Goal: Task Accomplishment & Management: Use online tool/utility

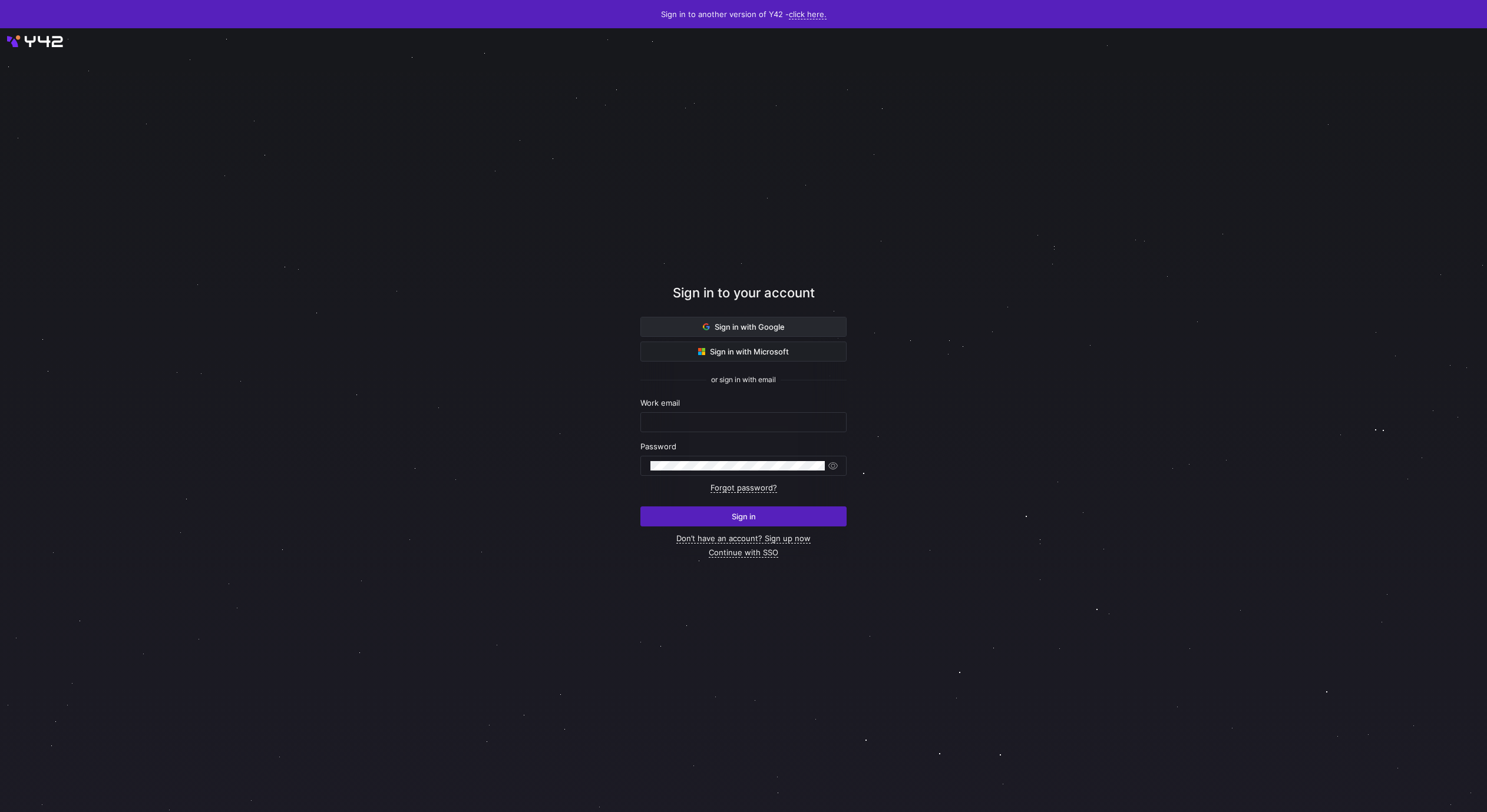
click at [784, 322] on span "Sign in with Google" at bounding box center [744, 326] width 82 height 10
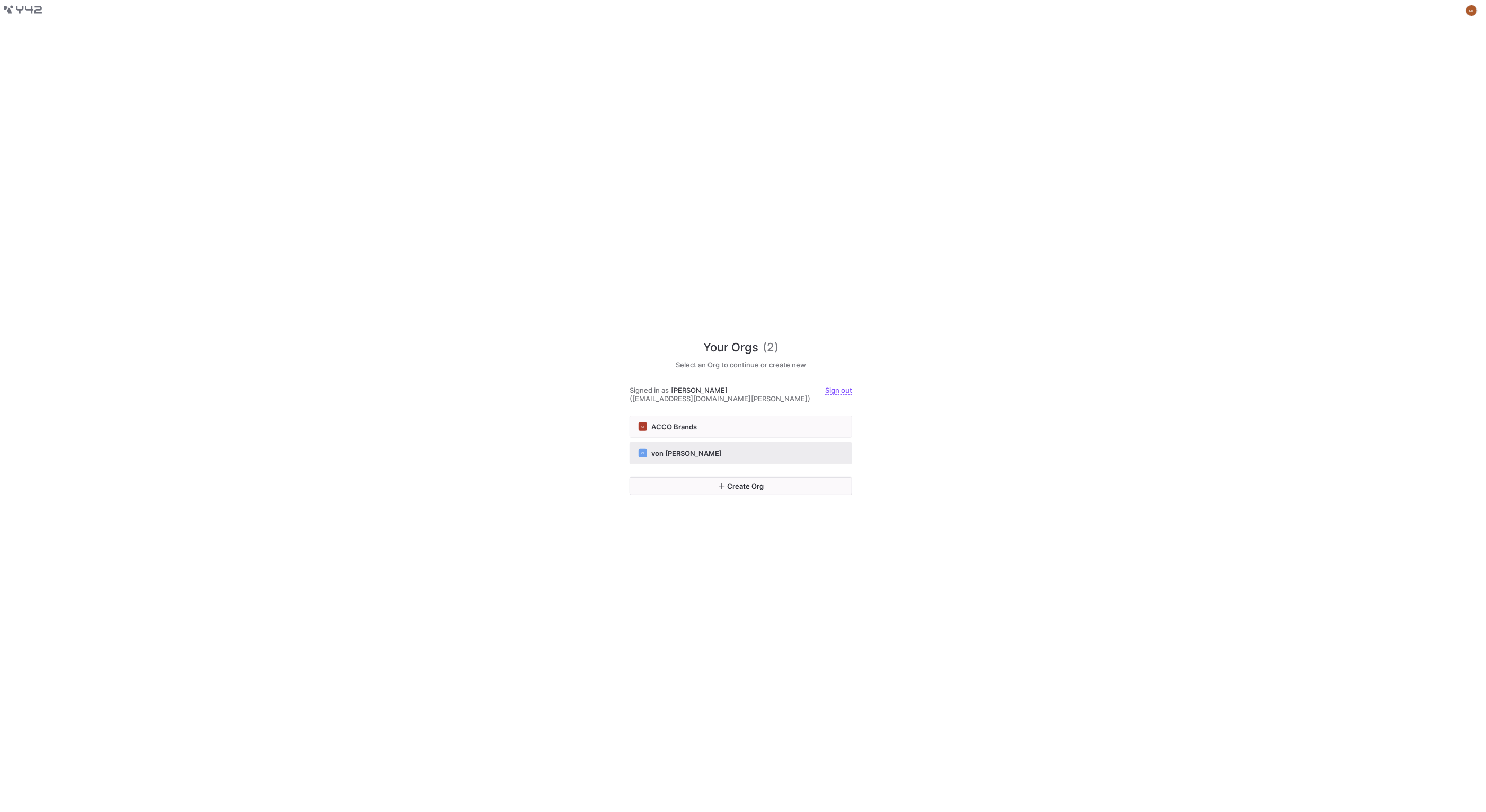
click at [751, 451] on div "VF von Fred" at bounding box center [740, 453] width 205 height 9
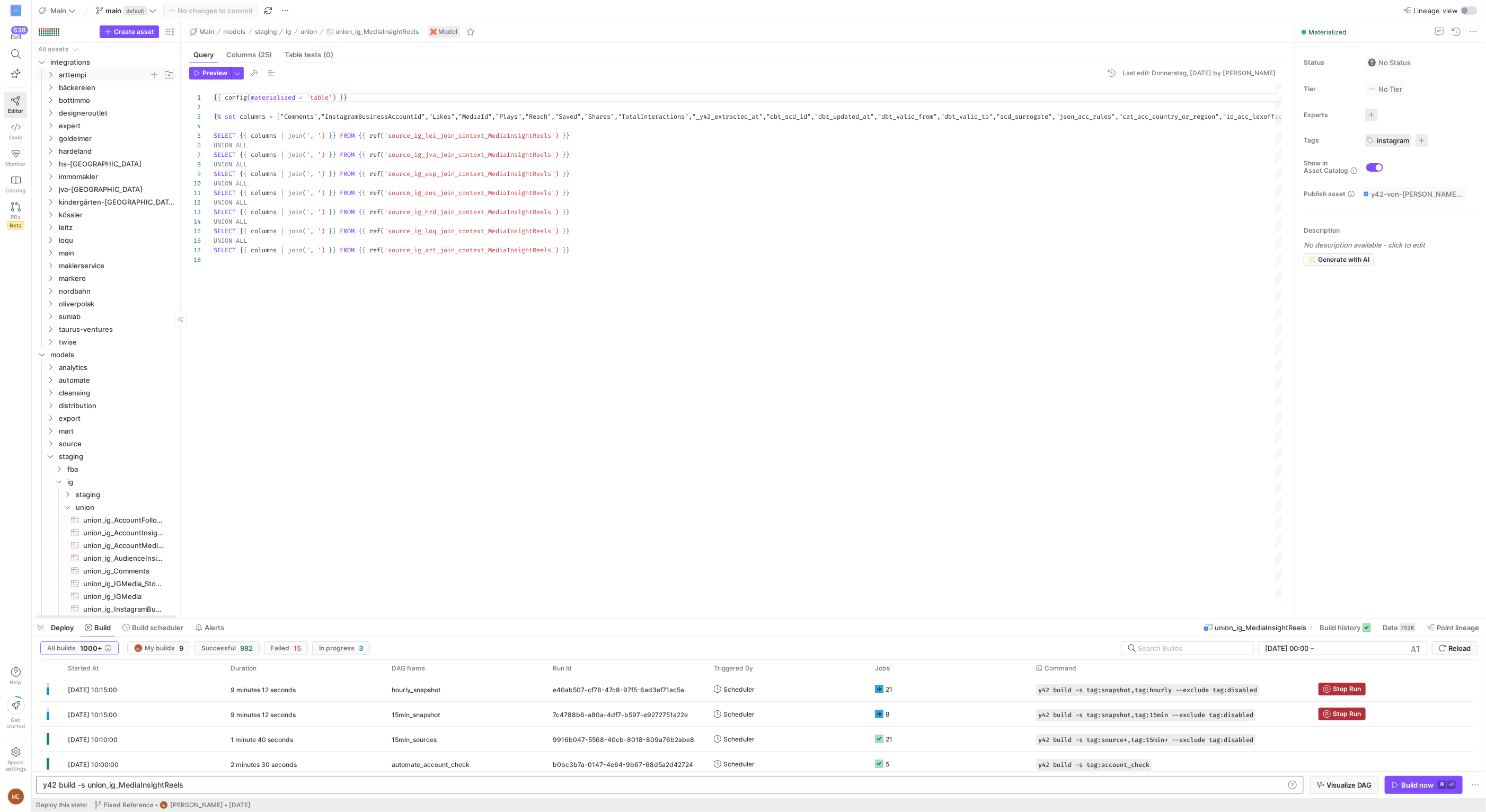
click at [106, 75] on span "arttempi" at bounding box center [103, 75] width 90 height 13
click at [113, 97] on span "fba-adpreviews" at bounding box center [108, 100] width 82 height 13
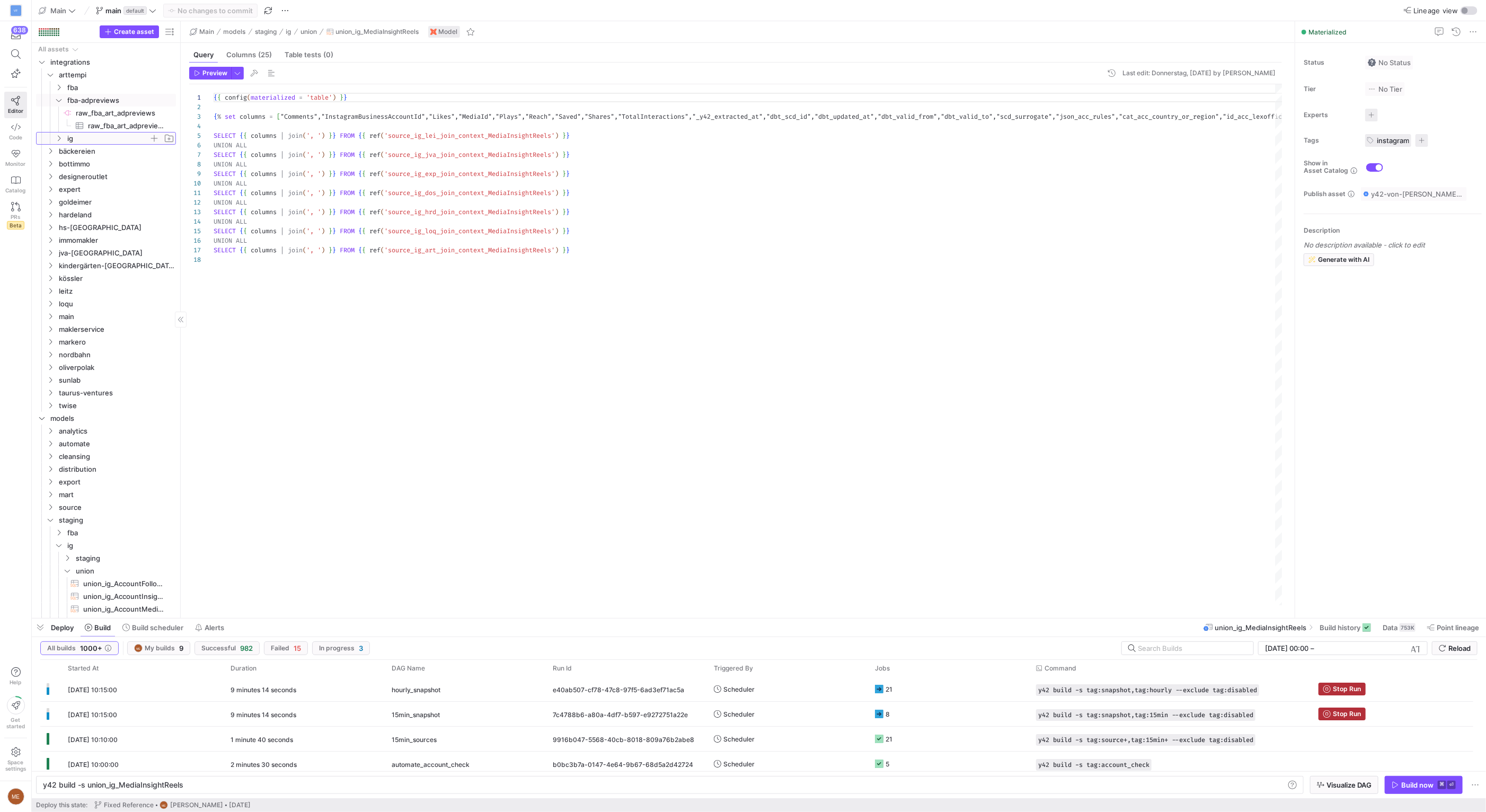
click at [110, 136] on span "ig" at bounding box center [108, 138] width 82 height 13
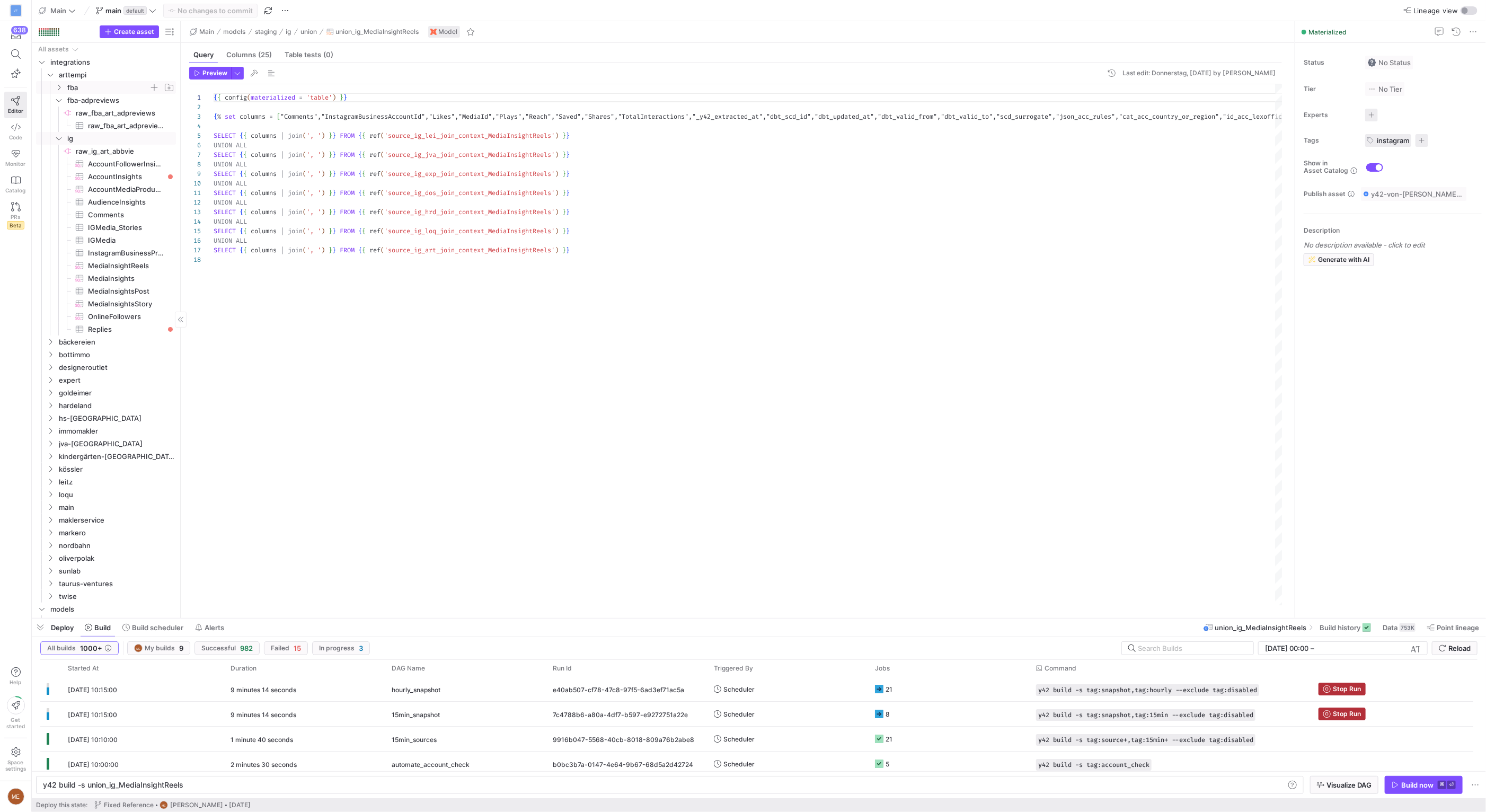
click at [115, 92] on span "fba" at bounding box center [108, 88] width 82 height 13
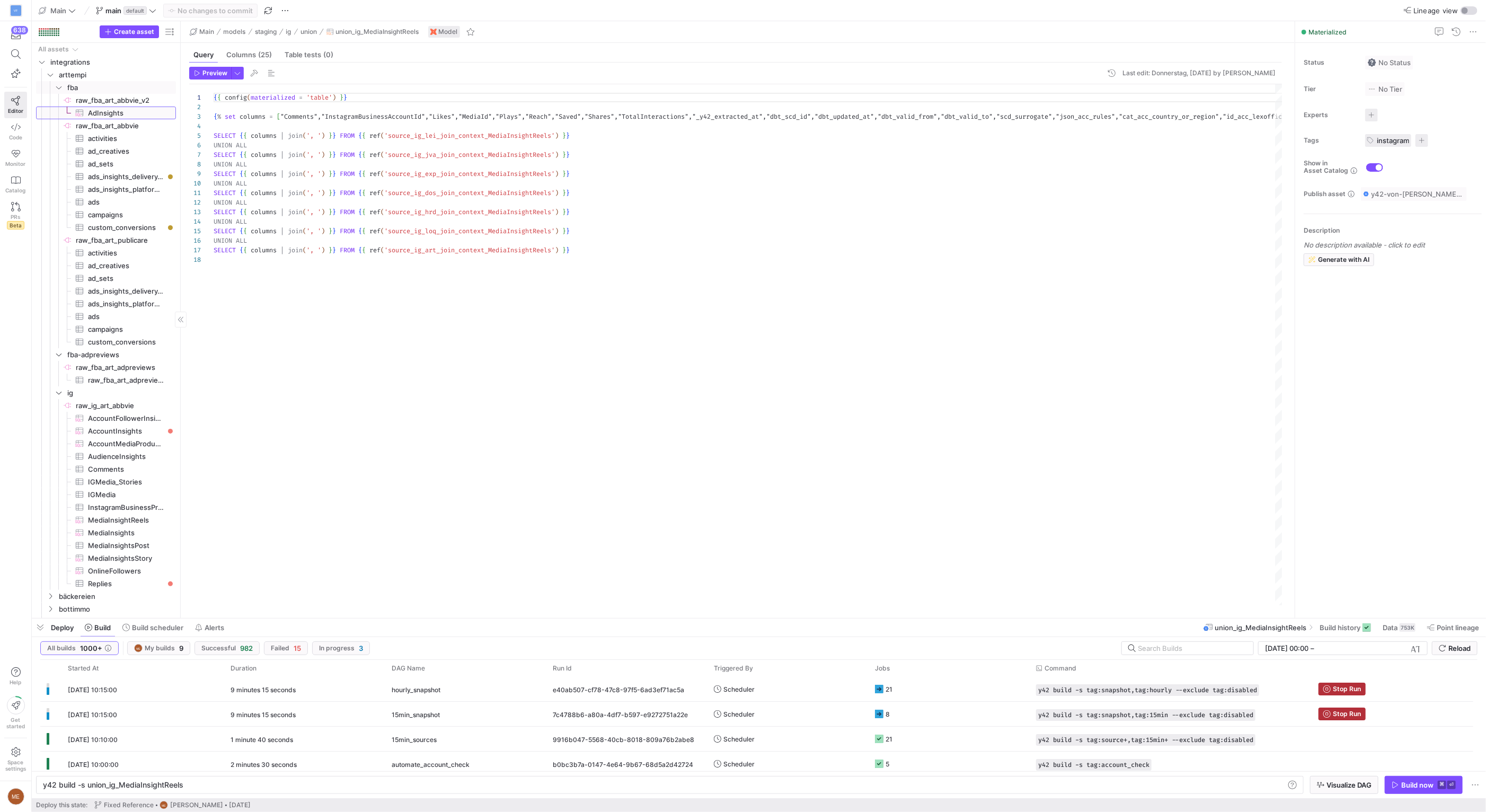
click at [150, 114] on span "AdInsights​​​​​​​​​" at bounding box center [126, 113] width 76 height 13
type textarea "y42 build -s source:raw_fba_art_abbvie_v2.AdInsights"
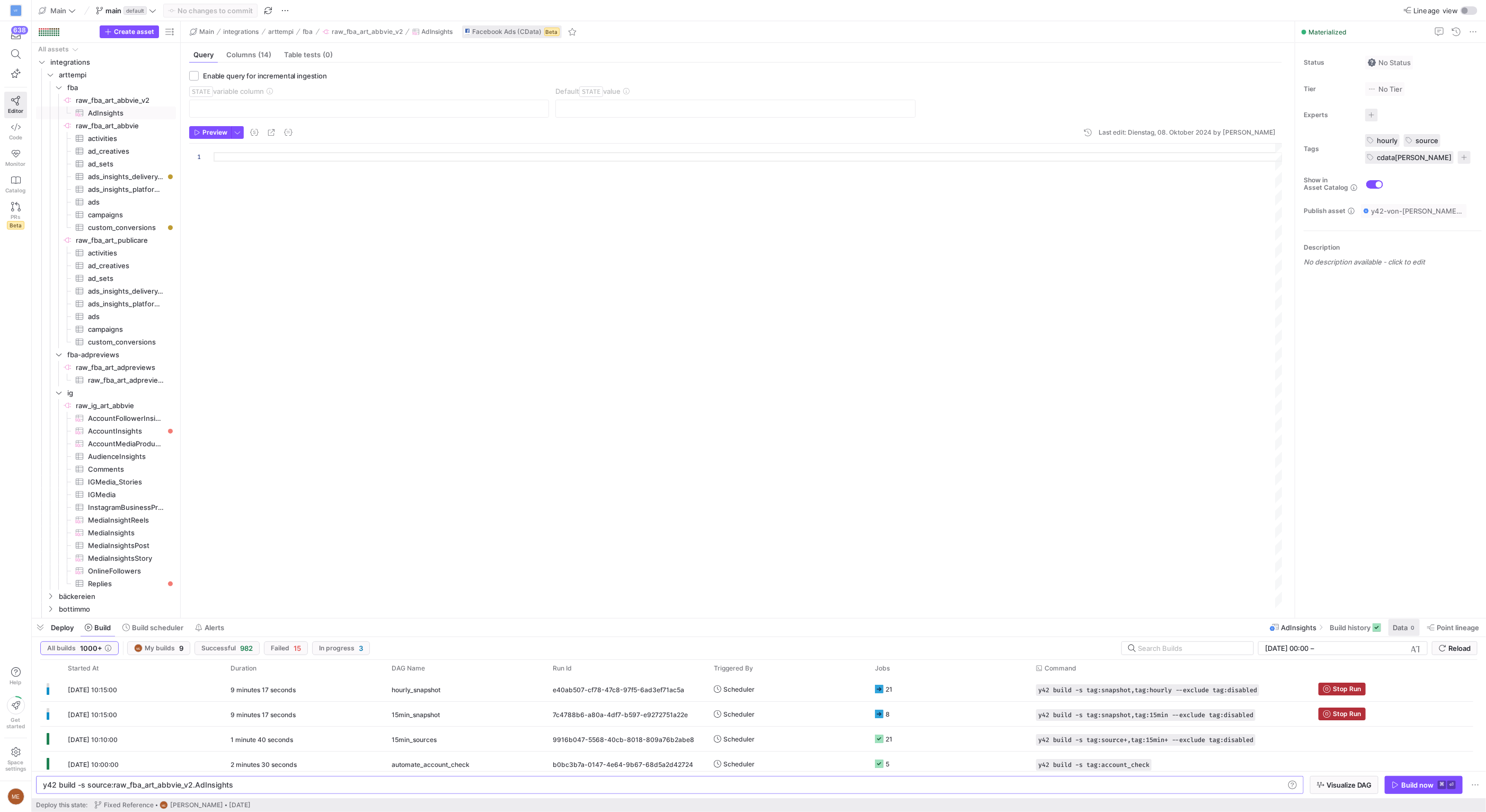
click at [1393, 629] on span "Data" at bounding box center [1400, 627] width 15 height 9
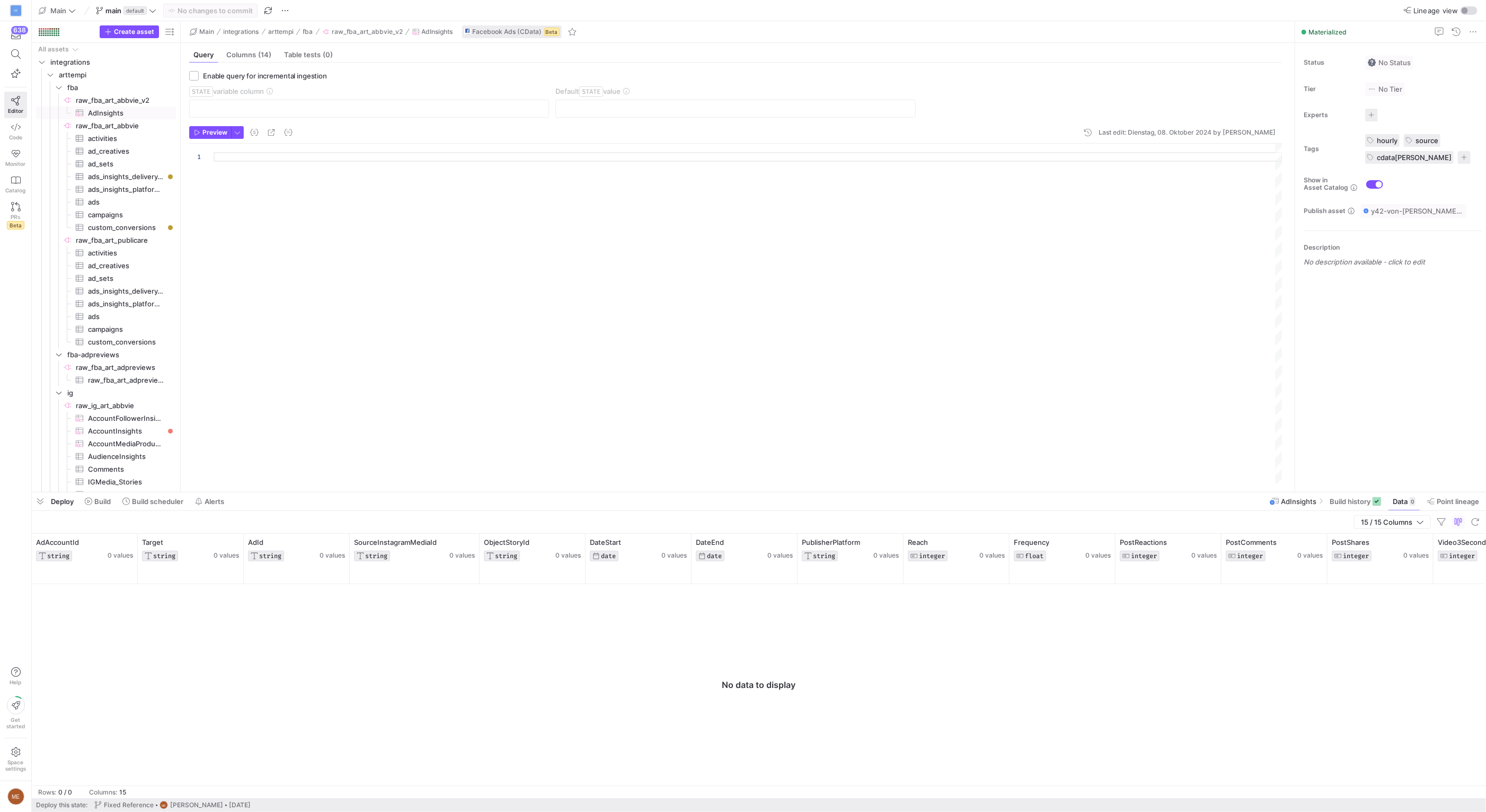
drag, startPoint x: 557, startPoint y: 618, endPoint x: 555, endPoint y: 492, distance: 126.0
click at [555, 492] on div at bounding box center [759, 492] width 1454 height 4
click at [1325, 503] on span at bounding box center [1355, 501] width 60 height 17
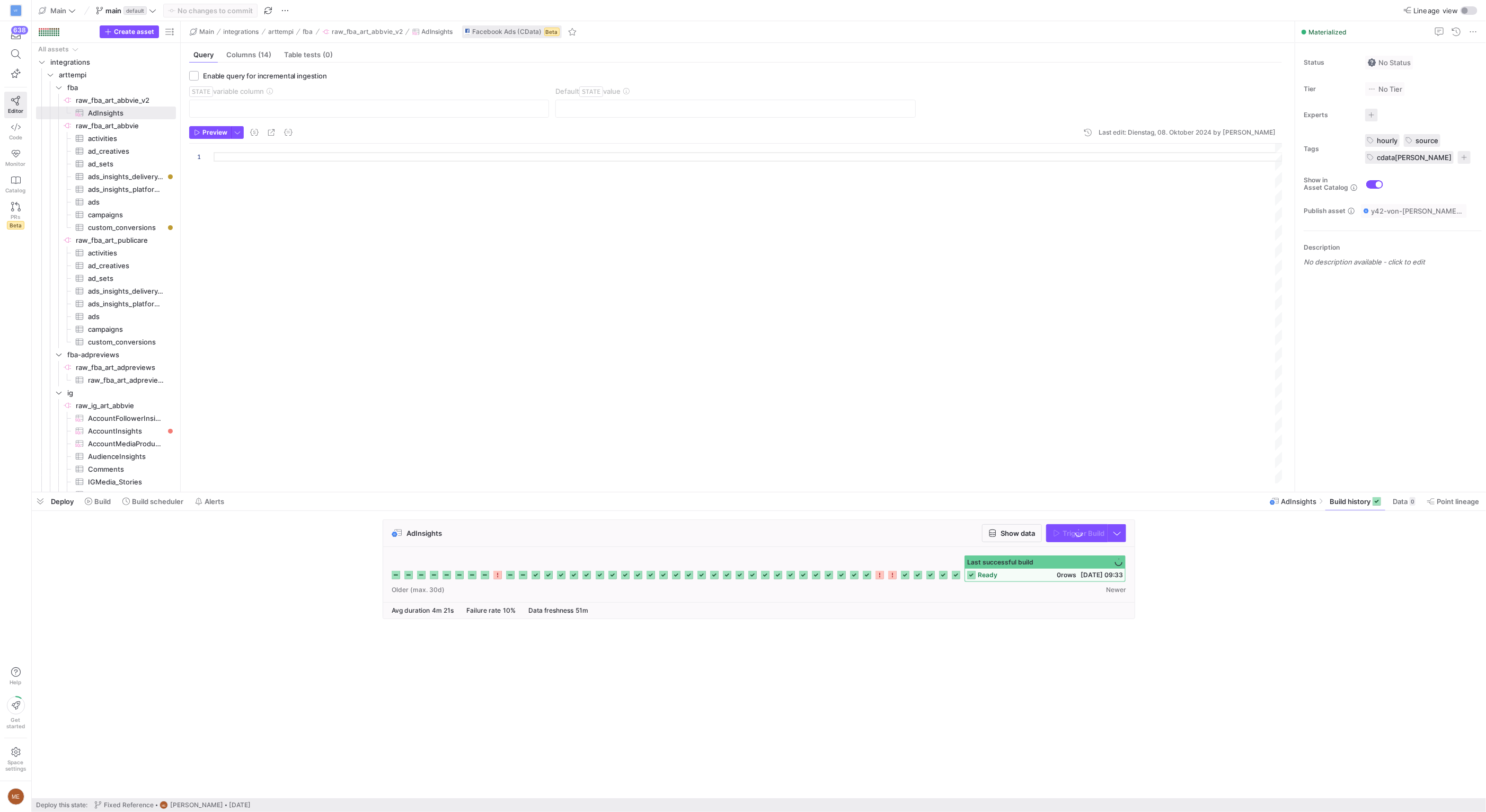
click at [1305, 601] on div "AdInsights Show data Trigger Build" at bounding box center [756, 572] width 1450 height 106
click at [403, 188] on div at bounding box center [748, 313] width 1069 height 340
click at [120, 97] on span "raw_fba_art_abbvie_v2​​​​​​​​" at bounding box center [125, 100] width 99 height 13
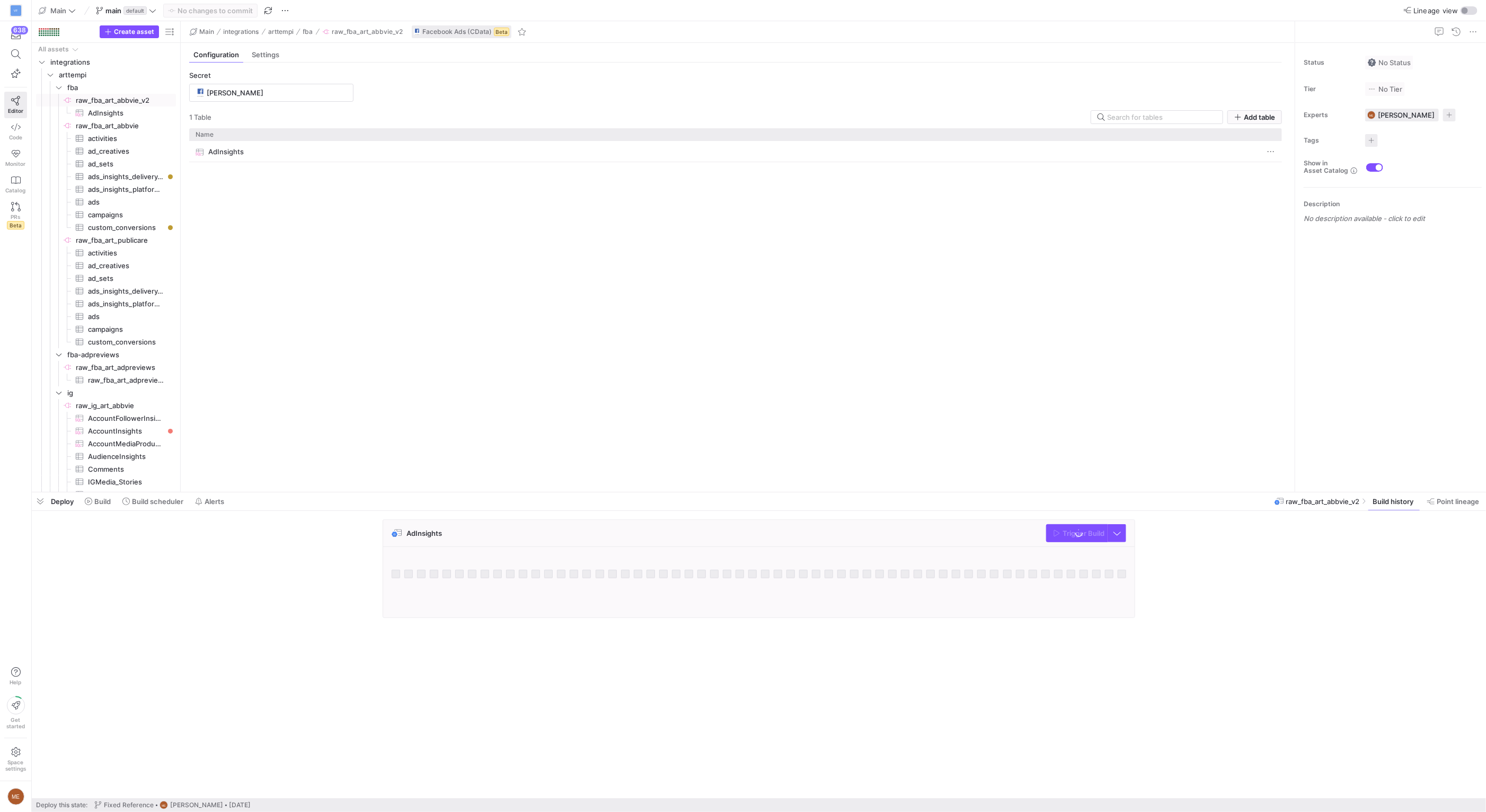
click at [268, 61] on div "Settings" at bounding box center [265, 55] width 36 height 15
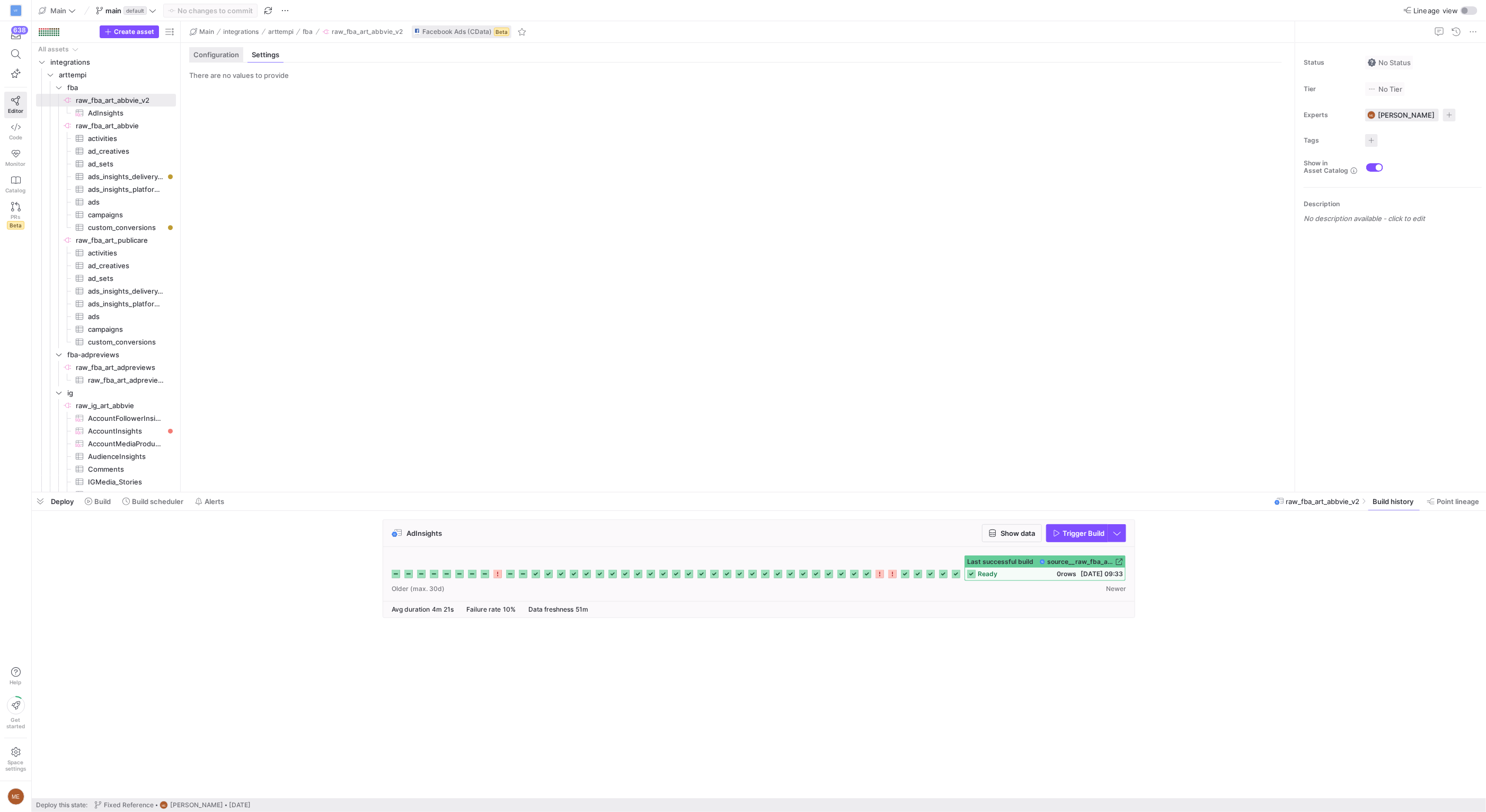
click at [233, 57] on span "Configuration" at bounding box center [216, 55] width 45 height 7
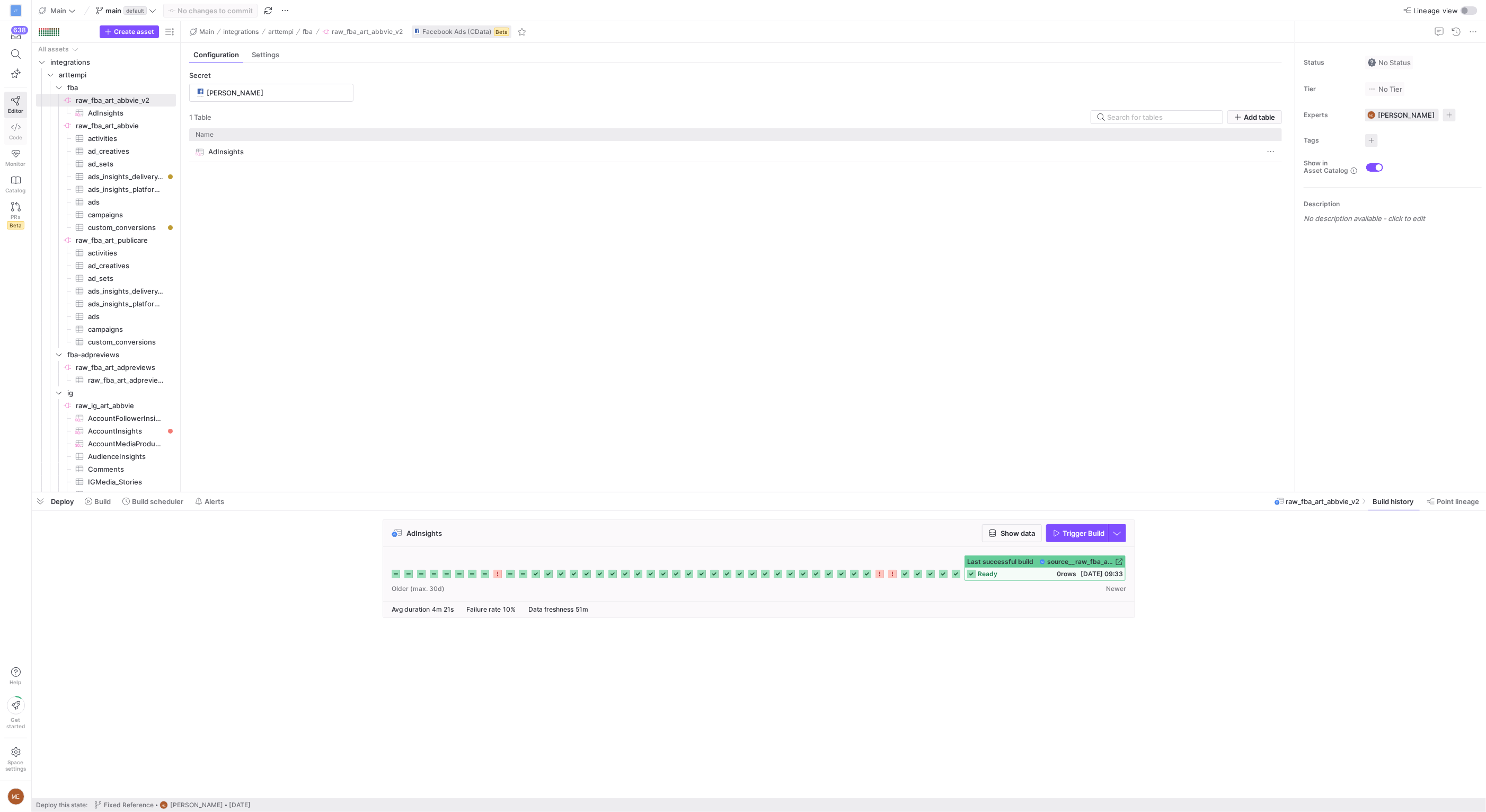
click at [26, 126] on div "638 Editor Code Monitor Catalog PRs Beta" at bounding box center [16, 129] width 32 height 216
click at [23, 133] on link "Code" at bounding box center [15, 132] width 23 height 26
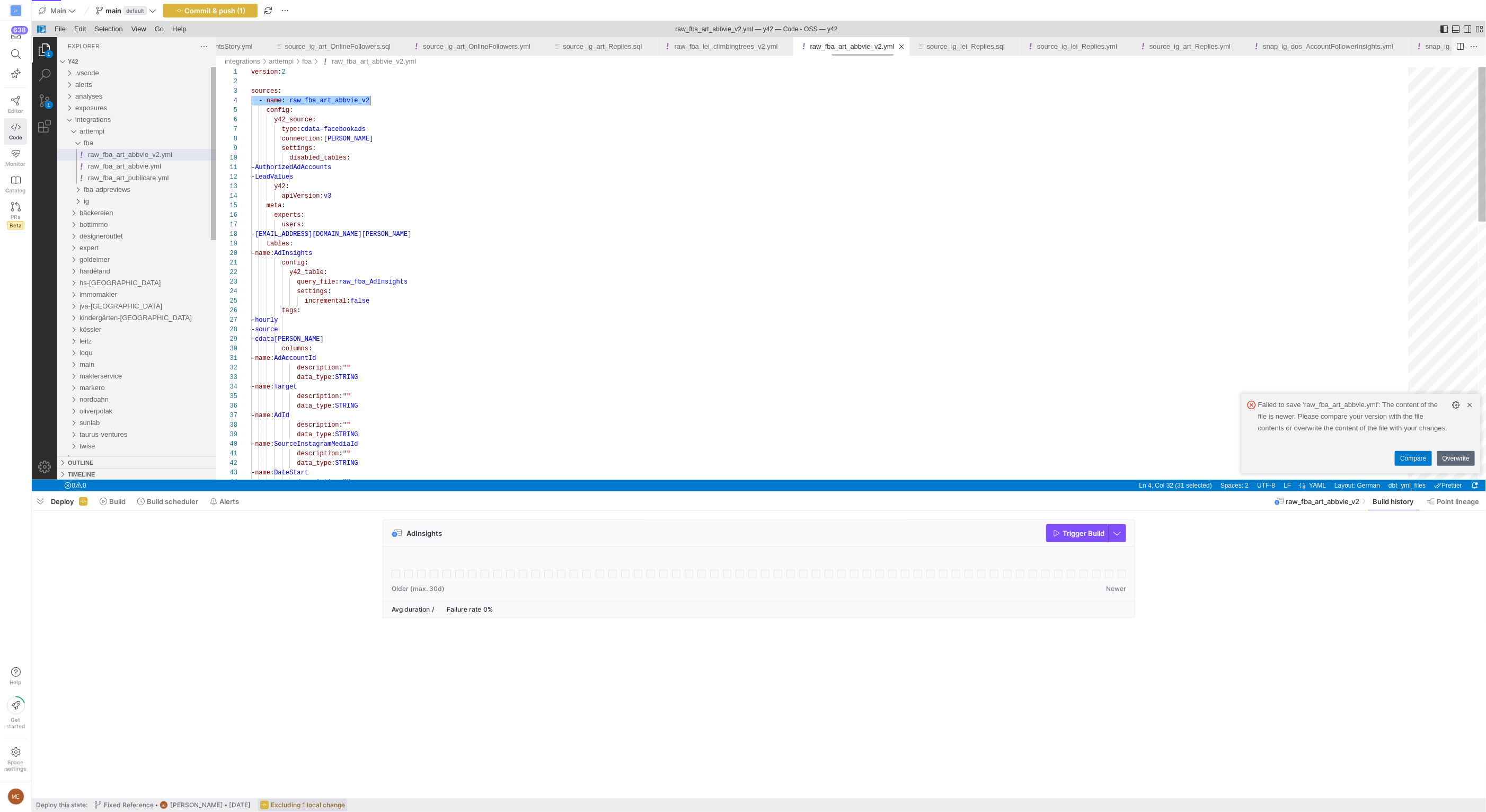
scroll to position [28, 118]
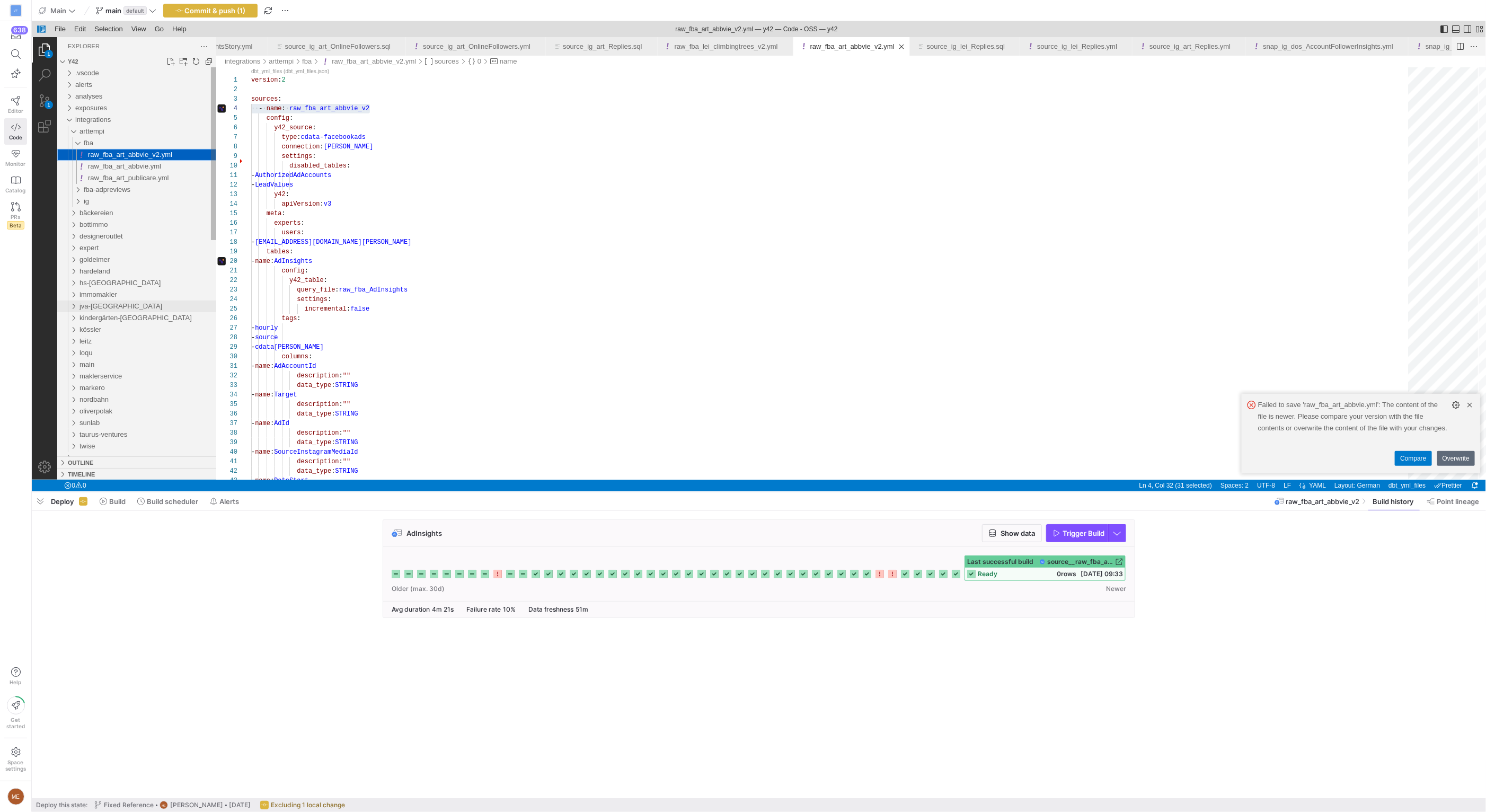
click at [73, 305] on div "jva-berlin" at bounding box center [70, 307] width 20 height 12
click at [76, 329] on div "fba" at bounding box center [72, 330] width 24 height 12
click at [91, 351] on span "raw_fba_jva_v2.yml" at bounding box center [118, 353] width 61 height 8
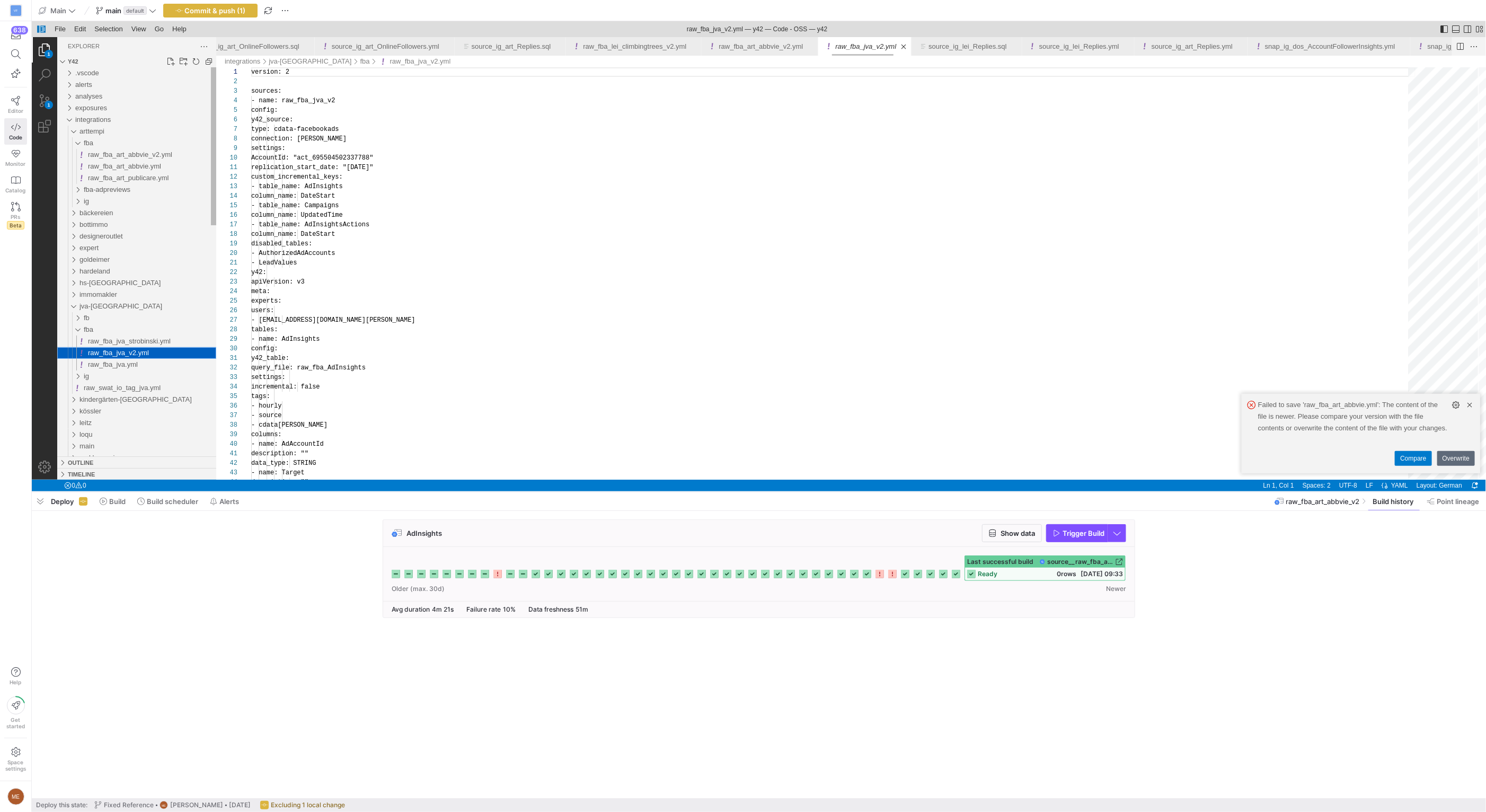
scroll to position [95, 0]
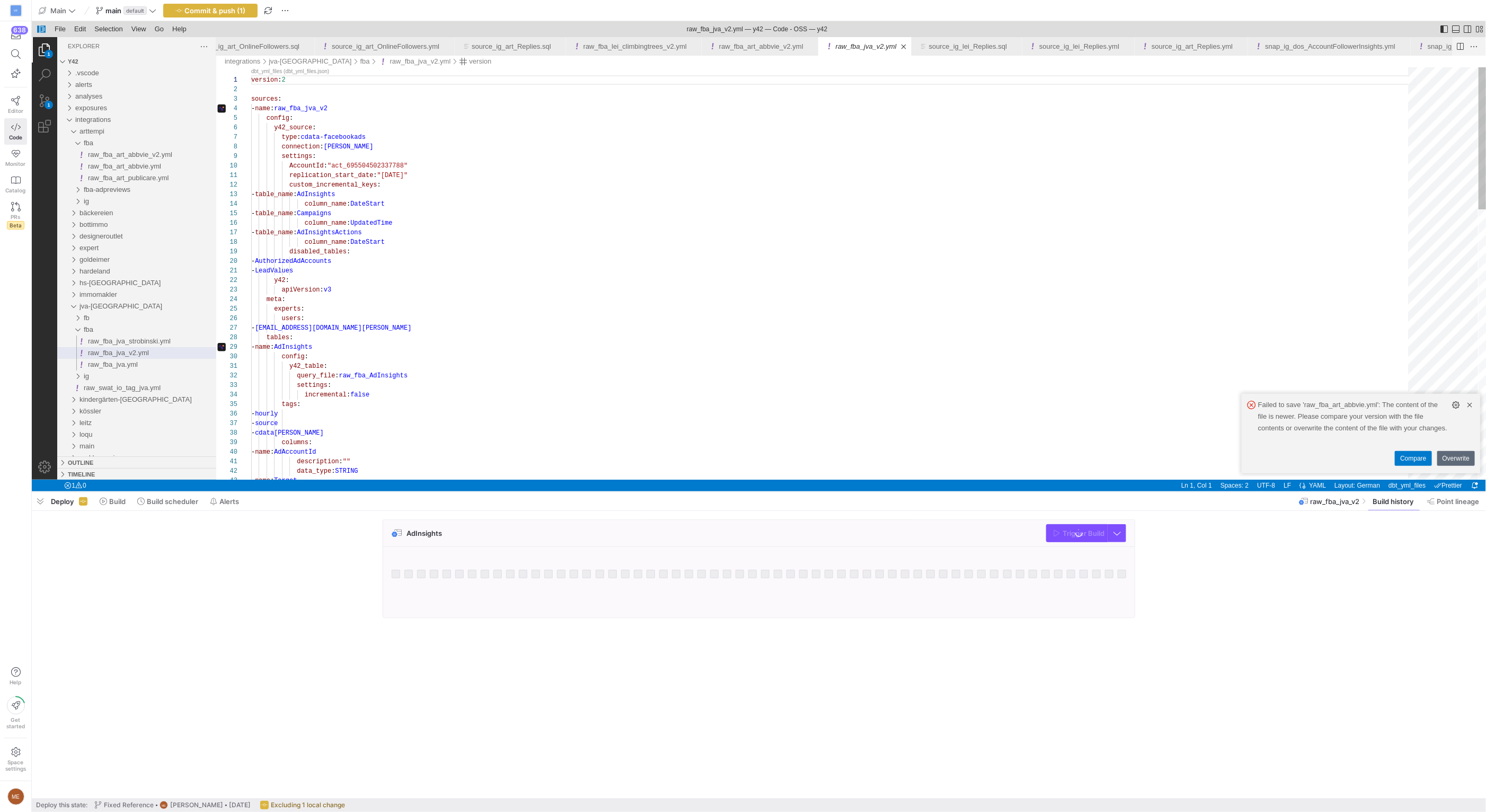
click at [453, 208] on div "version : 2 sources : - name : raw_fba_jva_v2 config : y42_source : type : cdat…" at bounding box center [833, 663] width 1164 height 1193
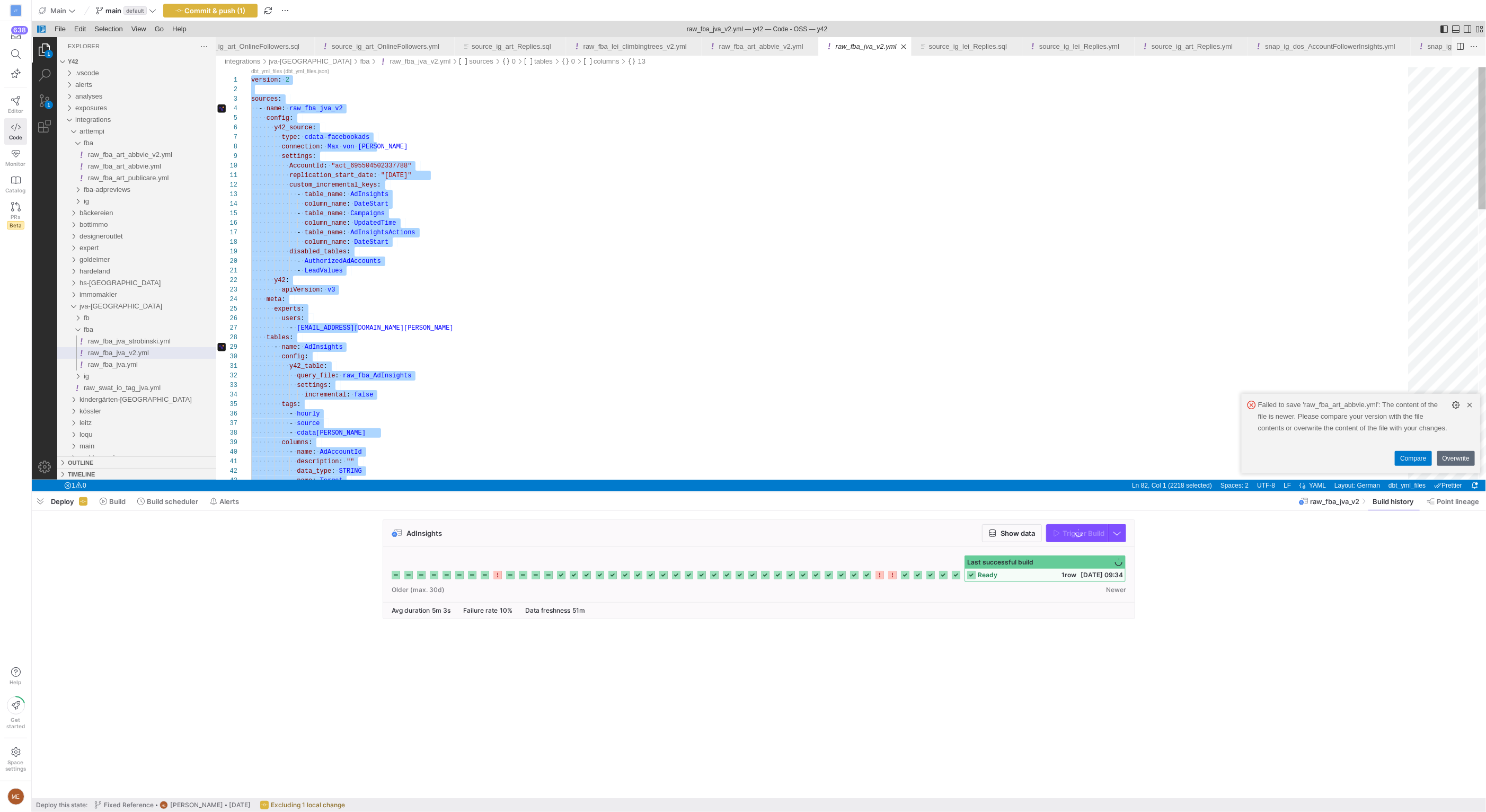
scroll to position [66, 138]
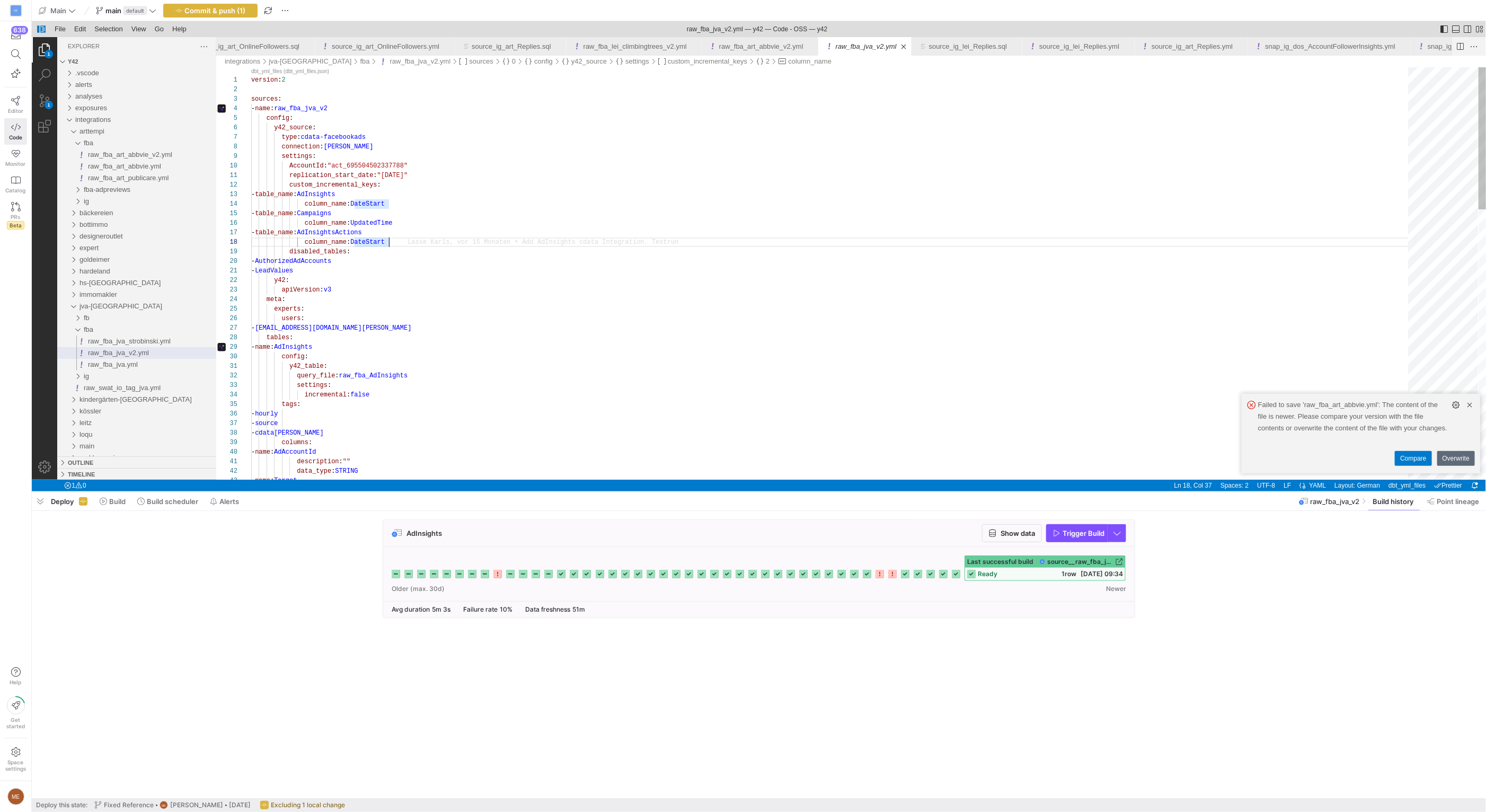
type textarea "version: 2 sources: - name: raw_fba_jva_v2 config: y42_source: type: cdata-face…"
click at [424, 156] on div "- name : AdInsights config : y42_table : query_file : raw_fba_AdInsights settin…" at bounding box center [833, 663] width 1164 height 1193
click at [143, 154] on span "raw_fba_art_abbvie_v2.yml" at bounding box center [130, 155] width 84 height 8
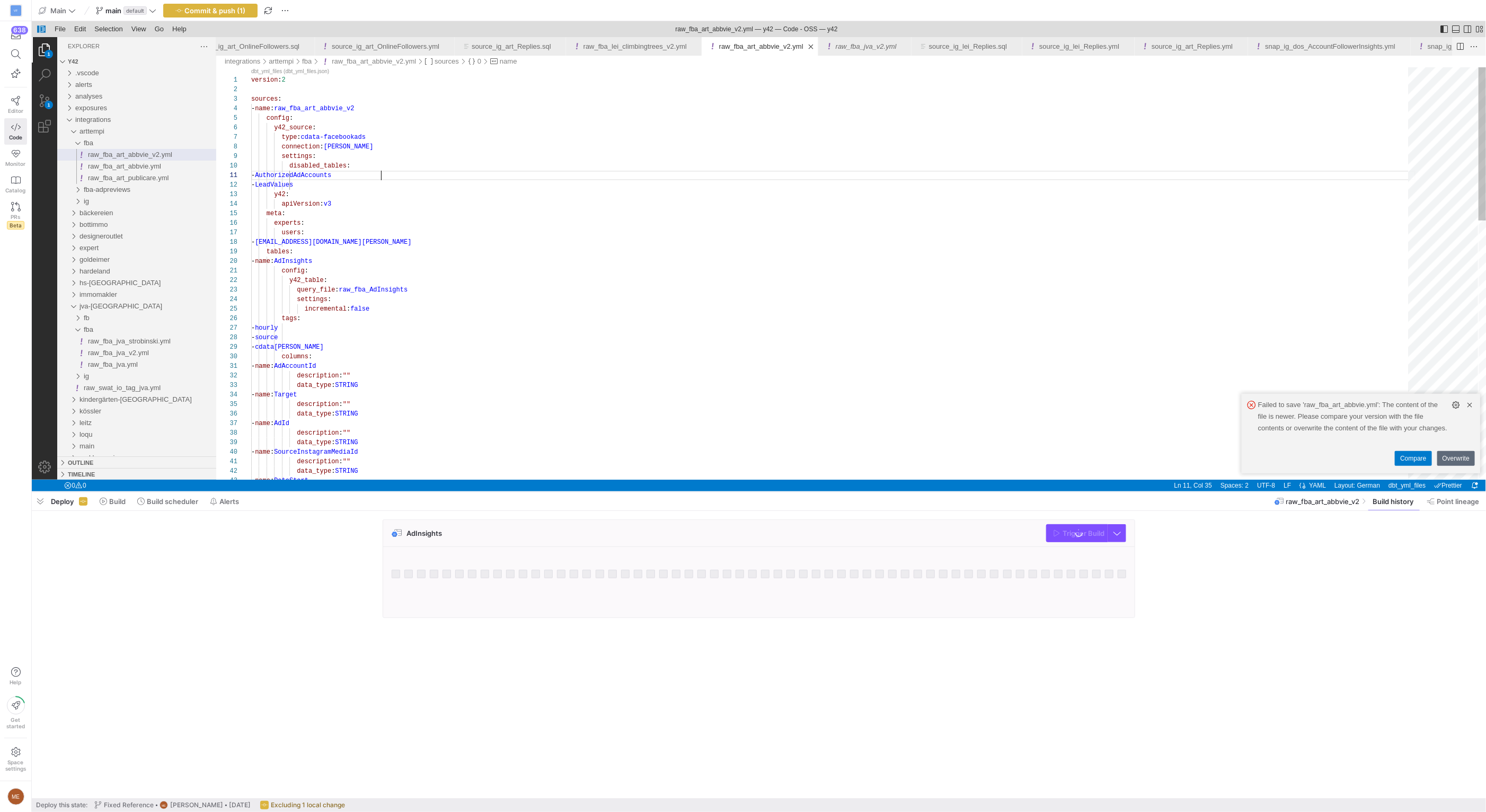
scroll to position [0, 129]
click at [488, 172] on div "version : 2 sources : - name : raw_fba_art_abbvie_v2 config : y42_source : type…" at bounding box center [833, 621] width 1164 height 1107
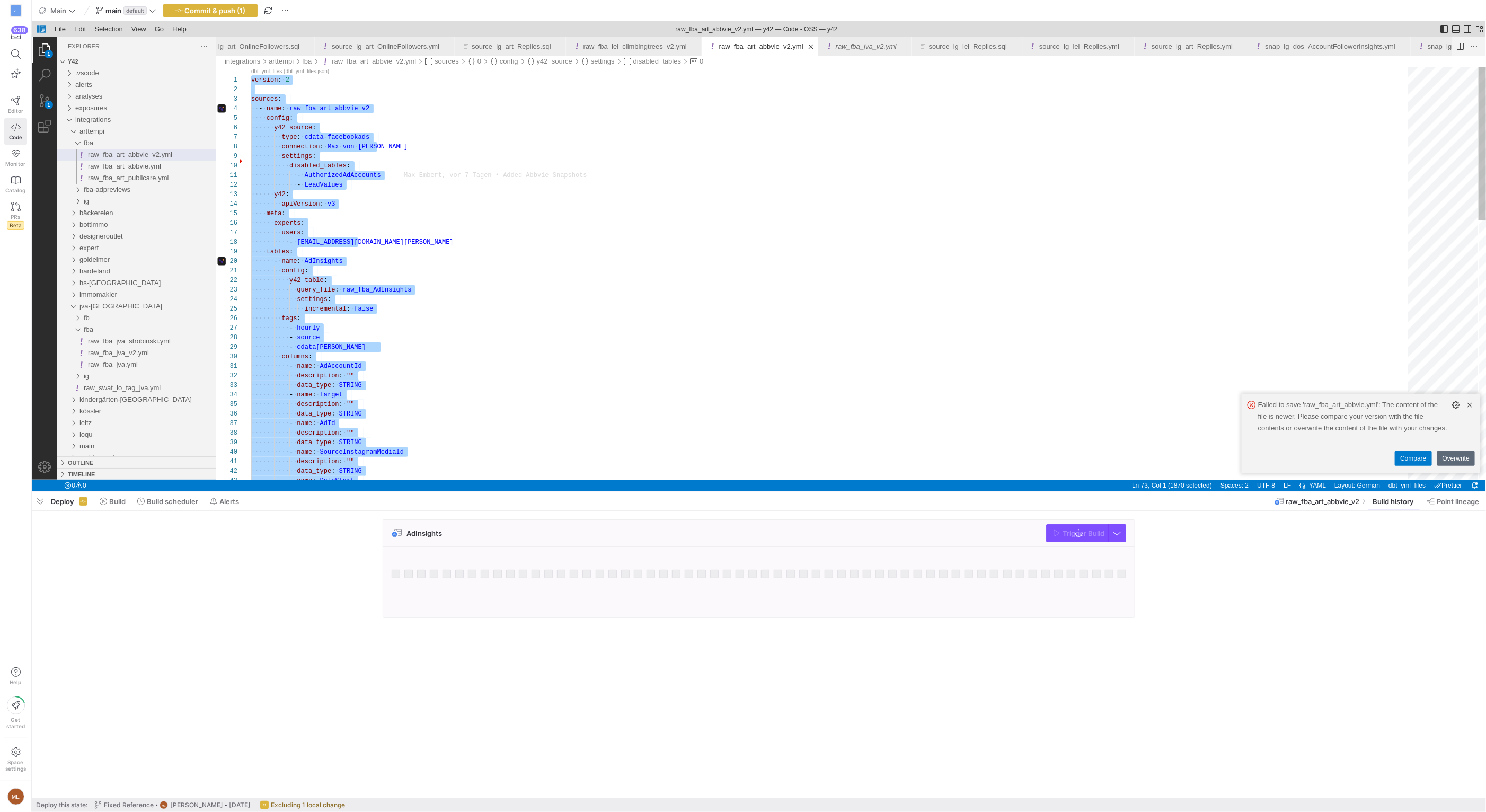
paste textarea "raw_fba_art_abbvie_v2.yml"
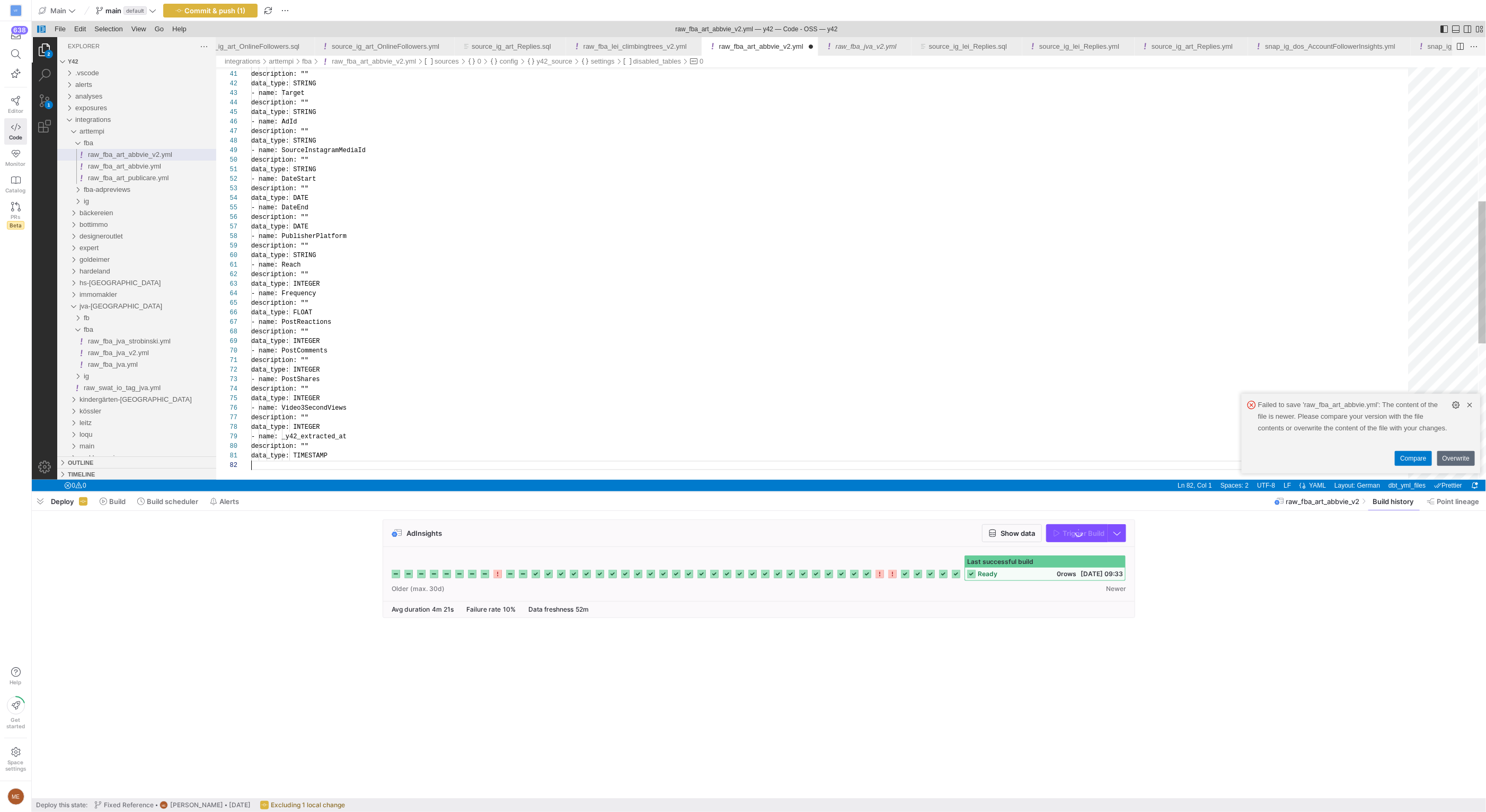
scroll to position [9, 0]
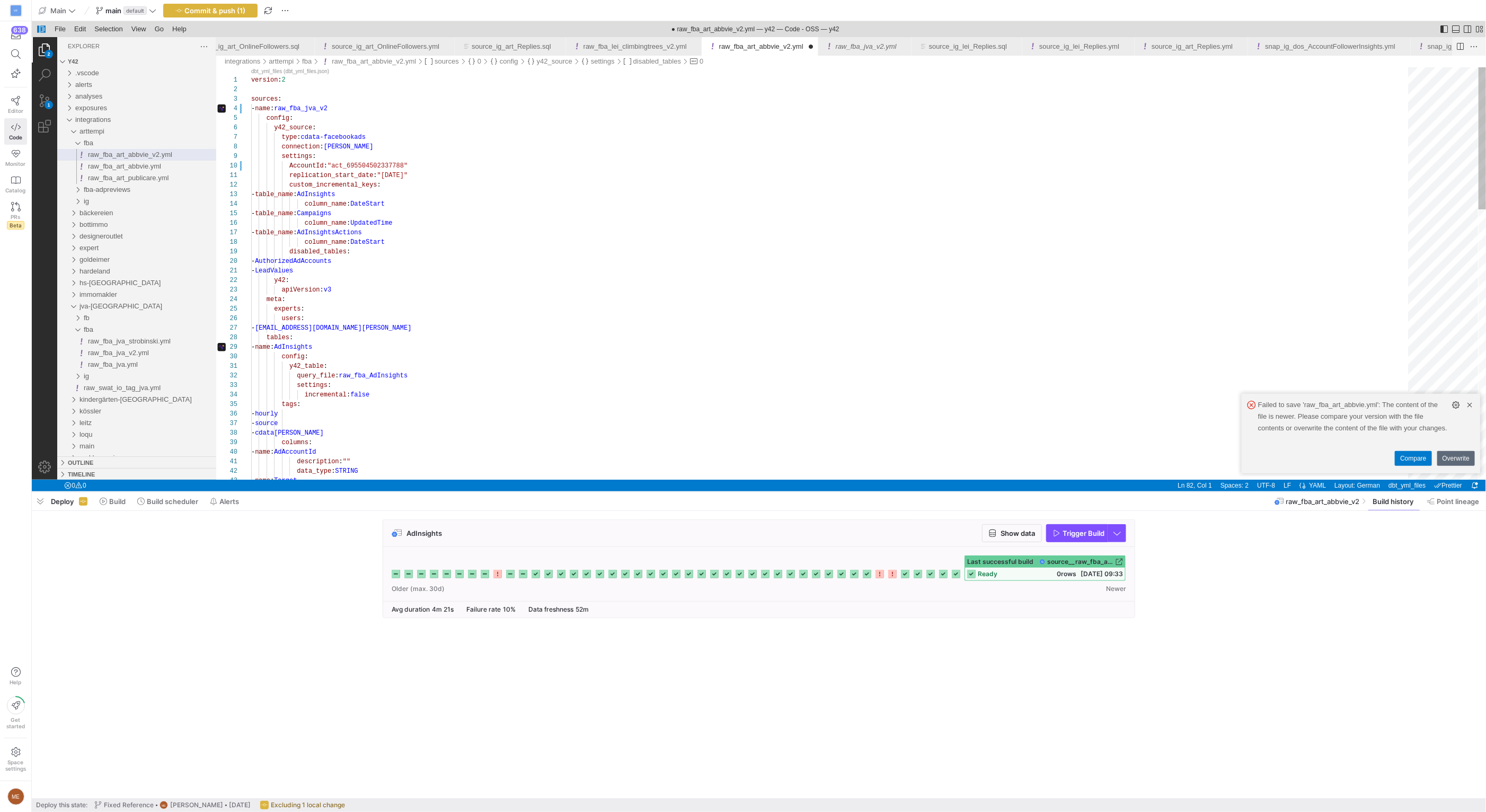
click at [328, 104] on div "- name : AdAccountId description : "" data_type : STRING - name : Target - sour…" at bounding box center [833, 663] width 1164 height 1193
click at [418, 127] on div "- name : AdAccountId description : "" data_type : STRING - name : Target - sour…" at bounding box center [833, 663] width 1164 height 1193
click at [376, 163] on div "- name : AdAccountId description : "" data_type : STRING - name : Target - sour…" at bounding box center [833, 663] width 1164 height 1193
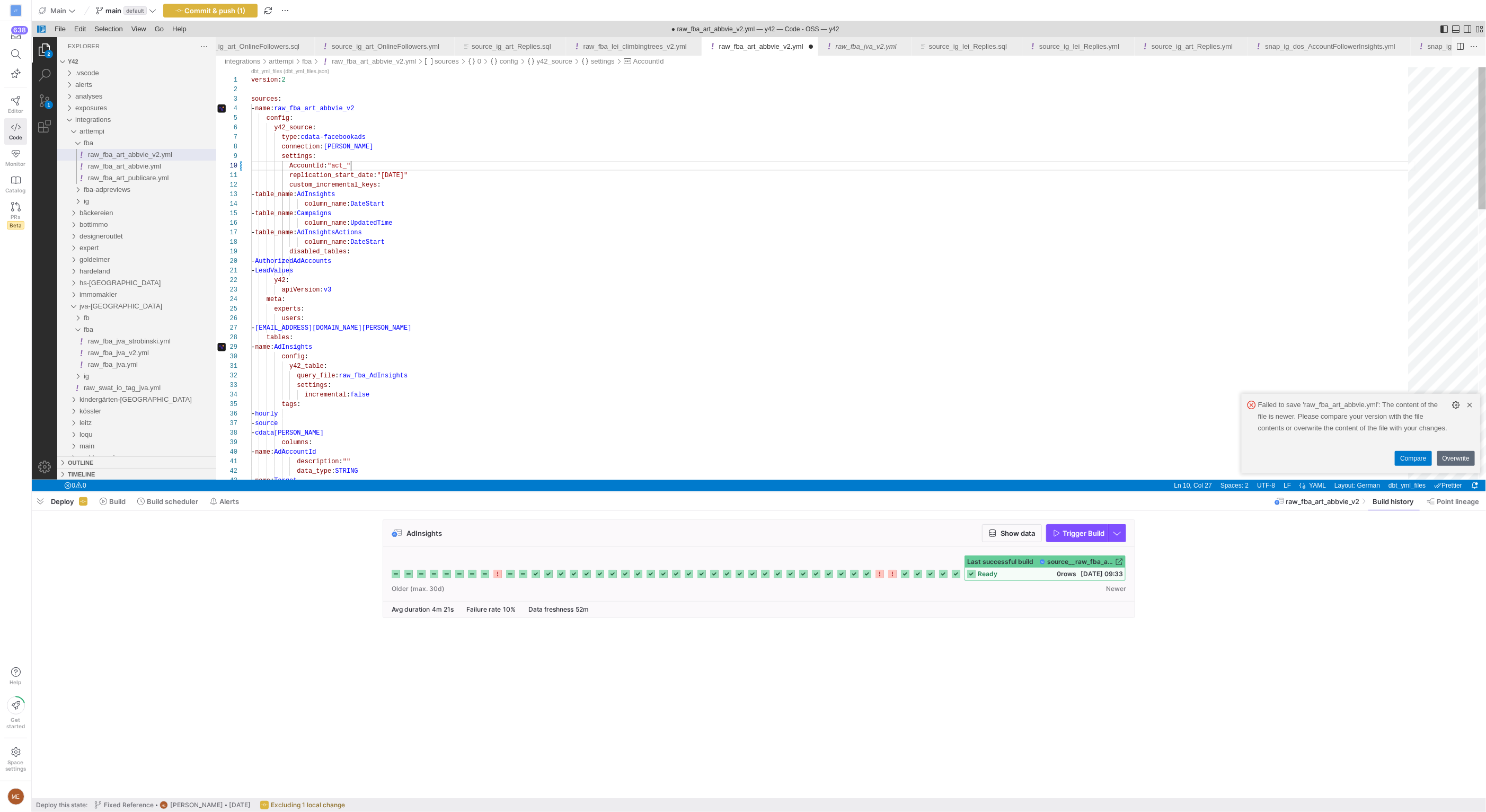
paste textarea "546639868494403"
click at [473, 188] on div "- name : AdAccountId description : "" data_type : STRING - name : Target - sour…" at bounding box center [833, 663] width 1164 height 1193
click at [478, 205] on div "- name : AdAccountId description : "" data_type : STRING - name : Target - sour…" at bounding box center [833, 663] width 1164 height 1193
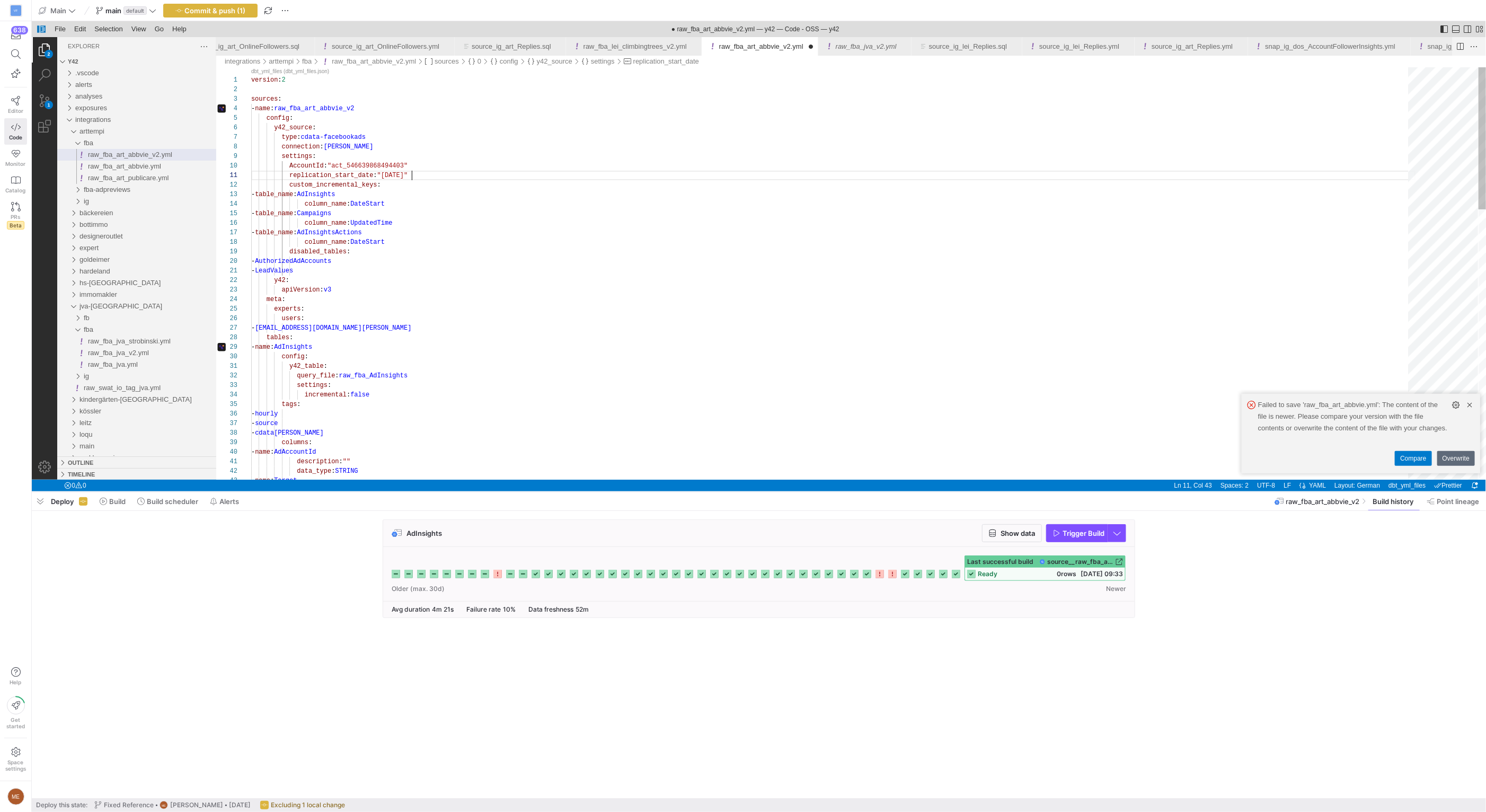
scroll to position [28, 138]
click at [421, 269] on div "- name : AdAccountId description : "" data_type : STRING - name : Target - sour…" at bounding box center [833, 663] width 1164 height 1193
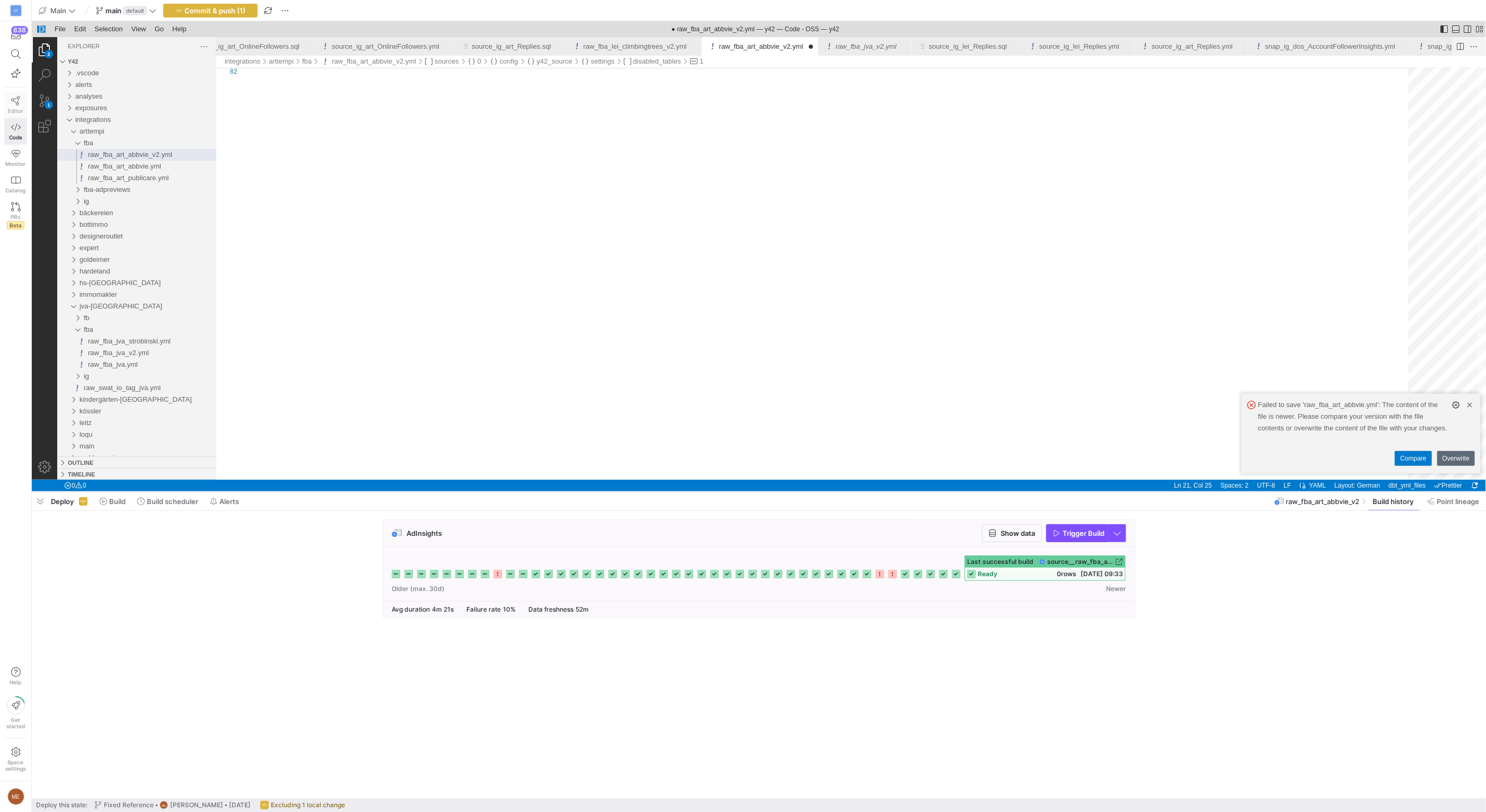
type textarea "- LeadValues y42: apiVersion: v3 meta: experts: users: - max@von-fred.de tables…"
click at [14, 105] on icon at bounding box center [16, 101] width 9 height 9
drag, startPoint x: 18, startPoint y: 108, endPoint x: 461, endPoint y: 226, distance: 458.4
click at [18, 108] on span "Editor" at bounding box center [15, 111] width 15 height 7
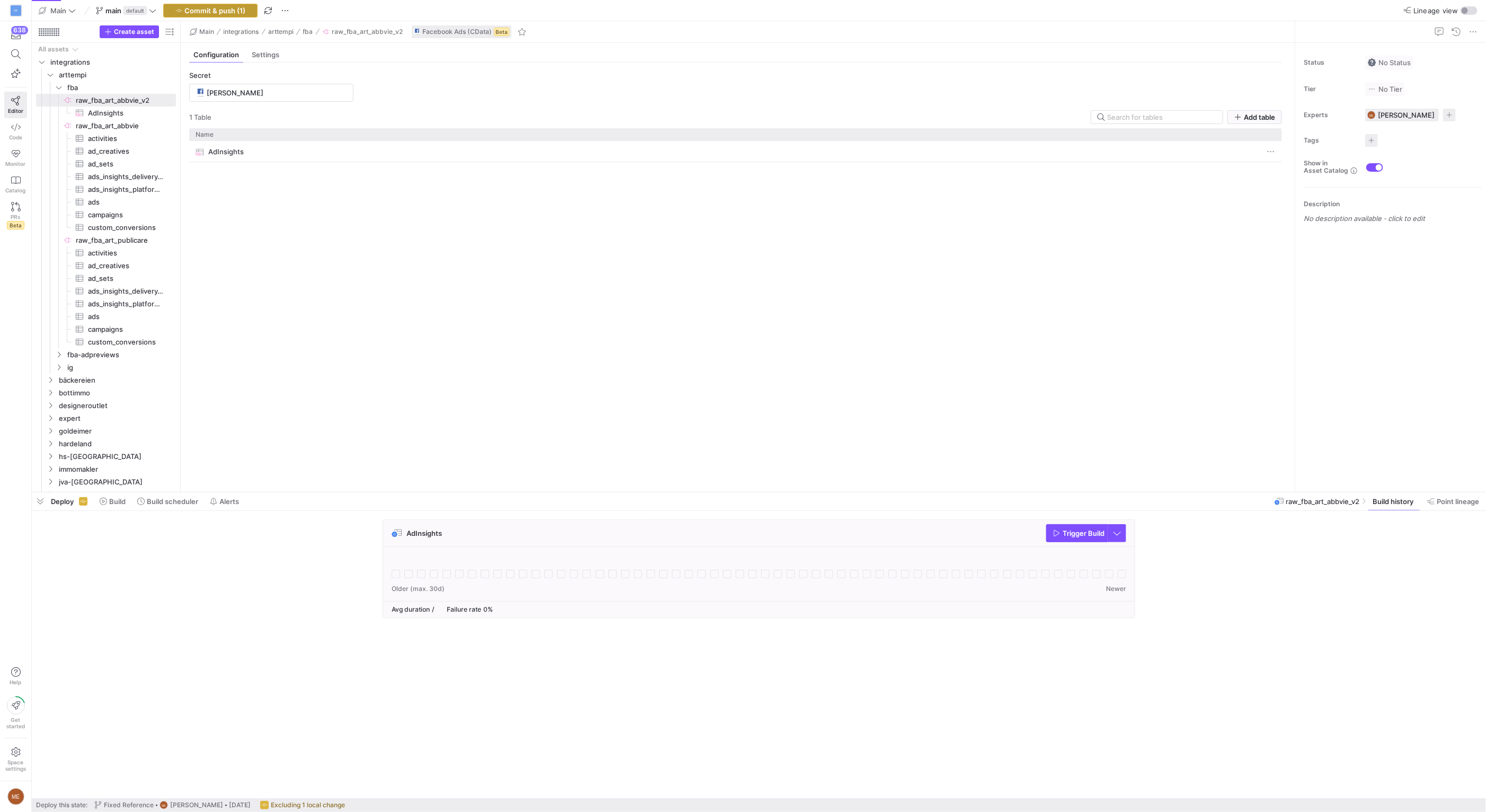
click at [201, 16] on span "button" at bounding box center [211, 10] width 93 height 13
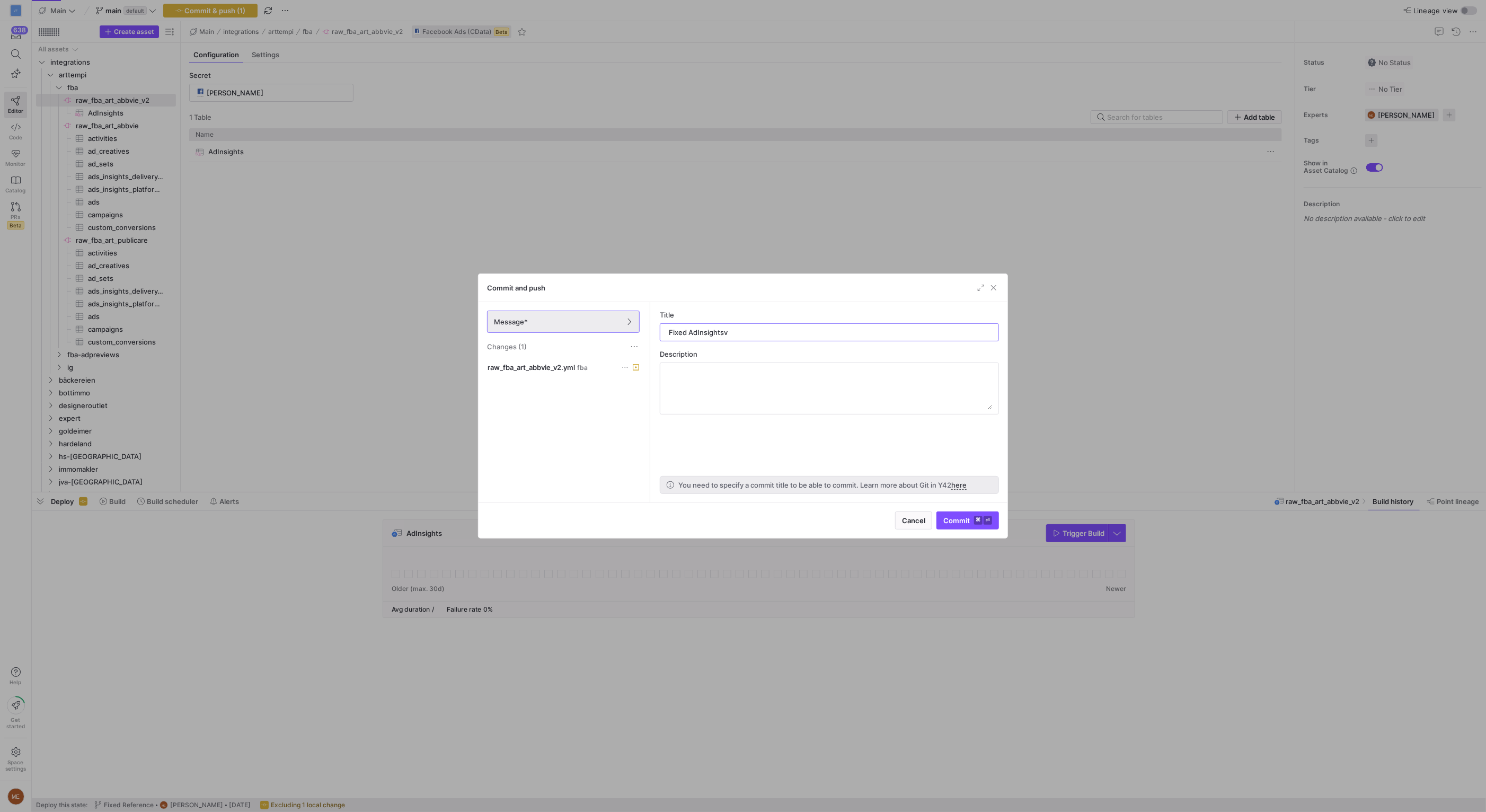
type input "Fixed AdInsightsv2"
click at [963, 513] on span "submit" at bounding box center [967, 520] width 61 height 17
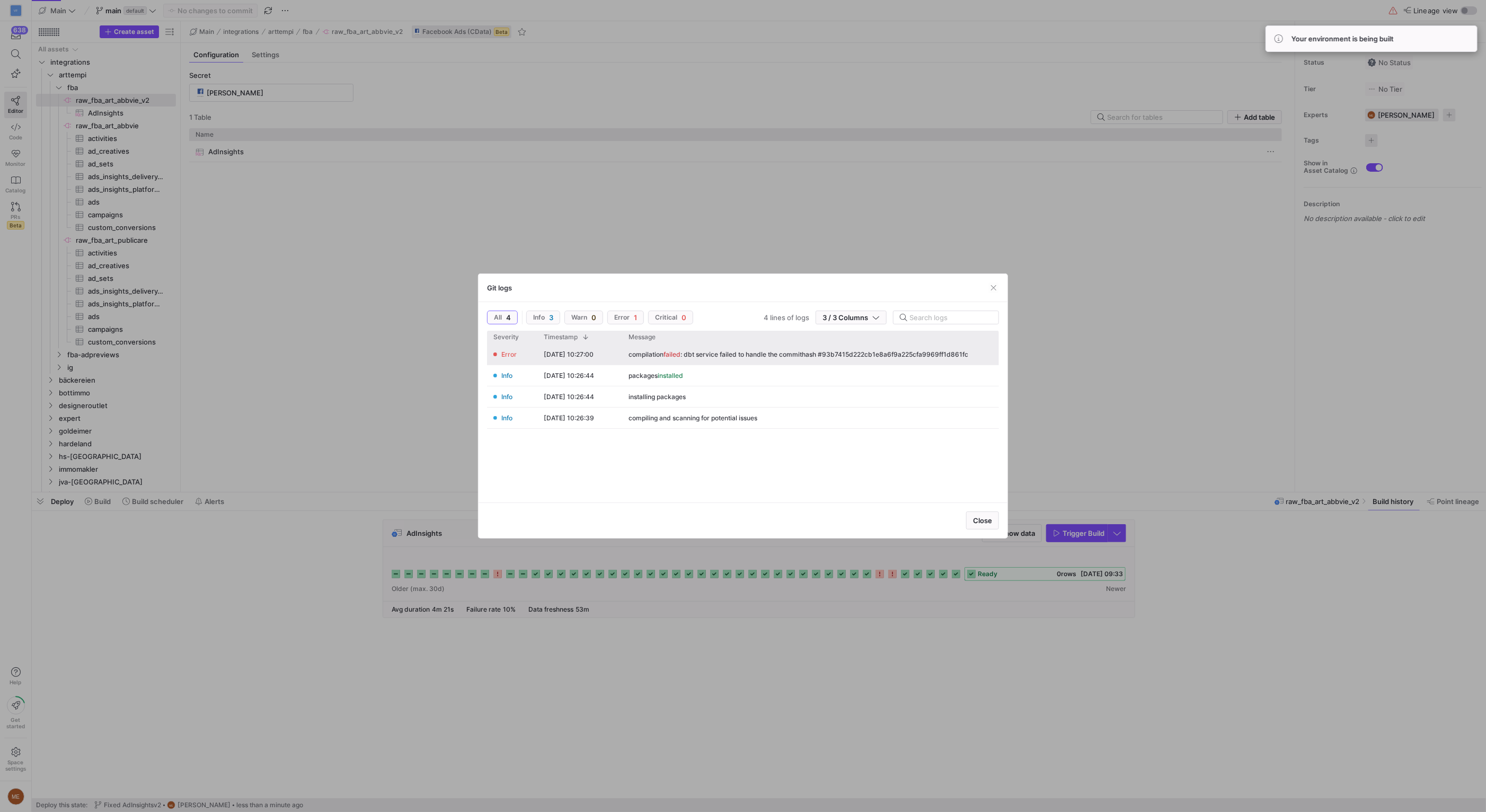
click at [773, 353] on div "compilation failed : dbt service failed to handle the commithash #93b7415d222cb…" at bounding box center [798, 354] width 340 height 7
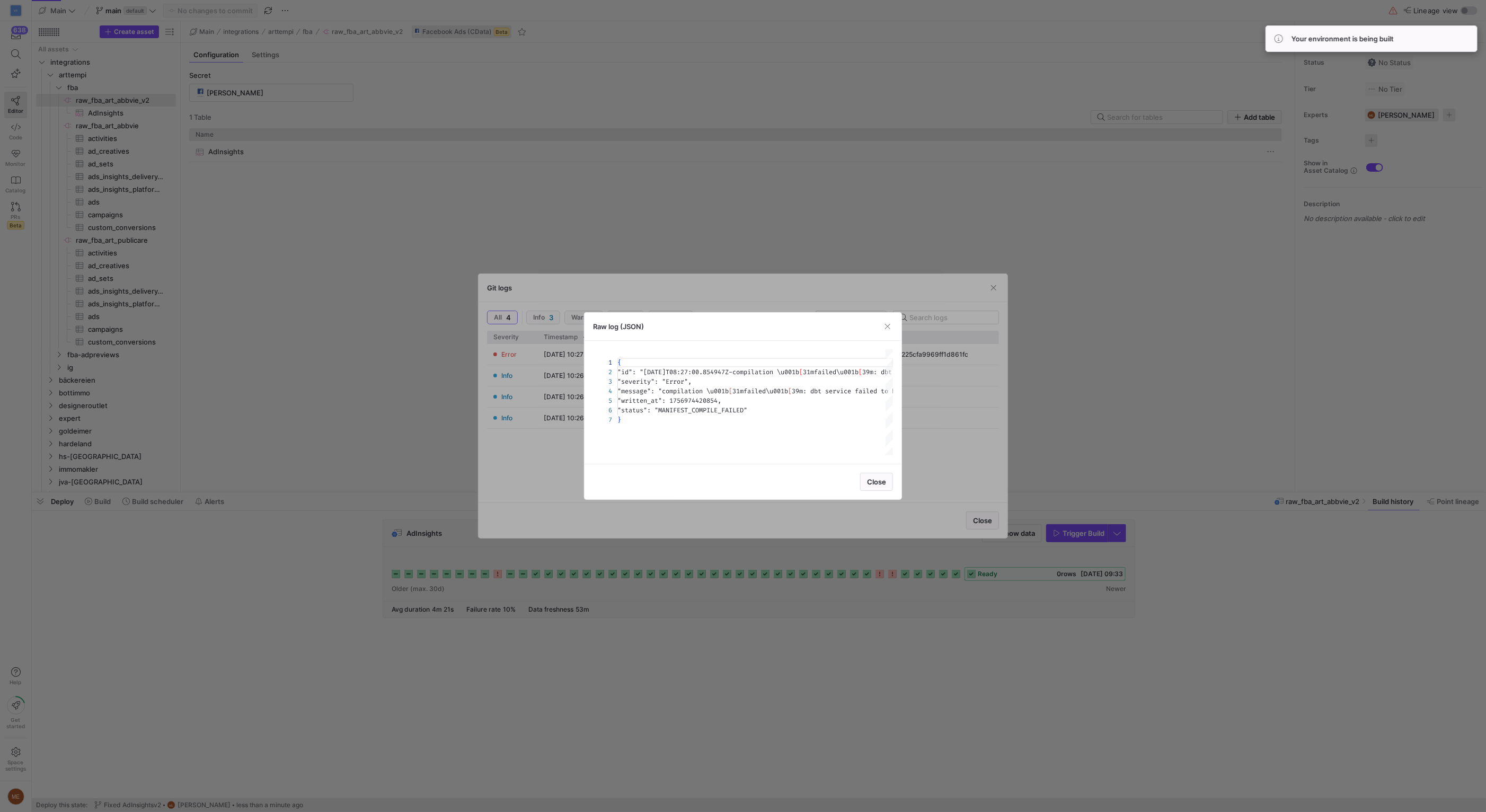
scroll to position [57, 0]
drag, startPoint x: 707, startPoint y: 458, endPoint x: 713, endPoint y: 455, distance: 6.7
click at [710, 456] on div "1 2 3 4 5 6 7 { "id" : "2025-09-04T08:27:00.854947Z-compilation \u001b[31 mfail…" at bounding box center [743, 402] width 317 height 123
drag, startPoint x: 898, startPoint y: 470, endPoint x: 891, endPoint y: 483, distance: 14.8
click at [898, 472] on div "Close" at bounding box center [743, 482] width 317 height 36
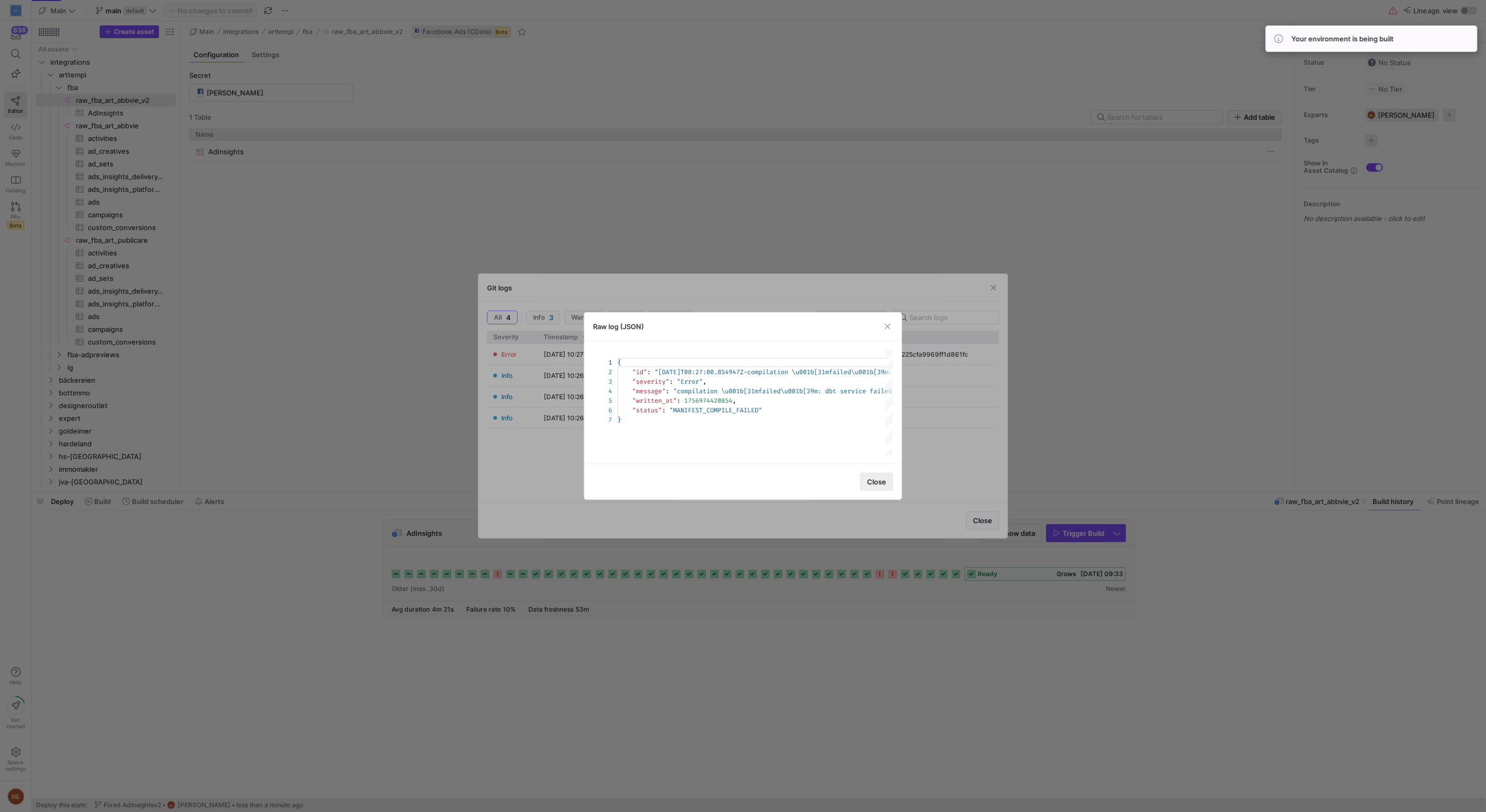
click at [887, 486] on span "button" at bounding box center [877, 482] width 32 height 17
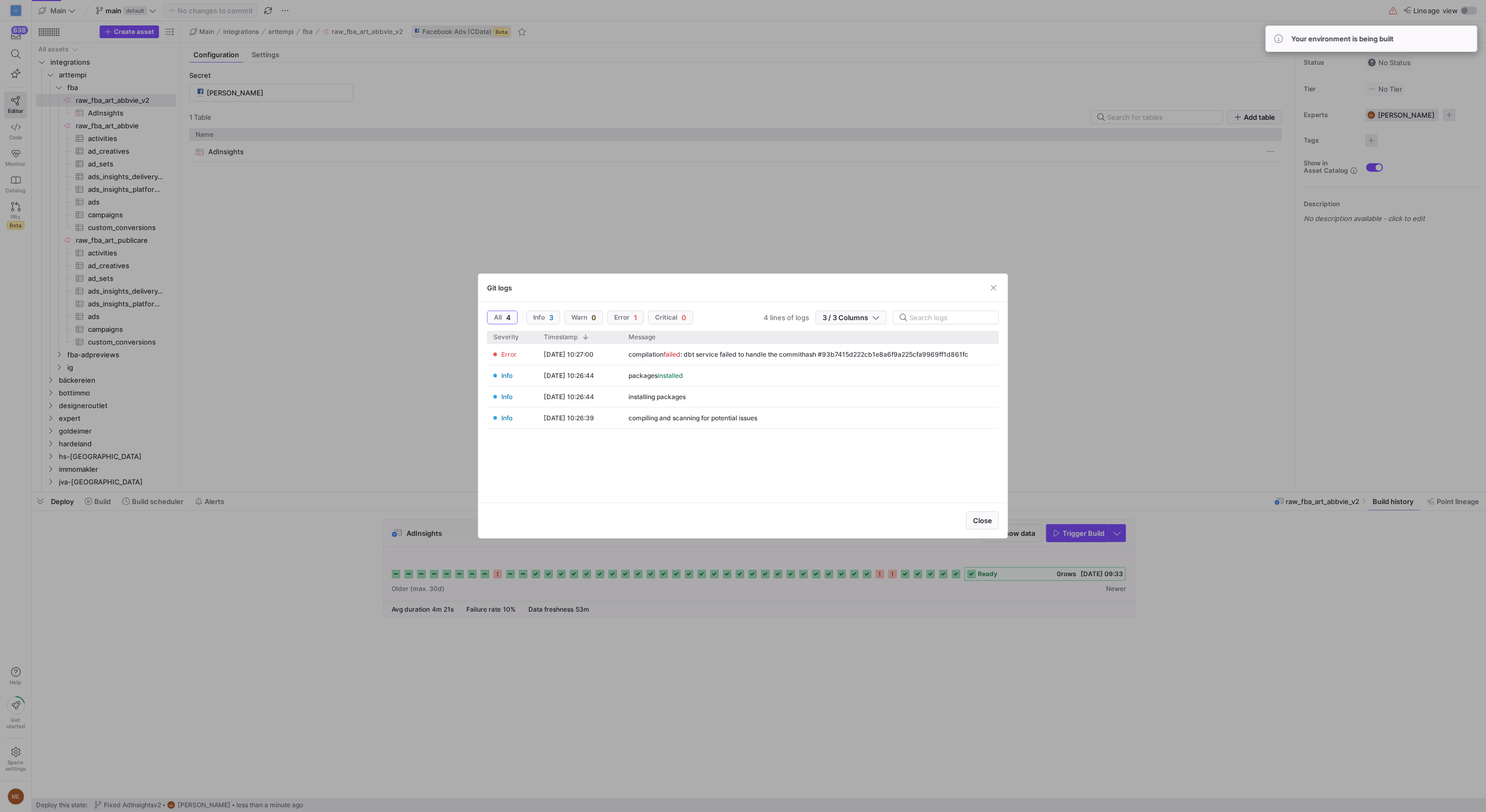
click at [1092, 449] on div at bounding box center [743, 406] width 1486 height 812
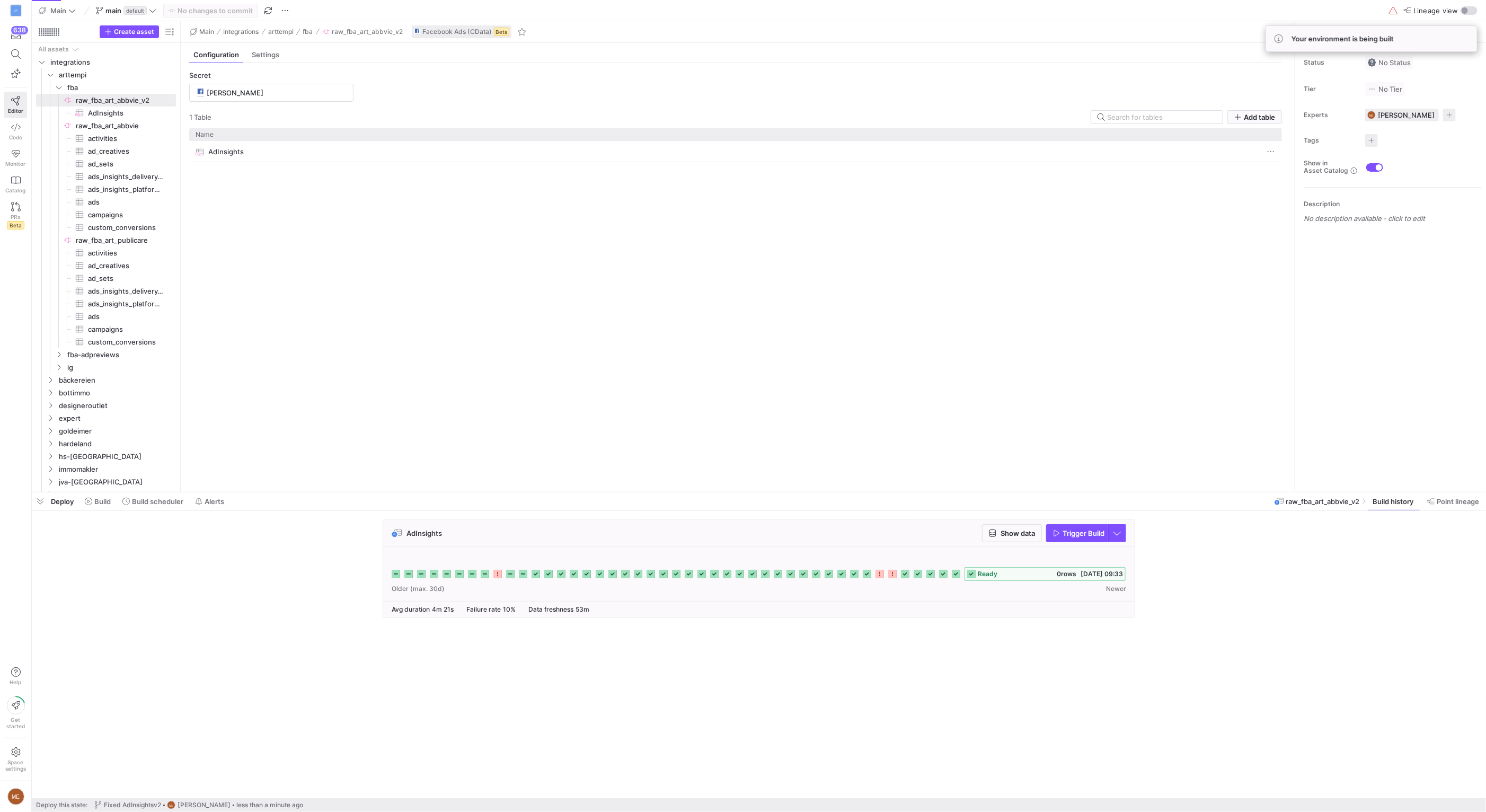
click at [1281, 588] on div "AdInsights Show data Trigger Build" at bounding box center [756, 571] width 1450 height 105
click at [1394, 13] on span "button" at bounding box center [1393, 10] width 13 height 13
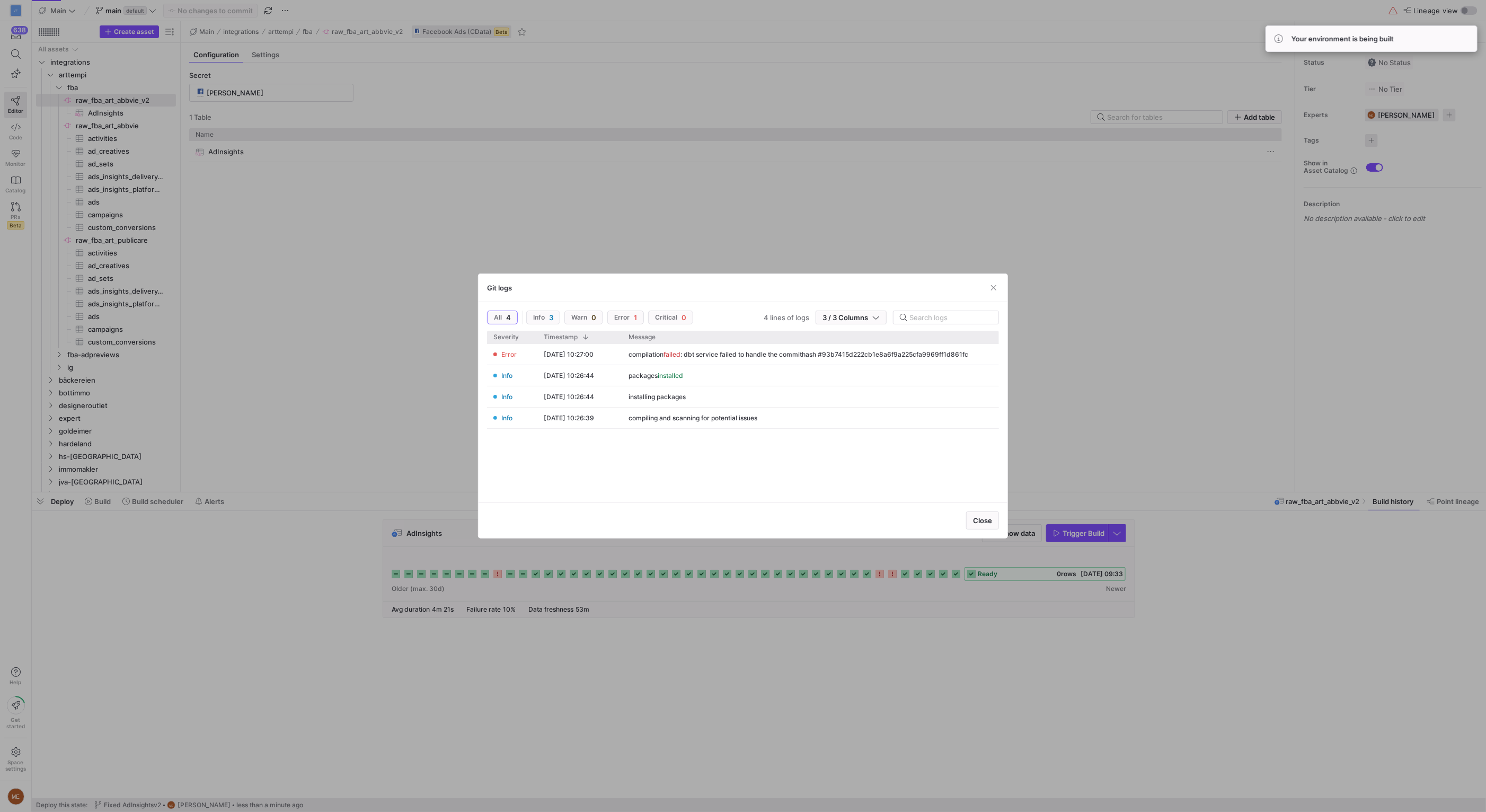
click at [644, 183] on div at bounding box center [743, 406] width 1486 height 812
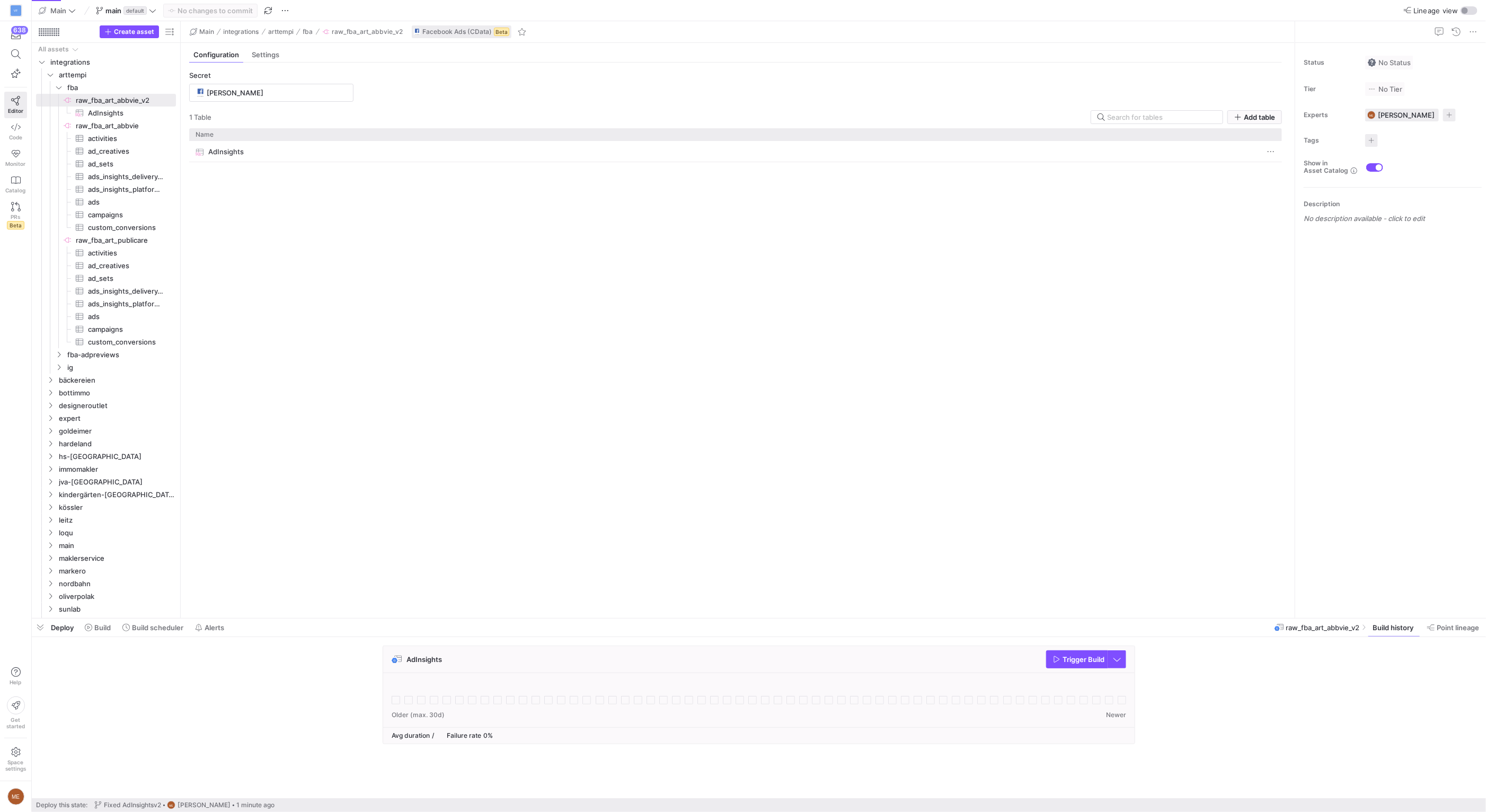
click at [1169, 714] on div "AdInsights Trigger Build" at bounding box center [756, 698] width 1450 height 105
click at [975, 663] on div "AdInsights Trigger Build" at bounding box center [759, 659] width 752 height 27
click at [1074, 659] on span "Trigger Build" at bounding box center [1083, 659] width 42 height 9
click at [88, 625] on icon at bounding box center [88, 627] width 7 height 7
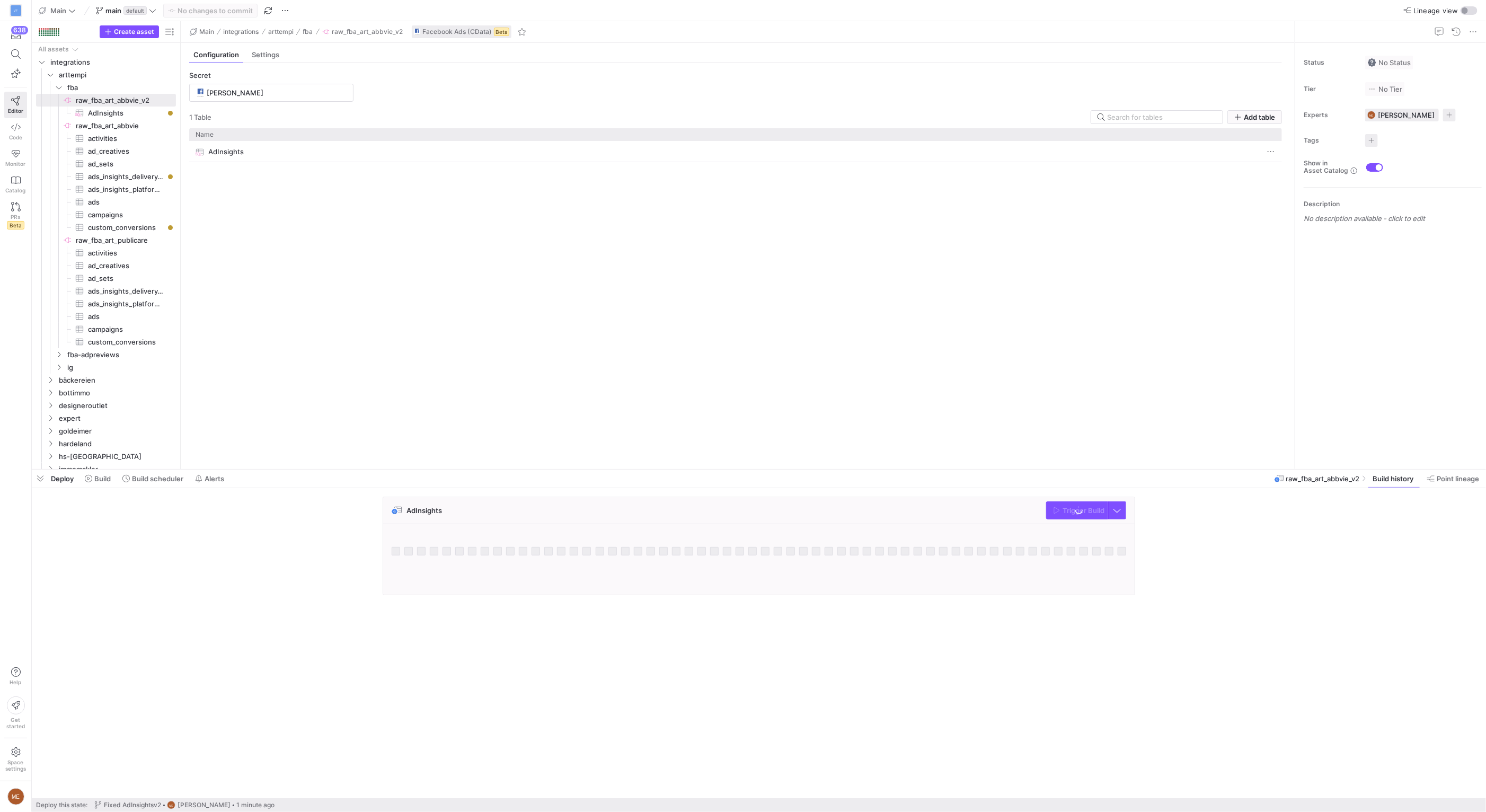
click at [355, 470] on div at bounding box center [759, 469] width 1454 height 4
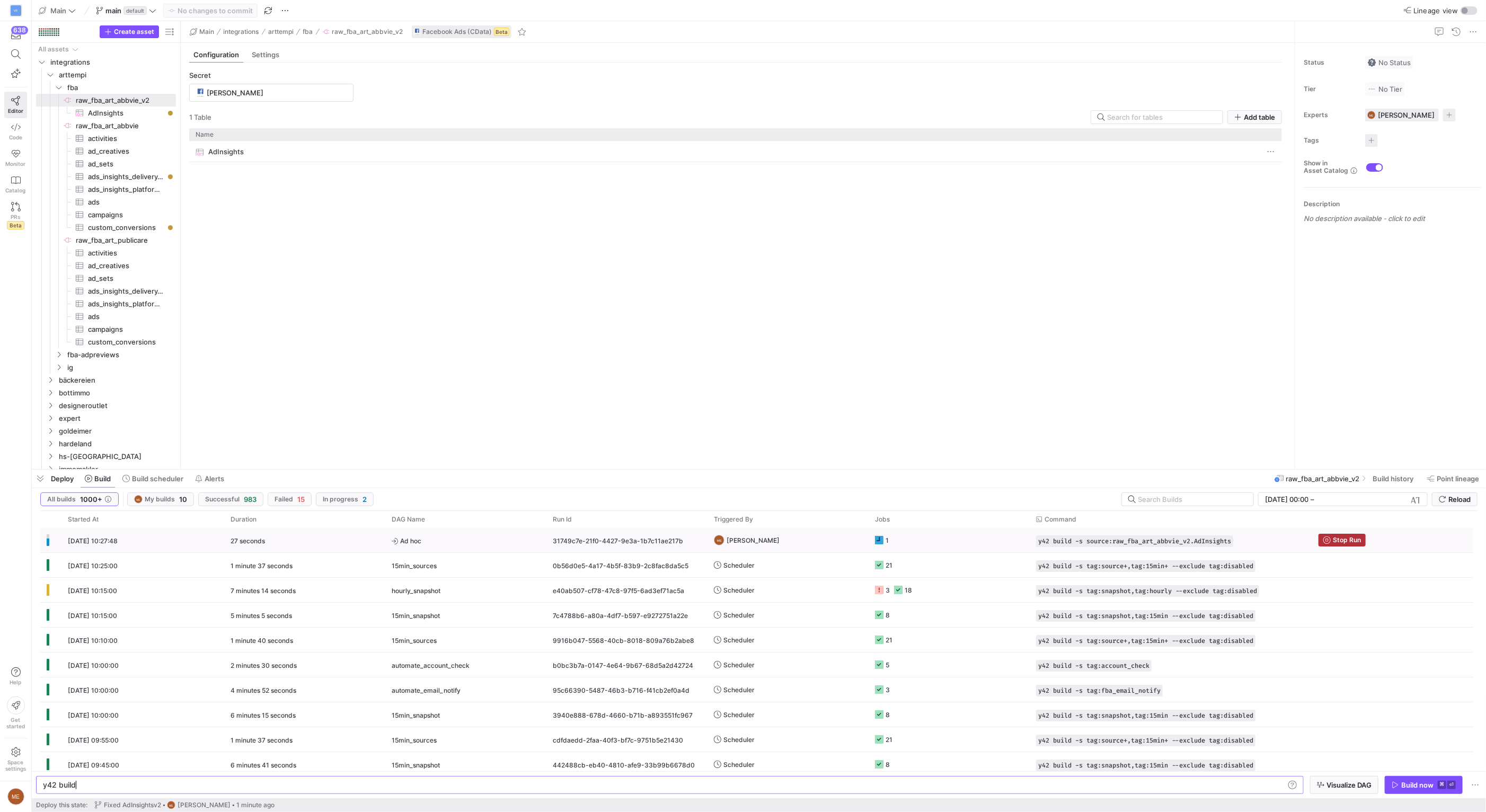
click at [965, 537] on y42-job-status-cell-renderer "1" at bounding box center [948, 540] width 148 height 23
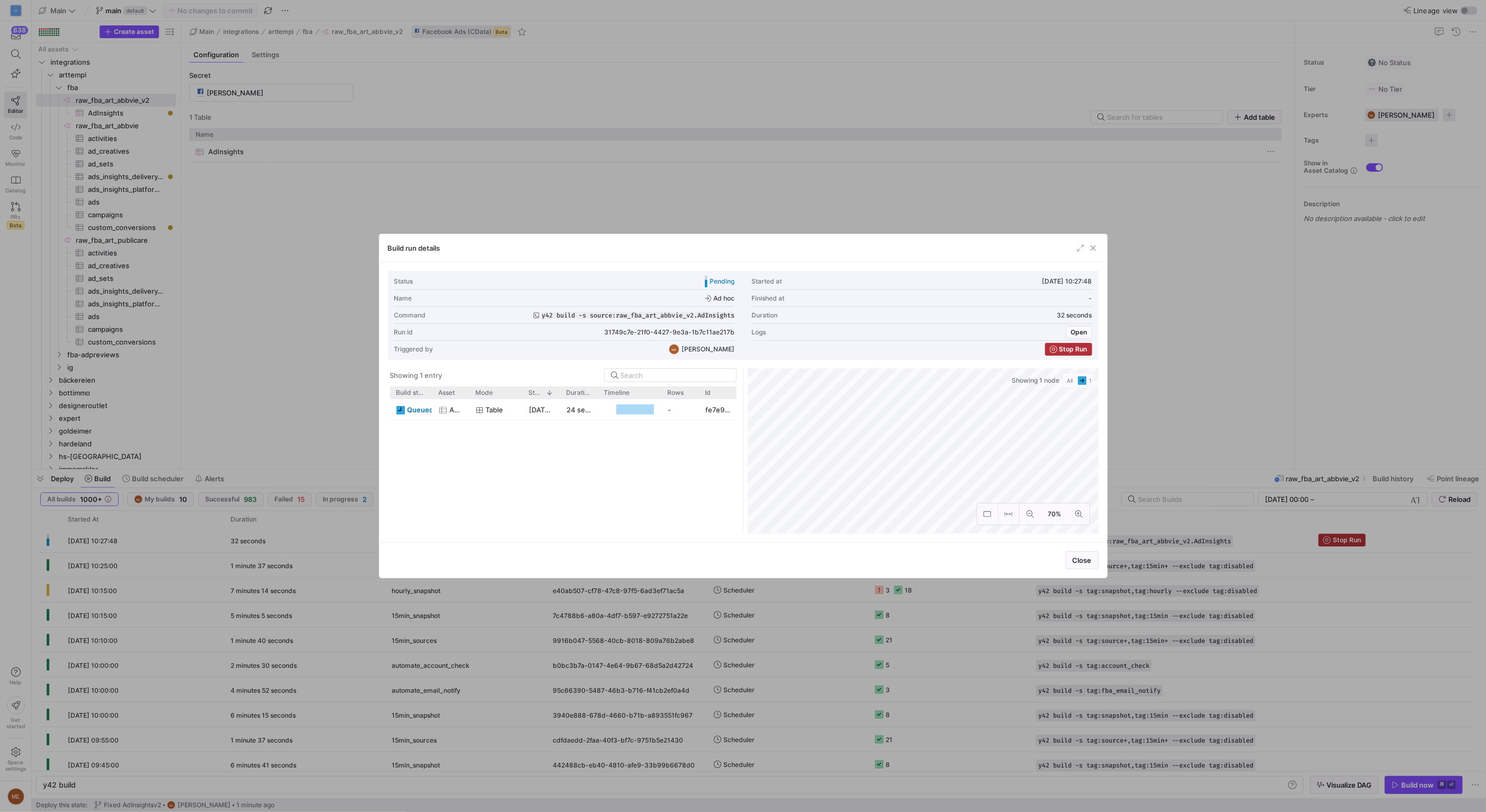
click at [1368, 392] on div at bounding box center [743, 406] width 1486 height 812
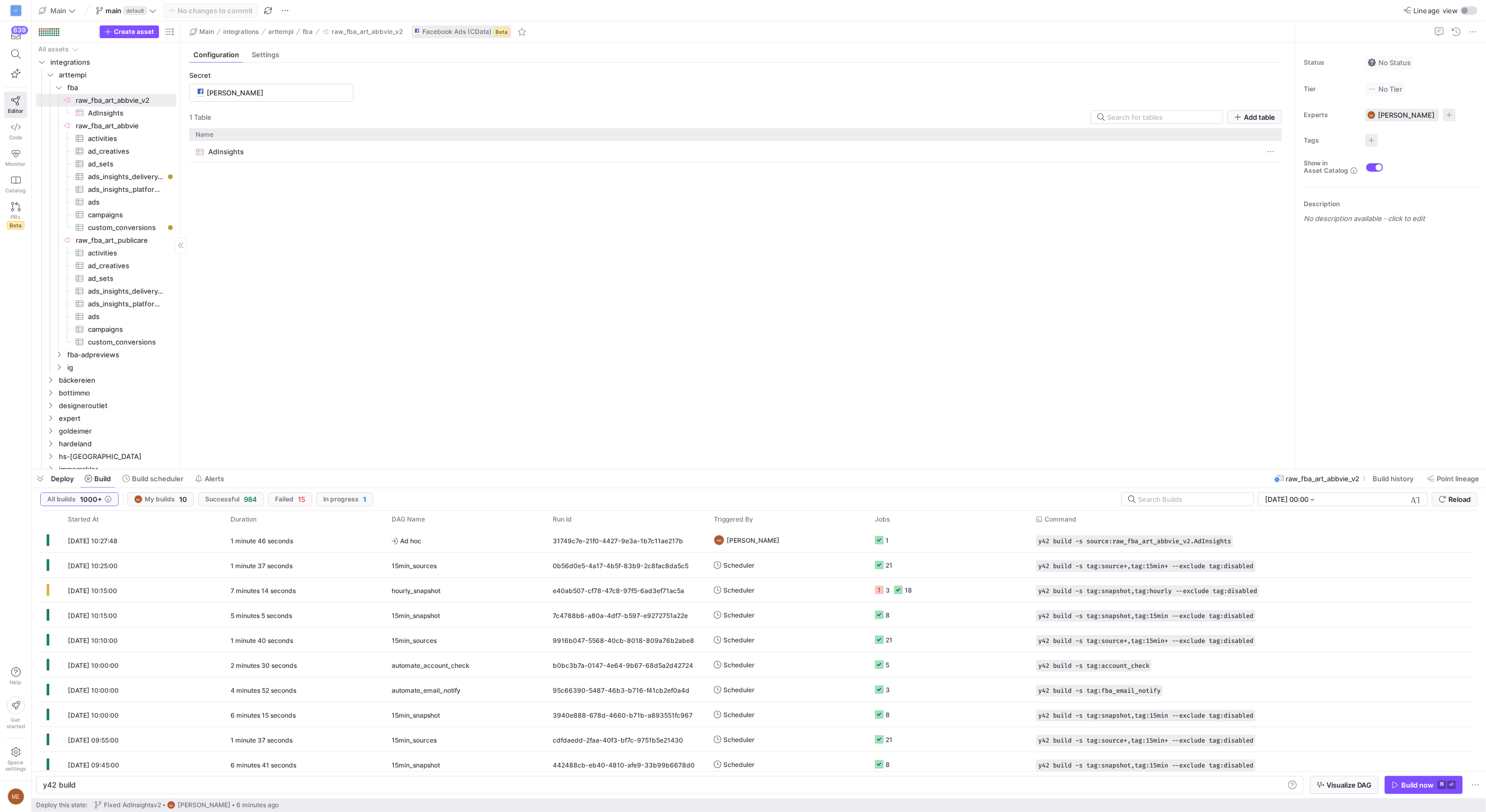
click at [151, 112] on span "AdInsights​​​​​​​​​" at bounding box center [126, 113] width 76 height 13
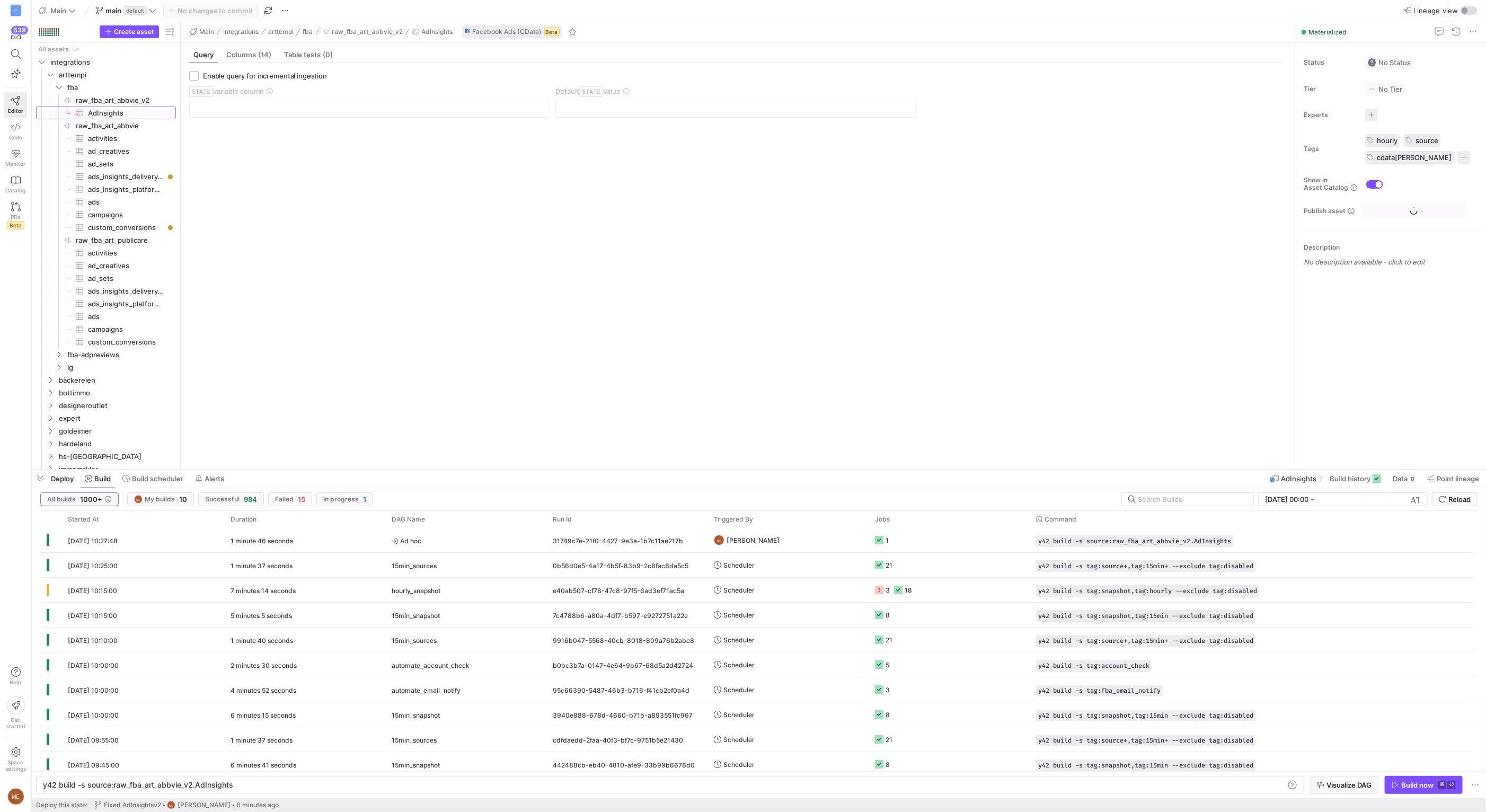
type textarea "y42 build -s source:raw_fba_art_abbvie_v2.AdInsights"
click at [1405, 476] on span "Data" at bounding box center [1400, 478] width 15 height 9
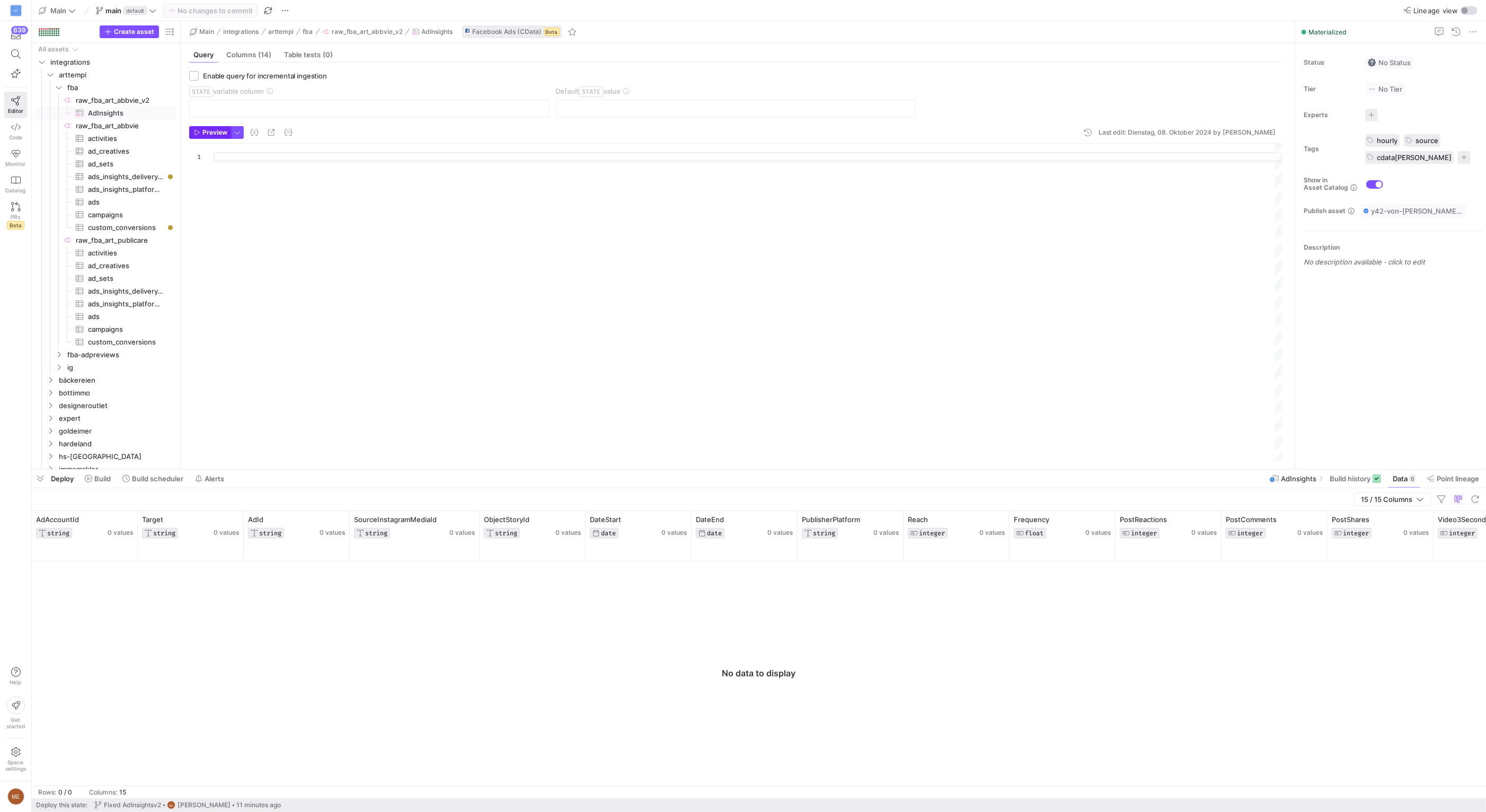
click at [197, 130] on icon "button" at bounding box center [197, 132] width 7 height 7
click at [322, 191] on div at bounding box center [748, 209] width 1069 height 131
click at [13, 140] on span "Code" at bounding box center [16, 138] width 13 height 7
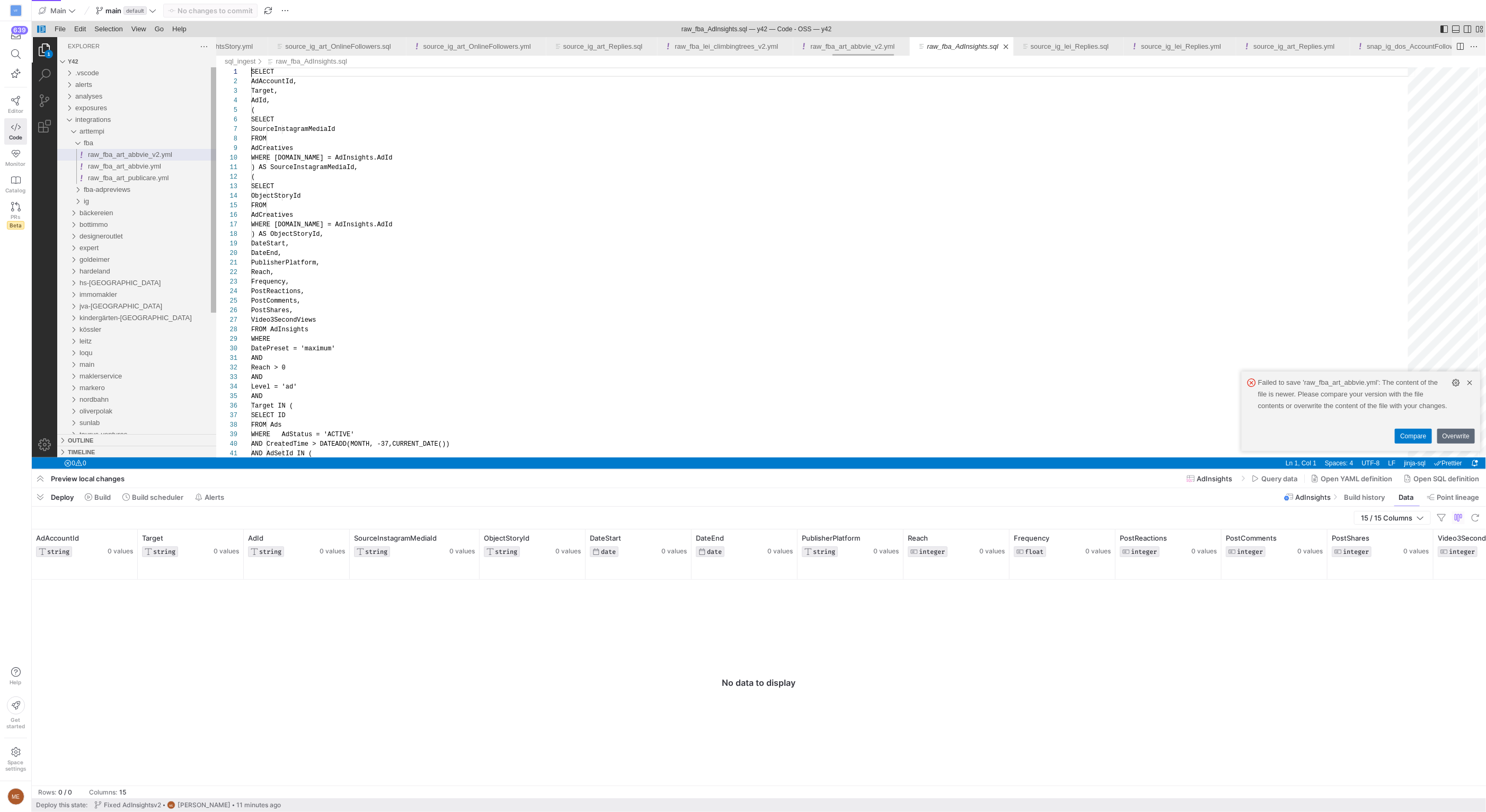
scroll to position [0, 12372]
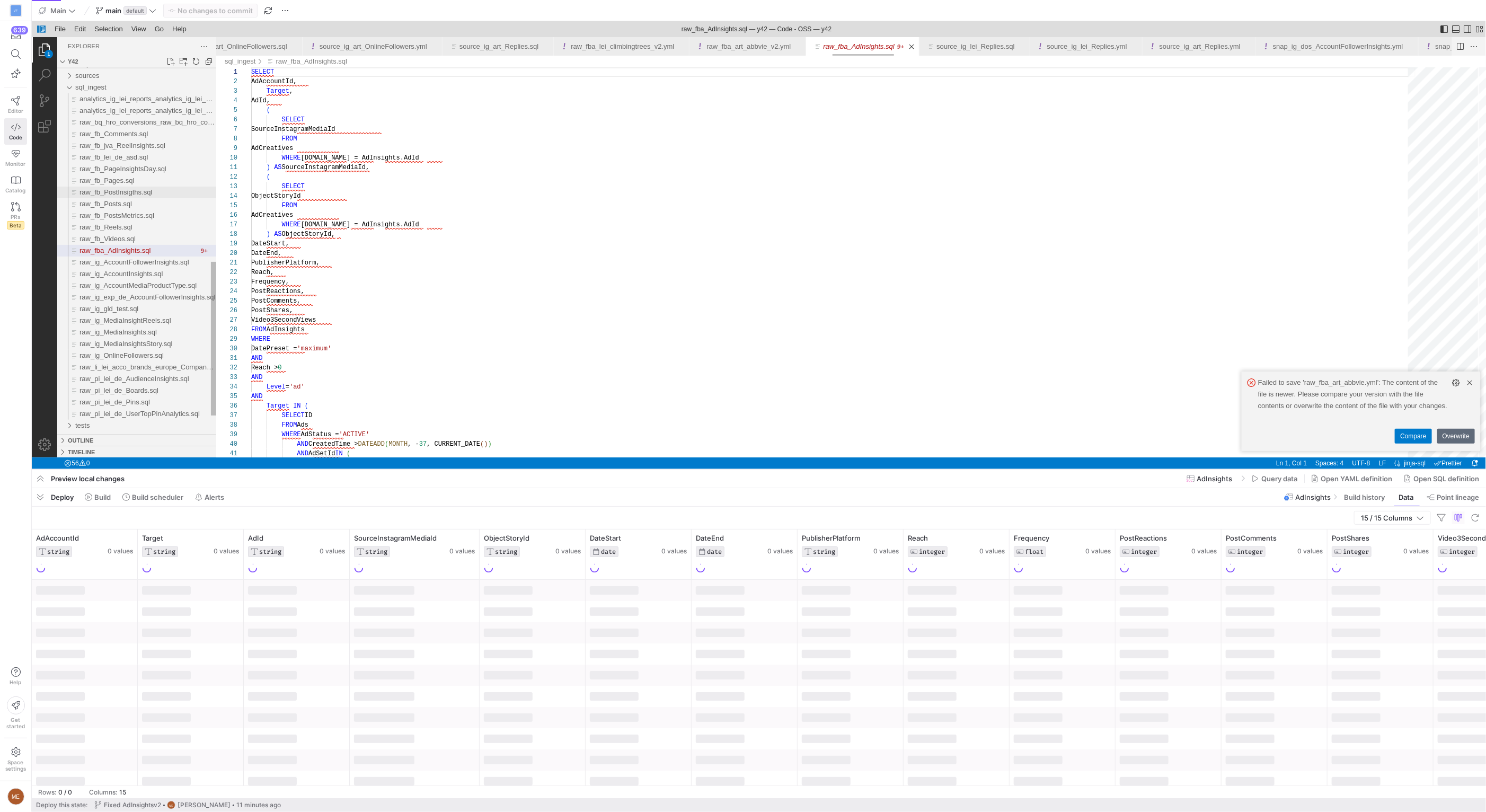
scroll to position [0, 12384]
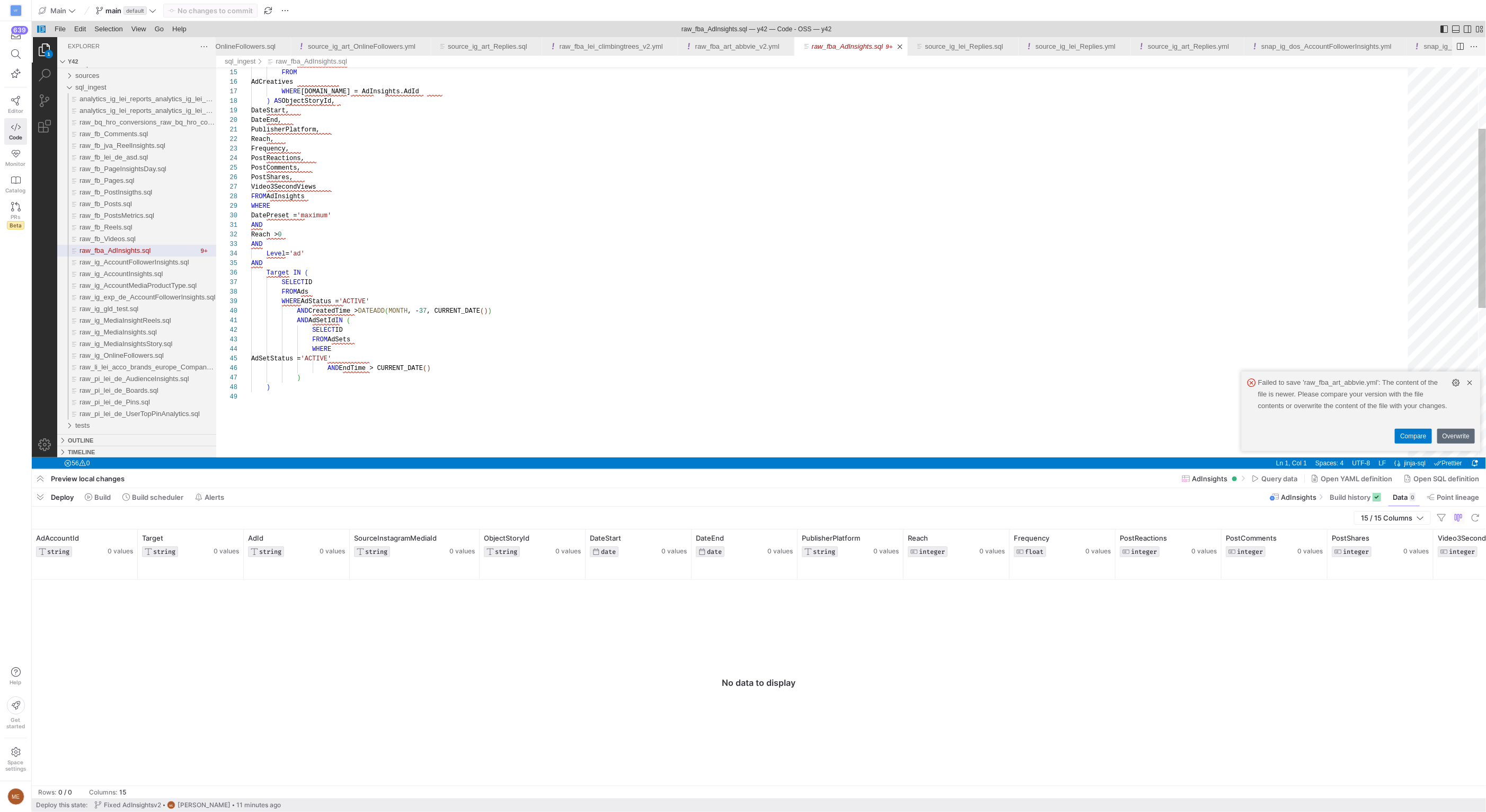
click at [399, 166] on div "AdSetStatus = 'ACTIVE' AND EndTime > CURRENT_DATE ( ) ) ) SELECT ID FROM AdSets…" at bounding box center [833, 358] width 1164 height 848
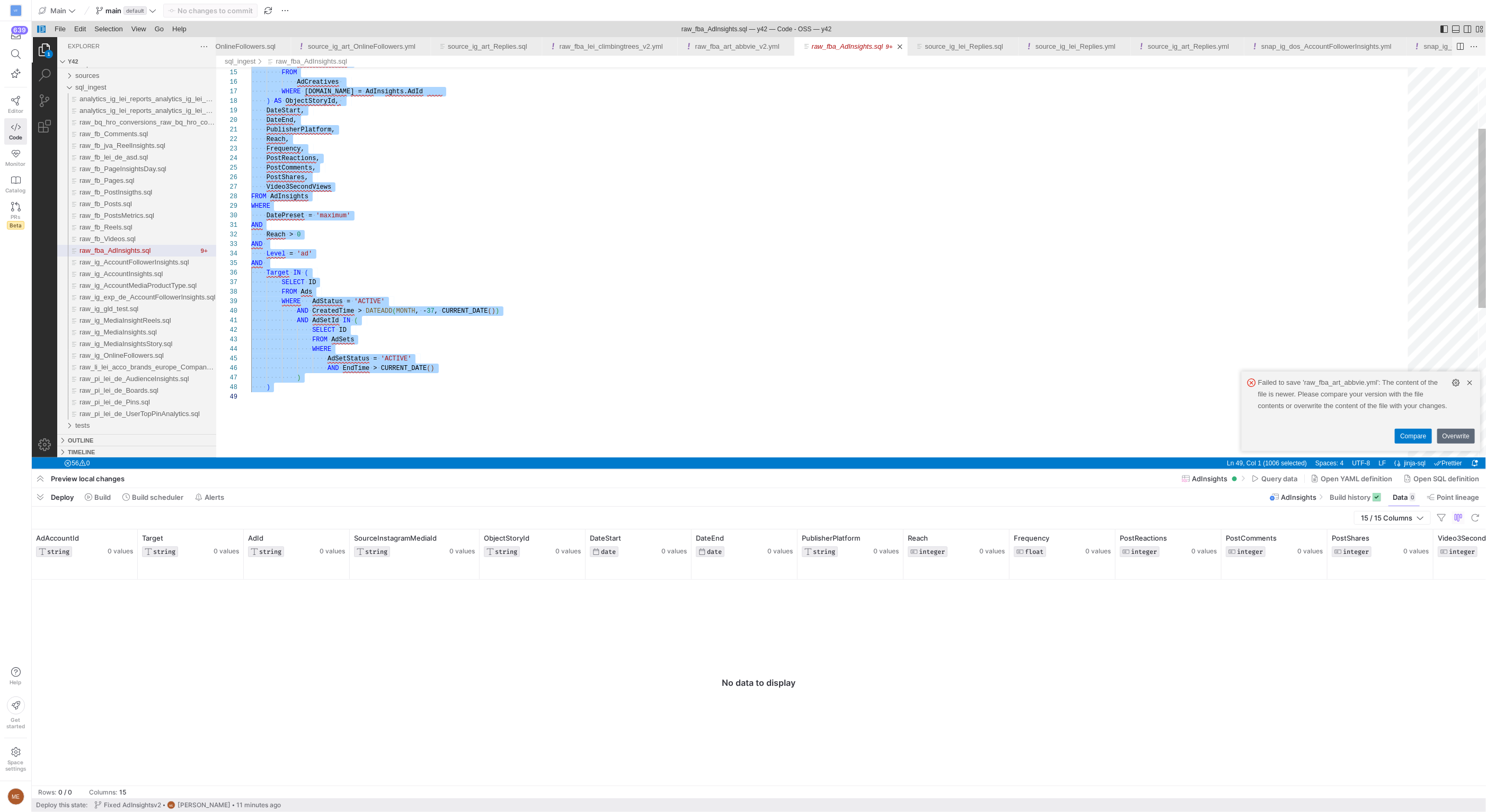
type textarea "AND Reach > 0 AND Level = 'ad' AND Target IN ( SELECT ID FROM Ads WHERE AdStatu…"
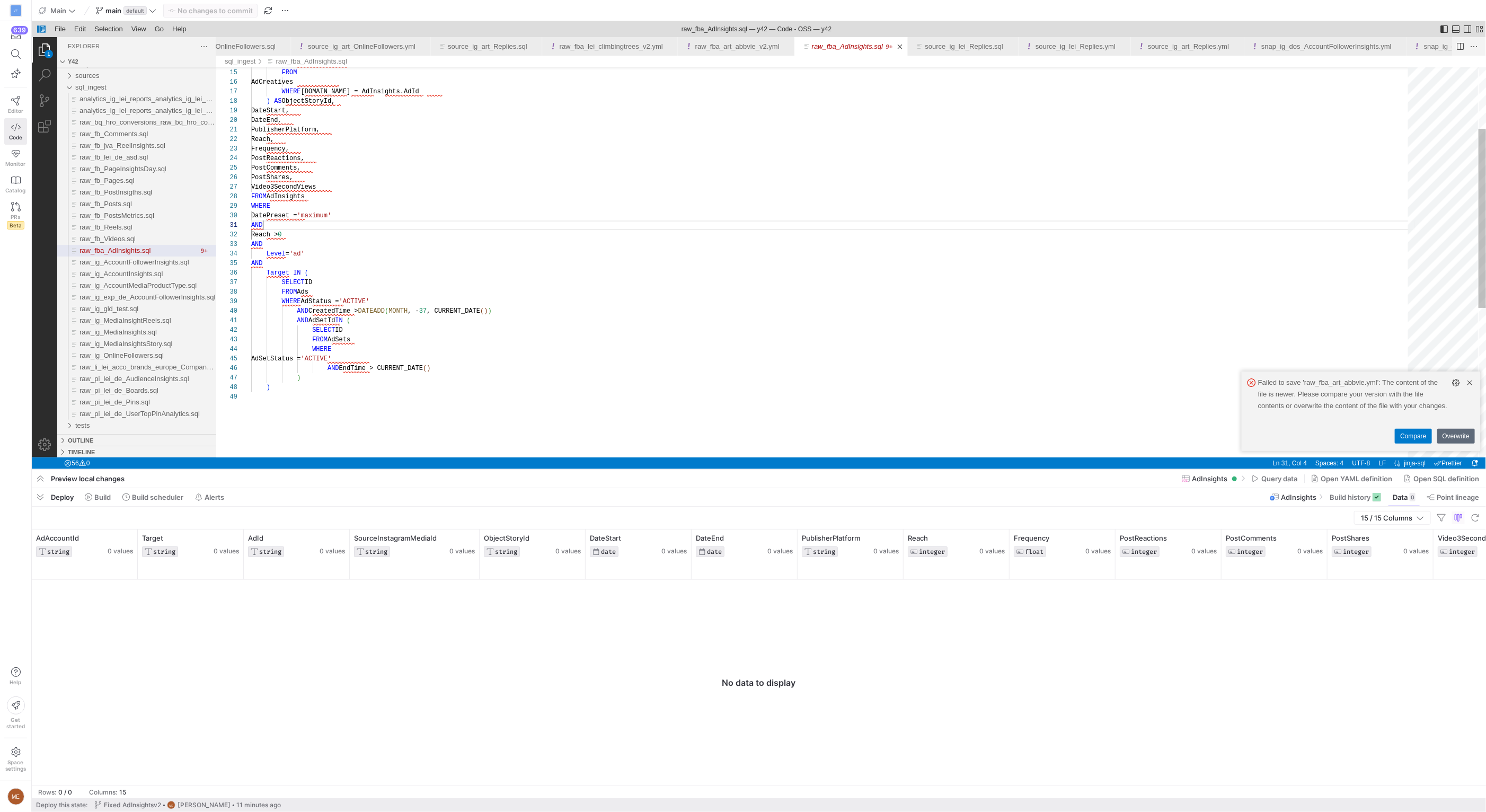
scroll to position [0, 12]
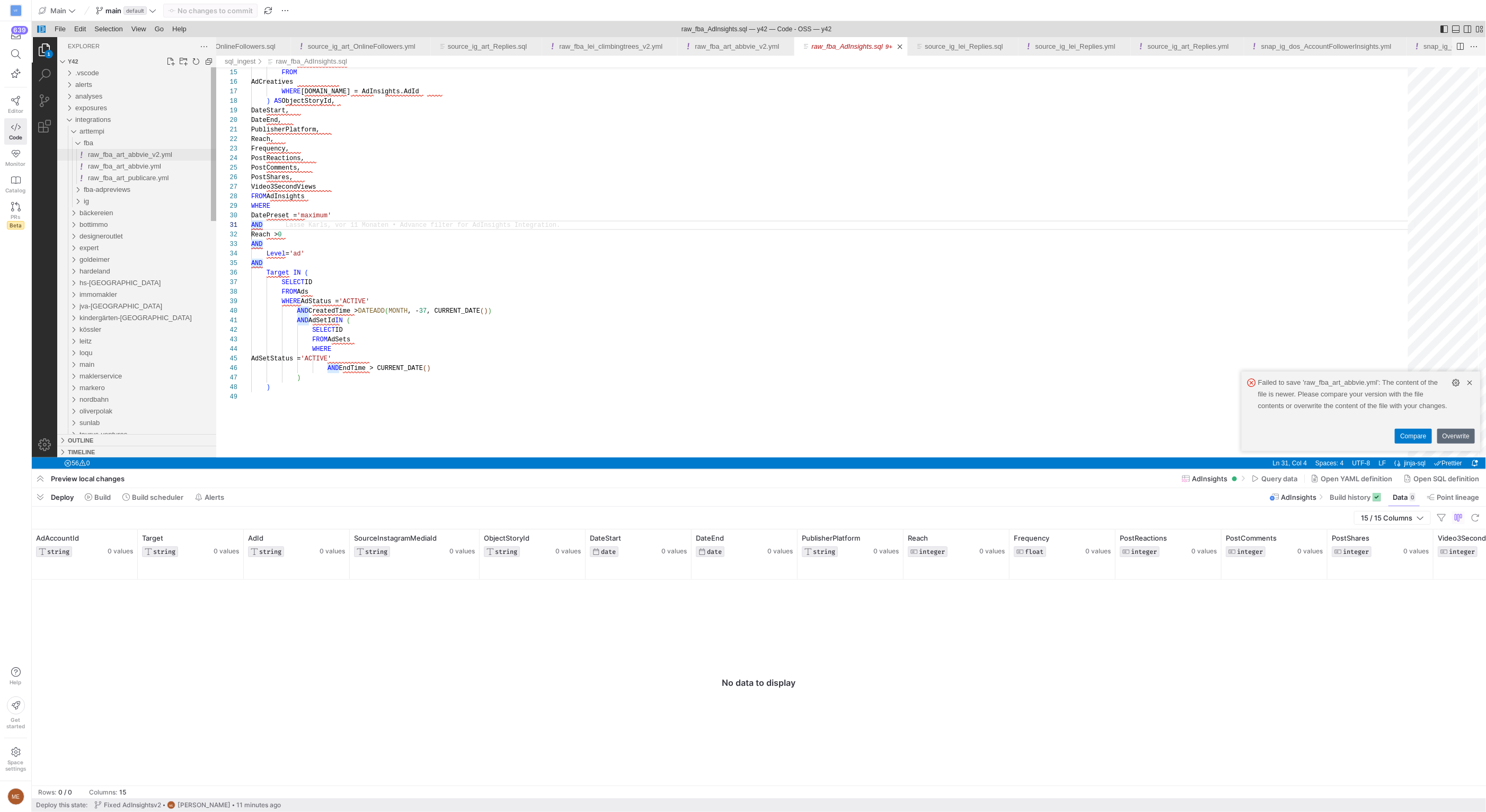
click at [132, 157] on span "raw_fba_art_abbvie_v2.yml" at bounding box center [130, 155] width 84 height 8
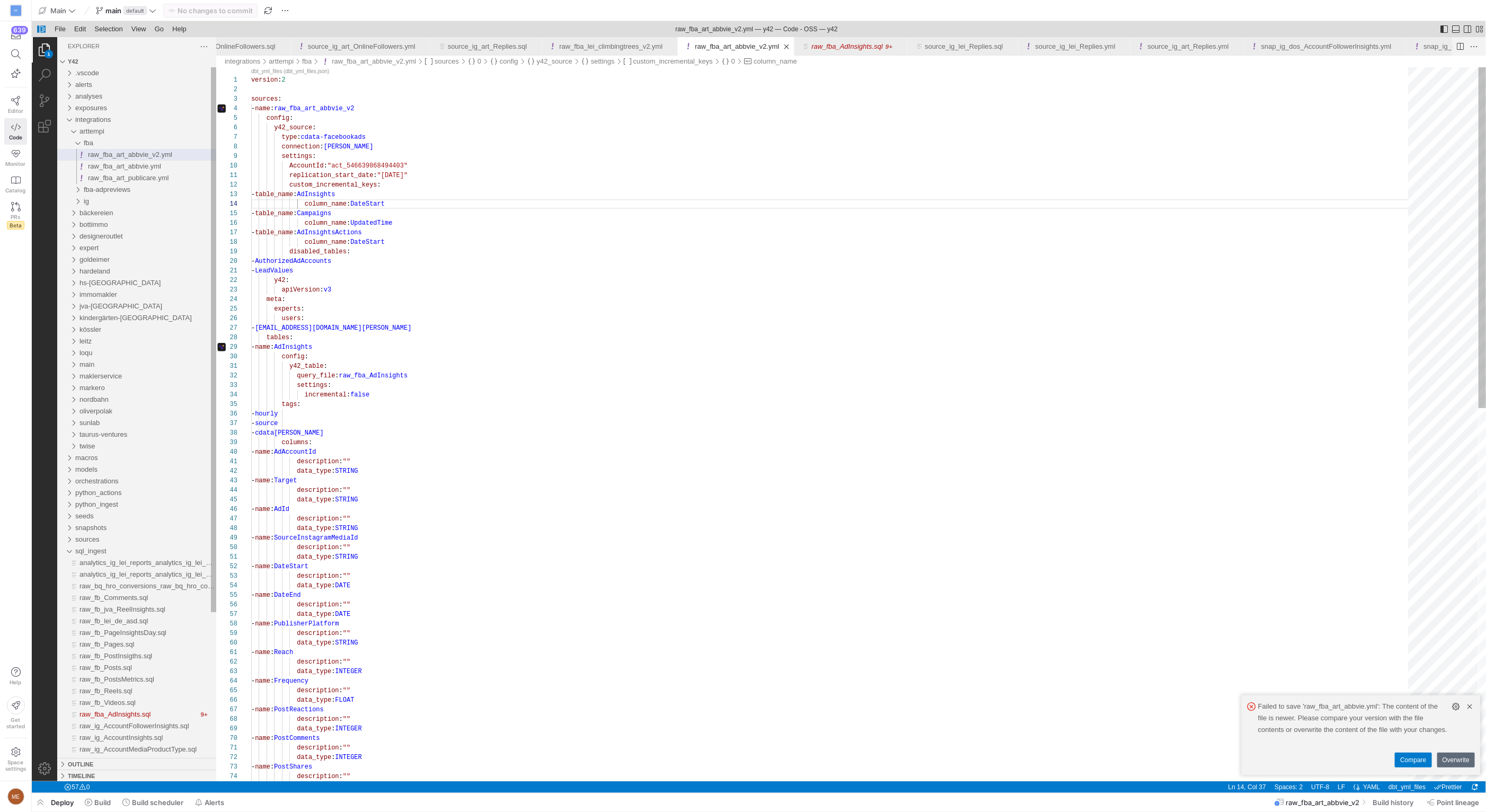
scroll to position [28, 118]
click at [391, 377] on div "version : 2 sources : ·‌·‌ - ·‌ name : ·‌ raw_fba_art_abbvie_v2 config : y42_so…" at bounding box center [833, 814] width 1164 height 1494
type textarea "y42_table: query_file: raw_fba_AdInsights settings: incremental: false tags: - …"
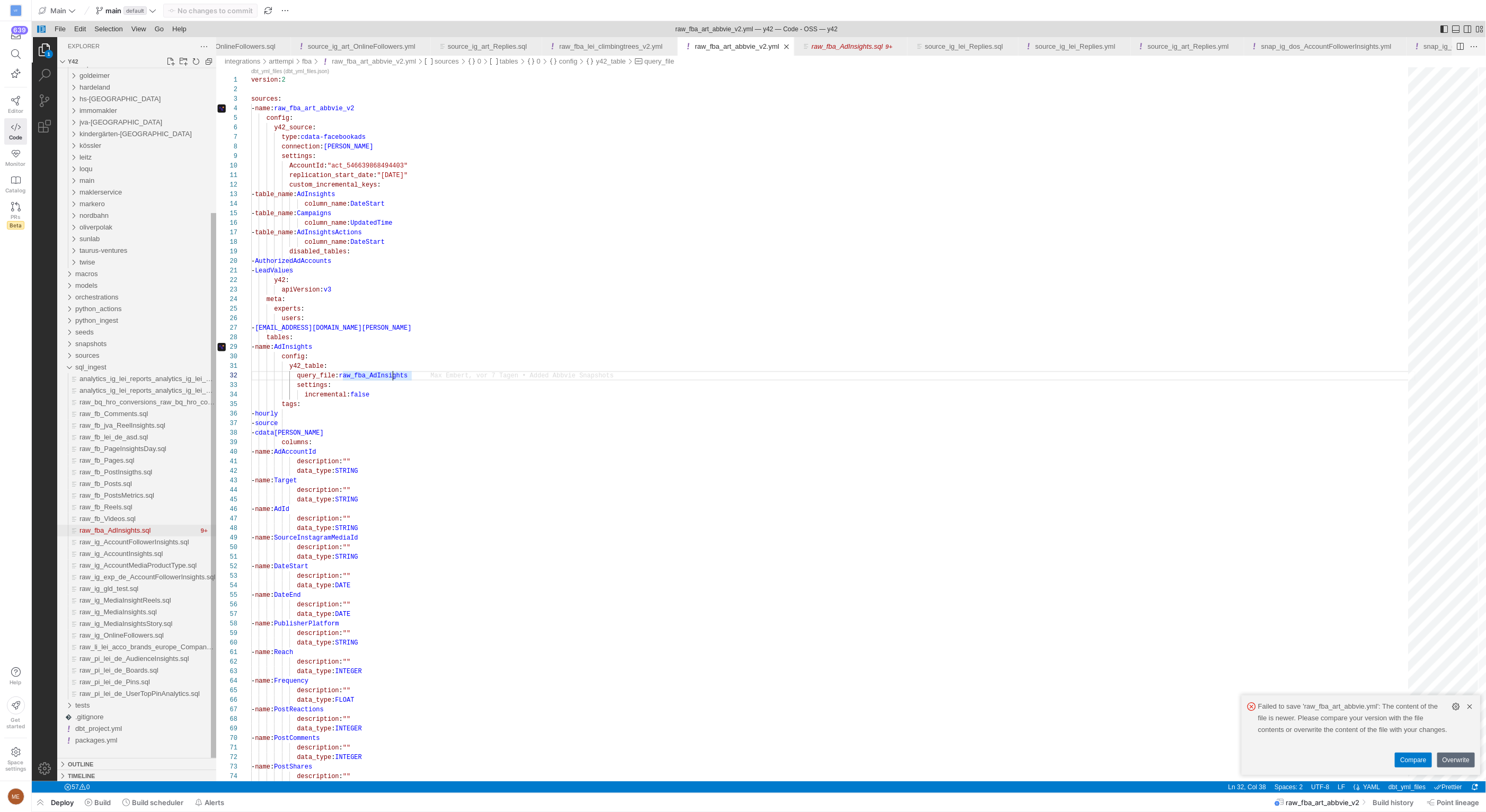
click at [133, 531] on span "raw_fba_AdInsights.sql" at bounding box center [115, 530] width 71 height 8
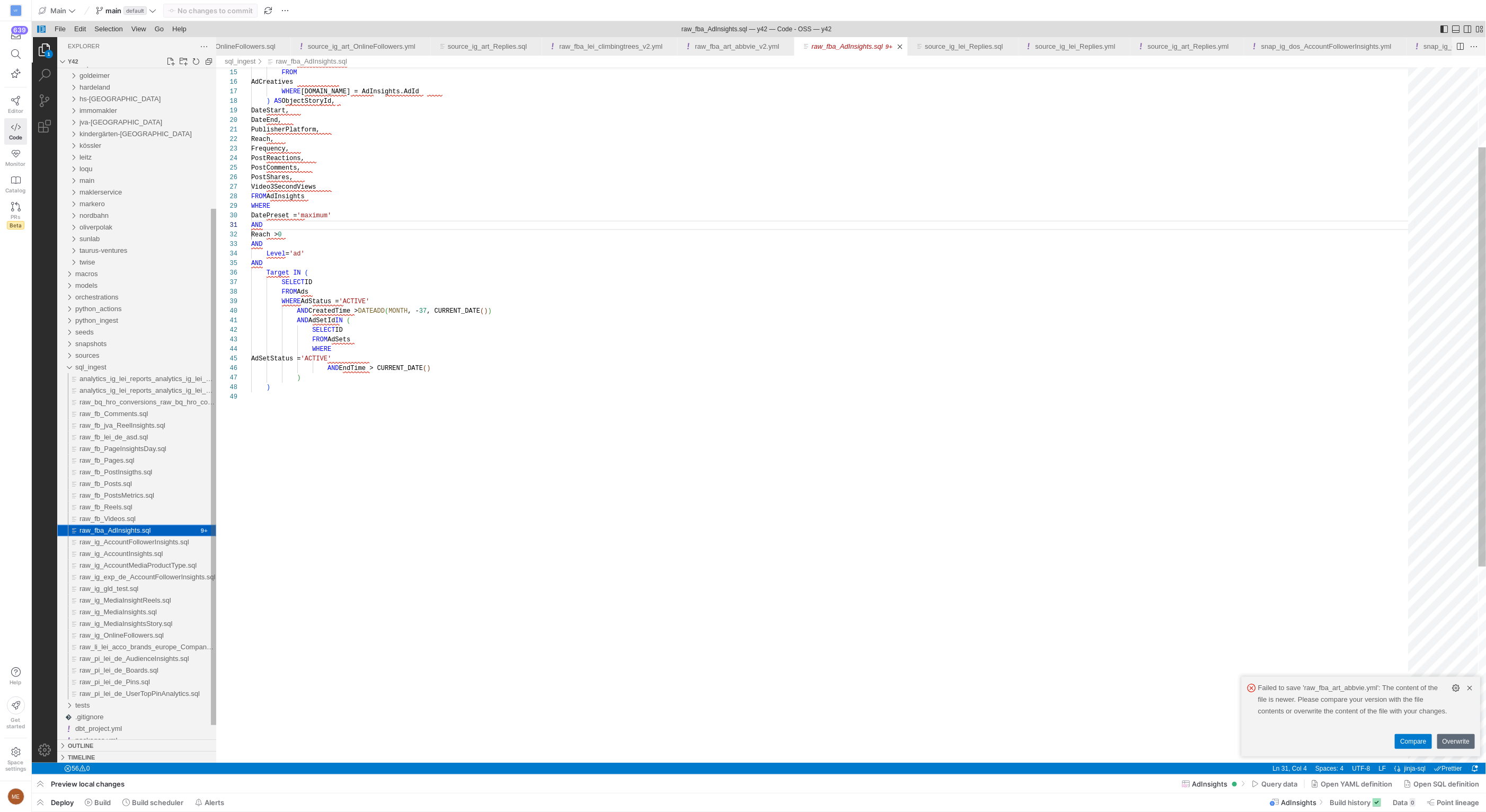
scroll to position [95, 12]
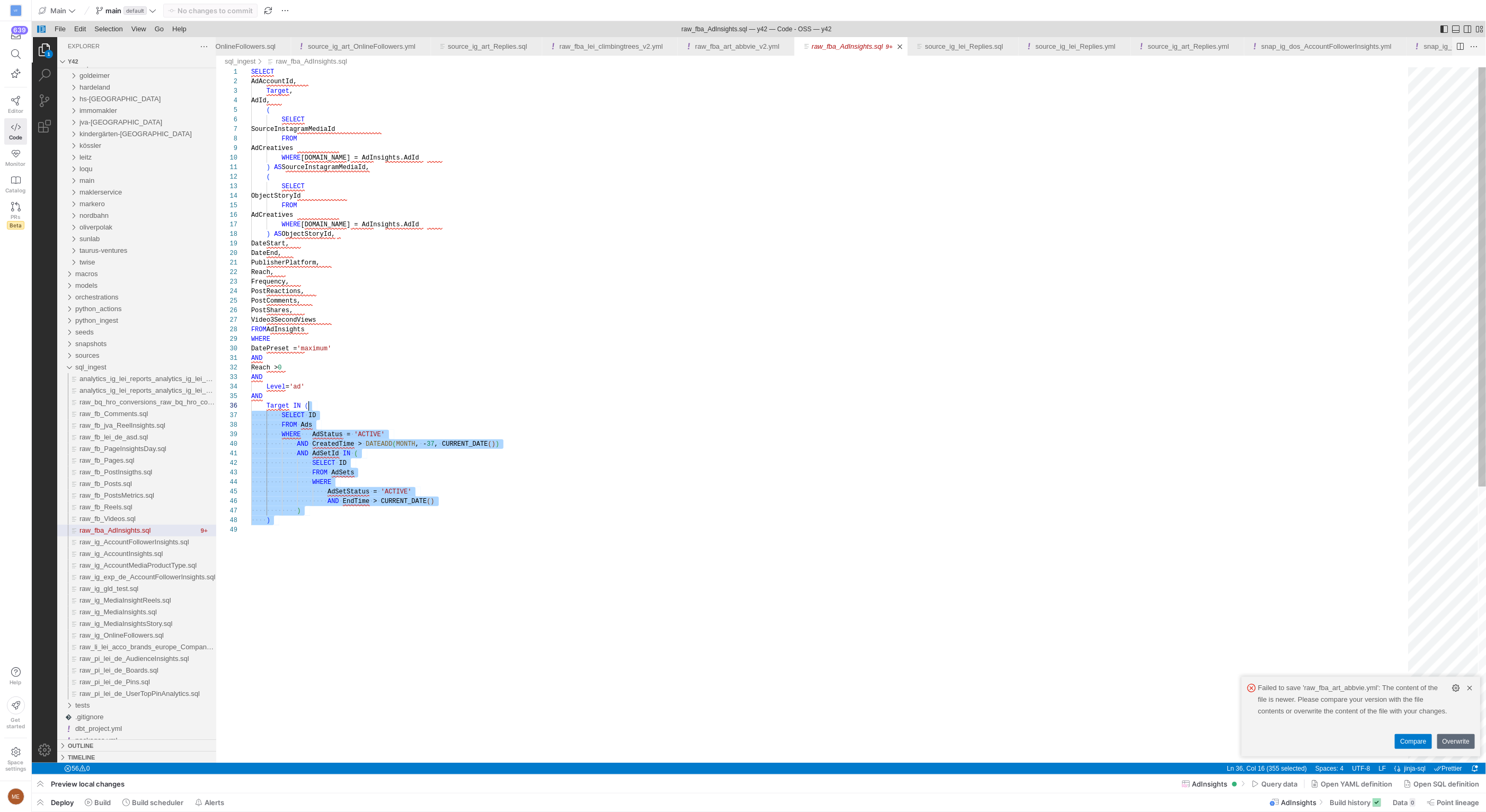
type textarea "SELECT AdAccountId, Target, AdId, ( SELECT SourceInstagramMediaId FROM AdCreati…"
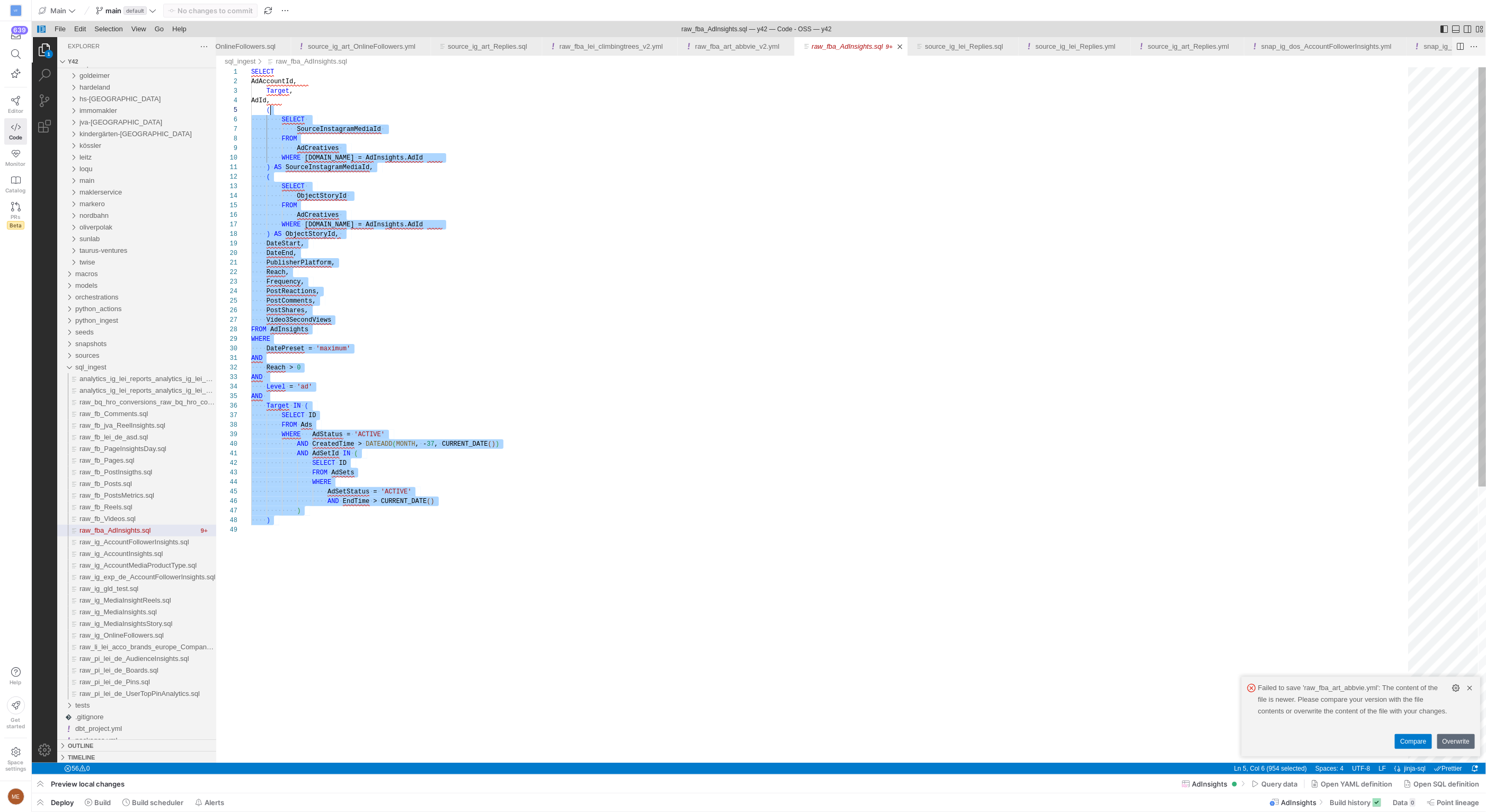
scroll to position [0, 0]
drag, startPoint x: 422, startPoint y: 563, endPoint x: 268, endPoint y: 59, distance: 527.0
click at [268, 67] on div "·‌·‌·‌·‌·‌·‌·‌·‌·‌·‌·‌·‌ ObjectStoryId ·‌ ·‌·‌·‌·‌·‌·‌·‌·‌ FROM ·‌·‌·‌·‌·‌·‌·‌·…" at bounding box center [833, 644] width 1164 height 1153
click at [12, 99] on icon at bounding box center [16, 101] width 9 height 9
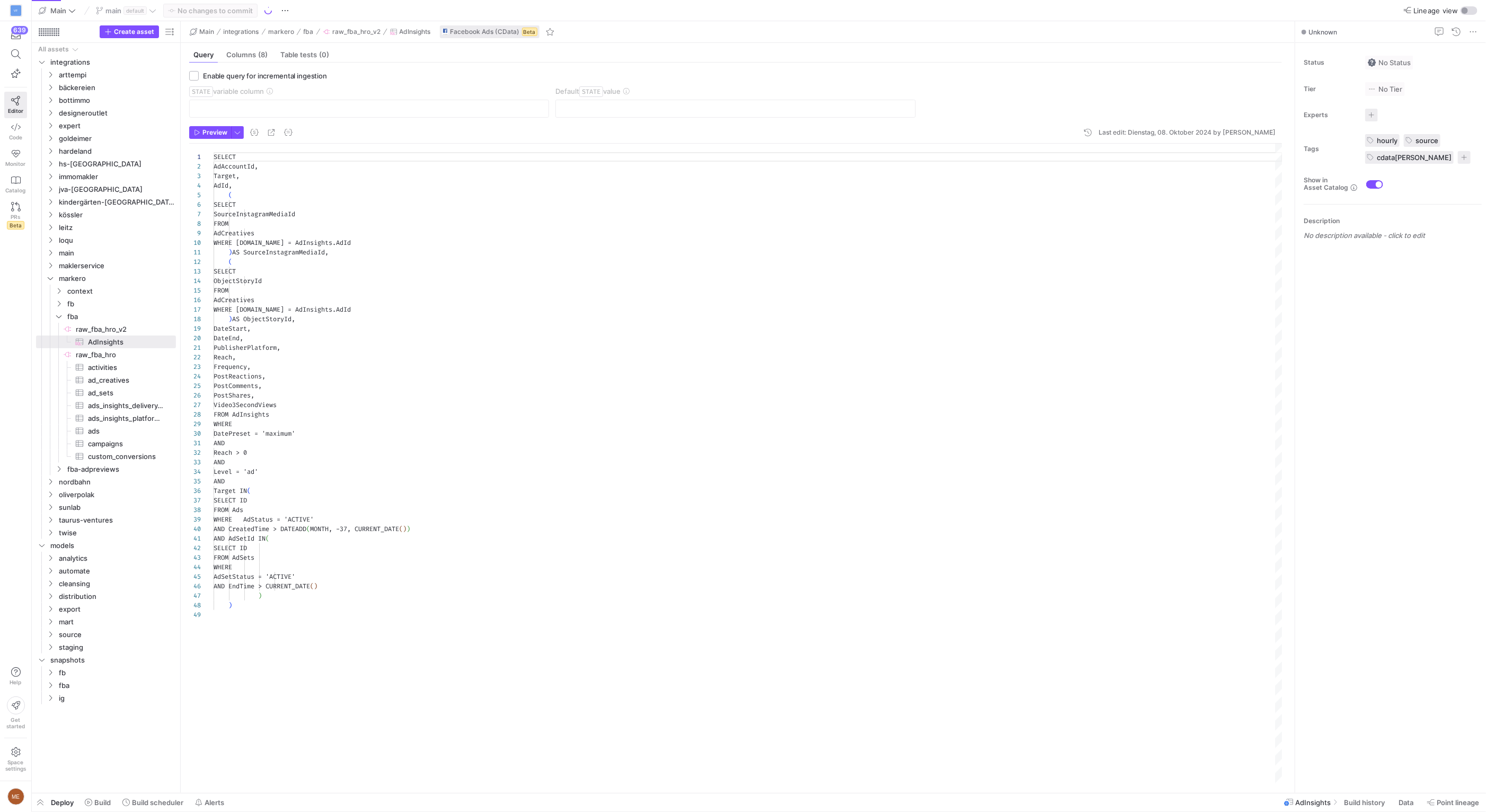
scroll to position [95, 0]
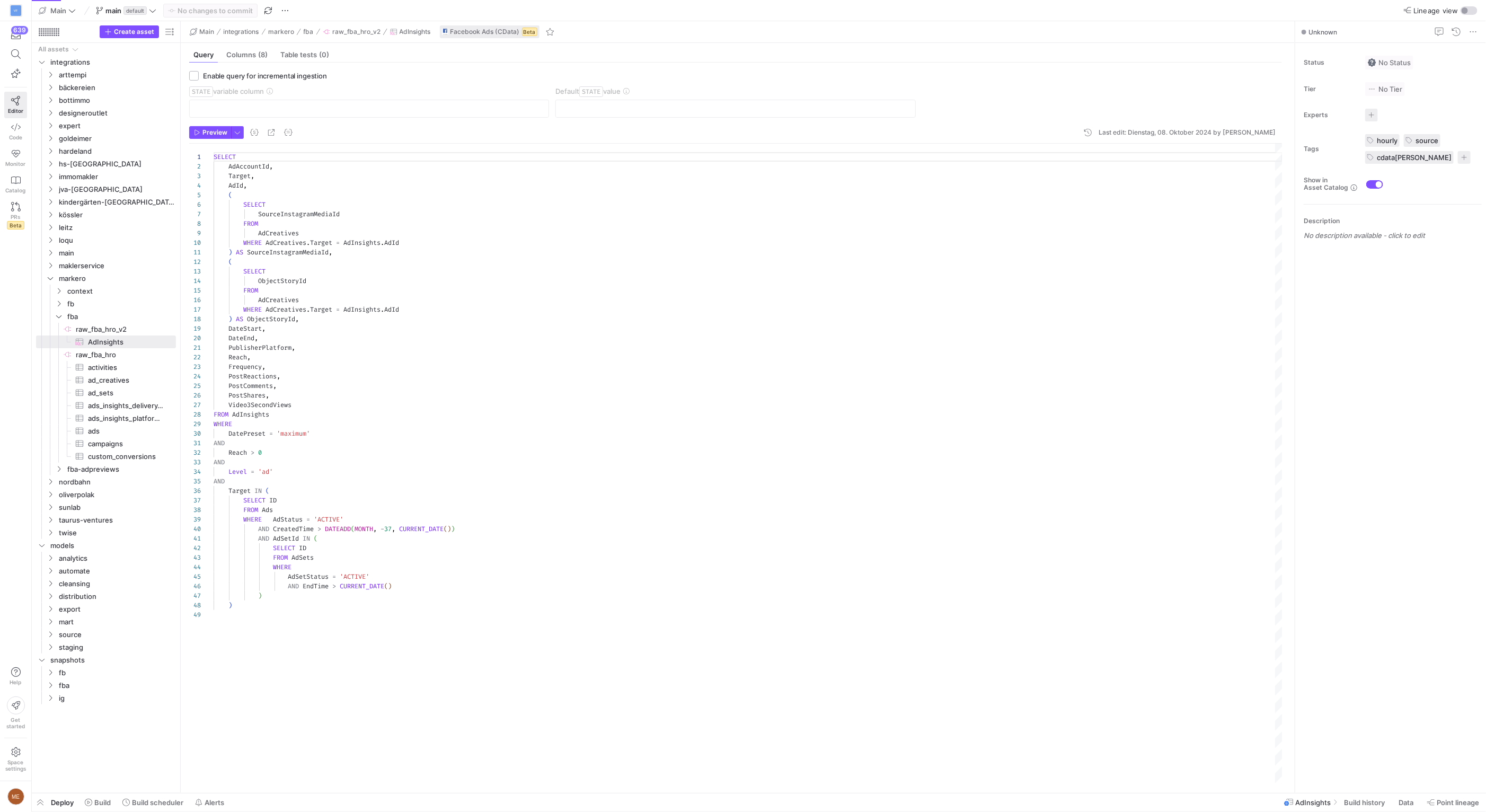
type textarea ") AS SourceInstagramMediaId, ( SELECT ObjectStoryId FROM AdCreatives WHERE AdCr…"
click at [340, 256] on div "SELECT AdAccountId , Target , AdId , ( SELECT SourceInstagramMediaId FROM AdCre…" at bounding box center [748, 464] width 1069 height 641
click at [1396, 805] on button "Data" at bounding box center [1407, 801] width 26 height 18
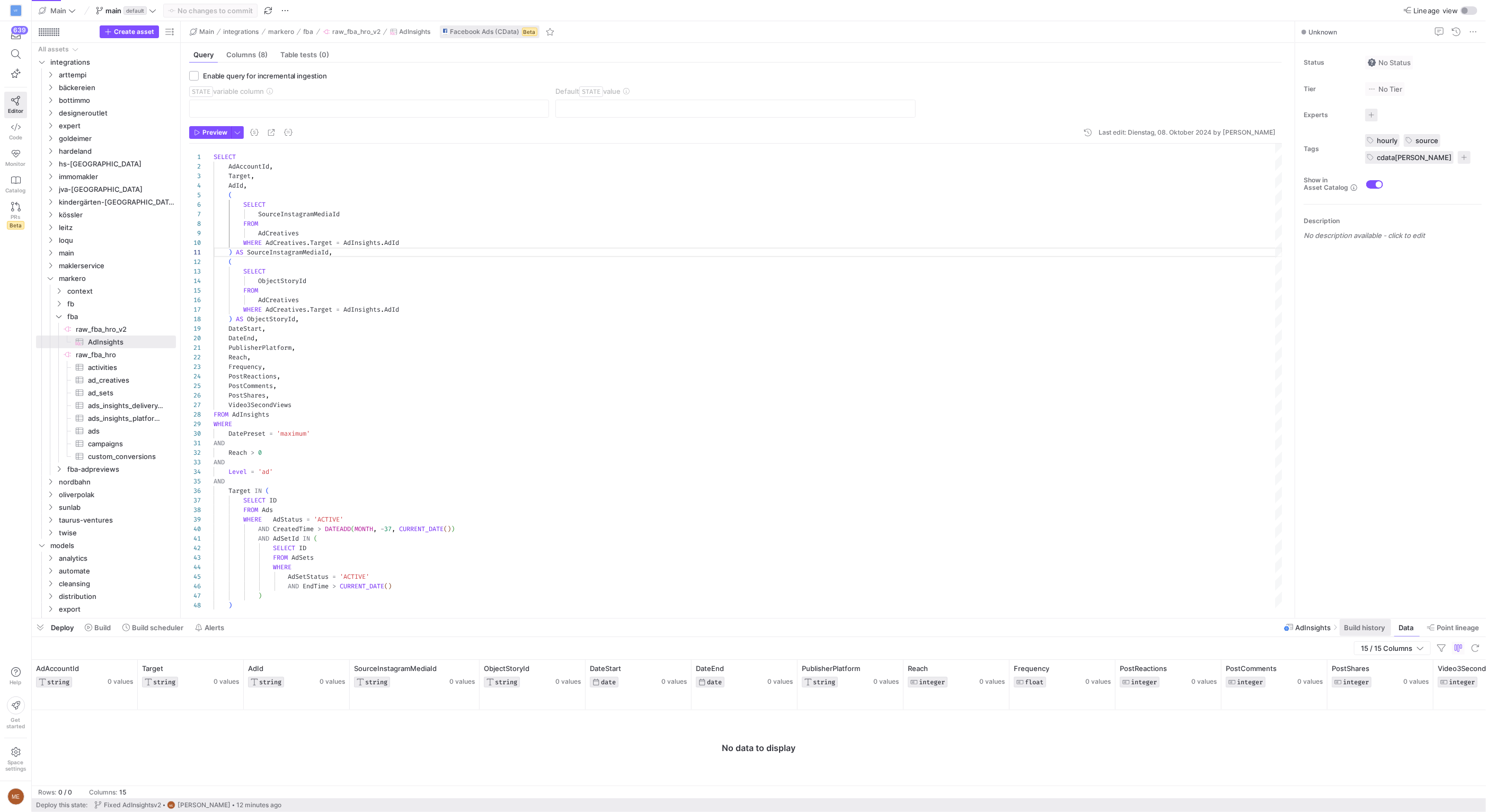
click at [1347, 632] on span at bounding box center [1366, 627] width 51 height 17
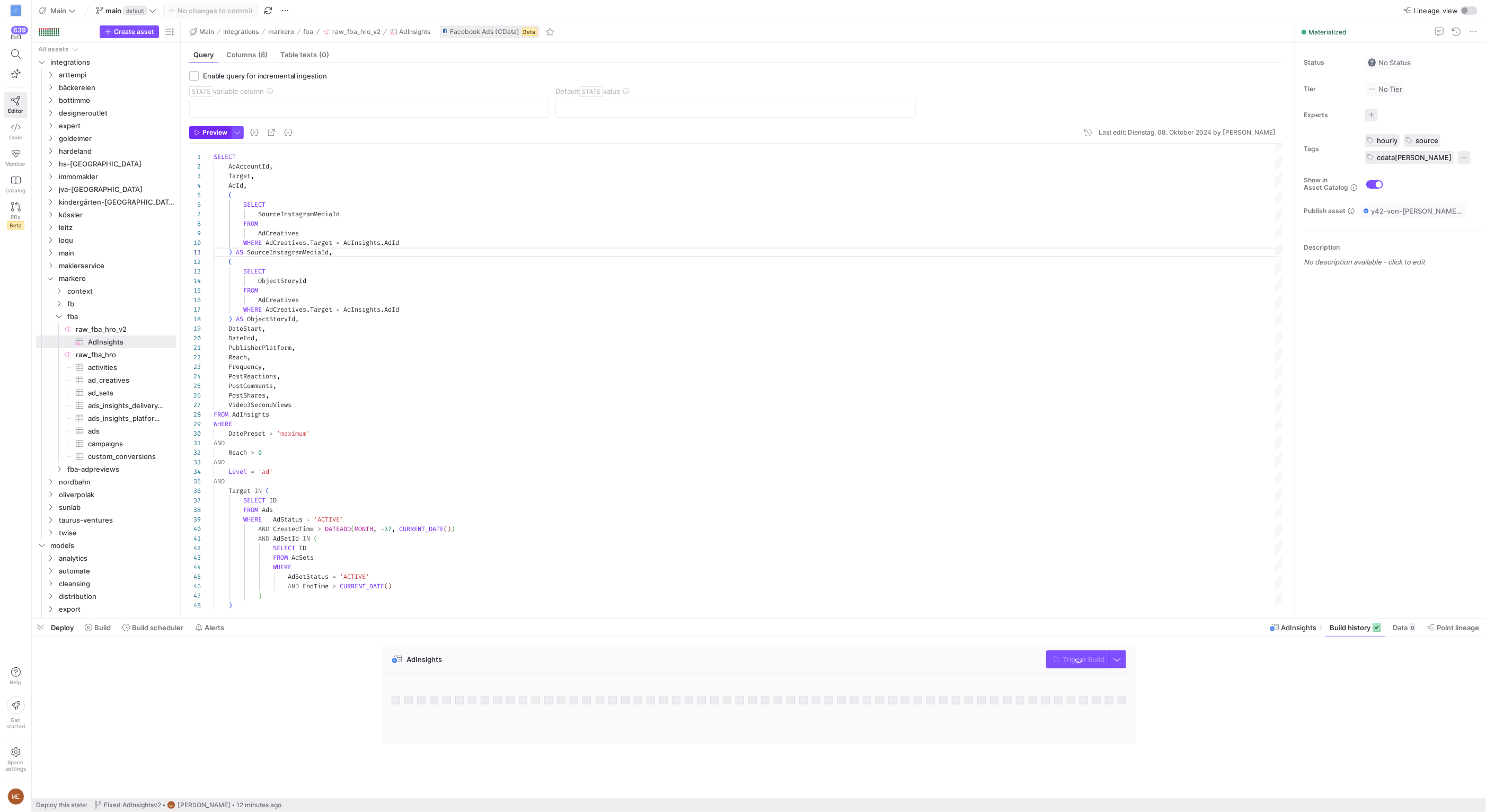
click at [226, 134] on span "Preview" at bounding box center [215, 132] width 25 height 7
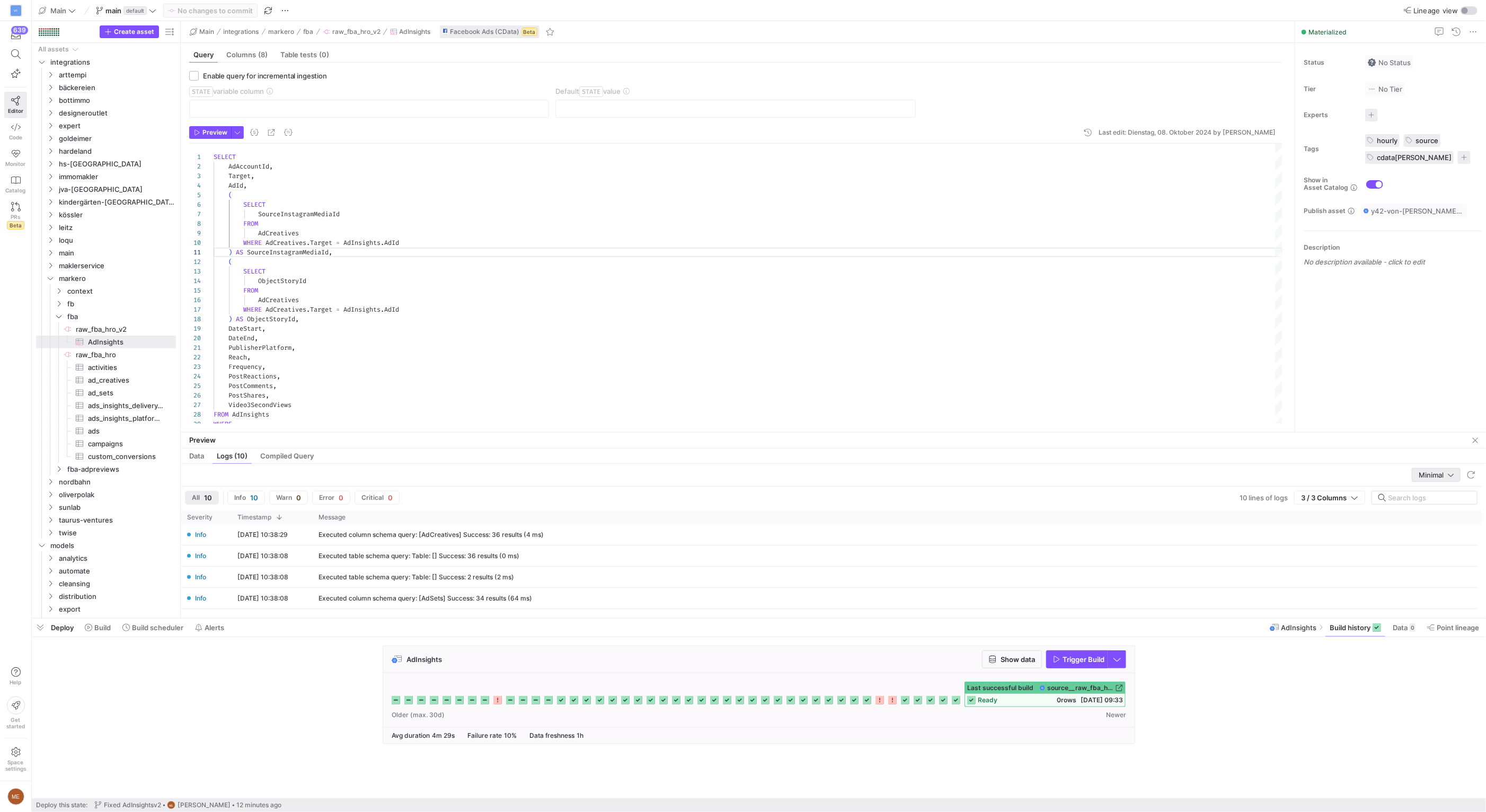
click at [1432, 478] on span "Minimal" at bounding box center [1431, 474] width 25 height 9
click at [1427, 526] on span "Detailed" at bounding box center [1436, 526] width 40 height 9
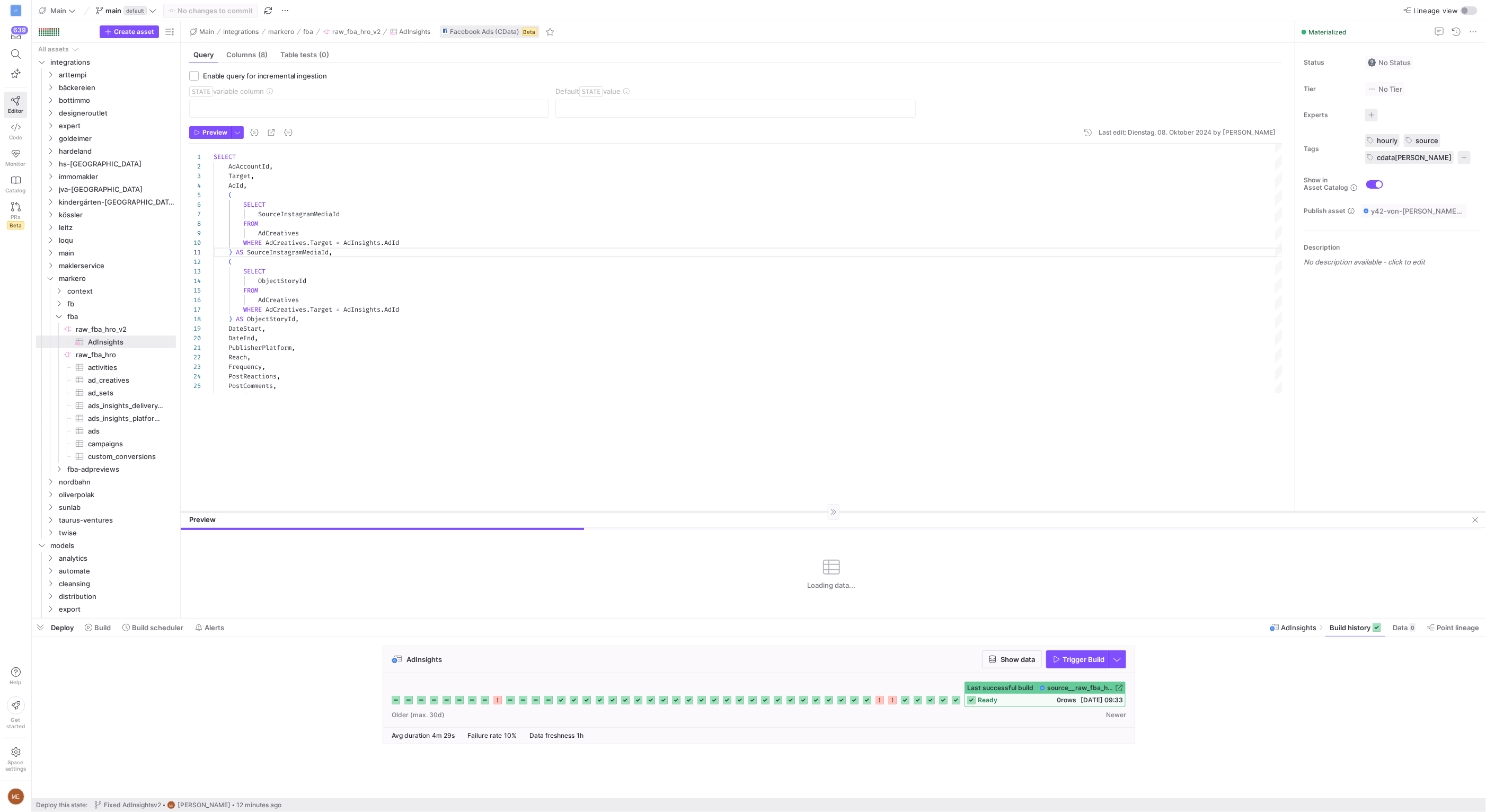
drag, startPoint x: 546, startPoint y: 432, endPoint x: 507, endPoint y: 488, distance: 68.2
click at [507, 511] on div at bounding box center [833, 511] width 1305 height 1
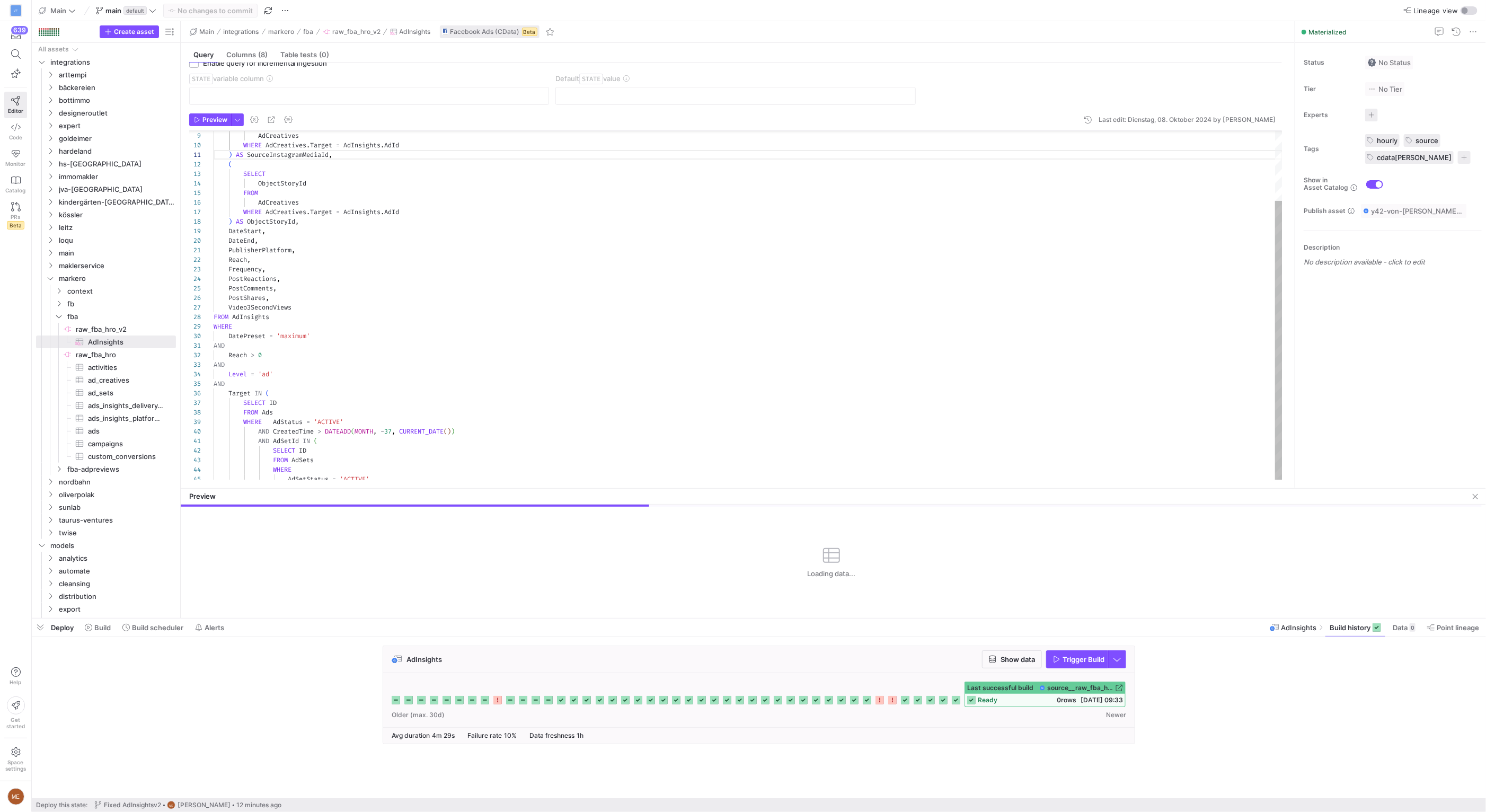
scroll to position [55, 0]
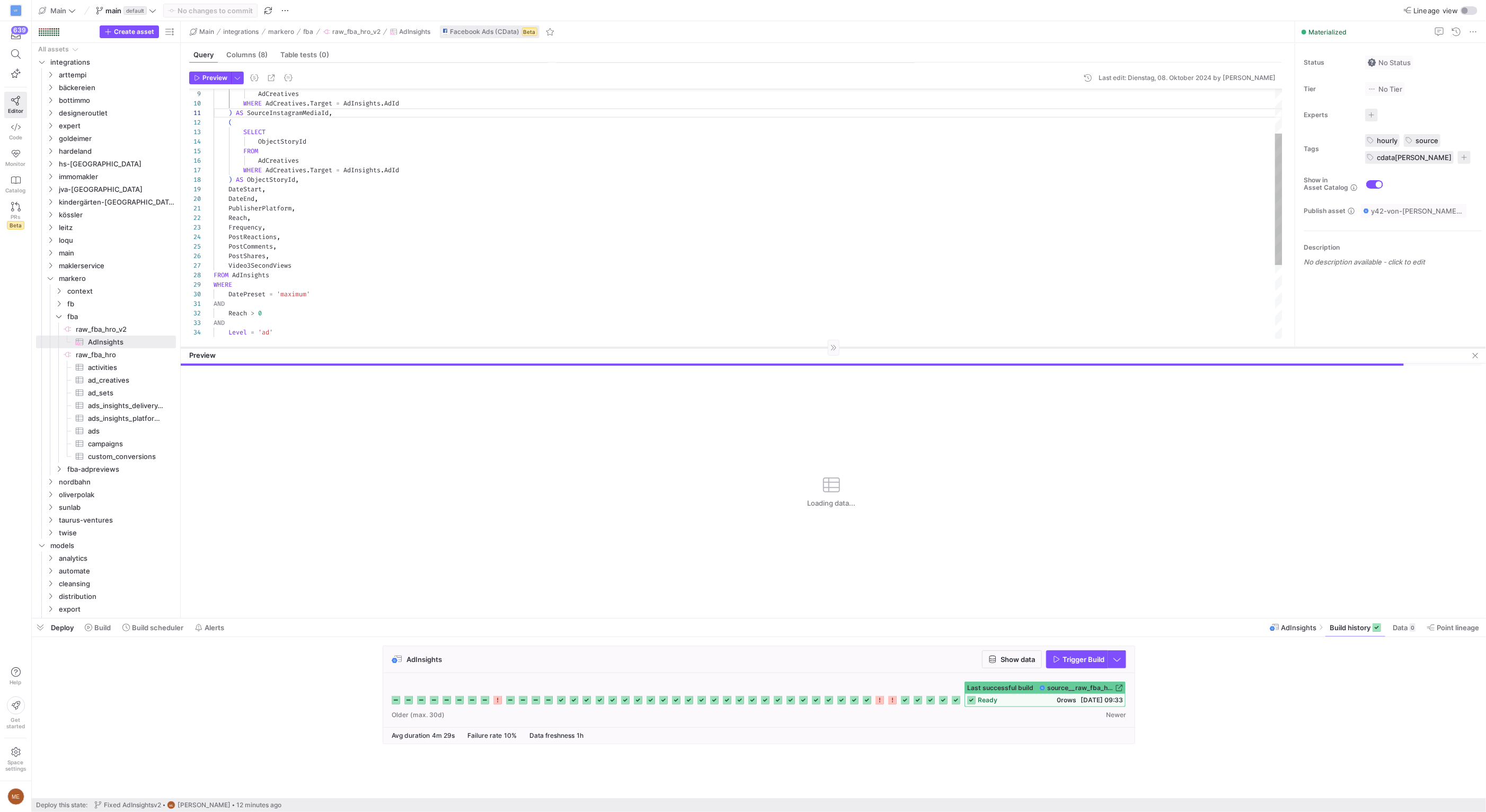
drag, startPoint x: 411, startPoint y: 488, endPoint x: 395, endPoint y: 347, distance: 141.9
click at [395, 347] on div at bounding box center [833, 347] width 1305 height 1
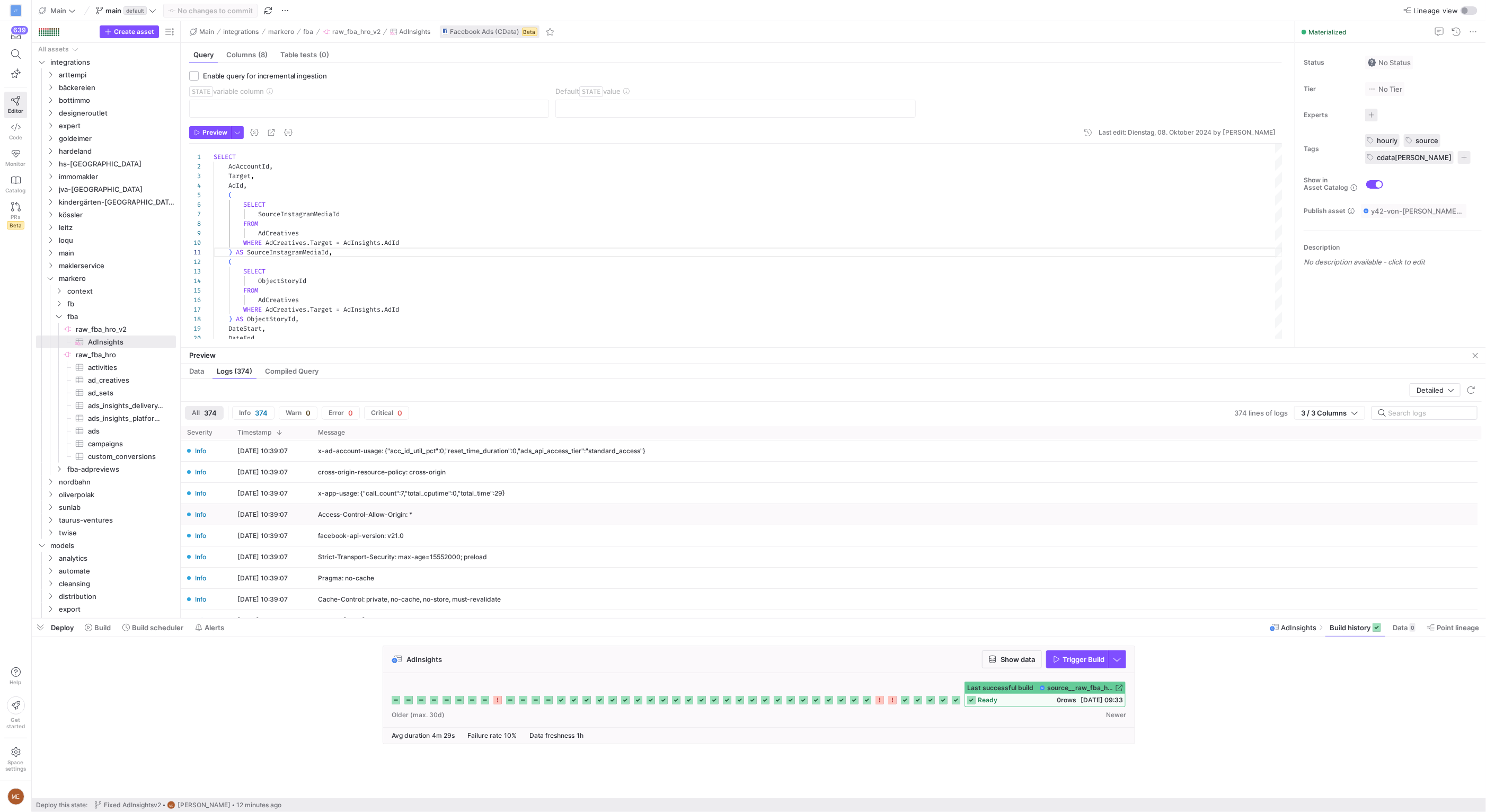
scroll to position [0, 0]
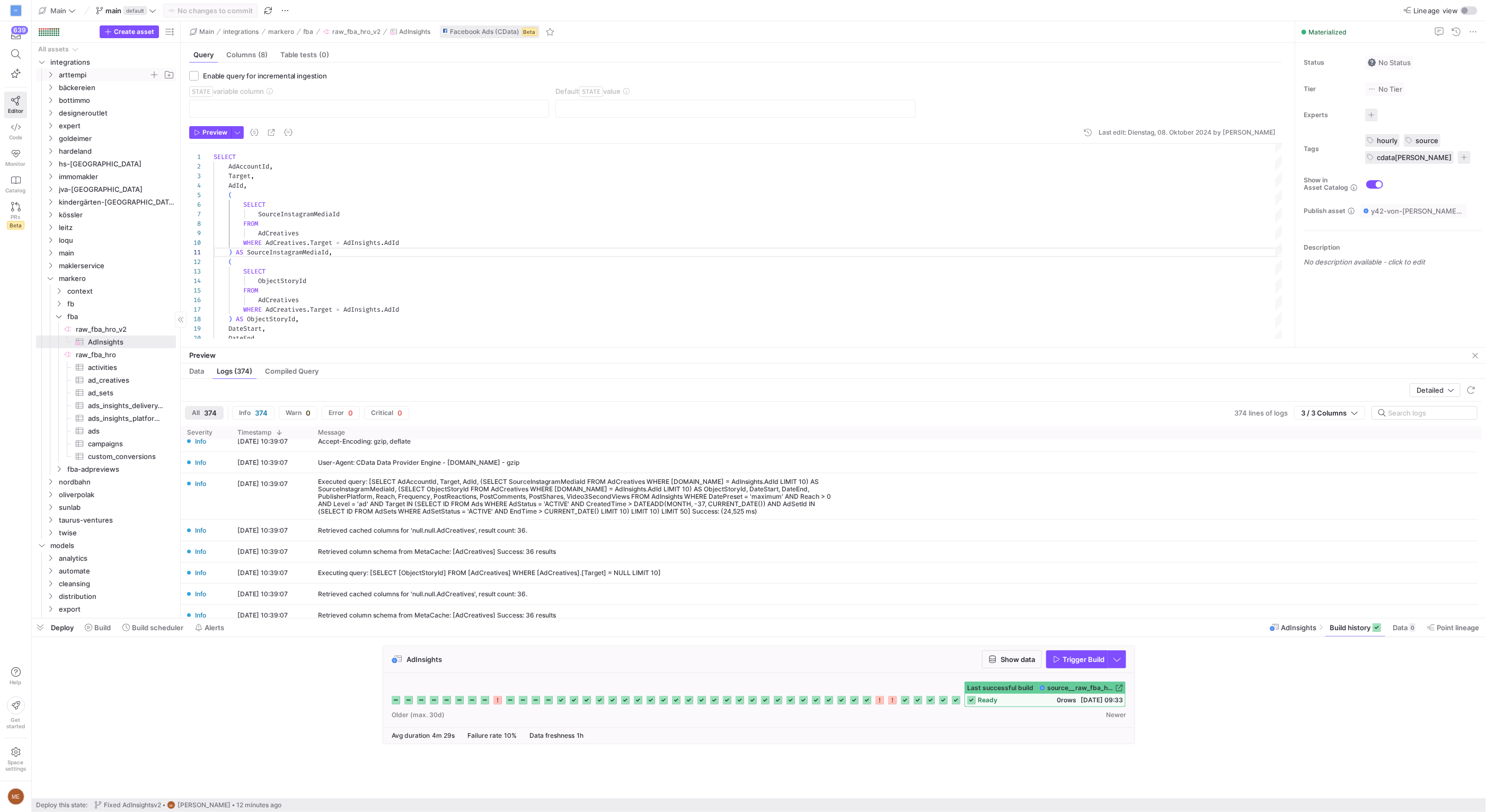
click at [116, 73] on span "arttempi" at bounding box center [103, 75] width 90 height 13
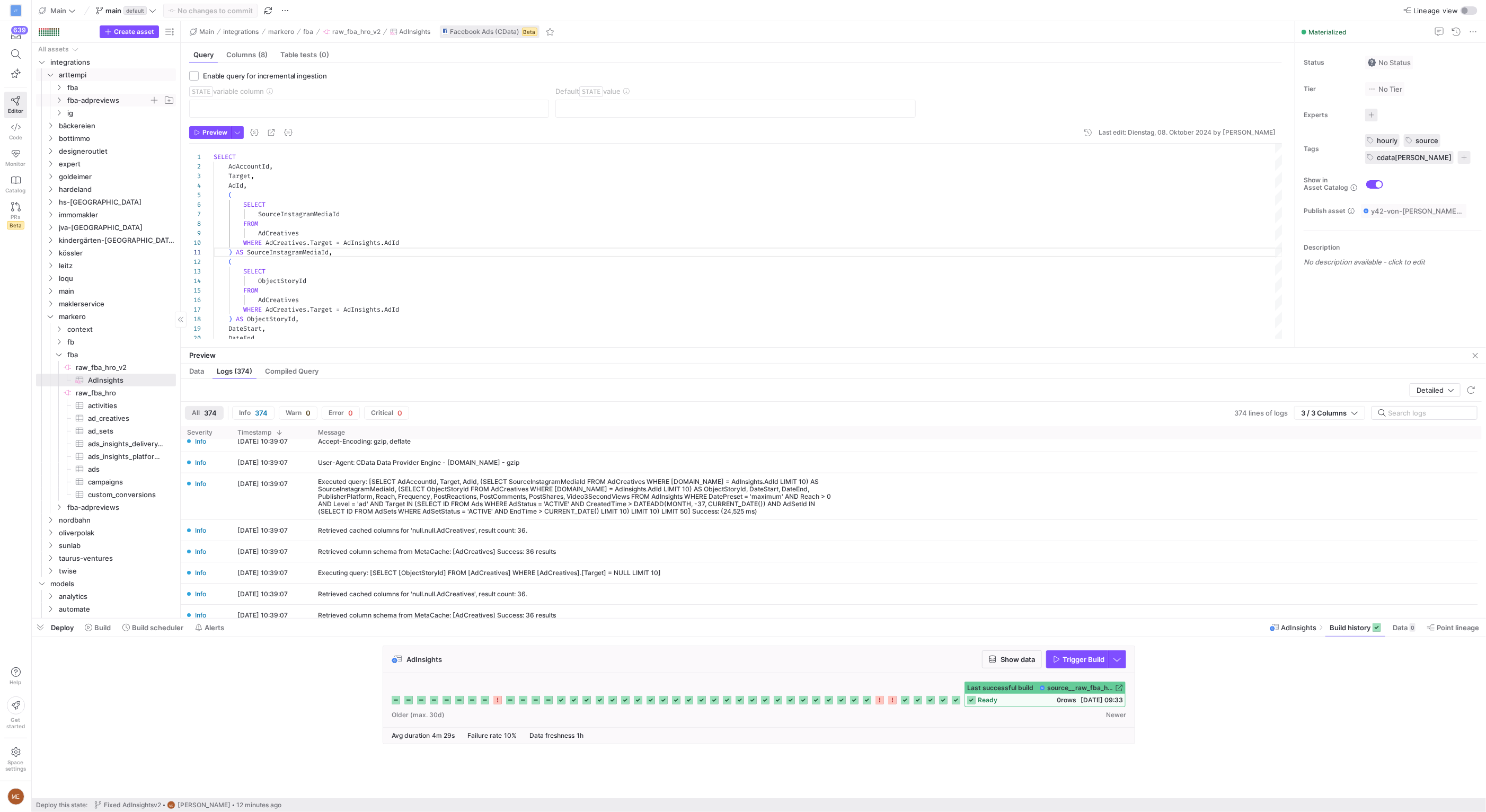
click at [120, 94] on span "fba-adpreviews" at bounding box center [108, 100] width 82 height 13
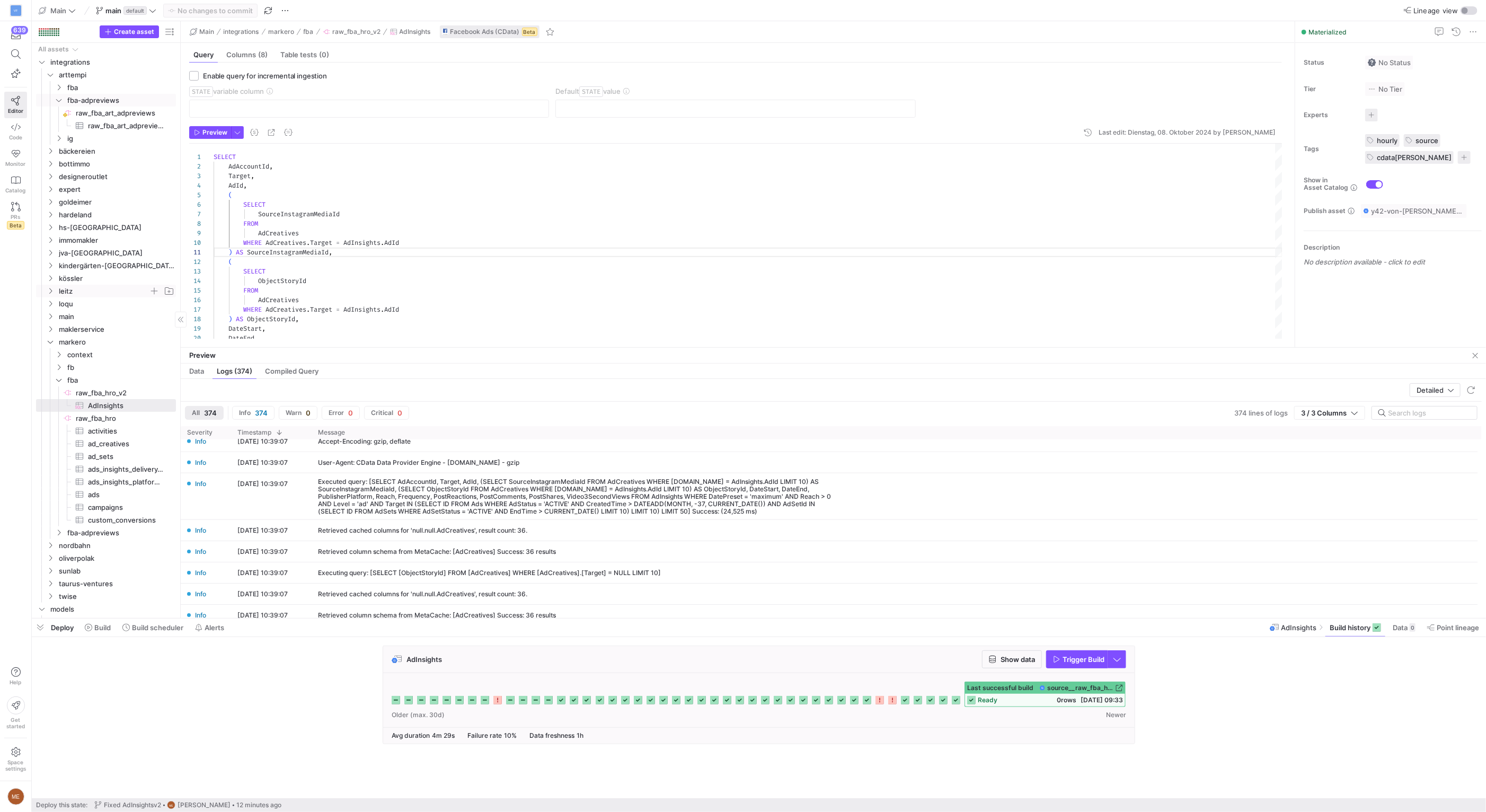
click at [93, 287] on span "leitz" at bounding box center [103, 291] width 90 height 13
click at [101, 332] on span "fba-adpreviews" at bounding box center [108, 329] width 82 height 13
click at [99, 313] on span "fba" at bounding box center [108, 317] width 82 height 13
drag, startPoint x: 111, startPoint y: 455, endPoint x: 124, endPoint y: 457, distance: 13.2
click at [111, 455] on span "AdInsights​​​​​​​​​" at bounding box center [126, 456] width 76 height 13
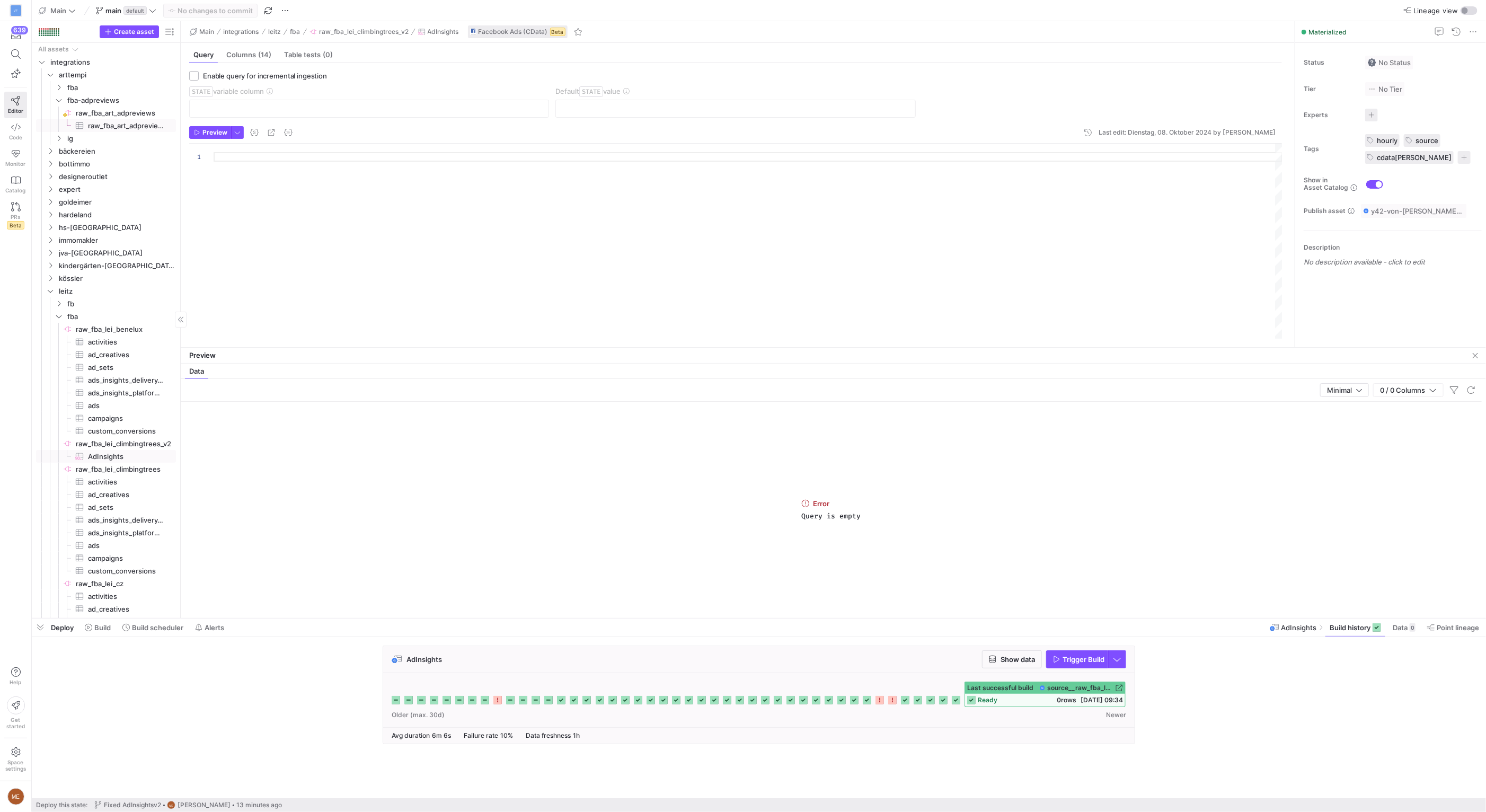
click at [122, 124] on span "raw_fba_art_adpreviews​​​​​​​​​" at bounding box center [126, 126] width 76 height 13
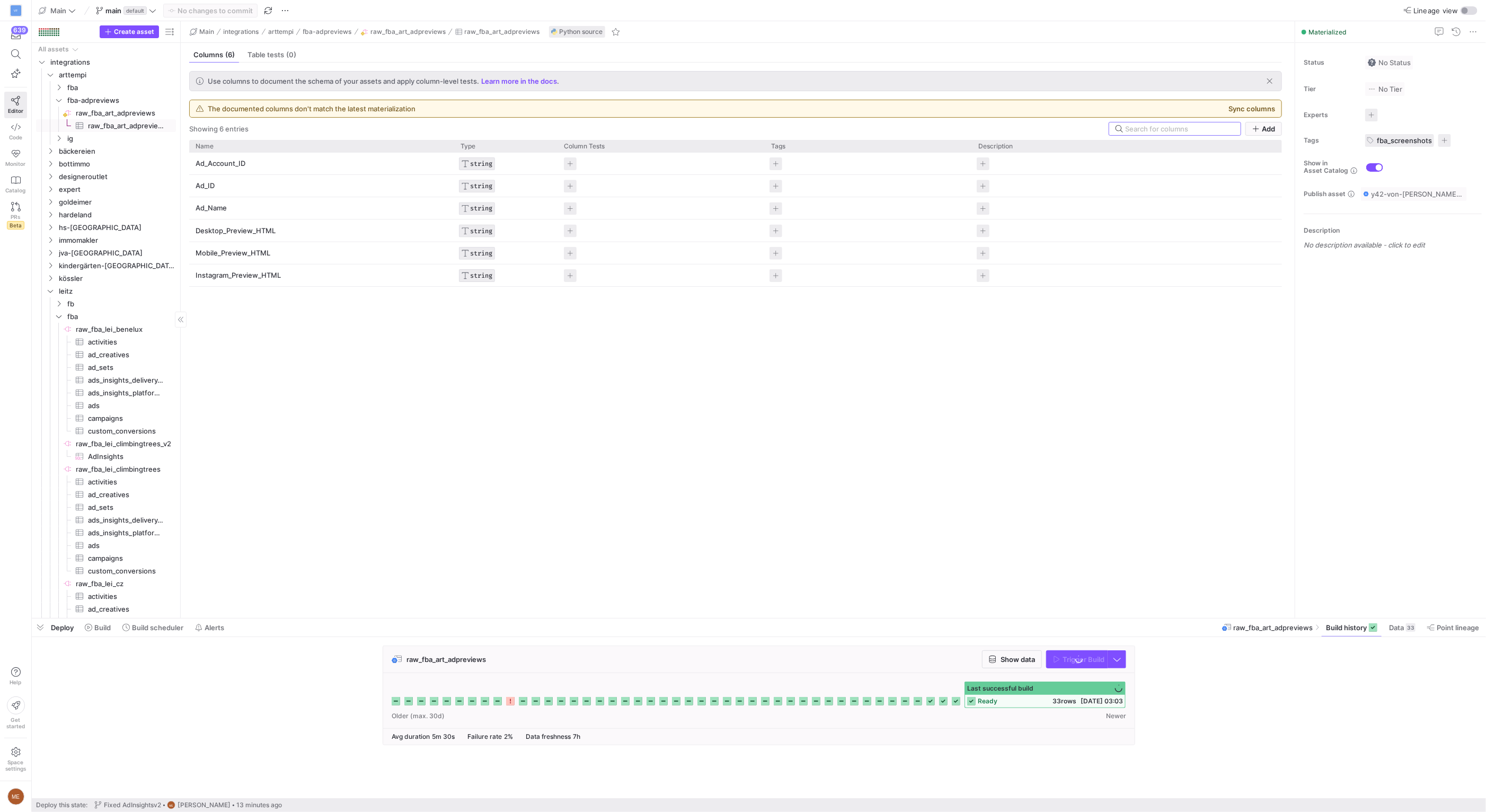
click at [119, 114] on span "raw_fba_art_adpreviews​​​​​​​​" at bounding box center [125, 113] width 99 height 13
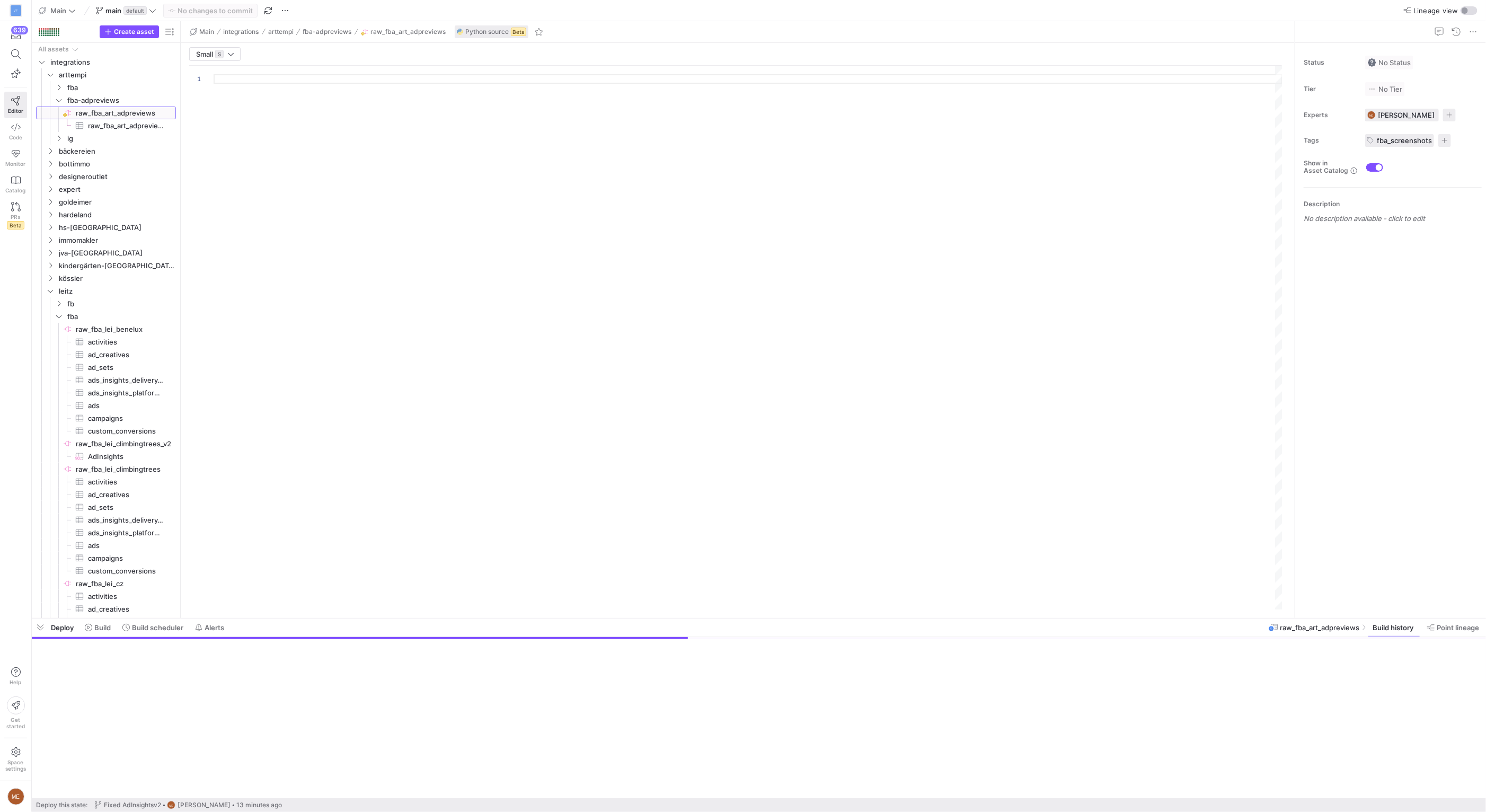
type textarea "import pandas as pd from facebook_business.api import FacebookAdsApi from faceb…"
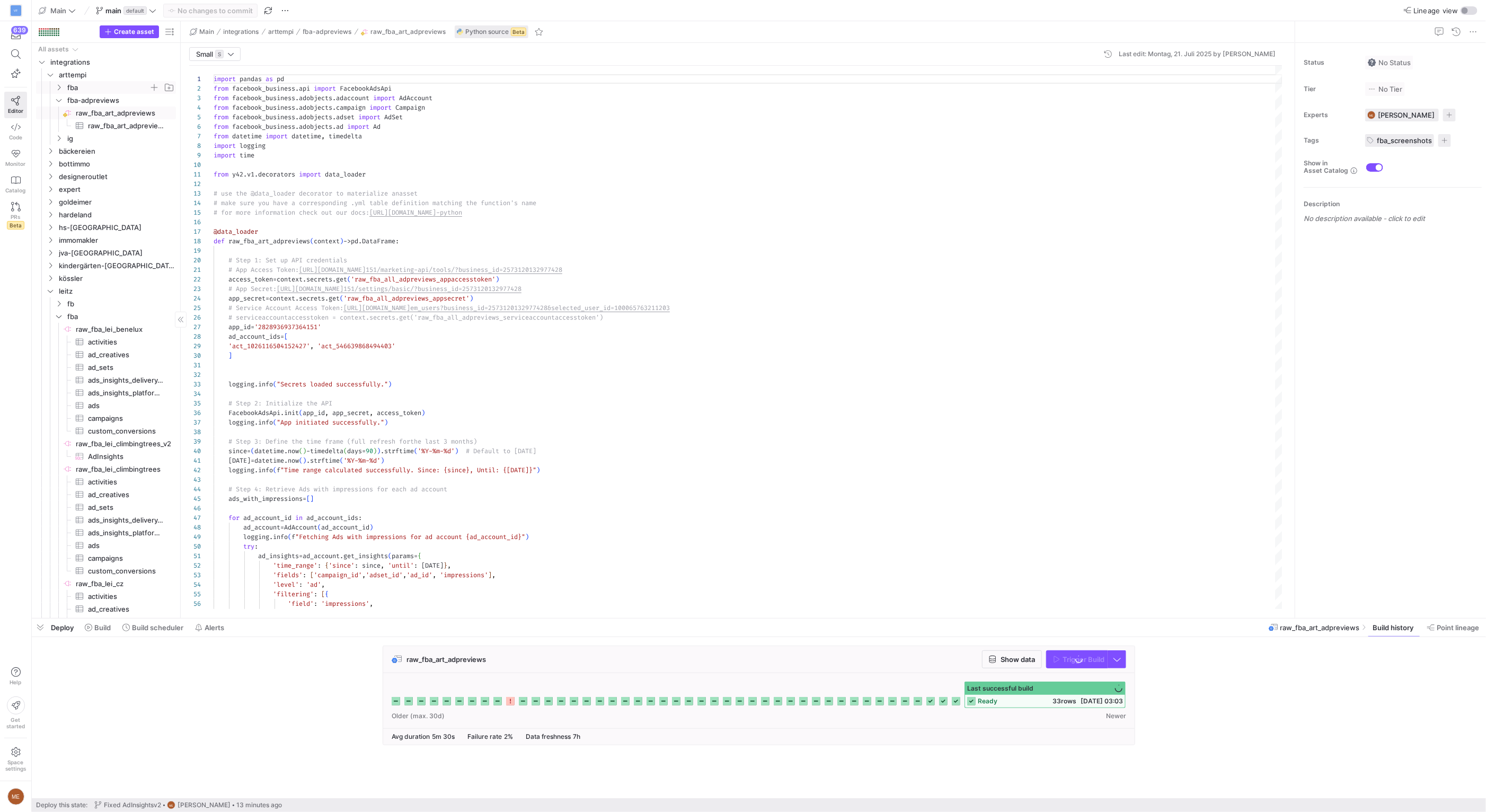
click at [102, 88] on span "fba" at bounding box center [108, 88] width 82 height 13
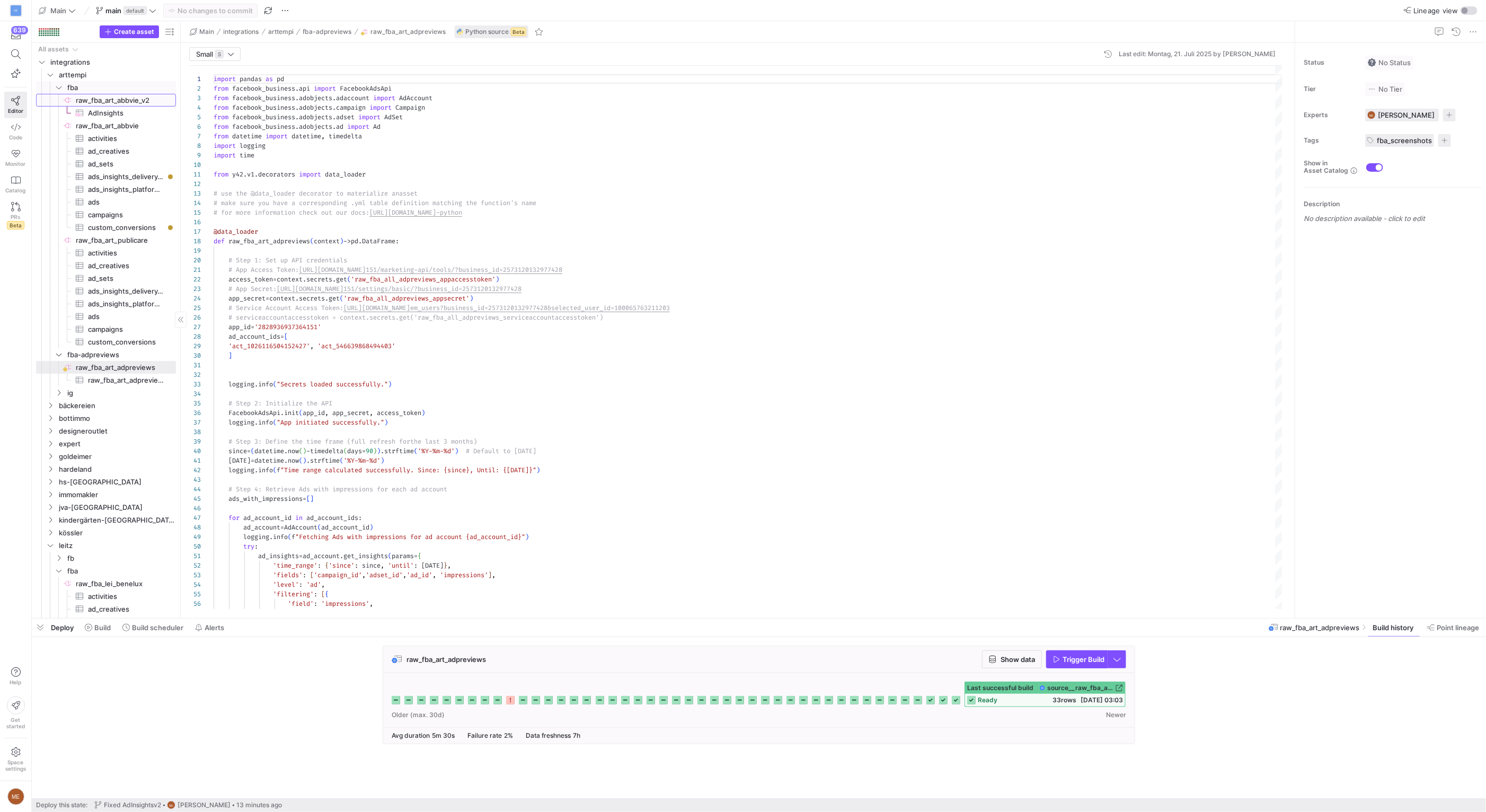
click at [113, 105] on span "raw_fba_art_abbvie_v2​​​​​​​​" at bounding box center [125, 100] width 99 height 13
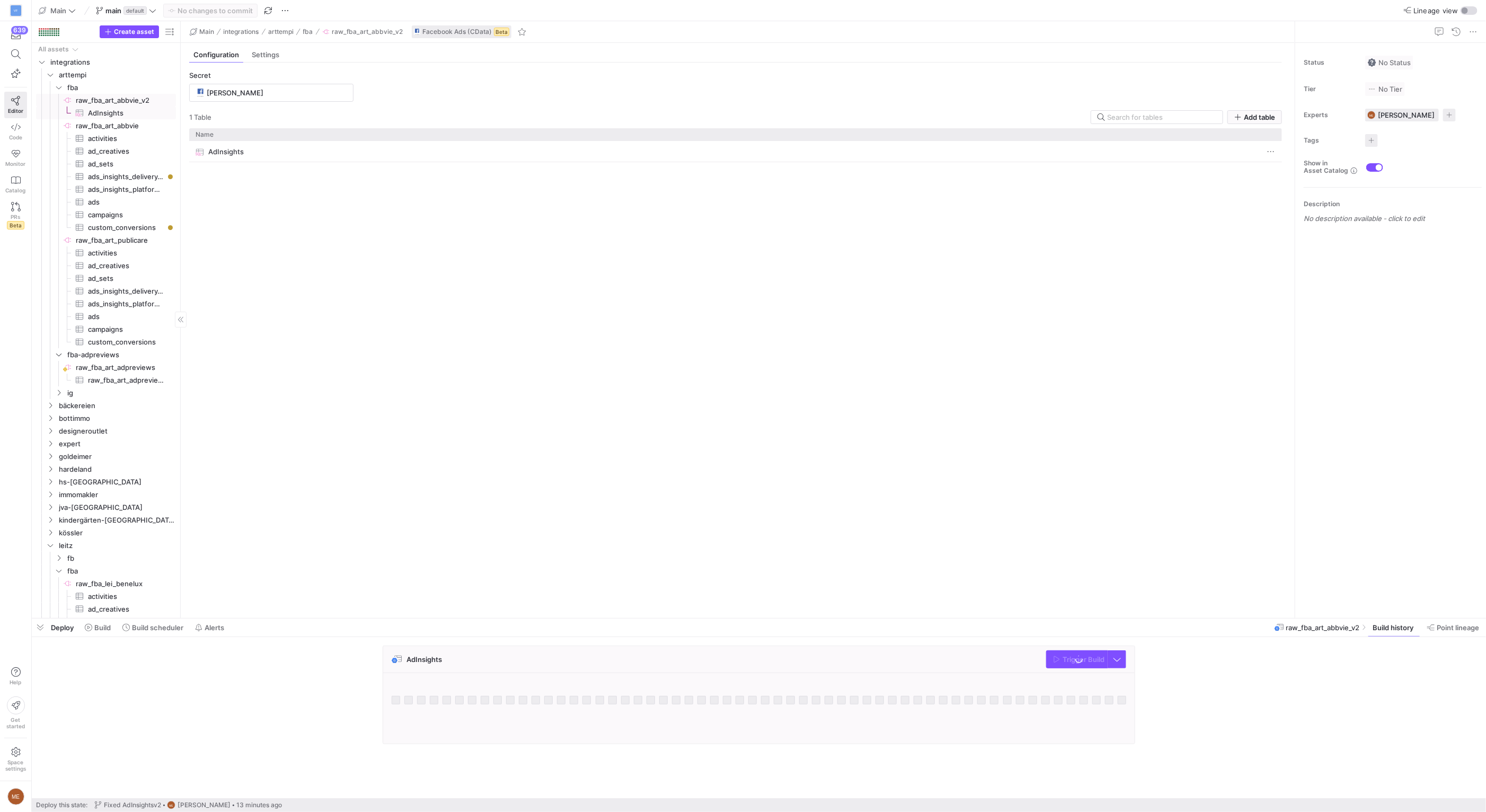
click at [114, 111] on span "AdInsights​​​​​​​​​" at bounding box center [126, 113] width 76 height 13
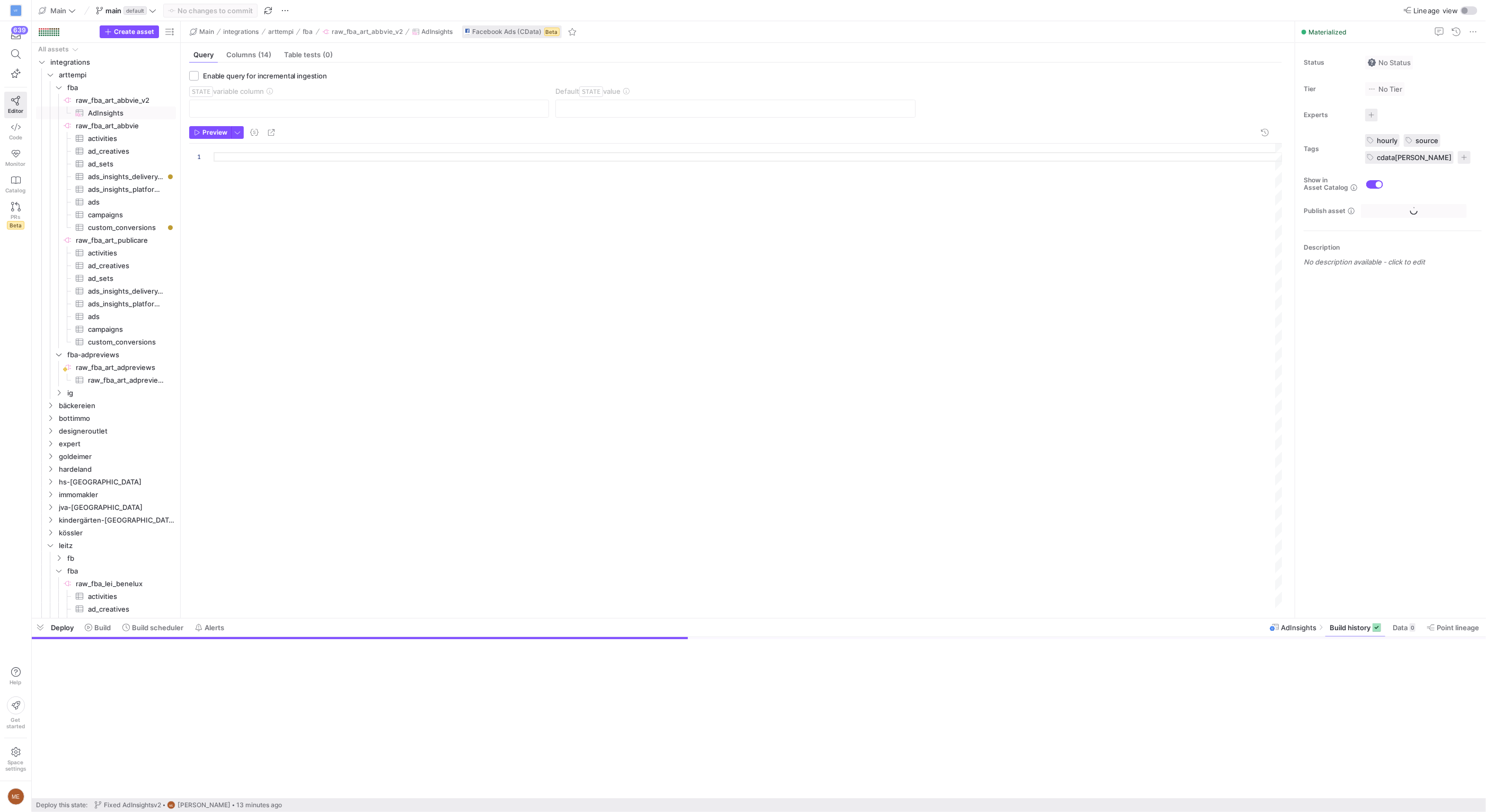
click at [328, 243] on div at bounding box center [748, 376] width 1069 height 466
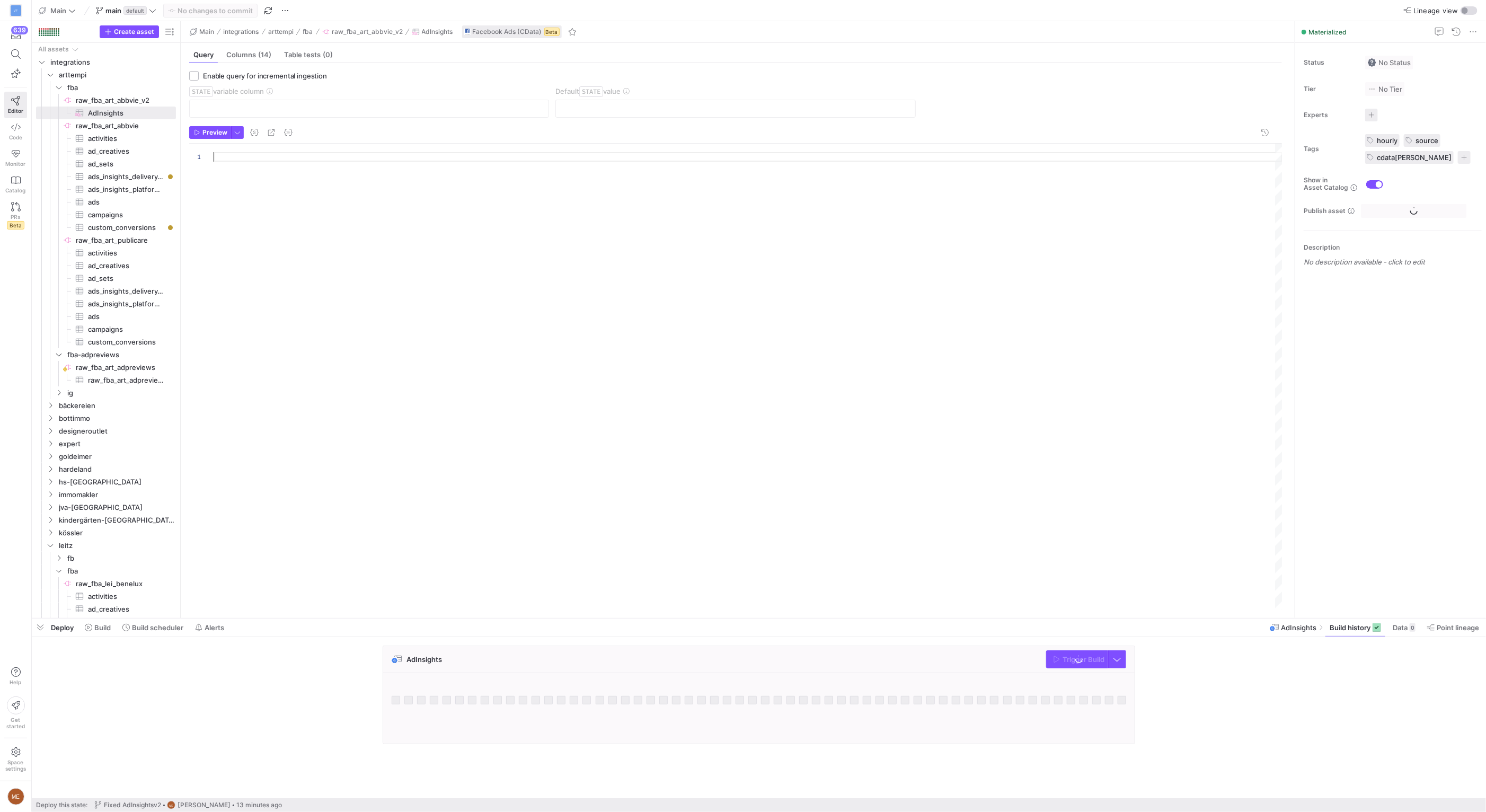
click at [326, 182] on div at bounding box center [748, 376] width 1069 height 466
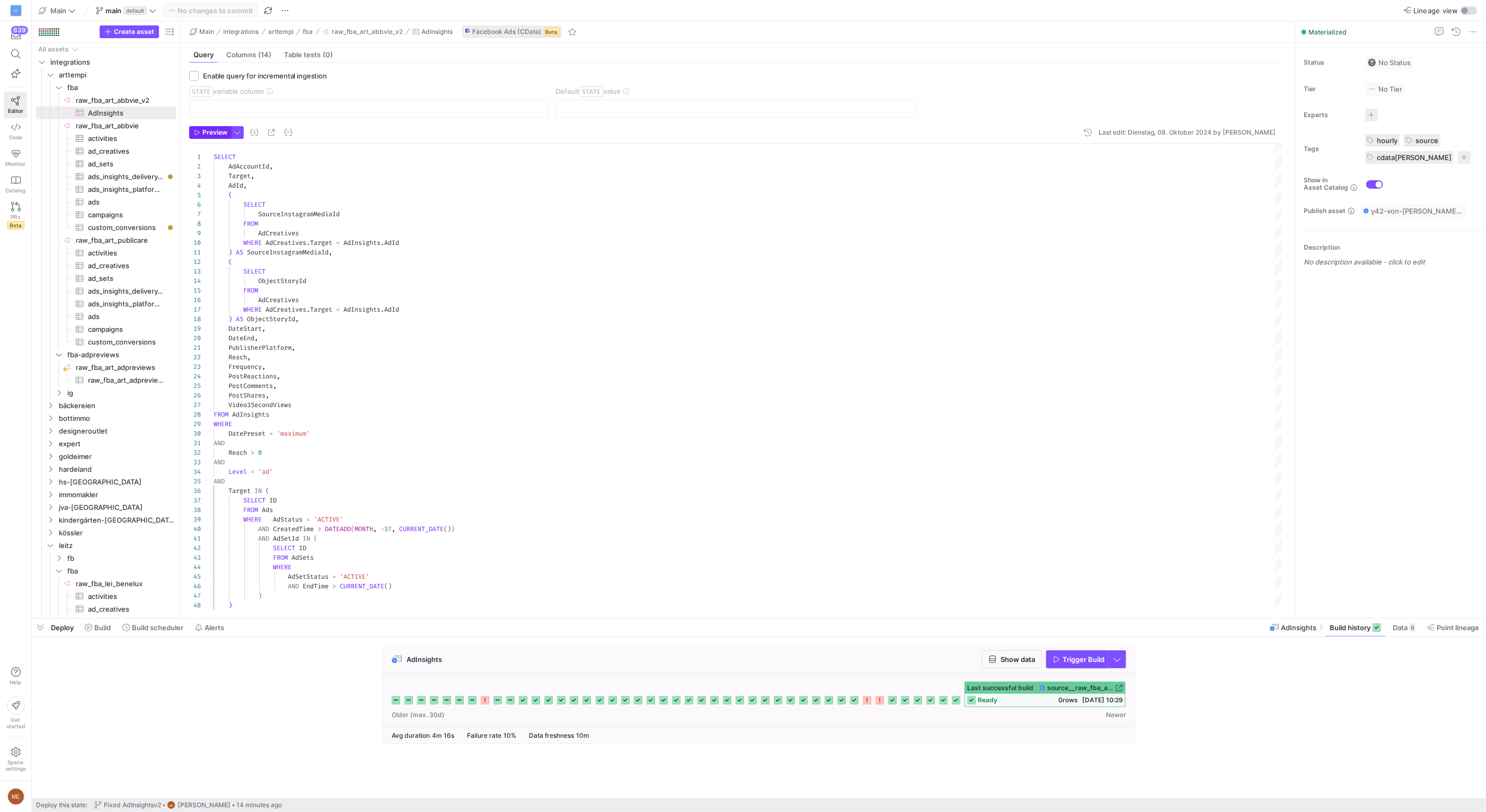
click at [207, 133] on span "Preview" at bounding box center [215, 132] width 25 height 7
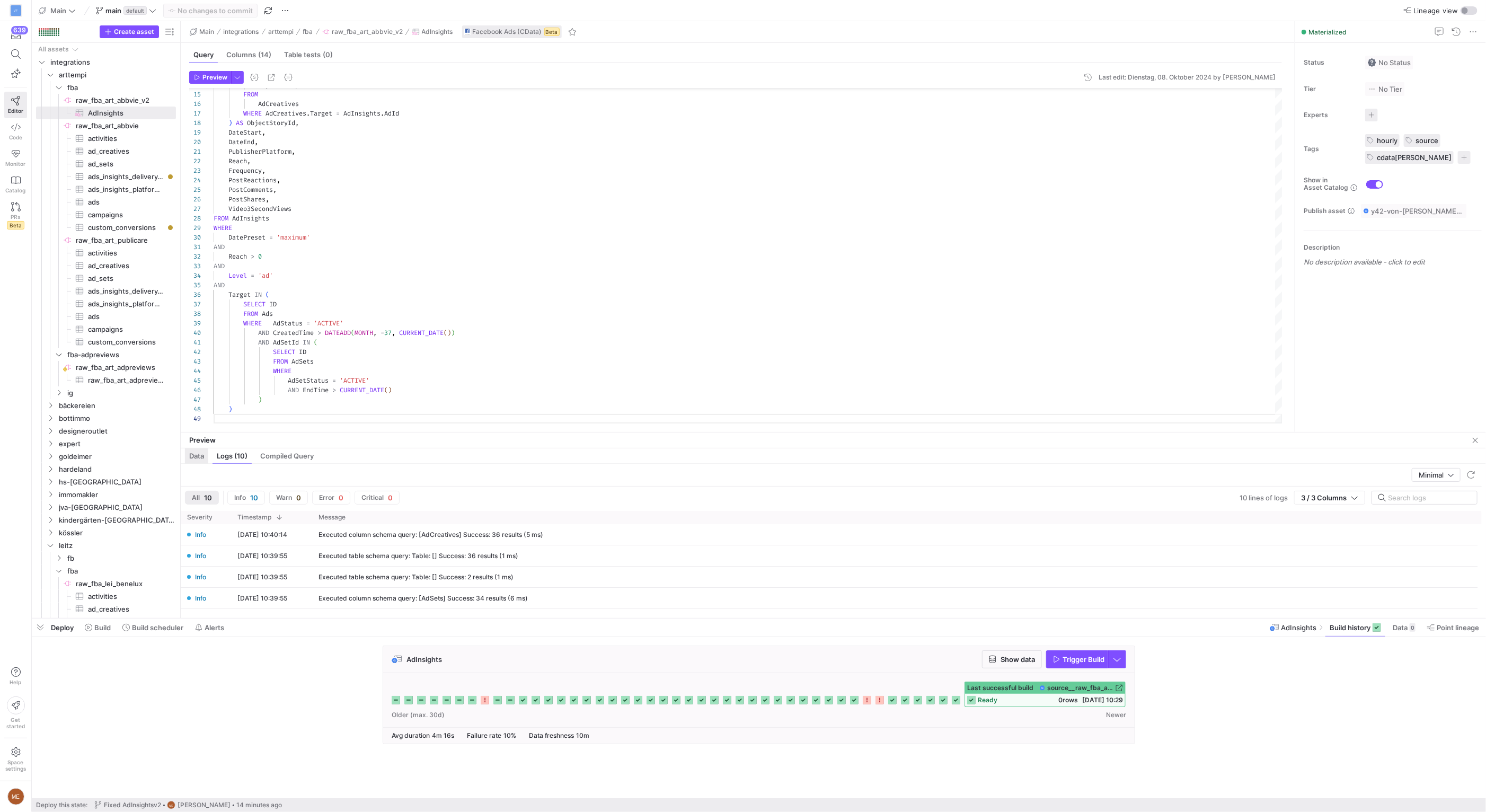
click at [195, 456] on span "Data" at bounding box center [196, 456] width 15 height 7
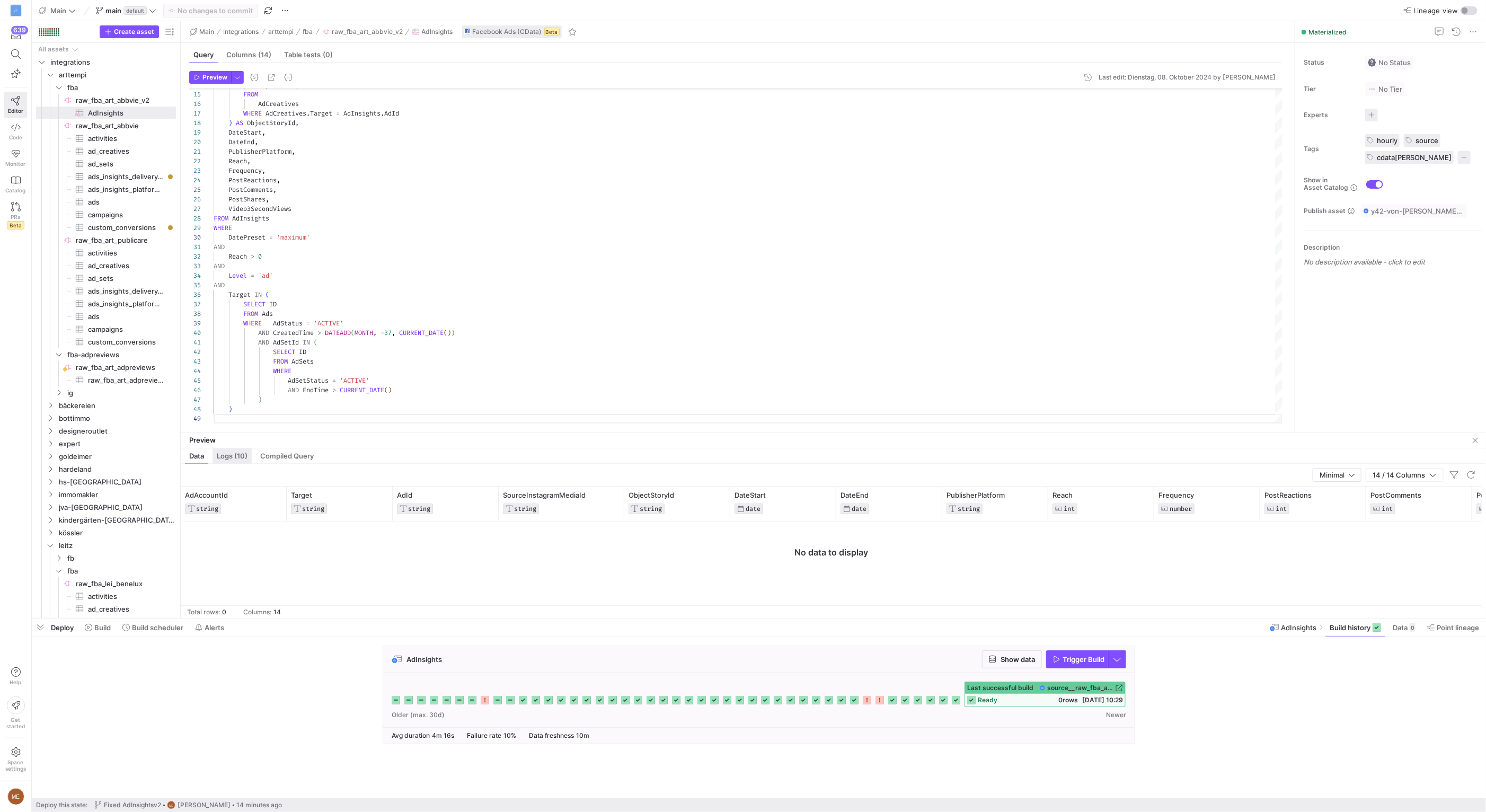
click at [214, 456] on div "Logs (10)" at bounding box center [232, 455] width 39 height 15
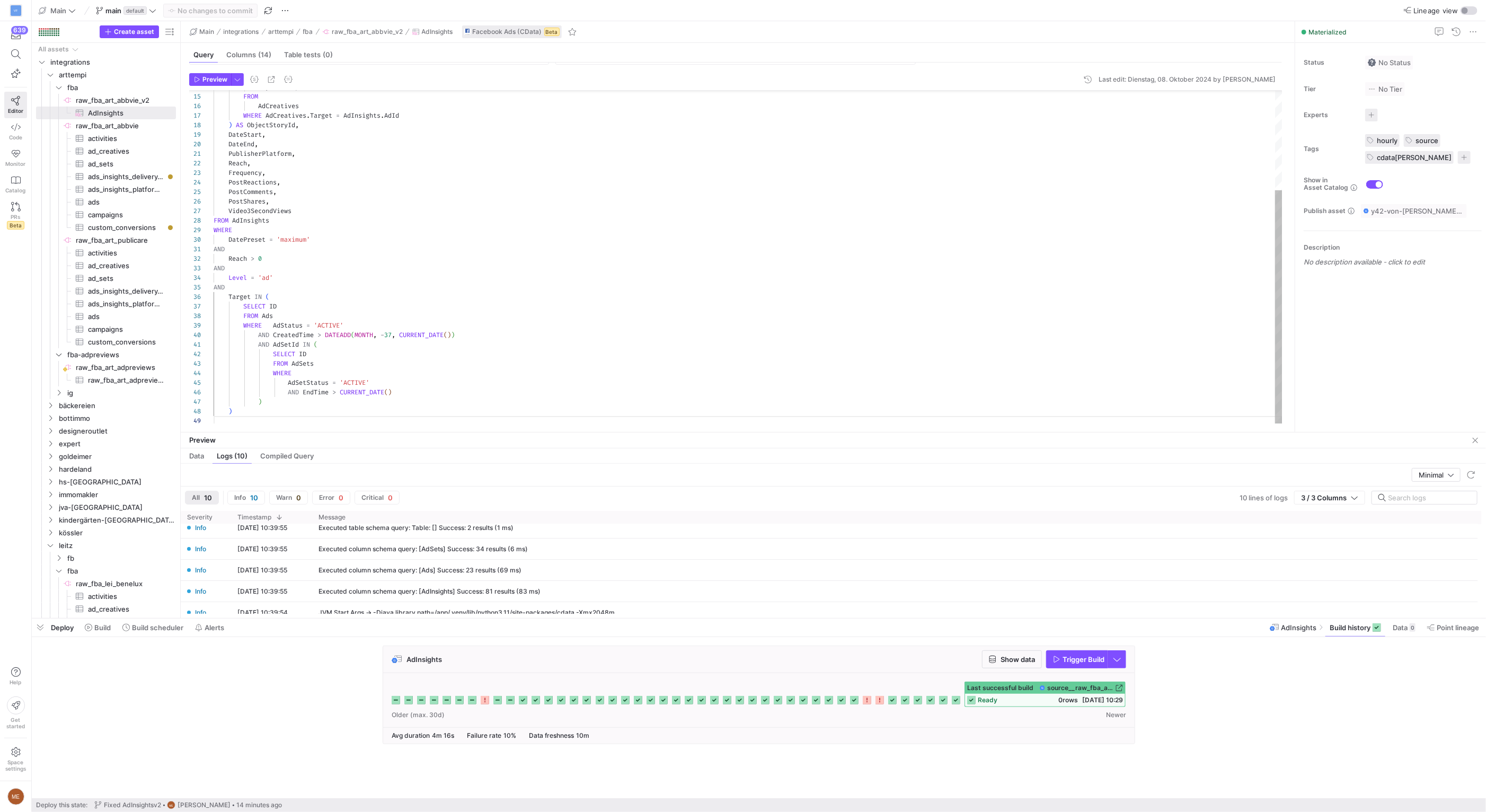
scroll to position [55, 0]
click at [211, 284] on div "35" at bounding box center [201, 285] width 24 height 9
click at [216, 285] on div "ObjectStoryId FROM AdCreatives WHERE AdCreatives . Target = AdInsights . AdId )…" at bounding box center [748, 185] width 1069 height 476
click at [214, 285] on div "ObjectStoryId FROM AdCreatives WHERE AdCreatives . Target = AdInsights . AdId )…" at bounding box center [748, 185] width 1069 height 476
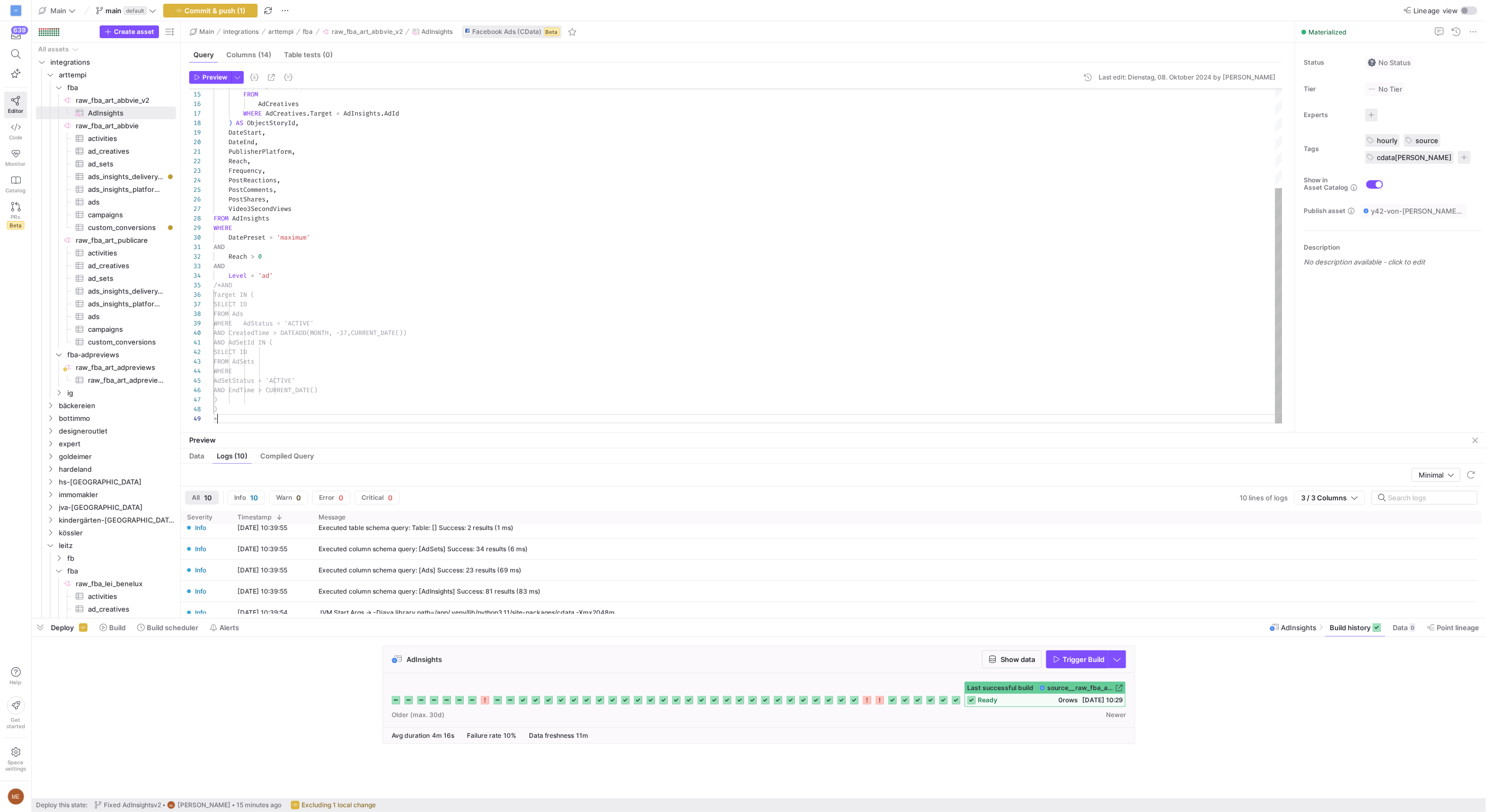
scroll to position [76, 7]
click at [194, 76] on icon "button" at bounding box center [197, 78] width 7 height 7
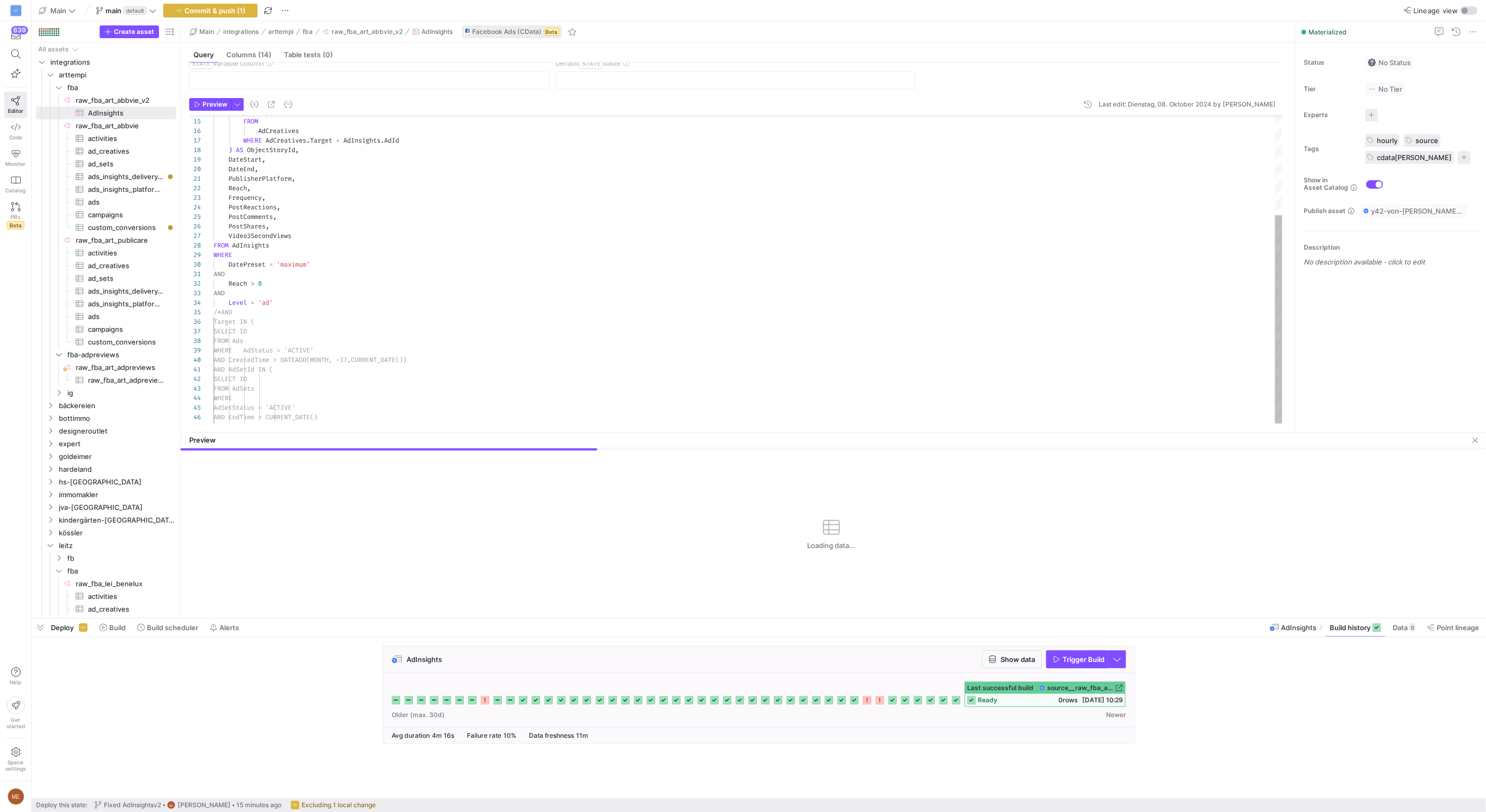
scroll to position [55, 0]
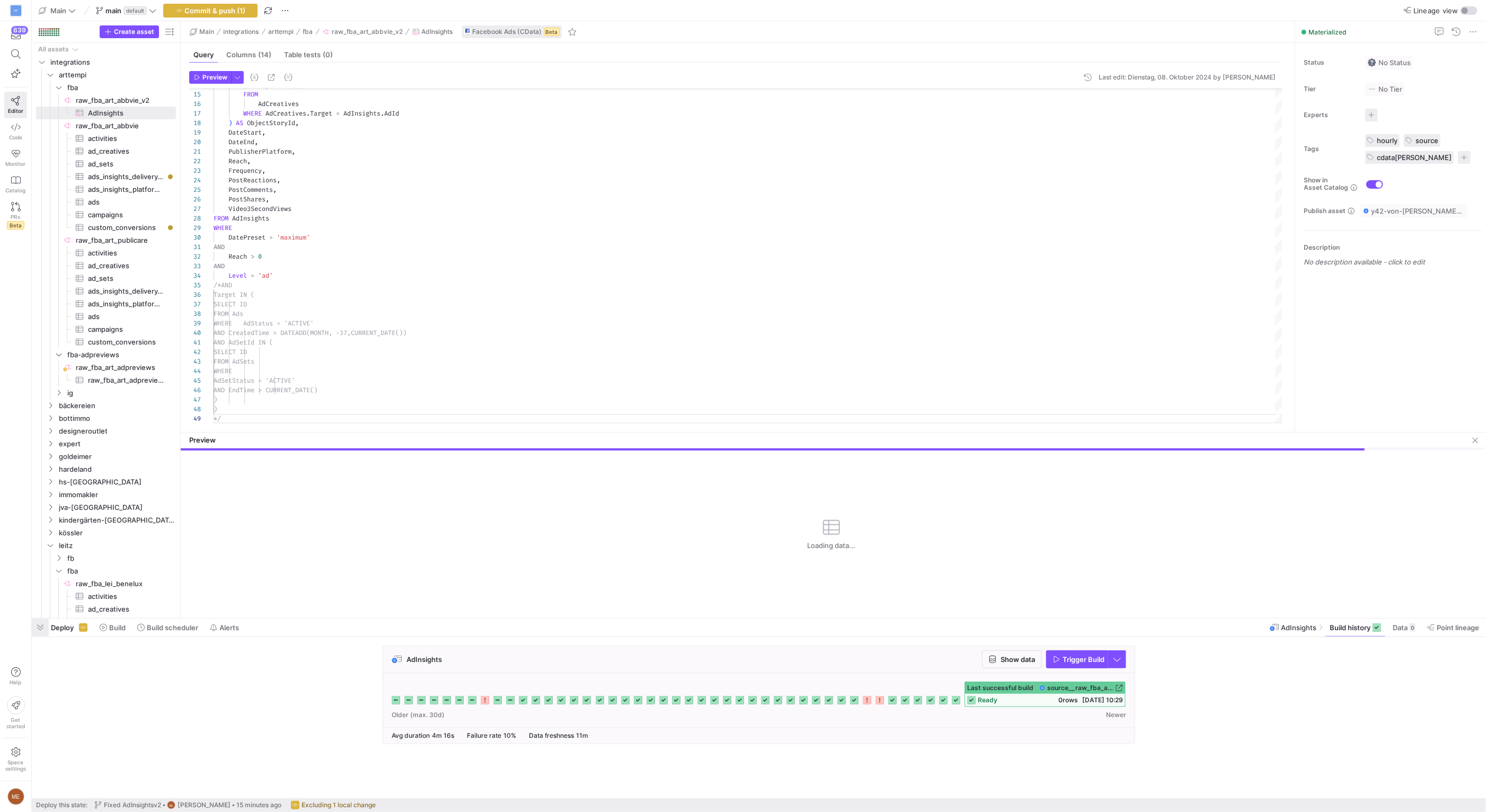
click at [43, 626] on span "button" at bounding box center [40, 627] width 17 height 18
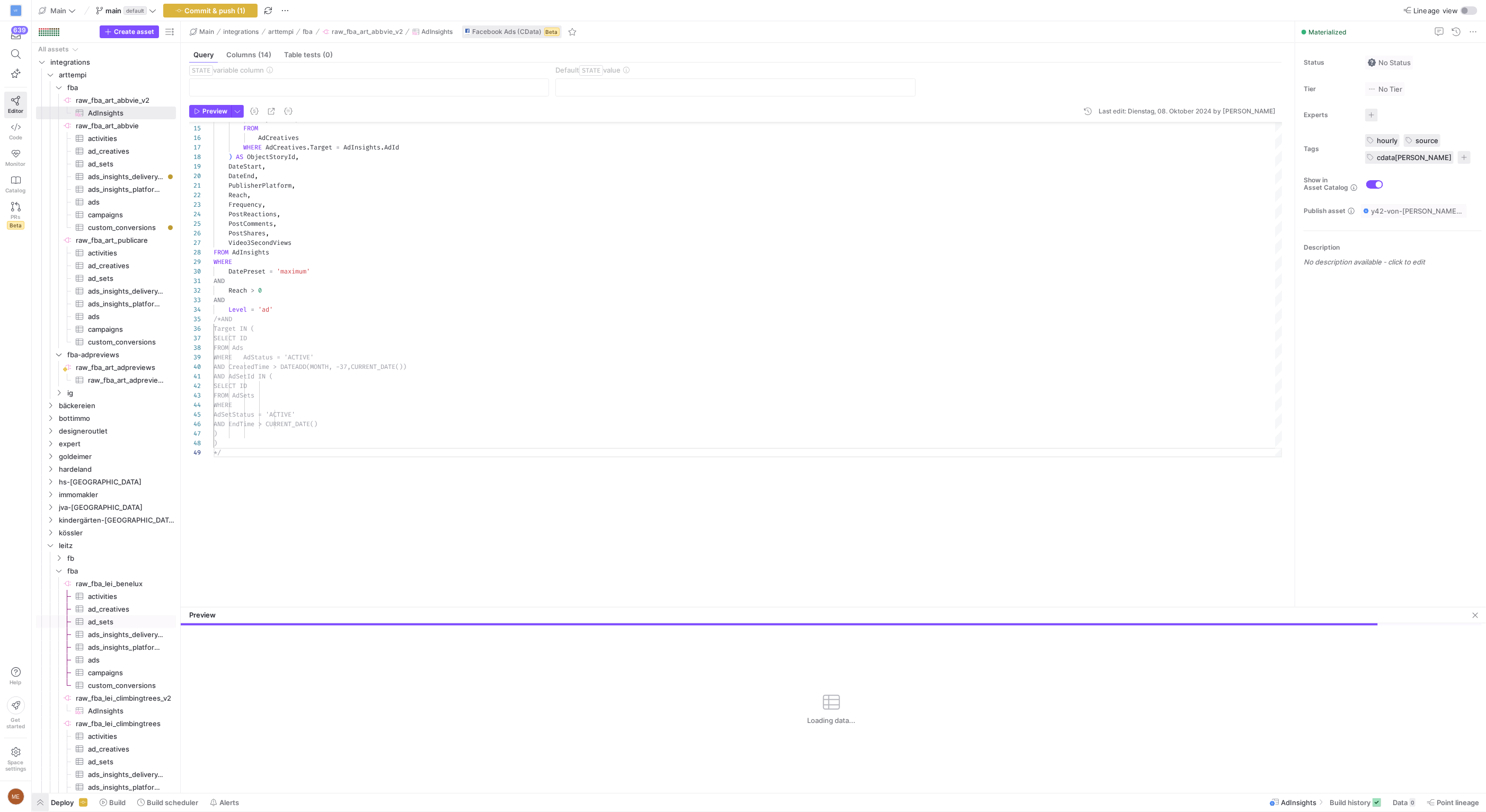
scroll to position [21, 0]
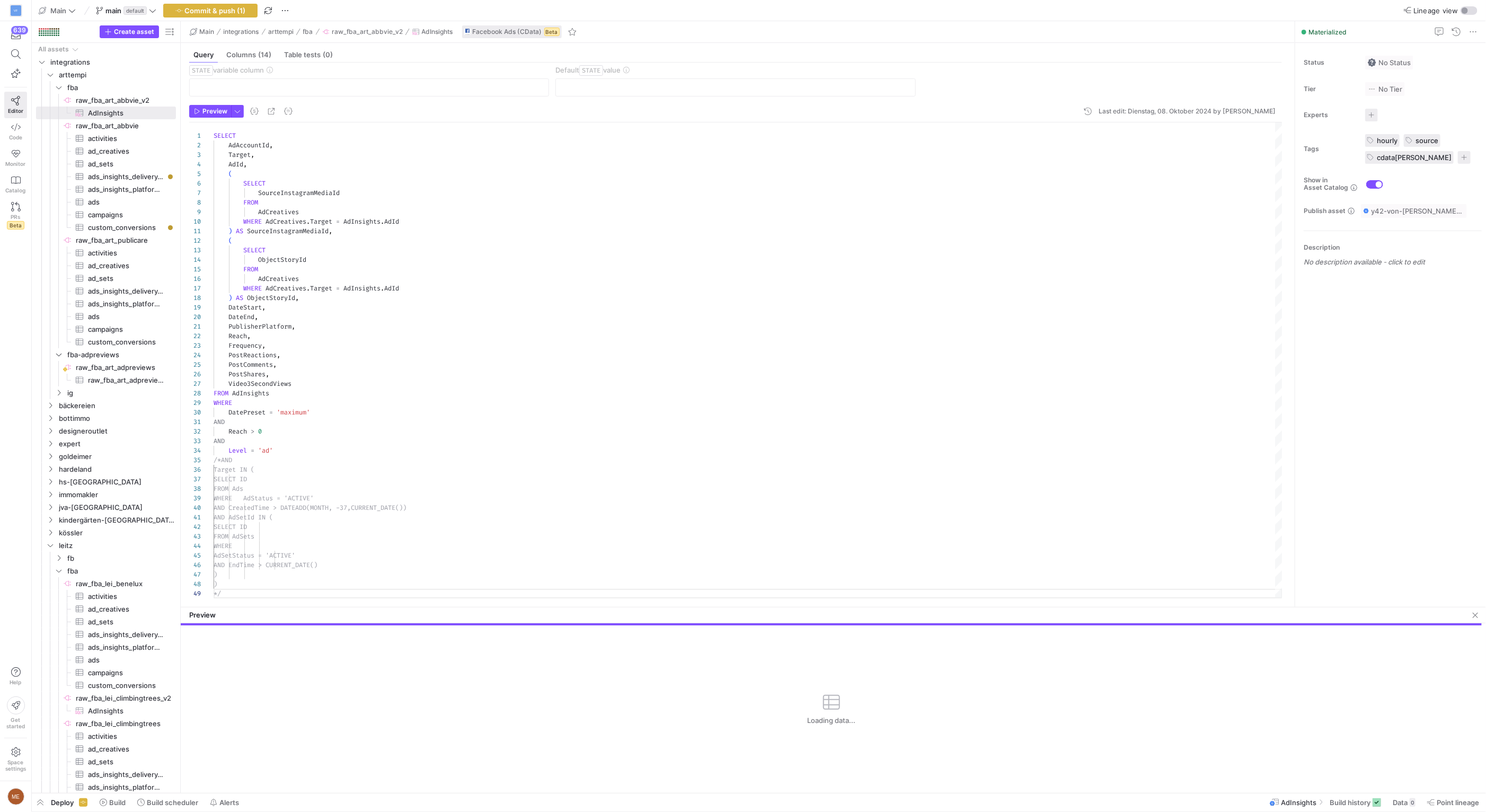
click at [754, 609] on div "Preview" at bounding box center [833, 615] width 1305 height 16
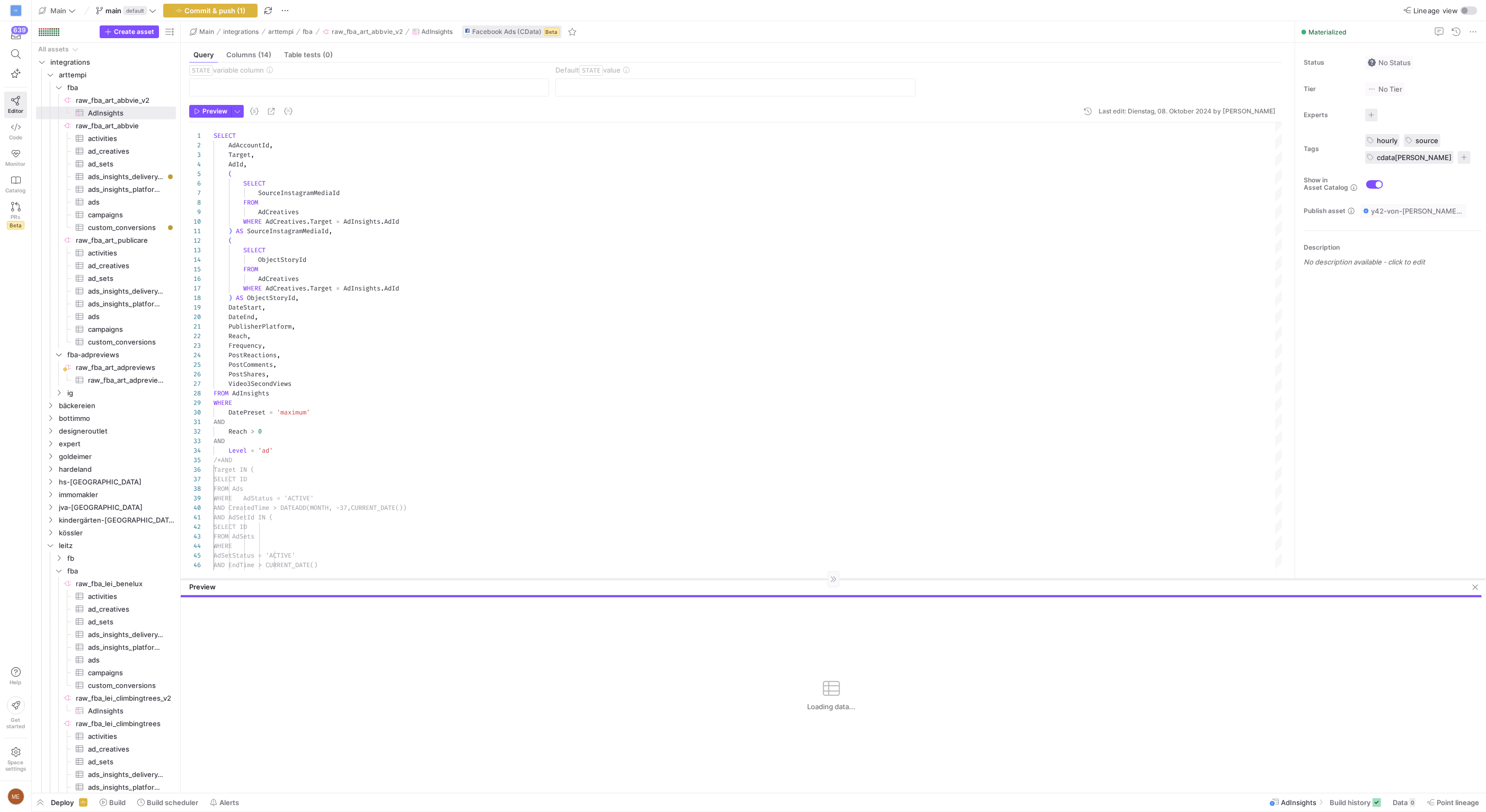
scroll to position [50, 0]
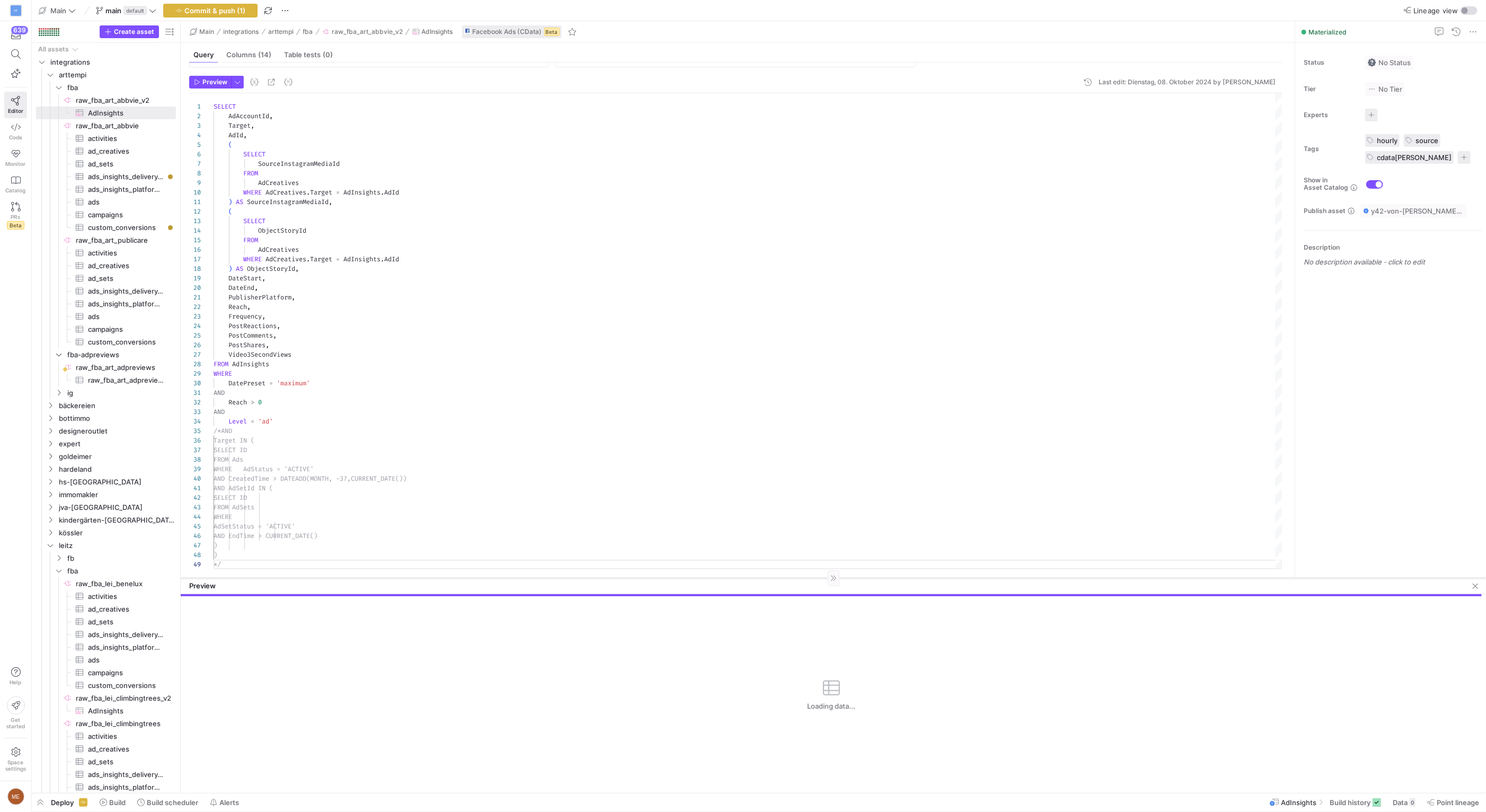
drag, startPoint x: 755, startPoint y: 606, endPoint x: 757, endPoint y: 577, distance: 29.1
click at [757, 578] on div at bounding box center [833, 578] width 1305 height 1
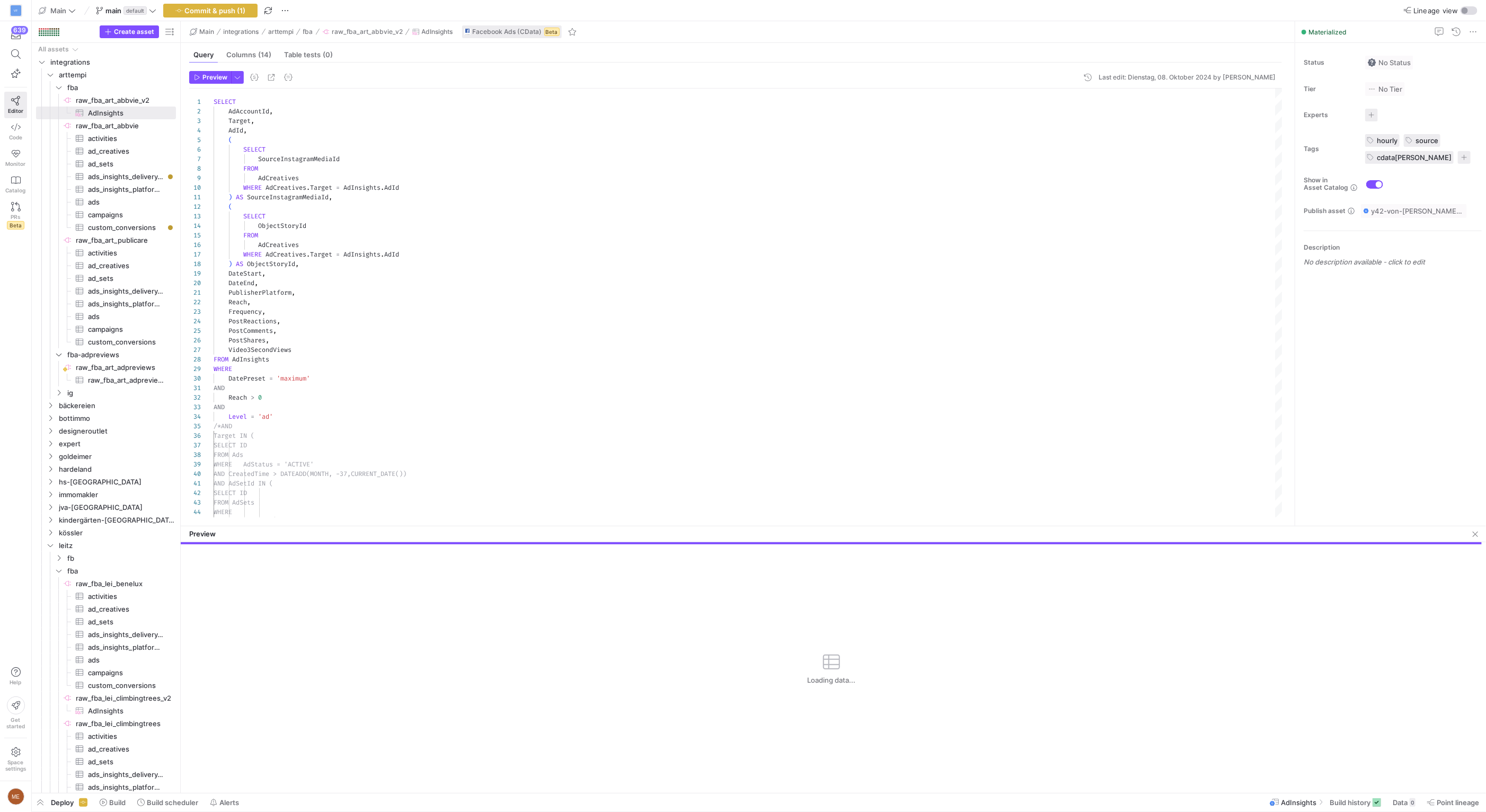
drag, startPoint x: 790, startPoint y: 530, endPoint x: 789, endPoint y: 524, distance: 6.1
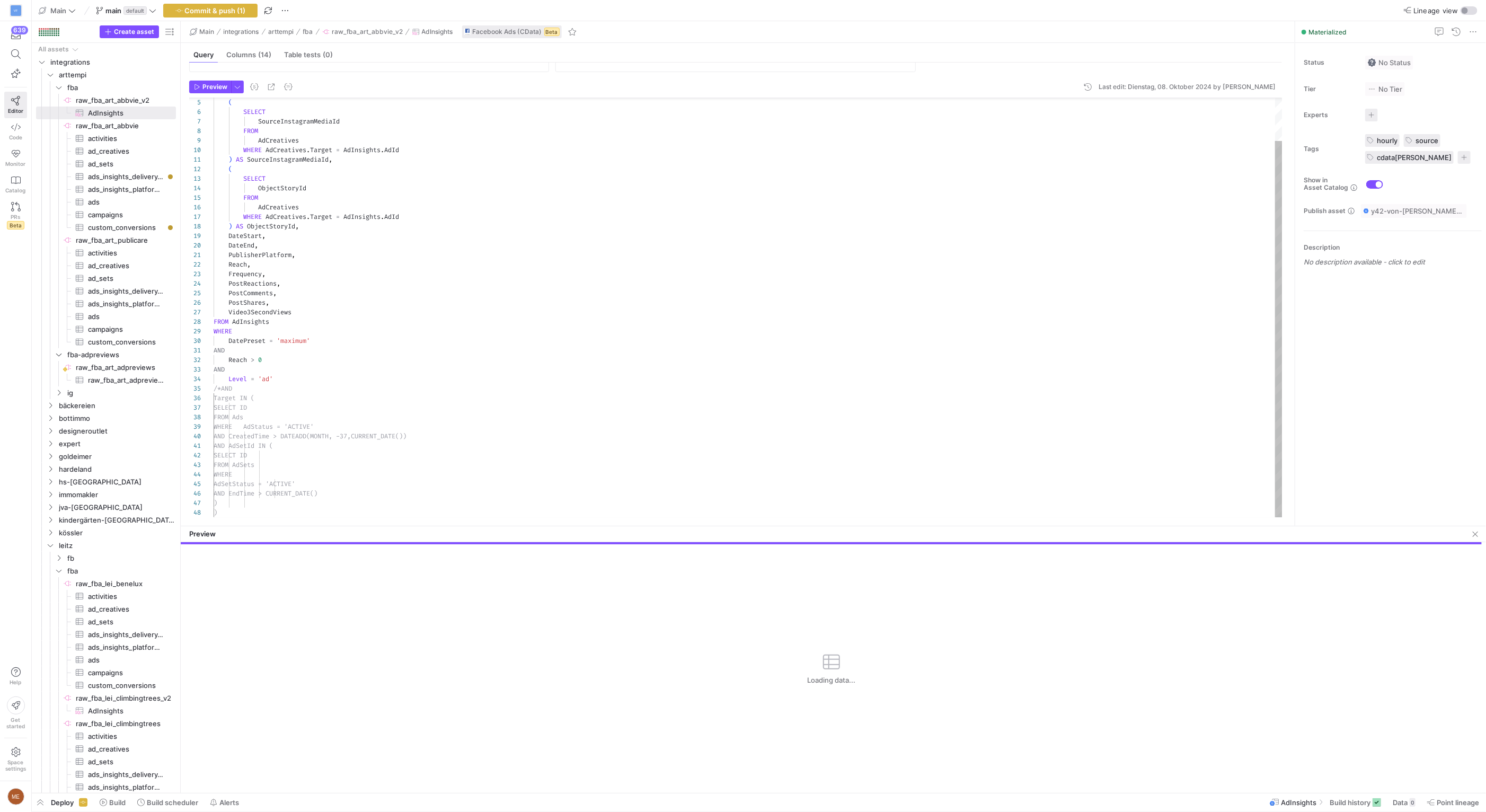
scroll to position [55, 0]
click at [683, 515] on div "ObjectStoryId FROM AdCreatives WHERE AdCreatives . Target = AdInsights . AdId )…" at bounding box center [748, 280] width 1069 height 476
drag, startPoint x: 682, startPoint y: 524, endPoint x: 682, endPoint y: 473, distance: 51.0
click at [682, 473] on mat-tab-group "Query Columns (14) Table tests (0) Enable query for incremental ingestion STATE…" at bounding box center [736, 284] width 1110 height 483
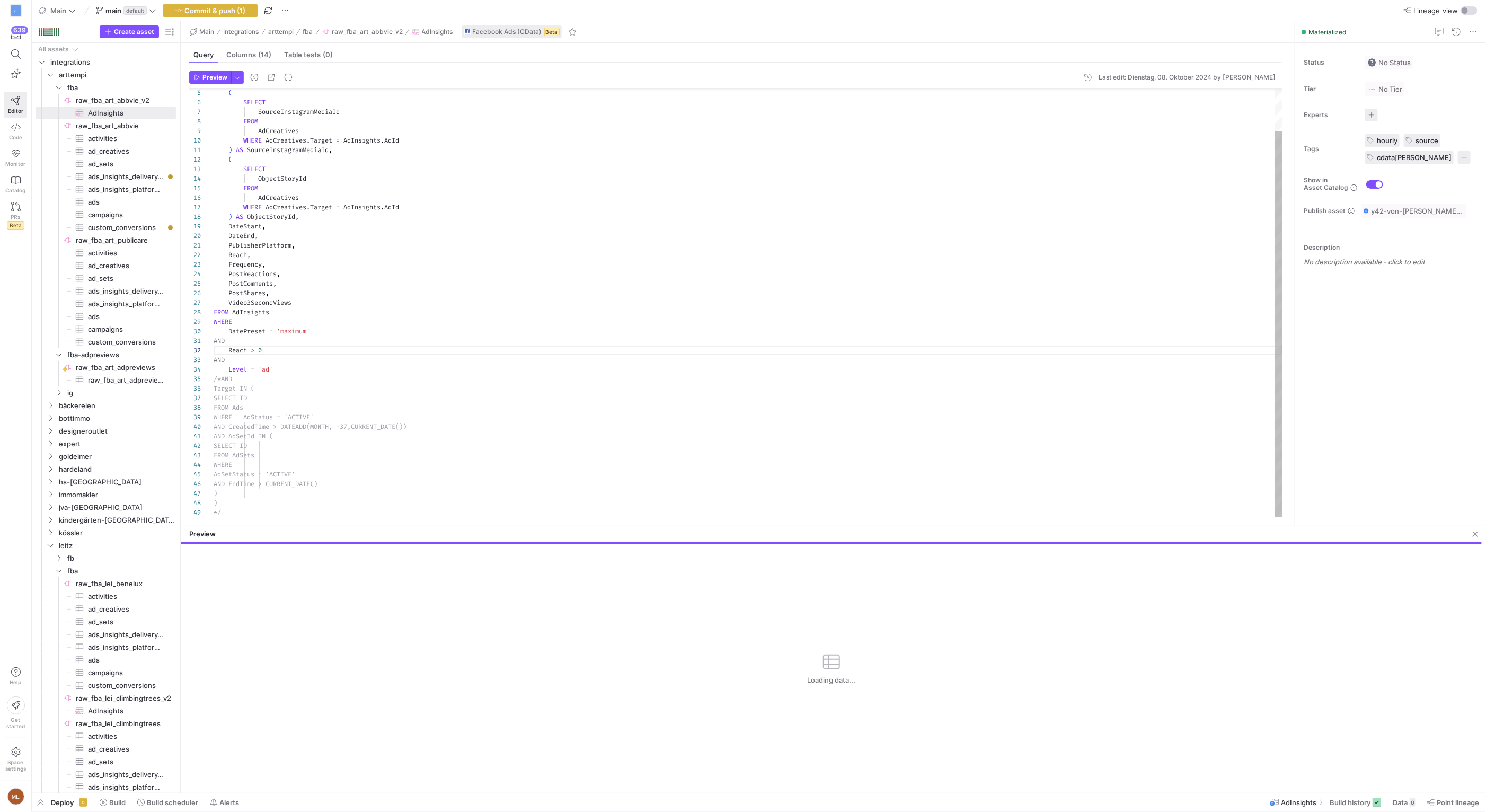
click at [573, 347] on div "ObjectStoryId FROM AdCreatives WHERE AdCreatives . Target = AdInsights . AdId )…" at bounding box center [748, 279] width 1069 height 476
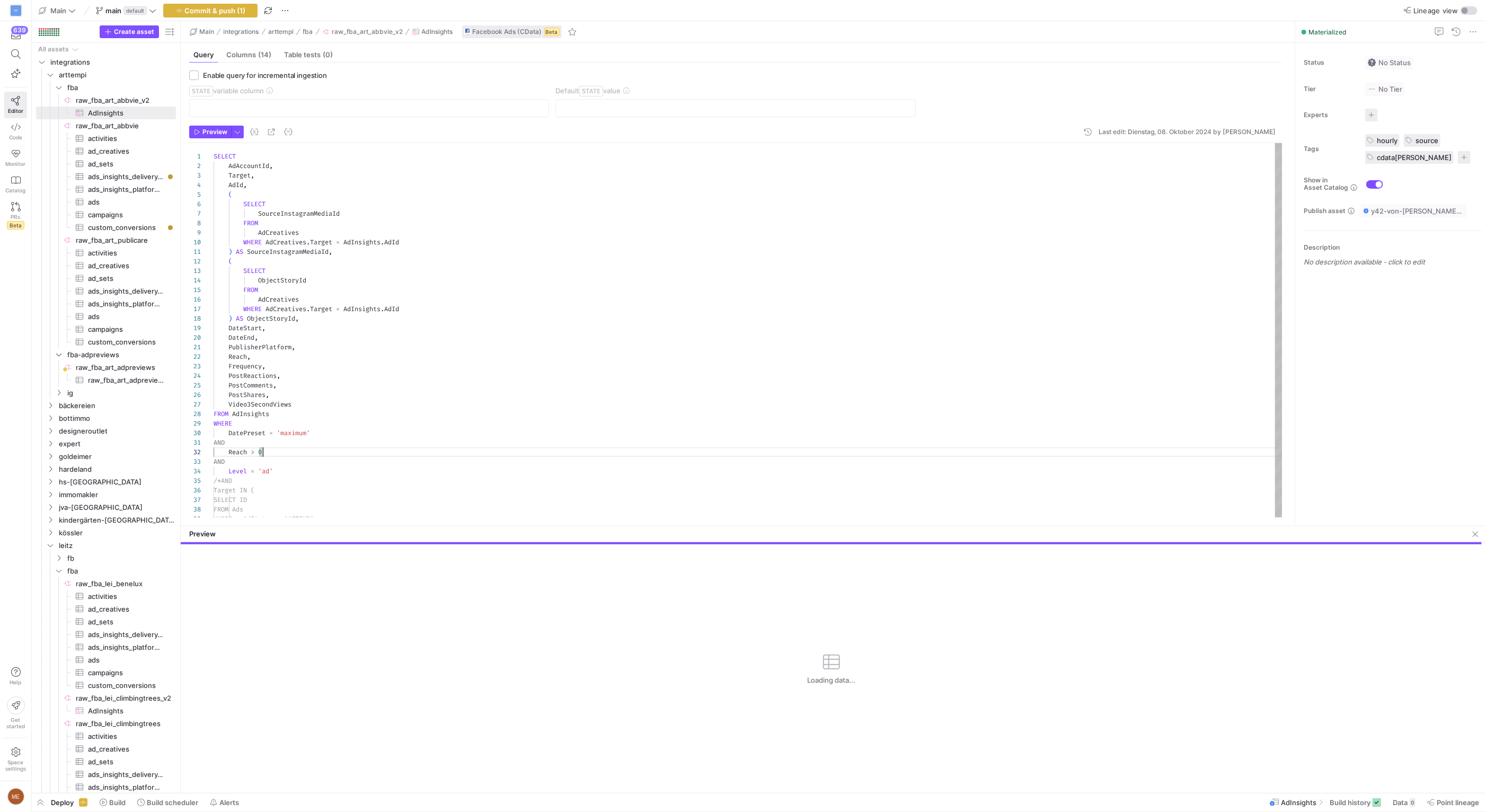
scroll to position [0, 0]
click at [548, 585] on div "Loading data..." at bounding box center [831, 669] width 1301 height 249
click at [477, 483] on div "ObjectStoryId FROM AdCreatives WHERE AdCreatives . Target = AdInsights . AdId )…" at bounding box center [748, 381] width 1069 height 476
click at [220, 433] on div "ObjectStoryId FROM AdCreatives WHERE AdCreatives . Target = AdInsights . AdId )…" at bounding box center [748, 334] width 1069 height 476
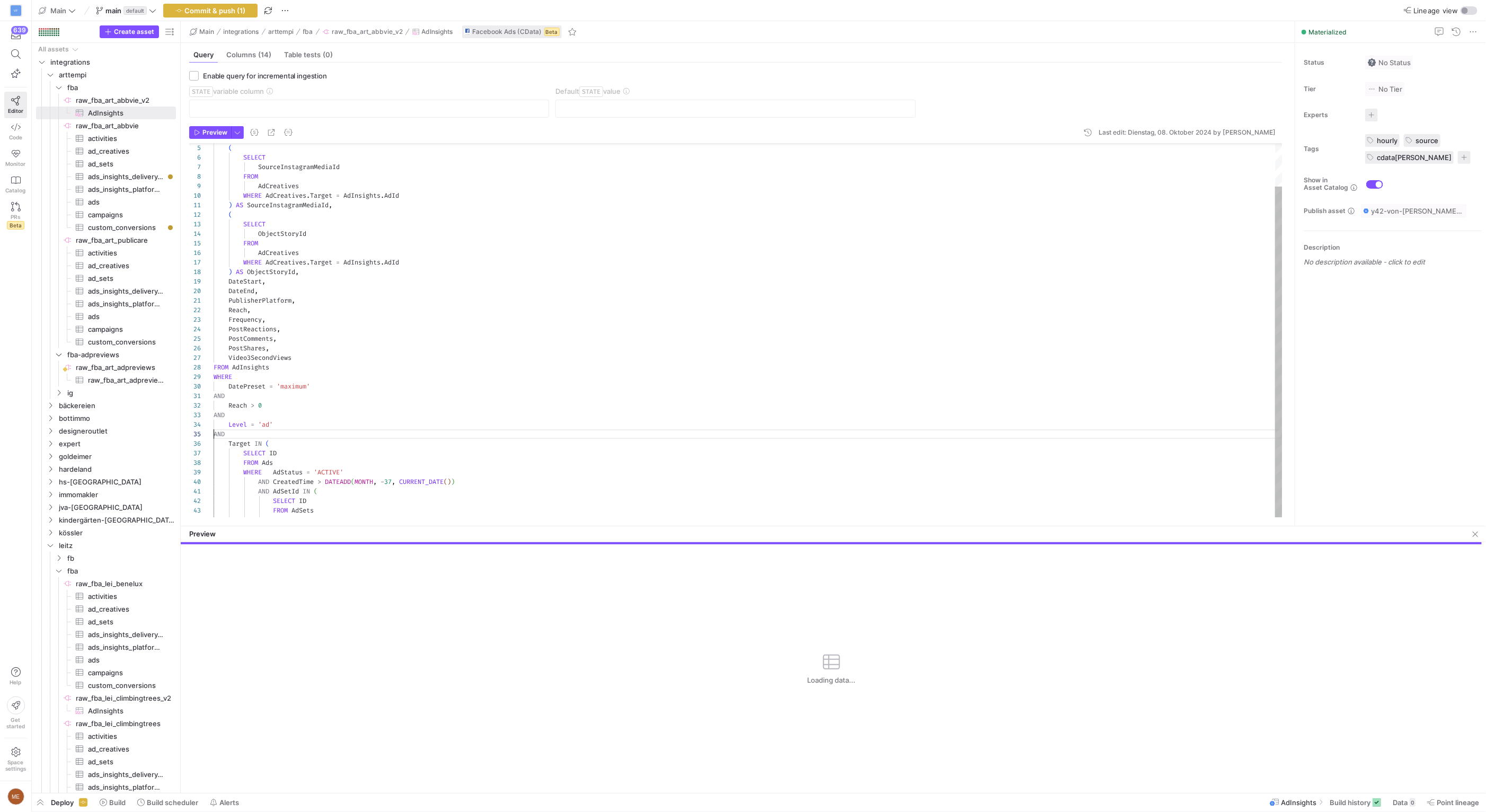
scroll to position [55, 0]
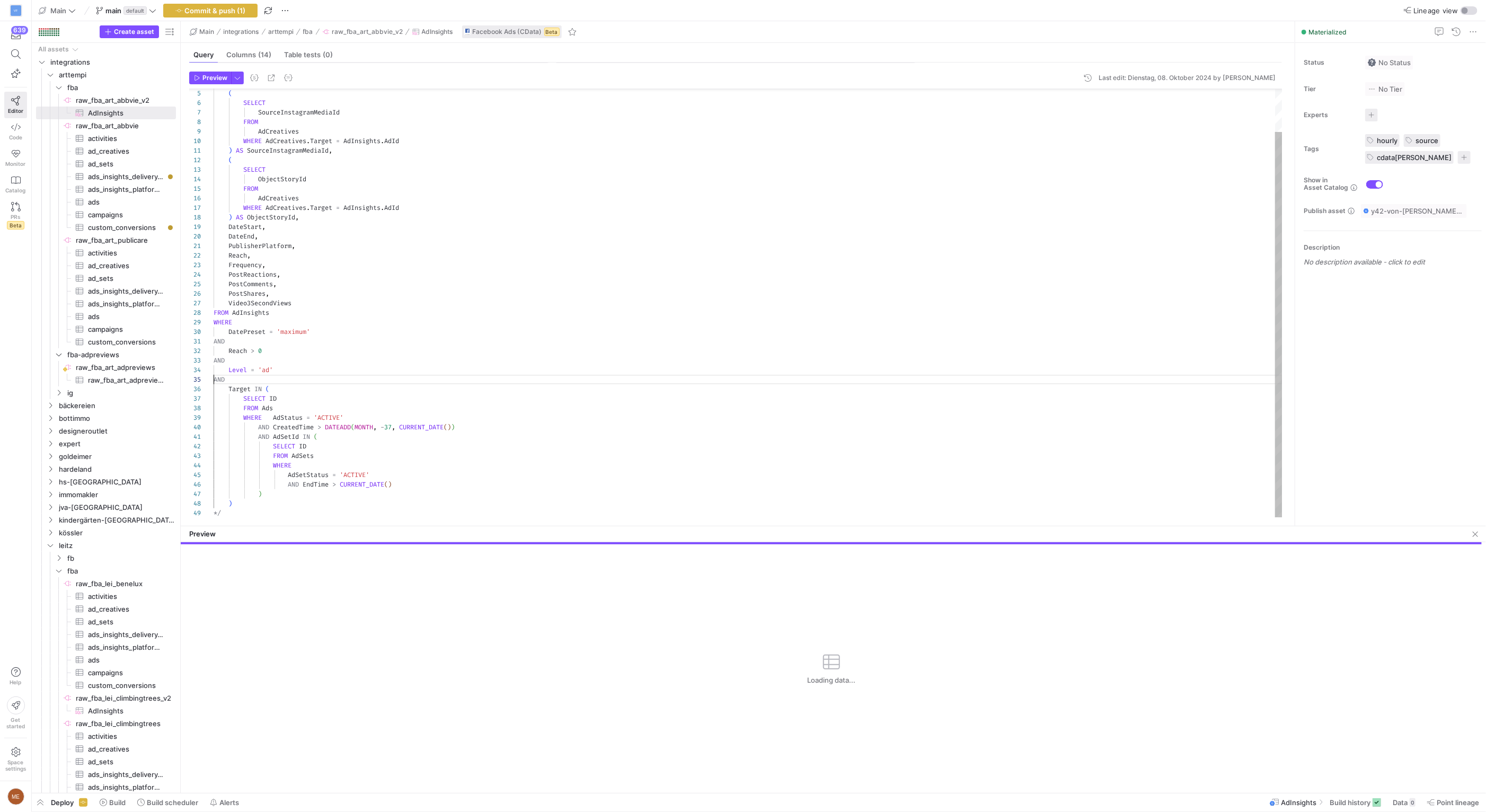
click at [245, 423] on div "ObjectStoryId FROM AdCreatives WHERE AdCreatives . Target = AdInsights . AdId )…" at bounding box center [748, 280] width 1069 height 476
click at [245, 418] on div "ObjectStoryId FROM AdCreatives WHERE AdCreatives . Target = AdInsights . AdId )…" at bounding box center [748, 280] width 1069 height 476
click at [261, 438] on div "ObjectStoryId FROM AdCreatives WHERE AdCreatives . Target = AdInsights . AdId )…" at bounding box center [748, 280] width 1069 height 476
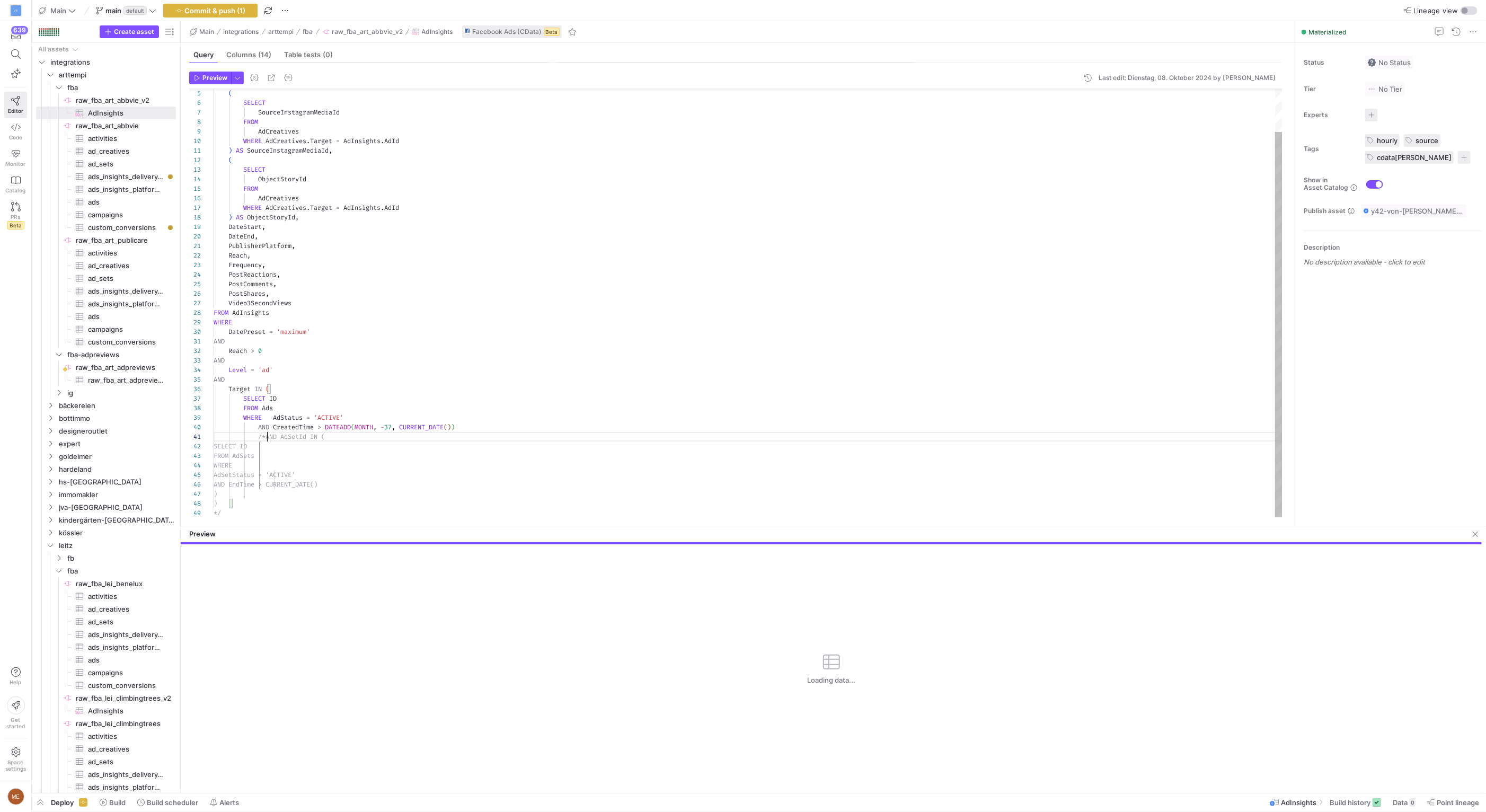
scroll to position [0, 53]
click at [215, 80] on span "Preview" at bounding box center [215, 78] width 25 height 7
click at [1470, 534] on span "button" at bounding box center [1475, 534] width 13 height 13
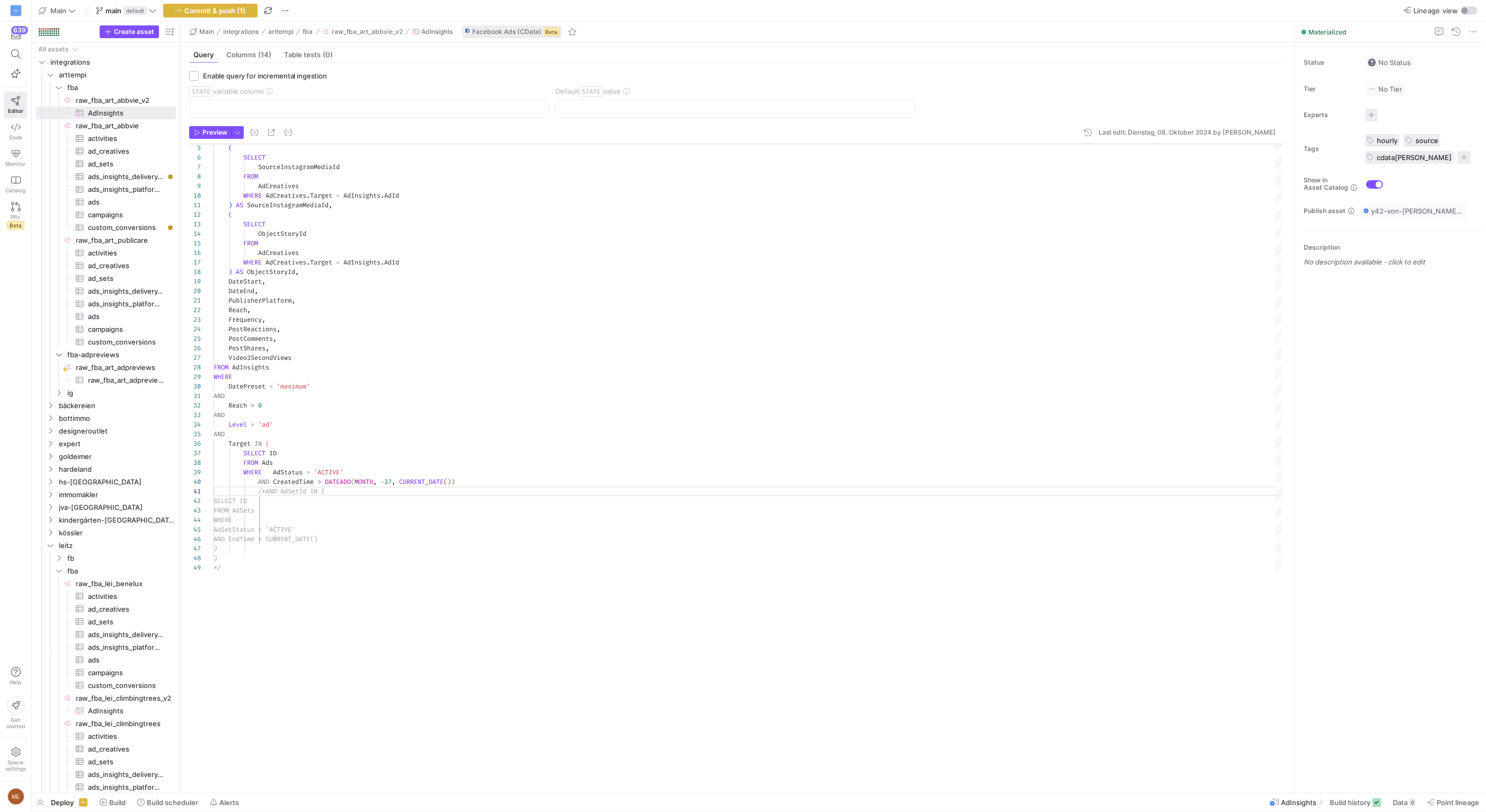
scroll to position [0, 0]
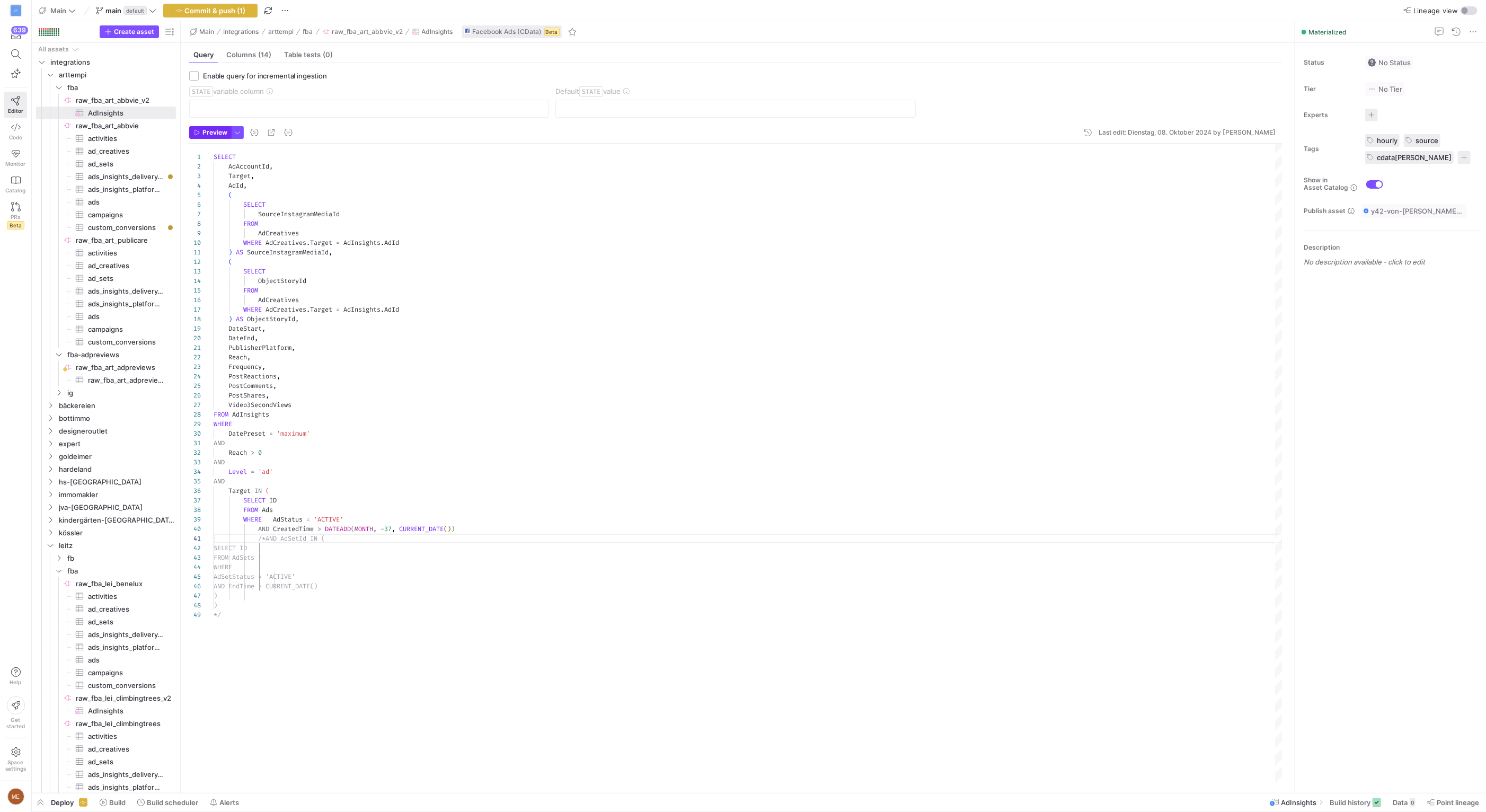
click at [216, 134] on span "Preview" at bounding box center [215, 132] width 25 height 7
click at [672, 508] on div "ObjectStoryId FROM AdCreatives WHERE AdCreatives . Target = AdInsights . AdId )…" at bounding box center [748, 381] width 1069 height 476
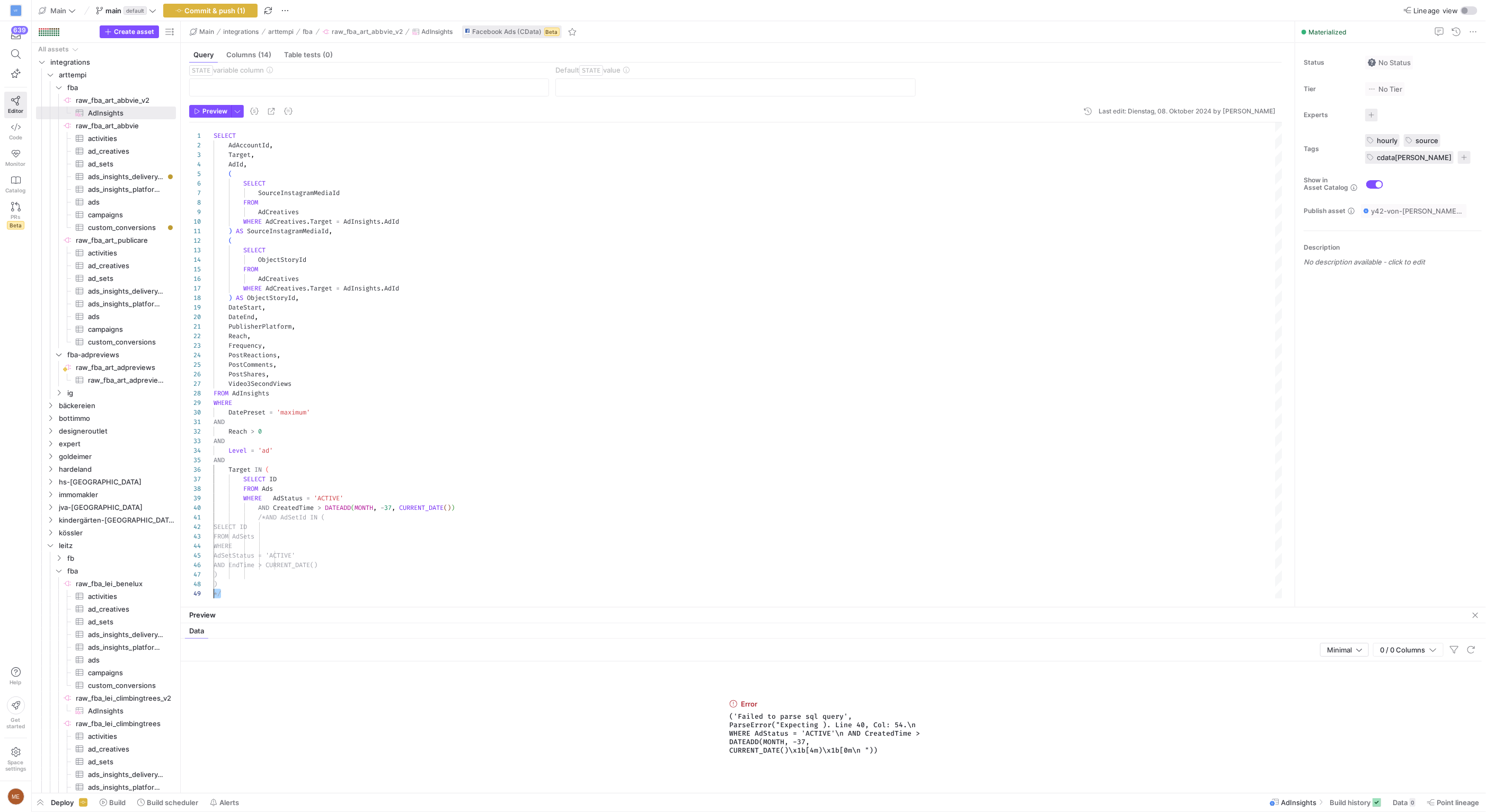
scroll to position [76, 0]
click at [214, 594] on div "ObjectStoryId FROM AdCreatives WHERE AdCreatives . Target = AdInsights . AdId )…" at bounding box center [748, 360] width 1069 height 476
click at [338, 578] on div "ObjectStoryId FROM AdCreatives WHERE AdCreatives . Target = AdInsights . AdId )…" at bounding box center [748, 360] width 1069 height 476
click at [206, 109] on span "Preview" at bounding box center [215, 111] width 25 height 7
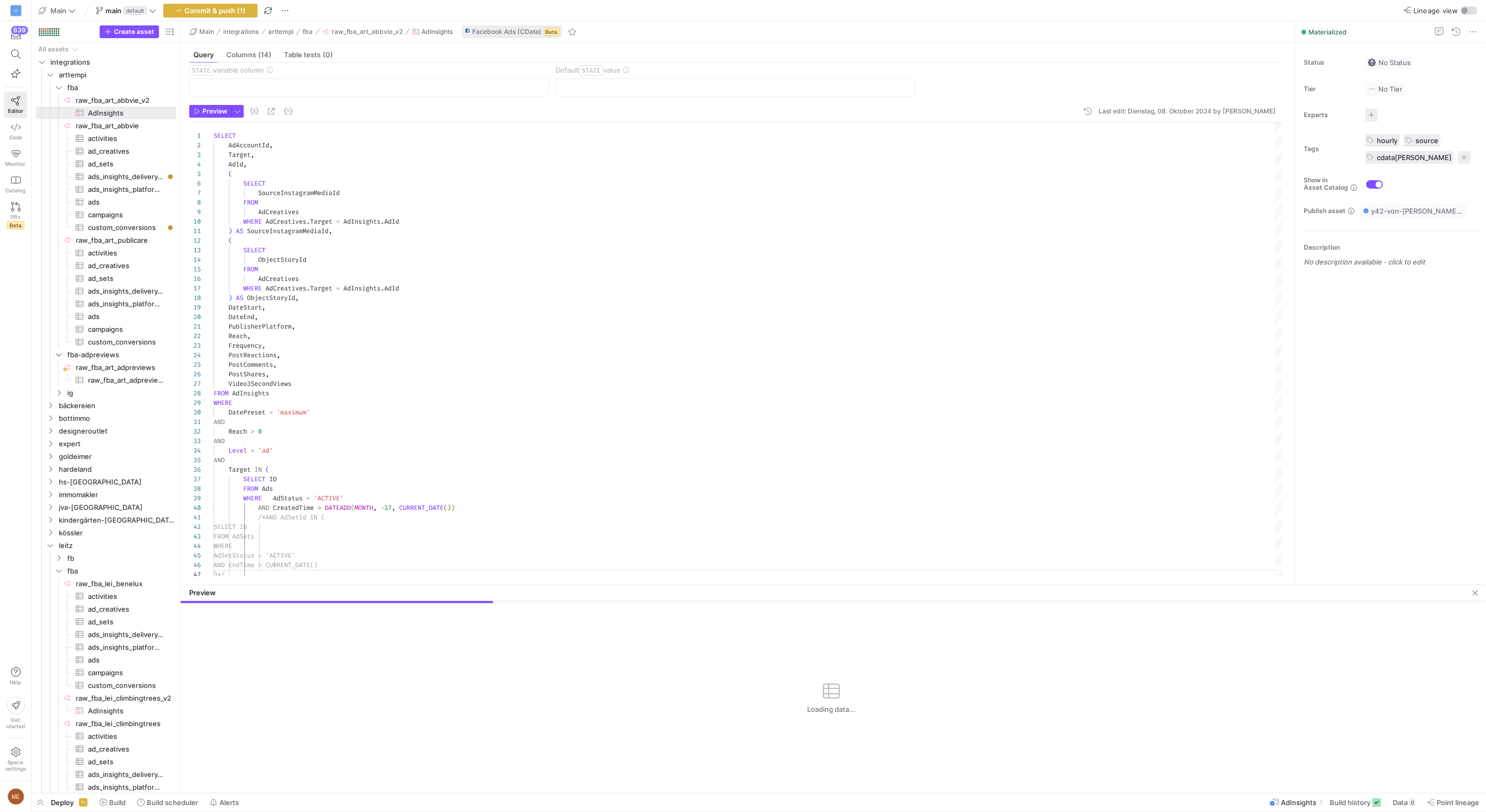
drag, startPoint x: 503, startPoint y: 608, endPoint x: 502, endPoint y: 592, distance: 16.0
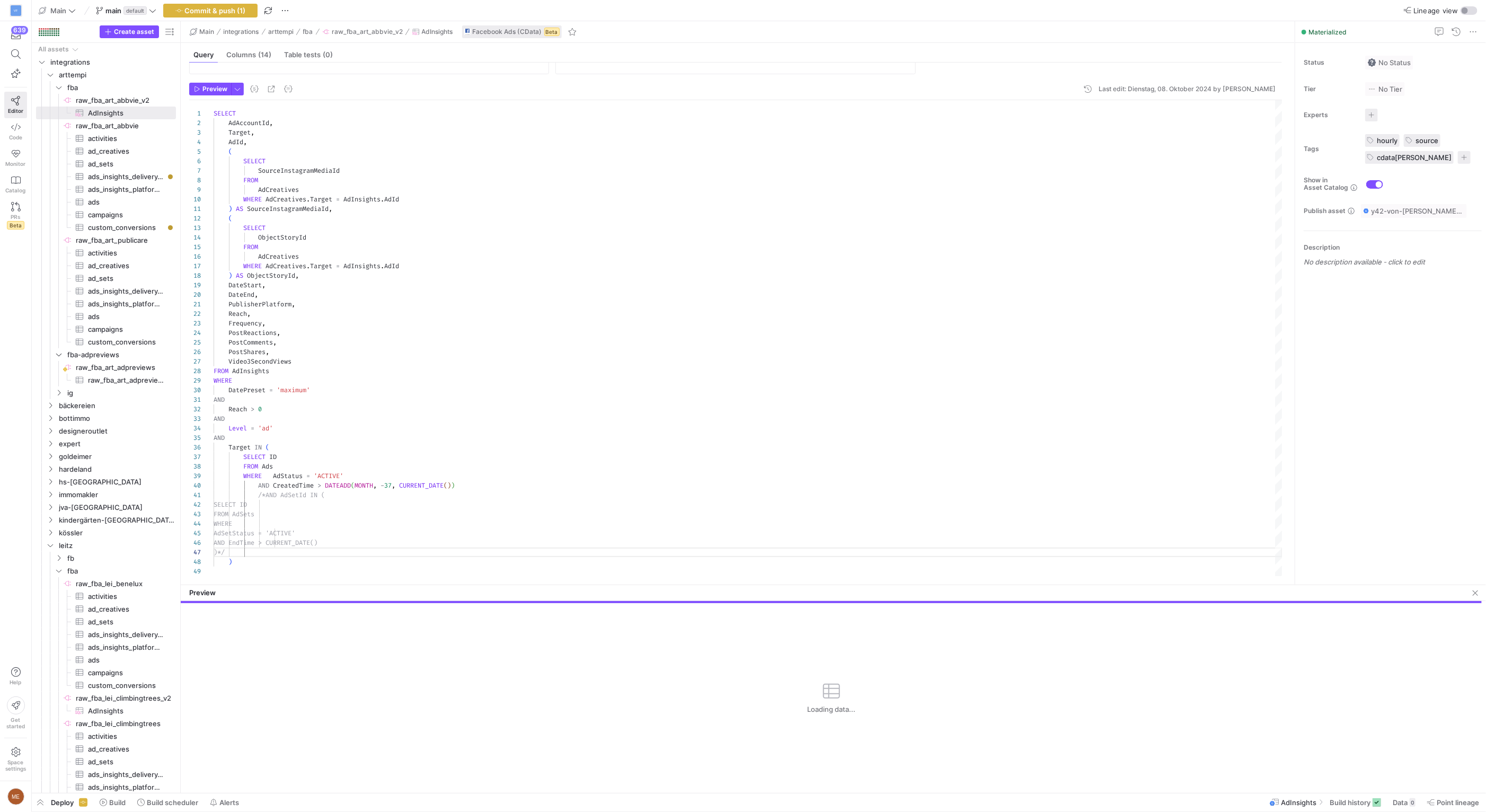
click at [282, 273] on div "ObjectStoryId FROM AdCreatives WHERE AdCreatives . Target = AdInsights . AdId )…" at bounding box center [748, 338] width 1069 height 476
type textarea "/*AND AdSetId IN ( SELECT ID FROM AdSets WHERE AdSetStatus = 'ACTIVE' AND EndTi…"
click at [311, 537] on div "ObjectStoryId FROM AdCreatives WHERE AdCreatives . Target = AdInsights . AdId )…" at bounding box center [748, 338] width 1069 height 476
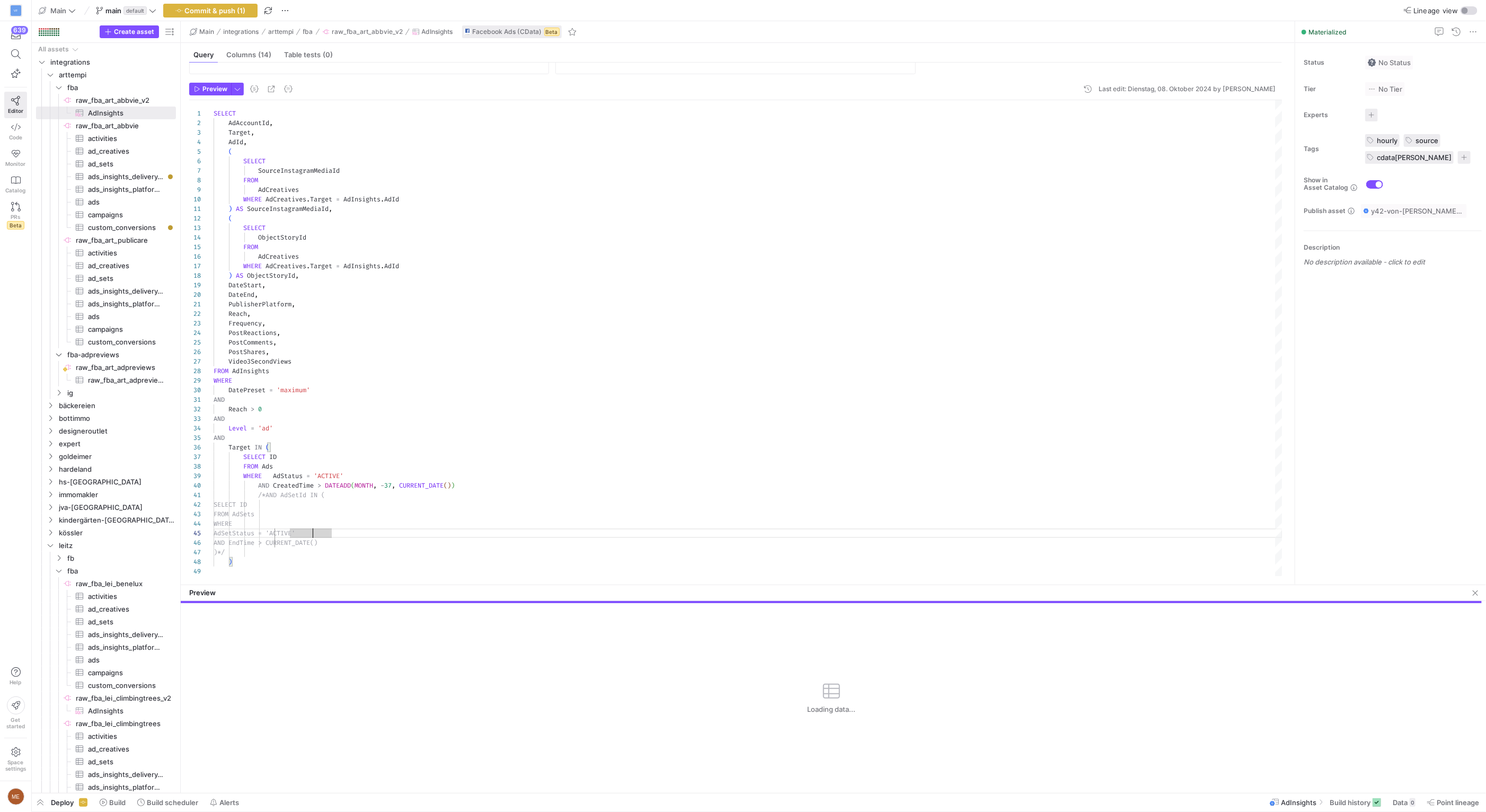
click at [297, 556] on div "ObjectStoryId FROM AdCreatives WHERE AdCreatives . Target = AdInsights . AdId )…" at bounding box center [748, 338] width 1069 height 476
click at [201, 7] on span "Commit & push (1)" at bounding box center [215, 11] width 61 height 9
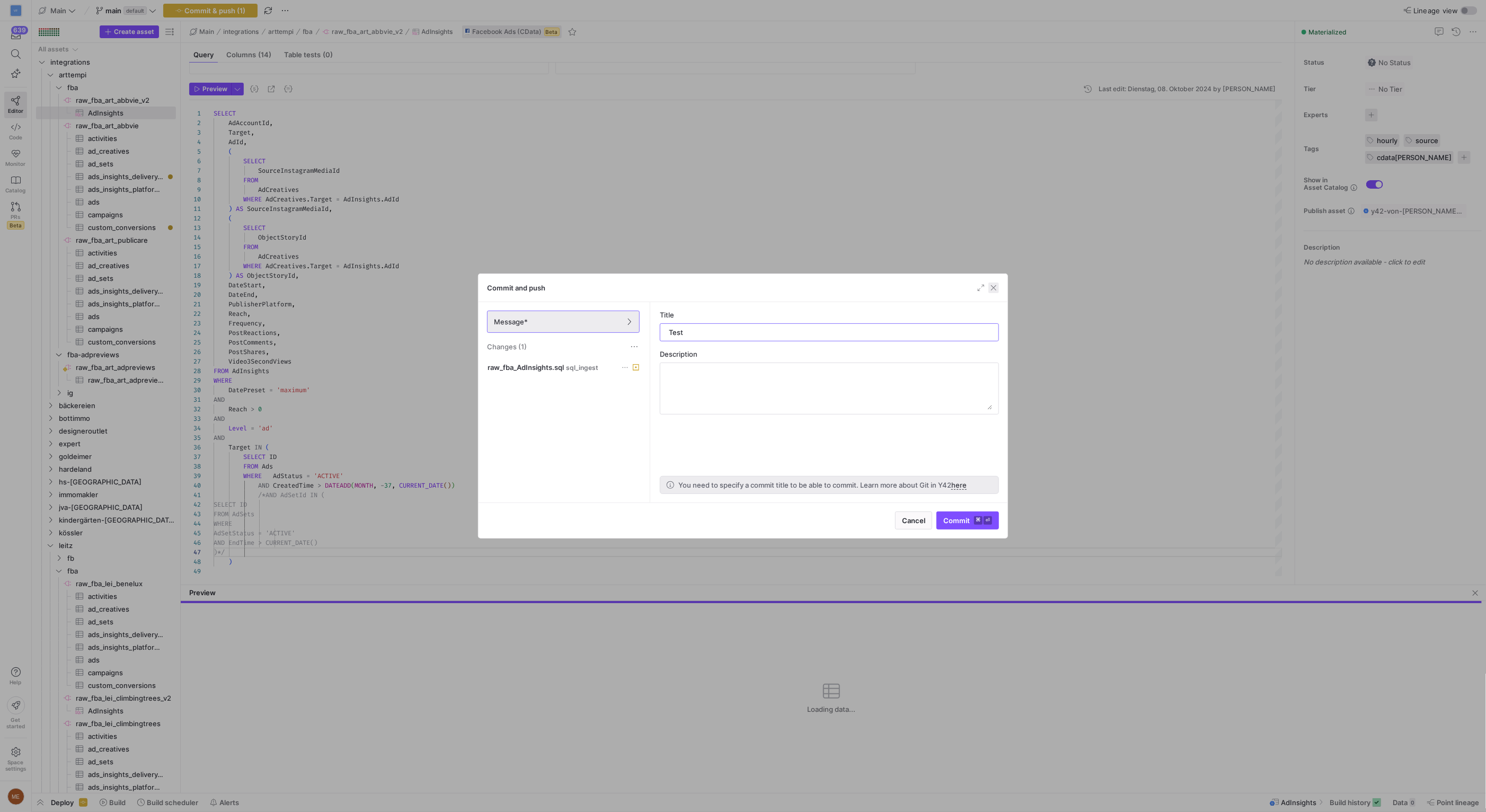
type input "Test"
click at [992, 290] on span "button" at bounding box center [994, 288] width 11 height 11
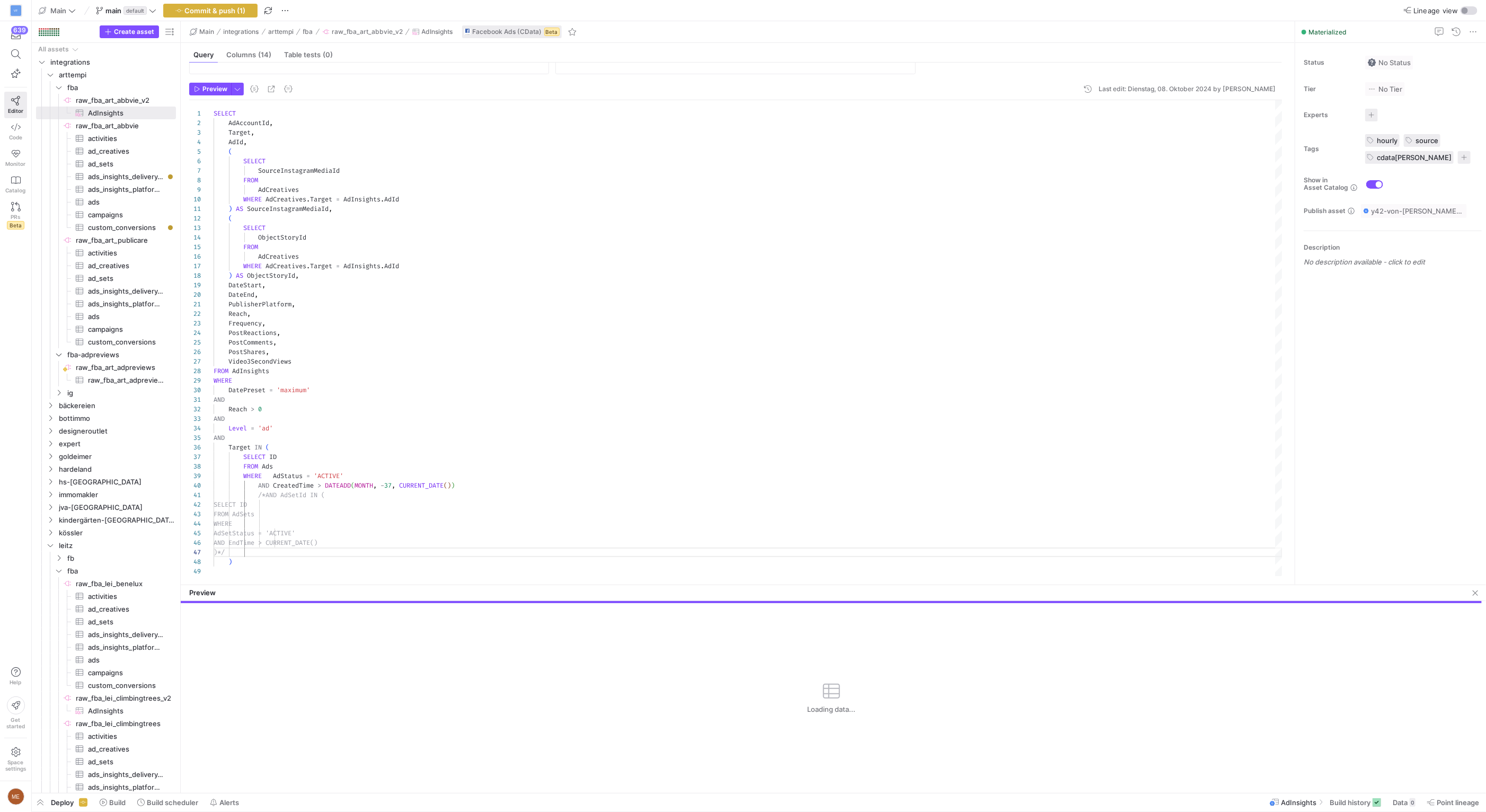
type textarea "SELECT AdAccountId, Target, AdId, ( SELECT SourceInstagramMediaId FROM AdCreati…"
click at [501, 203] on div "ObjectStoryId FROM AdCreatives WHERE AdCreatives . Target = AdInsights . AdId )…" at bounding box center [748, 338] width 1069 height 476
click at [228, 13] on span "Commit & push (1)" at bounding box center [215, 11] width 61 height 9
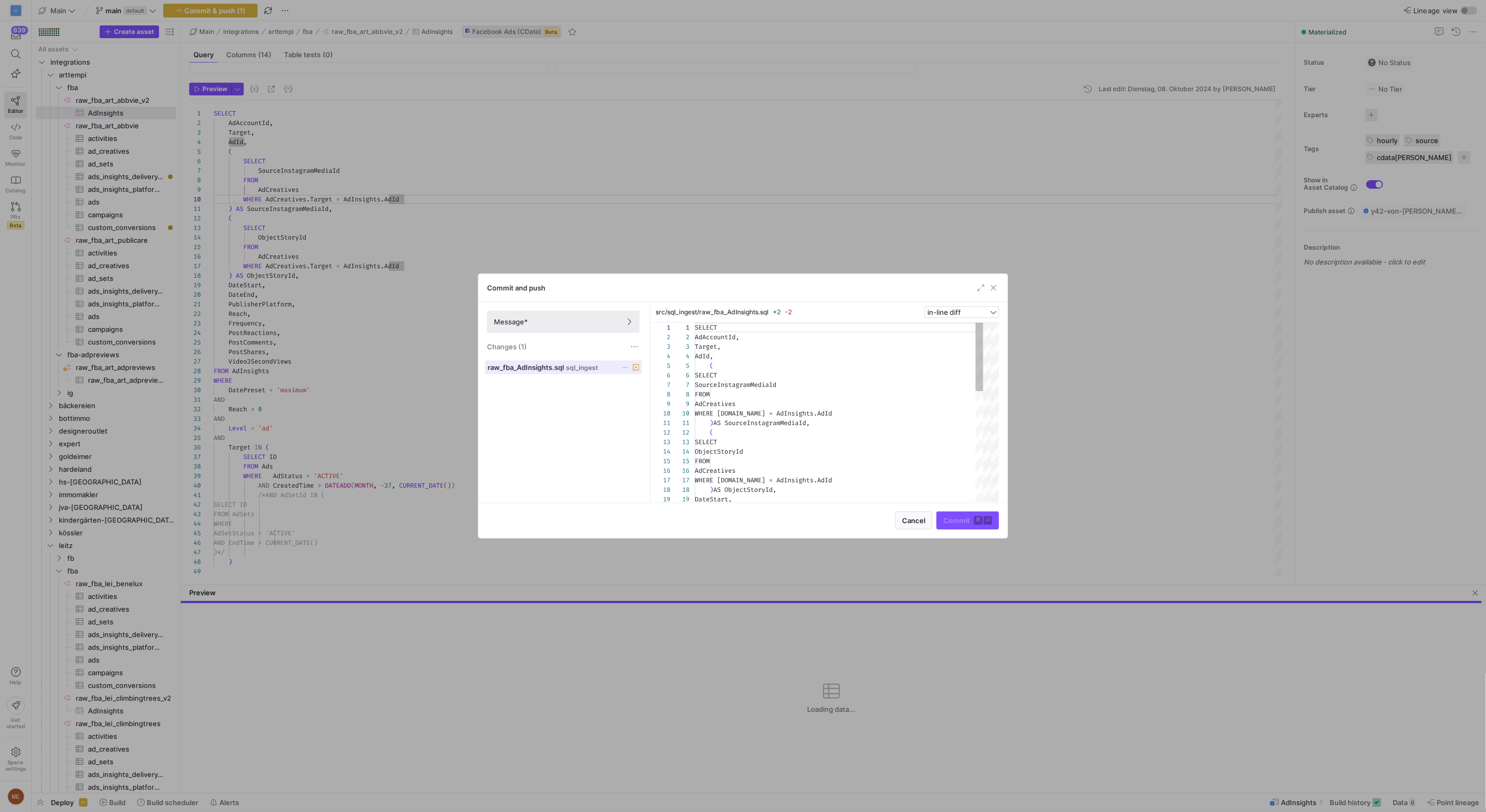
click at [563, 367] on span "raw_fba_AdInsights.sql" at bounding box center [526, 367] width 76 height 9
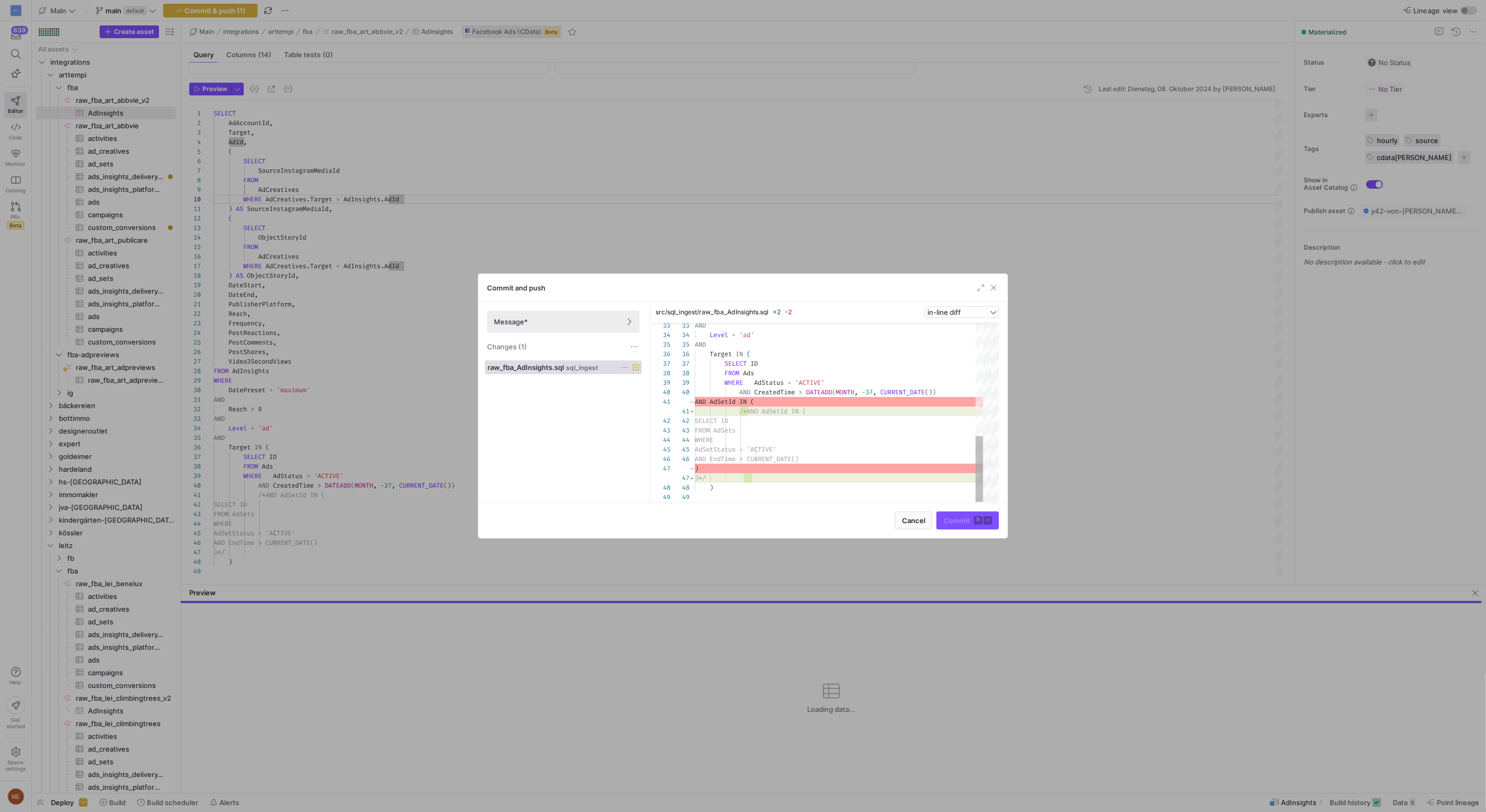
click at [993, 293] on div "Commit and push" at bounding box center [743, 288] width 529 height 28
click at [994, 290] on span "button" at bounding box center [994, 288] width 11 height 11
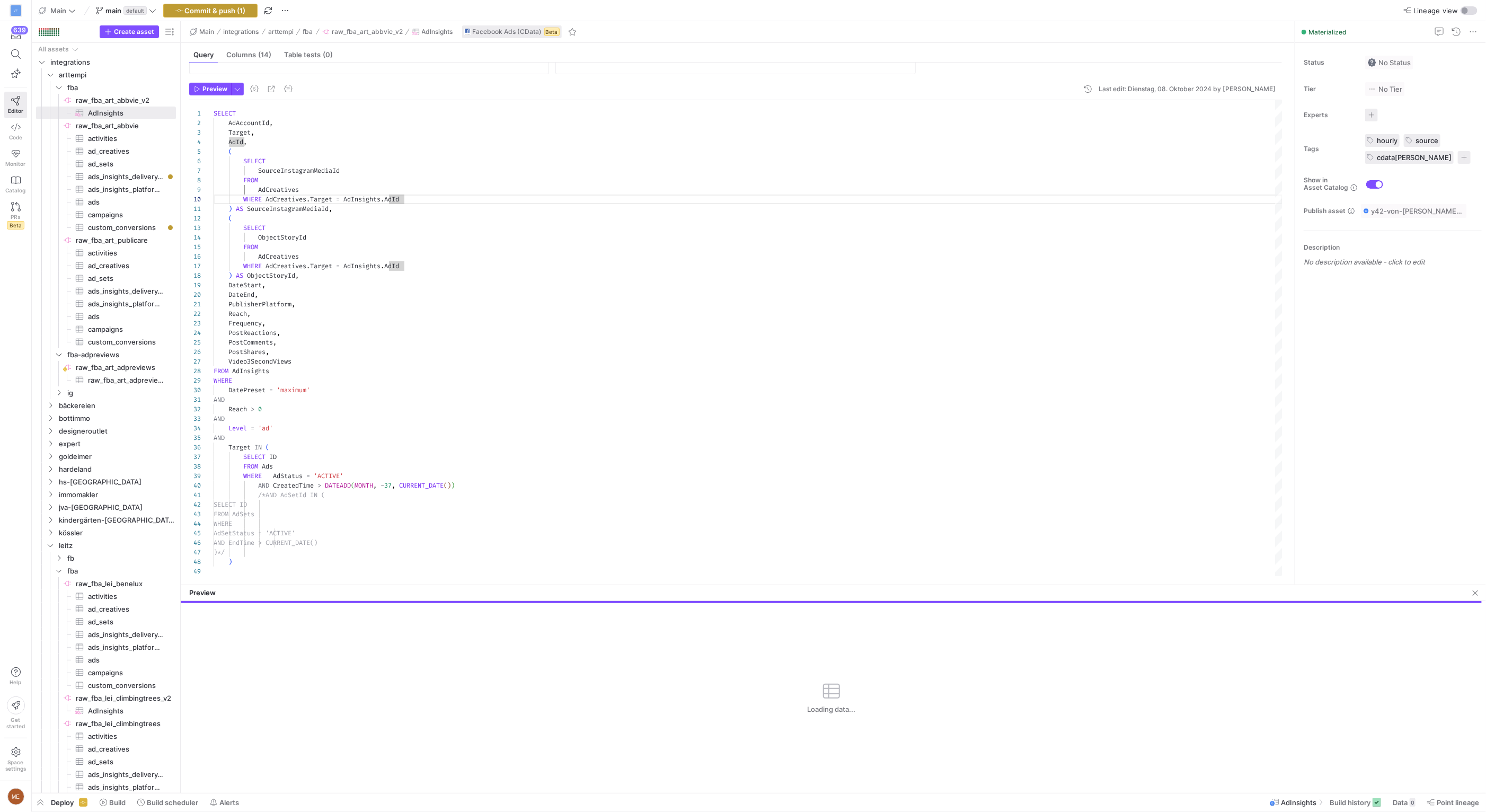
click at [253, 8] on span "button" at bounding box center [211, 10] width 93 height 13
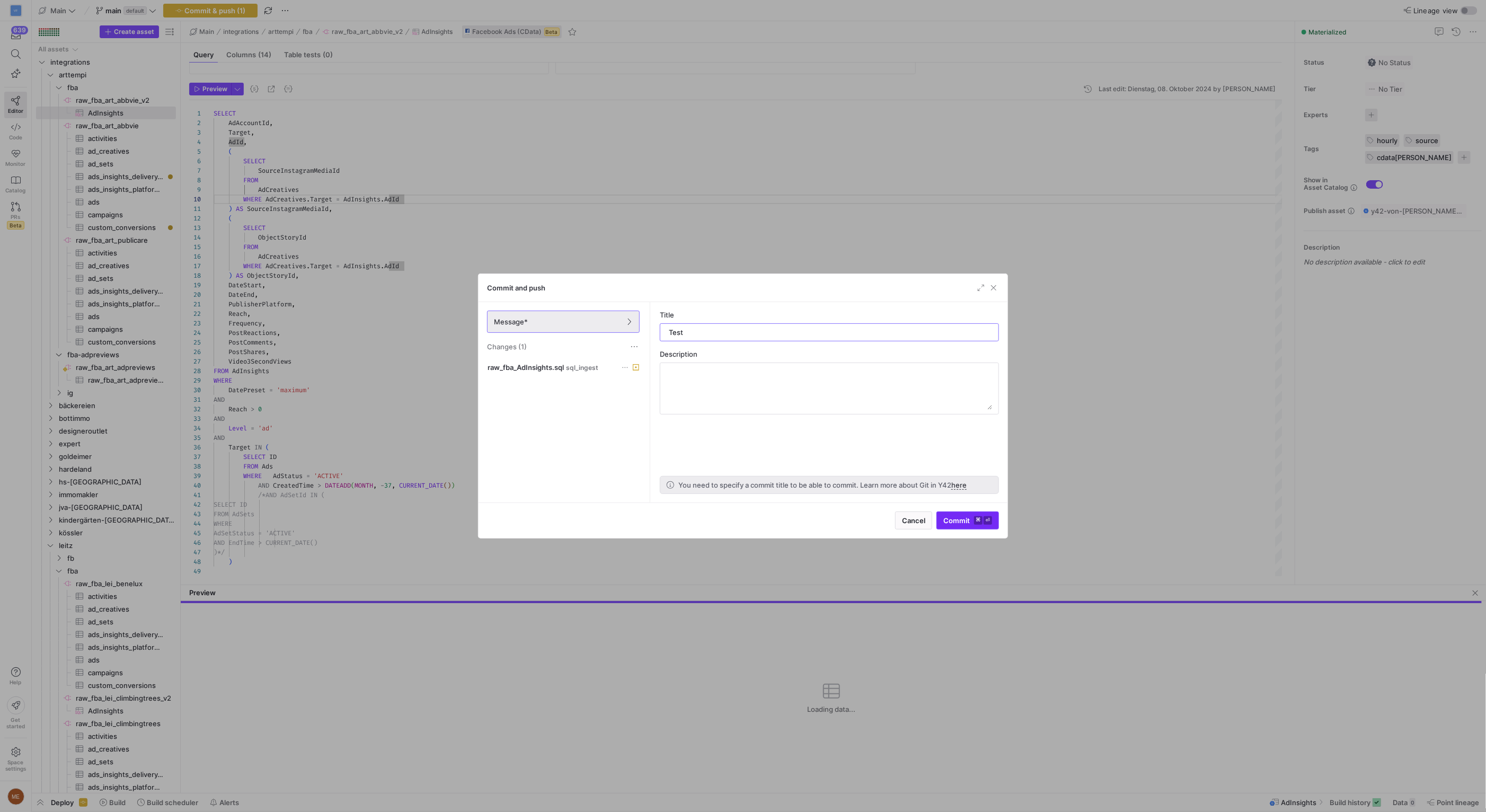
type input "Test"
click at [975, 517] on kbd "⌘" at bounding box center [978, 520] width 9 height 9
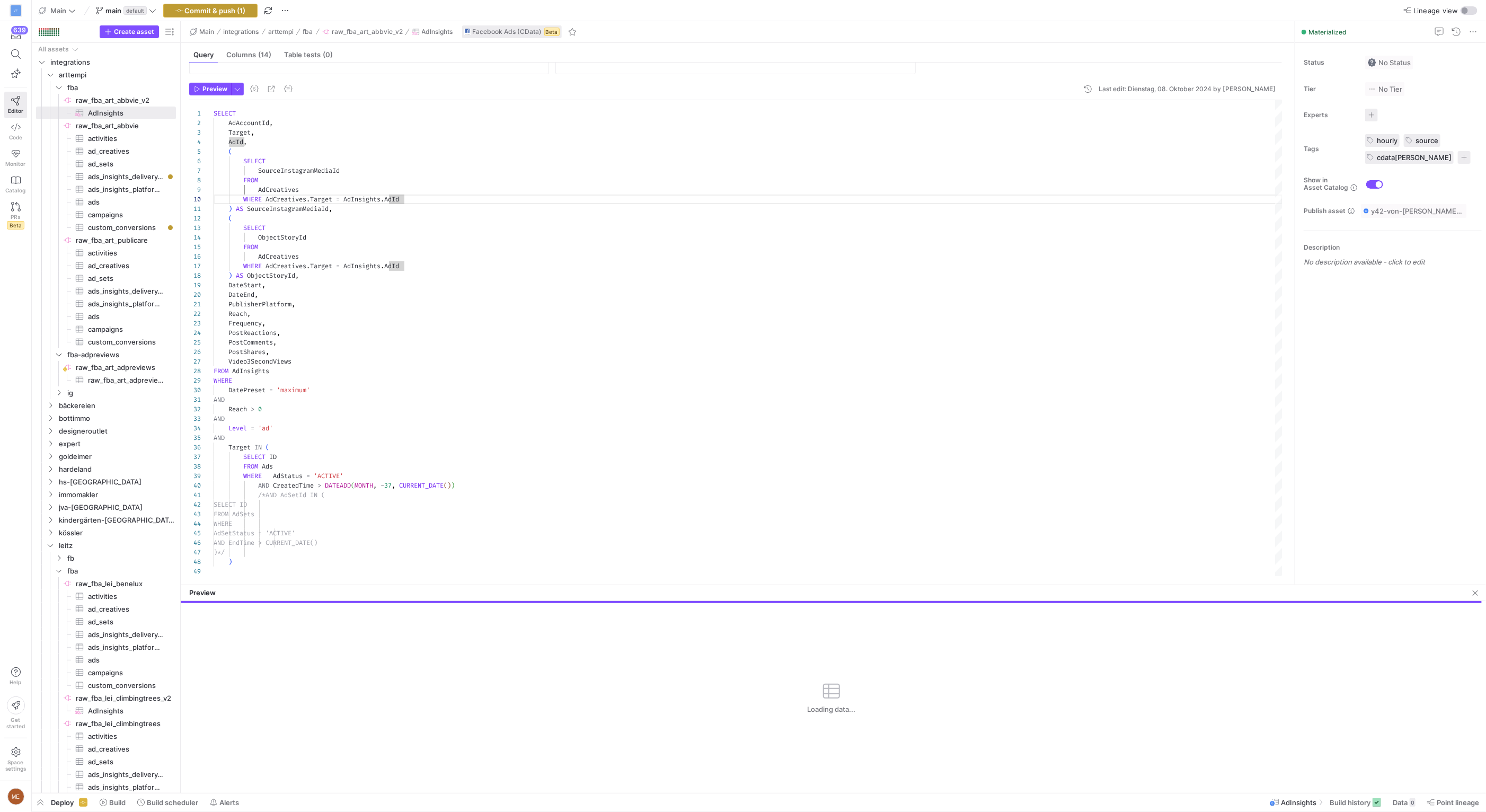
click at [197, 7] on span "Commit & push (1)" at bounding box center [215, 11] width 61 height 9
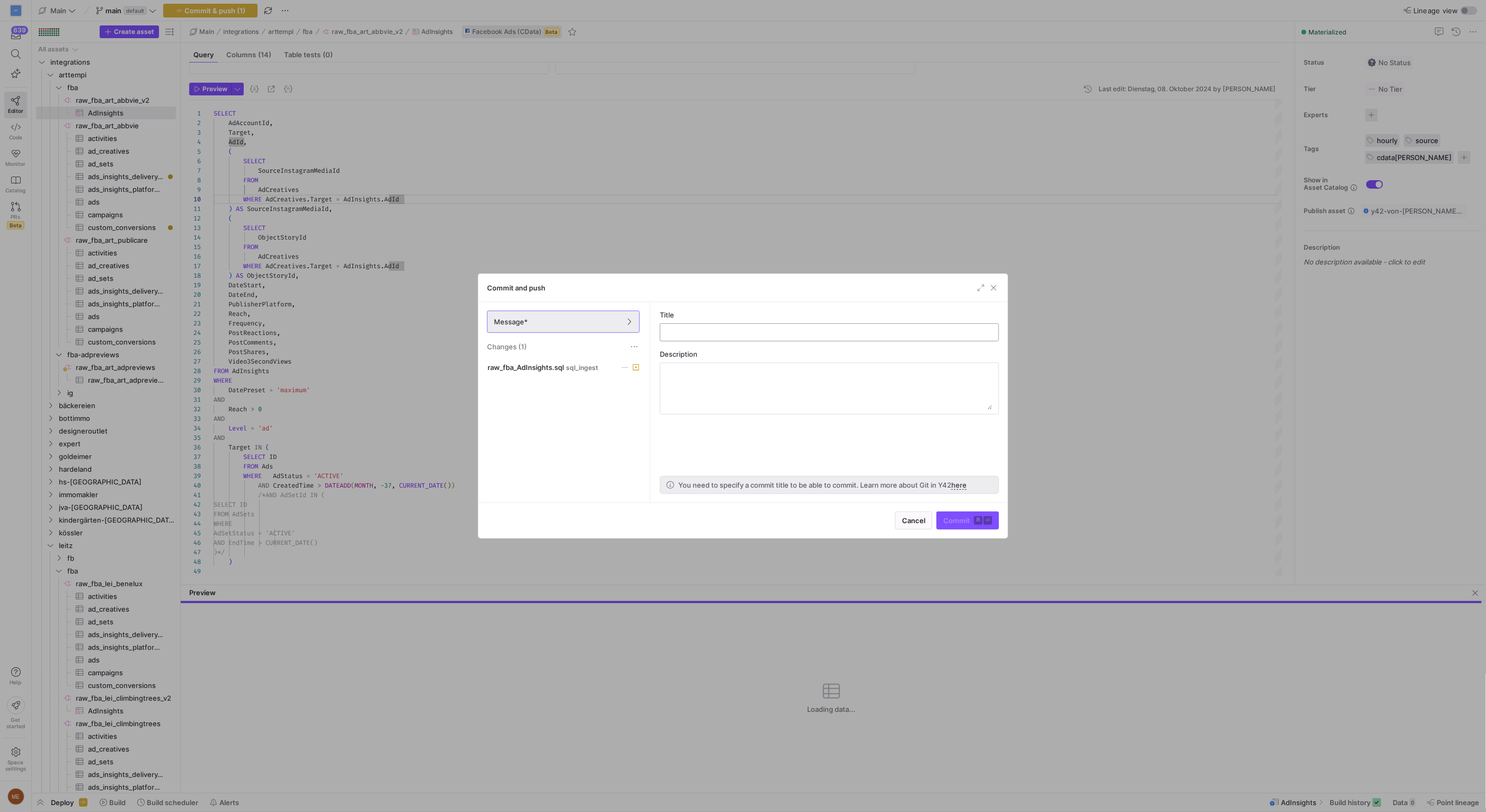
click at [681, 335] on input "text" at bounding box center [829, 332] width 321 height 9
type input "Test"
click at [983, 527] on span "submit" at bounding box center [967, 520] width 61 height 17
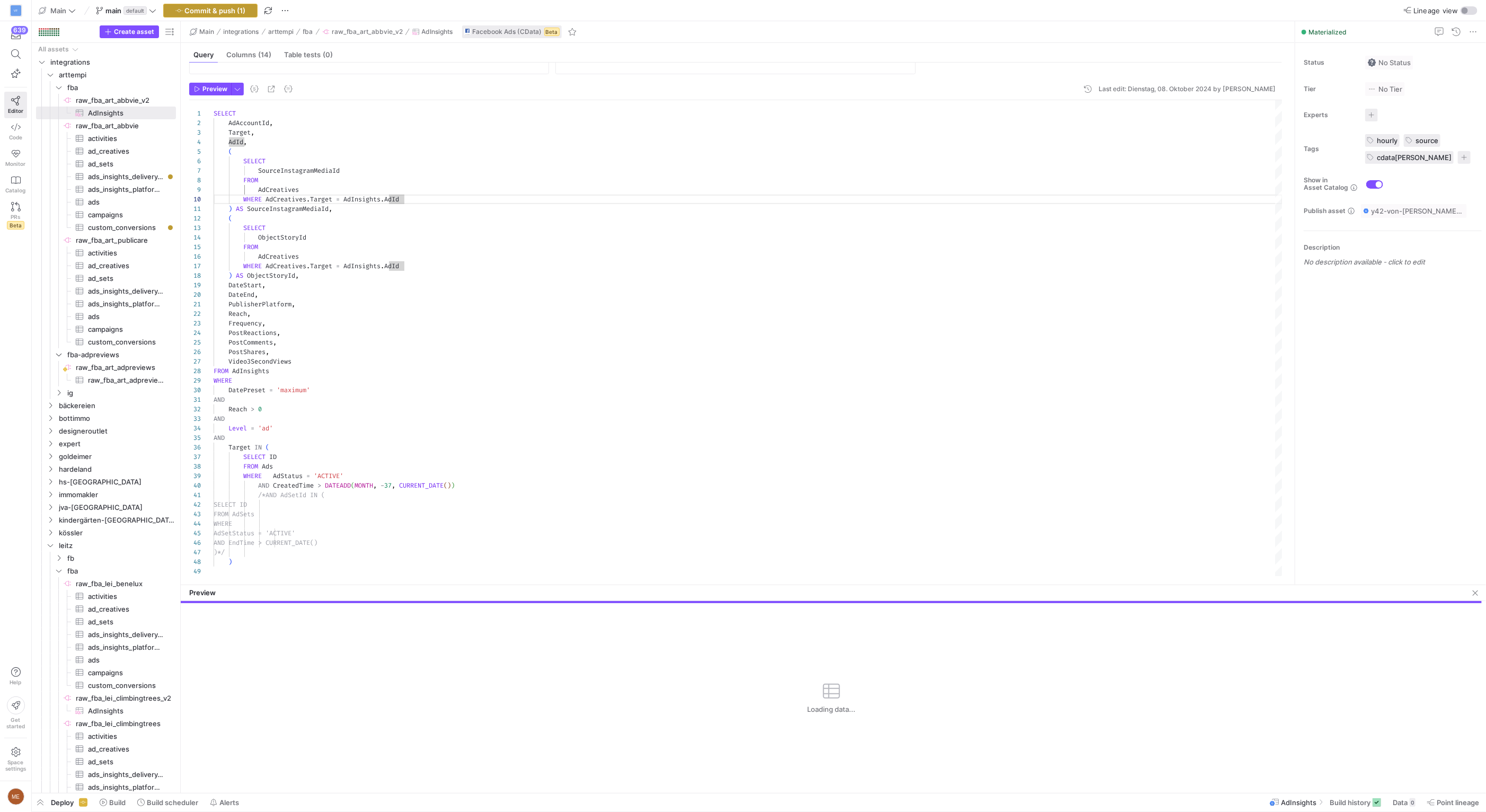
click at [190, 8] on span "Commit & push (1)" at bounding box center [215, 11] width 61 height 9
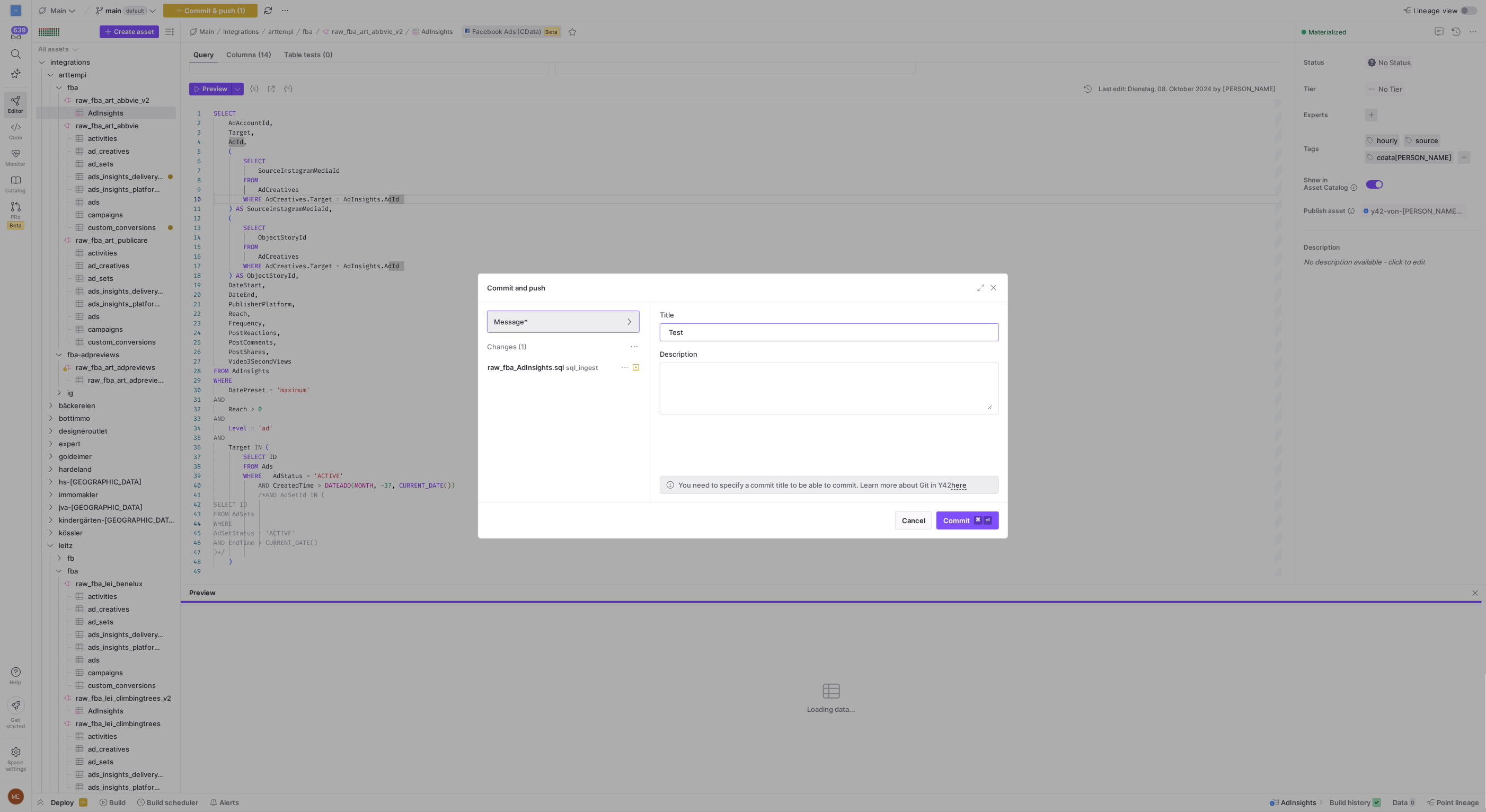
type input "Test"
click at [829, 440] on as-split-area "Title Test Description You need to specify a commit title to be able to commit.…" at bounding box center [829, 402] width 356 height 200
click at [983, 519] on kbd "⏎" at bounding box center [987, 520] width 9 height 9
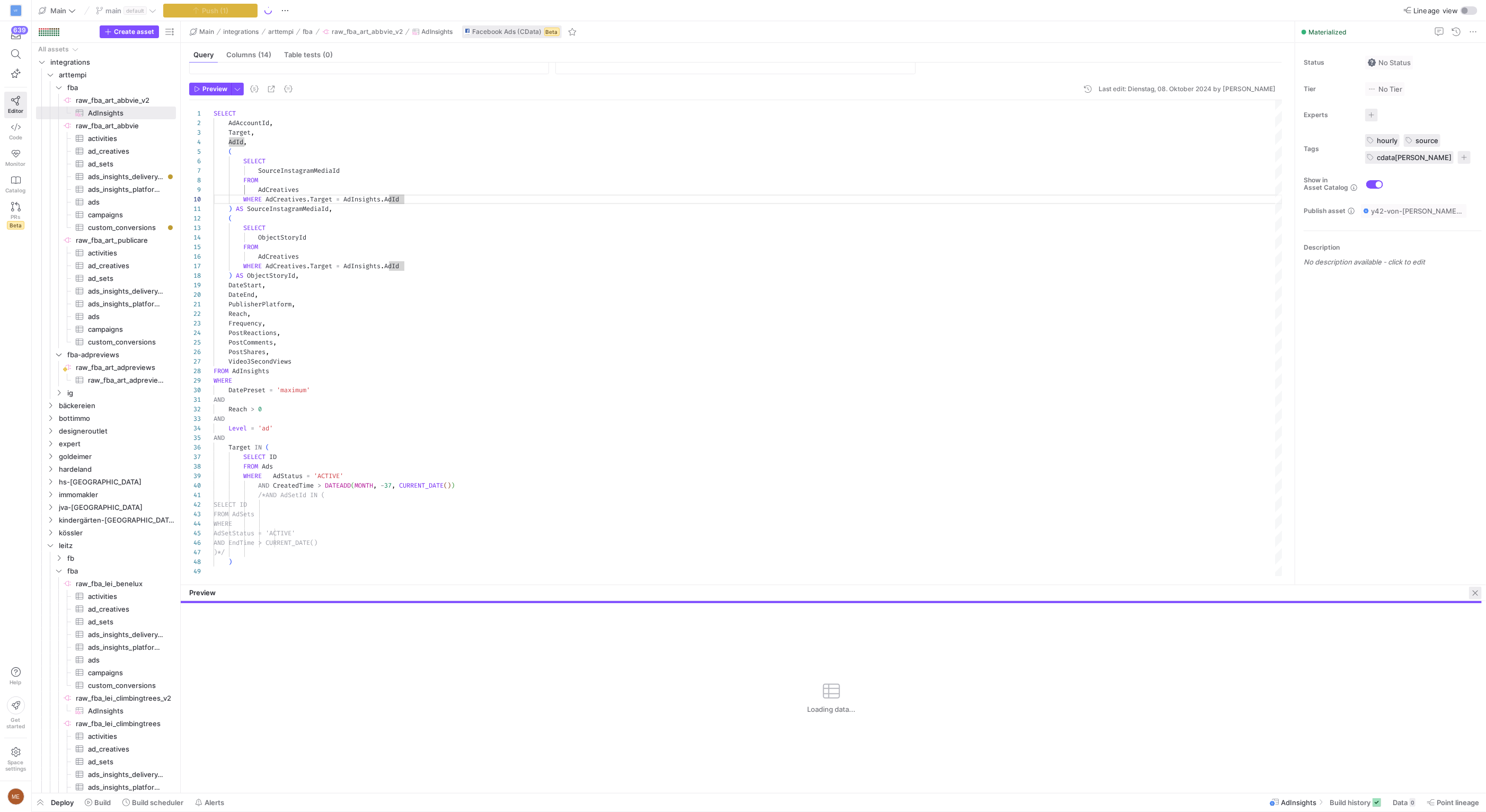
click at [1473, 594] on span "button" at bounding box center [1475, 592] width 13 height 13
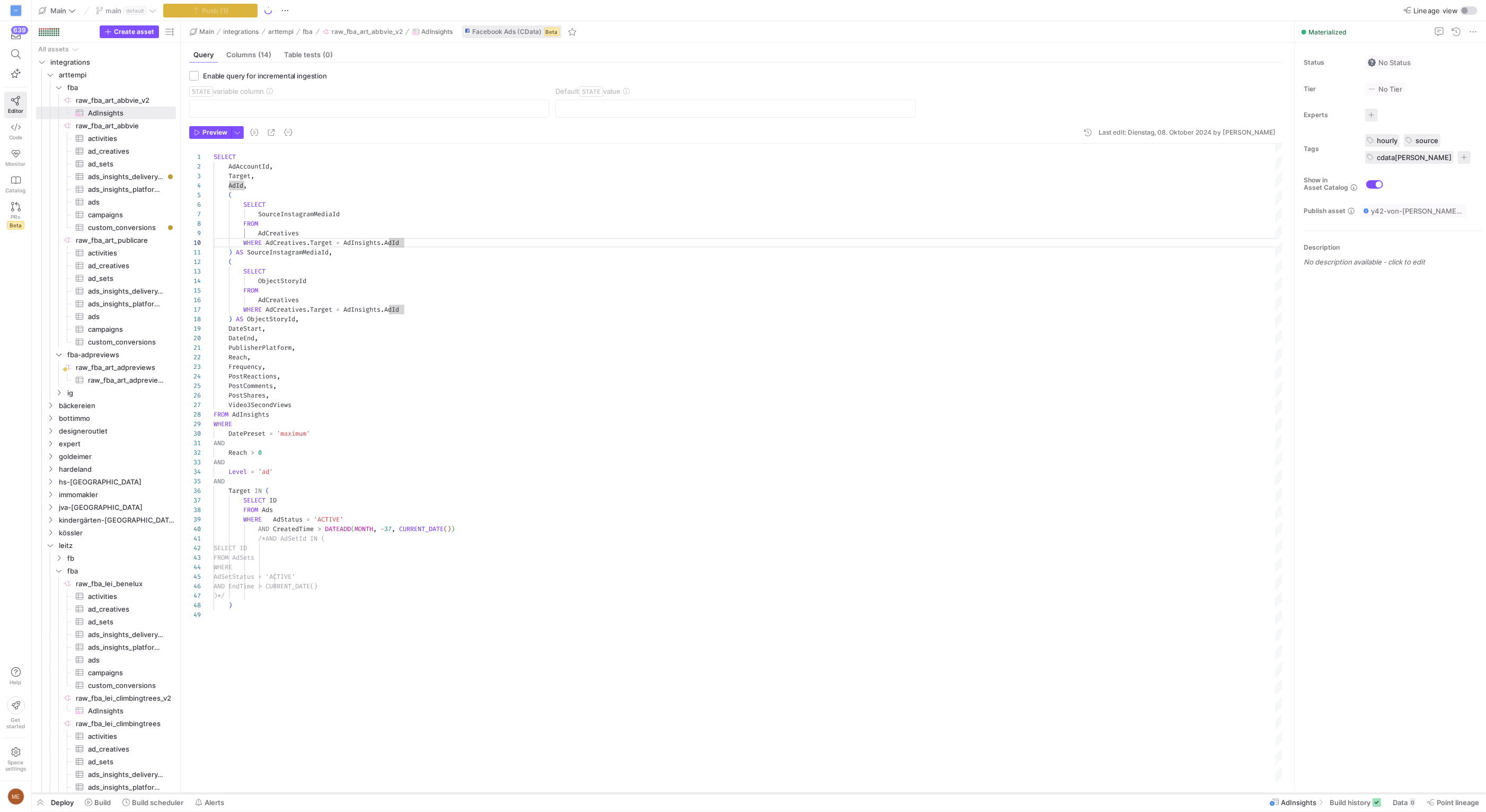
click at [1350, 794] on div at bounding box center [759, 793] width 1454 height 4
click at [1351, 801] on span "Build history" at bounding box center [1350, 802] width 41 height 9
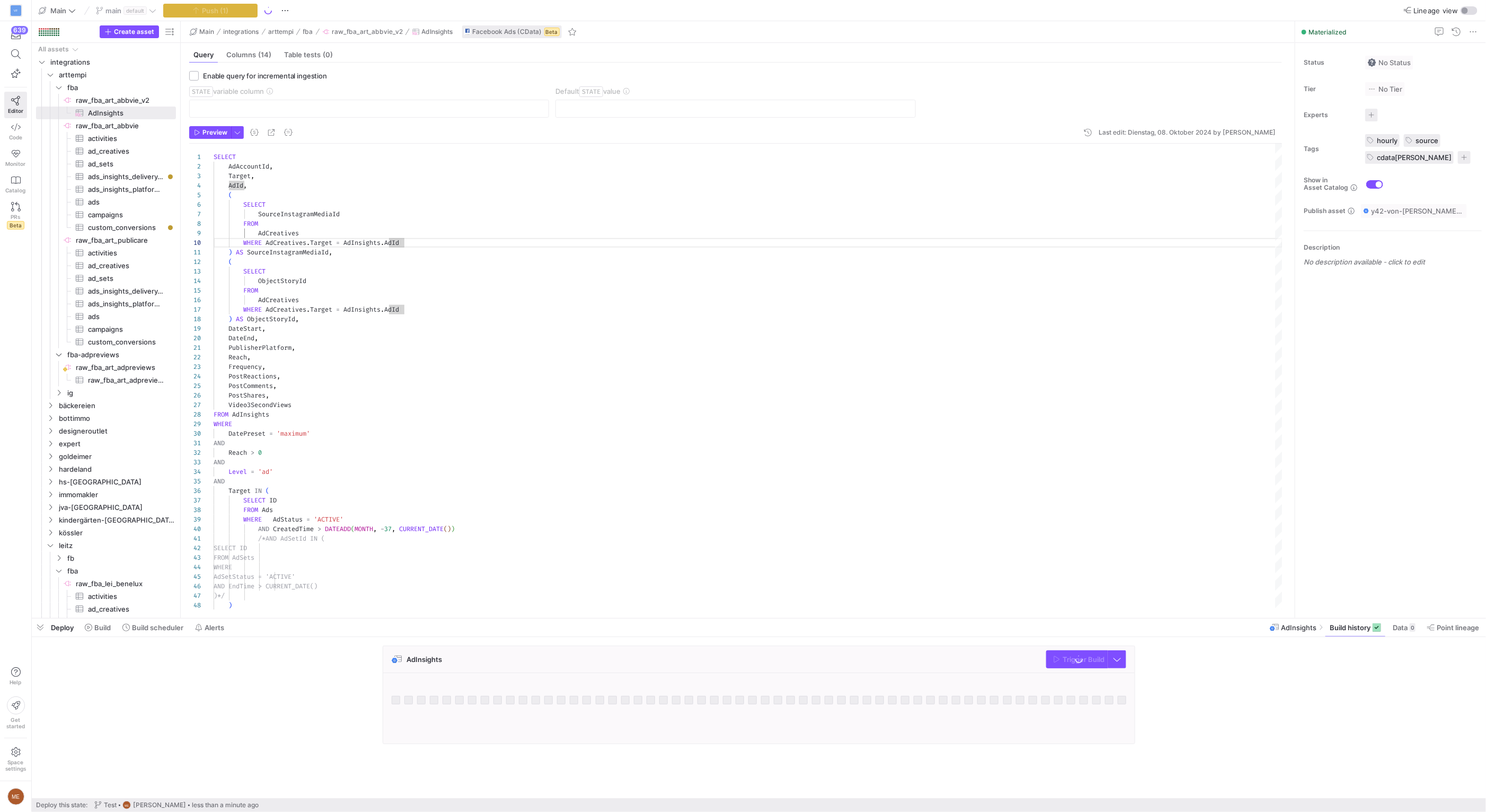
drag, startPoint x: 1269, startPoint y: 686, endPoint x: 1246, endPoint y: 676, distance: 25.1
click at [1269, 686] on div "AdInsights Trigger Build" at bounding box center [756, 698] width 1450 height 105
click at [1219, 669] on div "AdInsights Trigger Build" at bounding box center [756, 698] width 1450 height 105
click at [1200, 677] on div "AdInsights Trigger Build" at bounding box center [756, 698] width 1450 height 105
click at [994, 663] on div "AdInsights Trigger Build" at bounding box center [759, 659] width 752 height 27
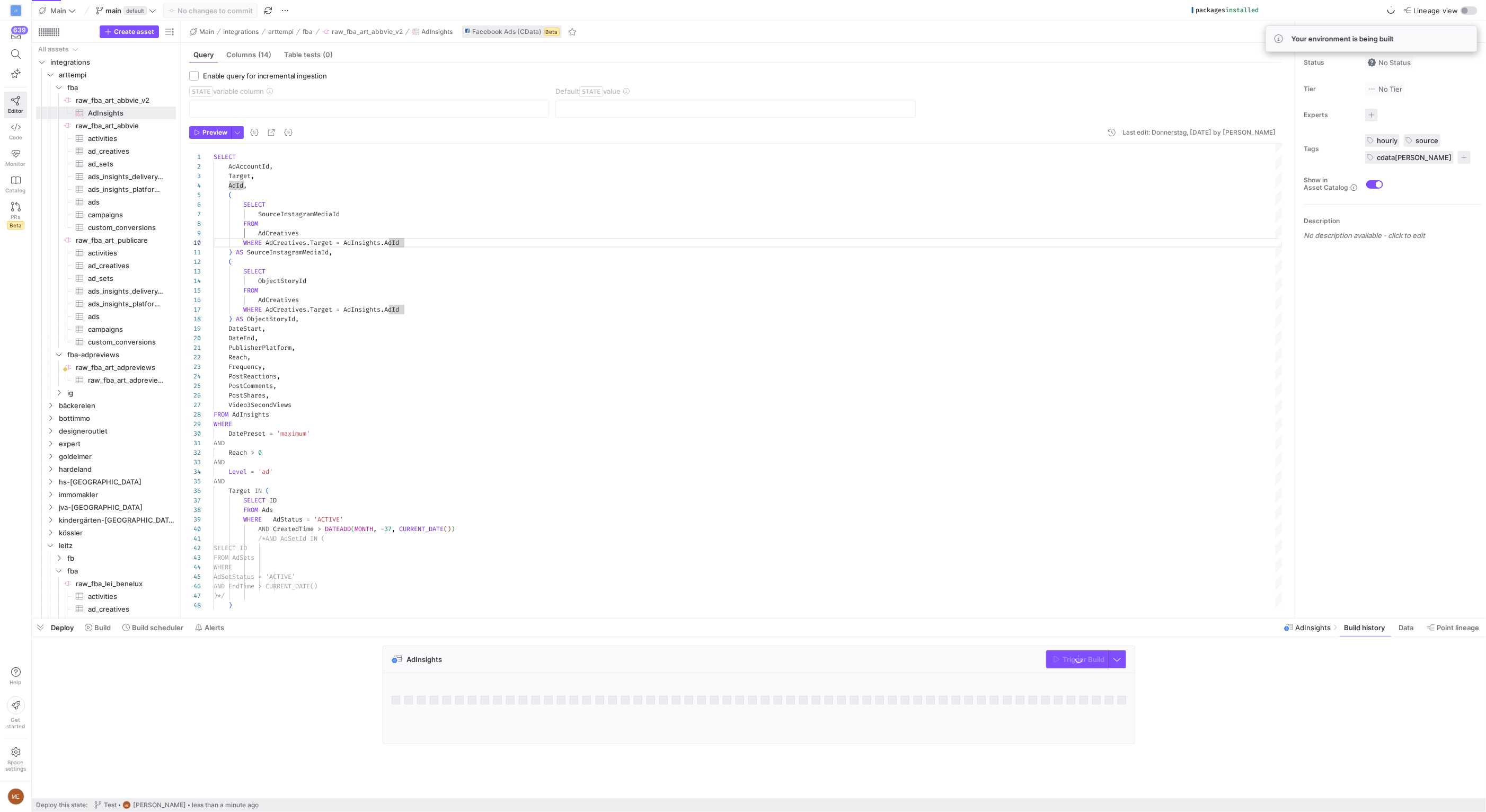
click at [1270, 667] on div "AdInsights Trigger Build" at bounding box center [756, 698] width 1450 height 105
click at [1106, 130] on span "button" at bounding box center [1112, 132] width 13 height 13
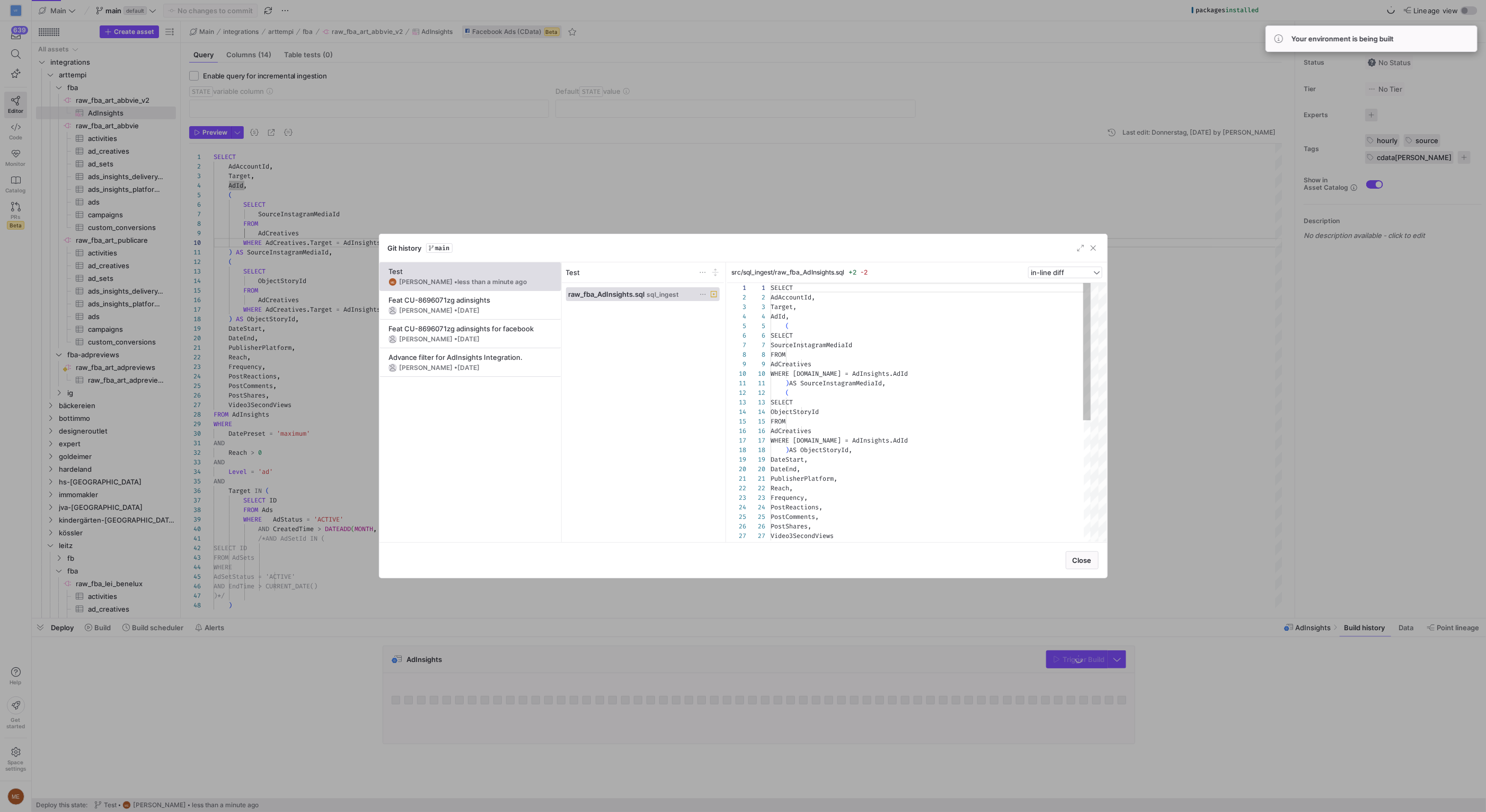
scroll to position [95, 0]
click at [494, 300] on div "Feat CU-8696071zg adinsights" at bounding box center [470, 299] width 164 height 9
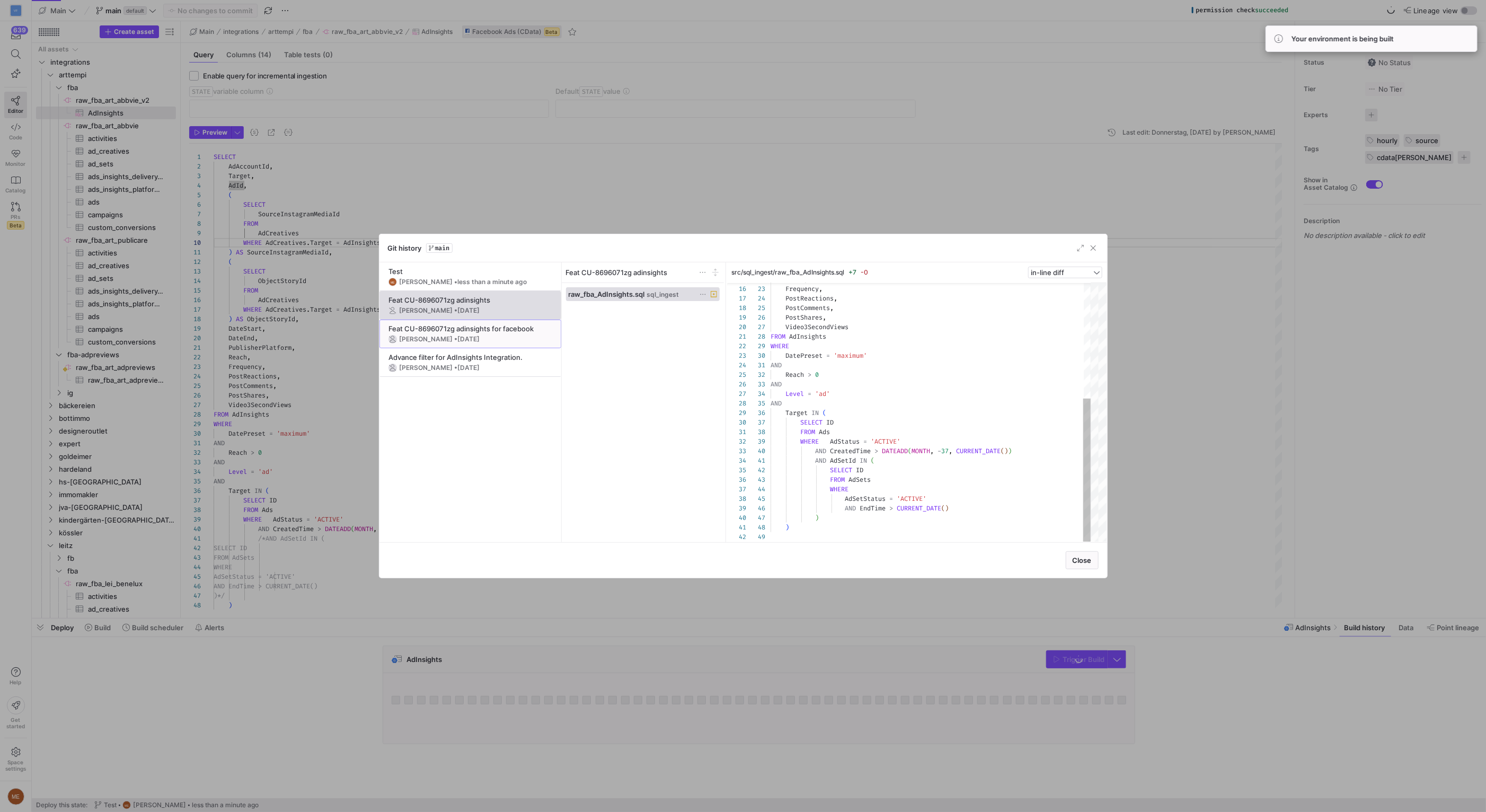
click at [488, 338] on div "Lasse Karls • 01.10.2024" at bounding box center [470, 339] width 164 height 9
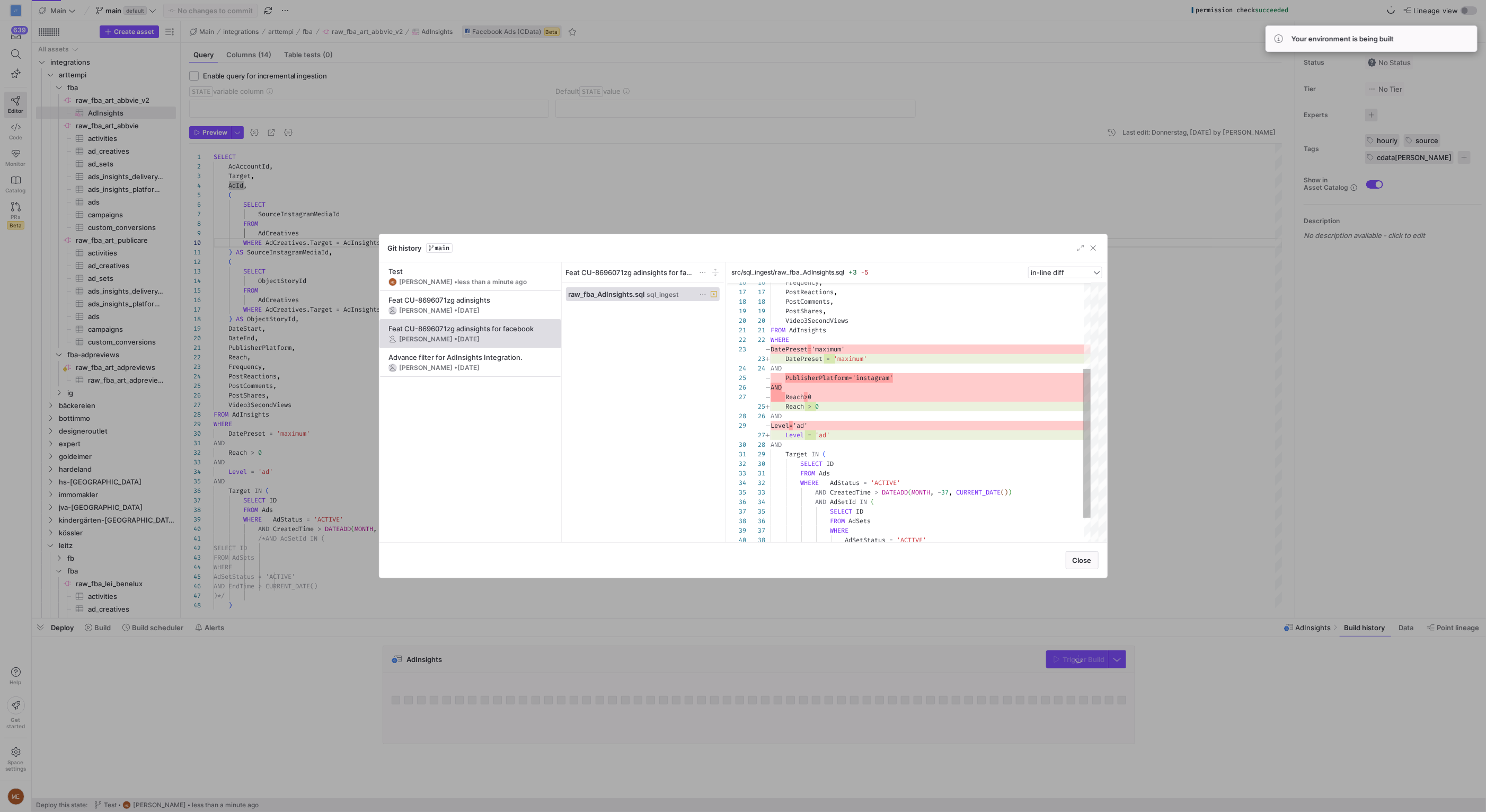
click at [1141, 470] on div at bounding box center [743, 406] width 1486 height 812
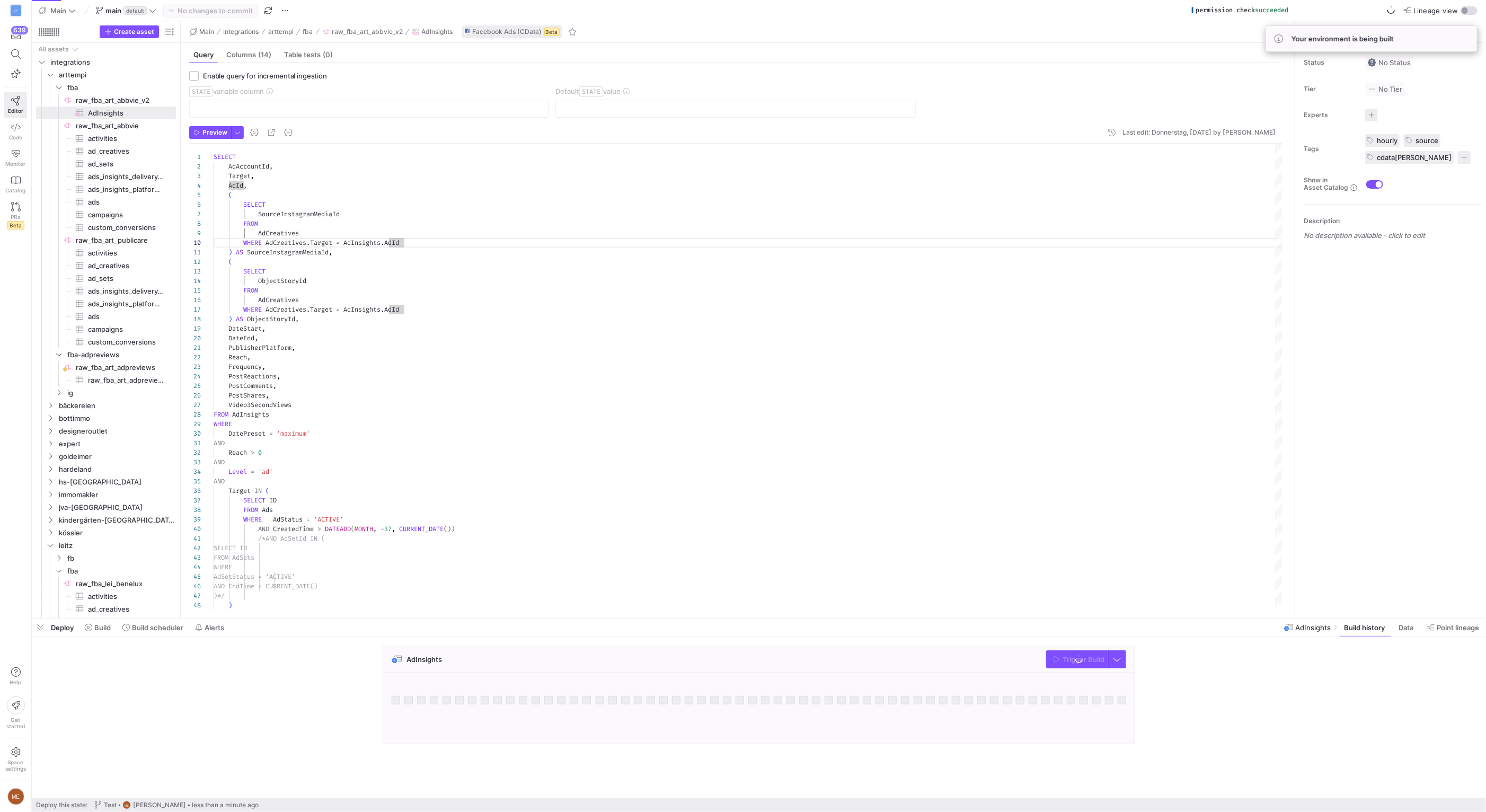
click at [1166, 658] on div "AdInsights Trigger Build" at bounding box center [756, 698] width 1450 height 105
click at [1407, 632] on span at bounding box center [1407, 627] width 26 height 17
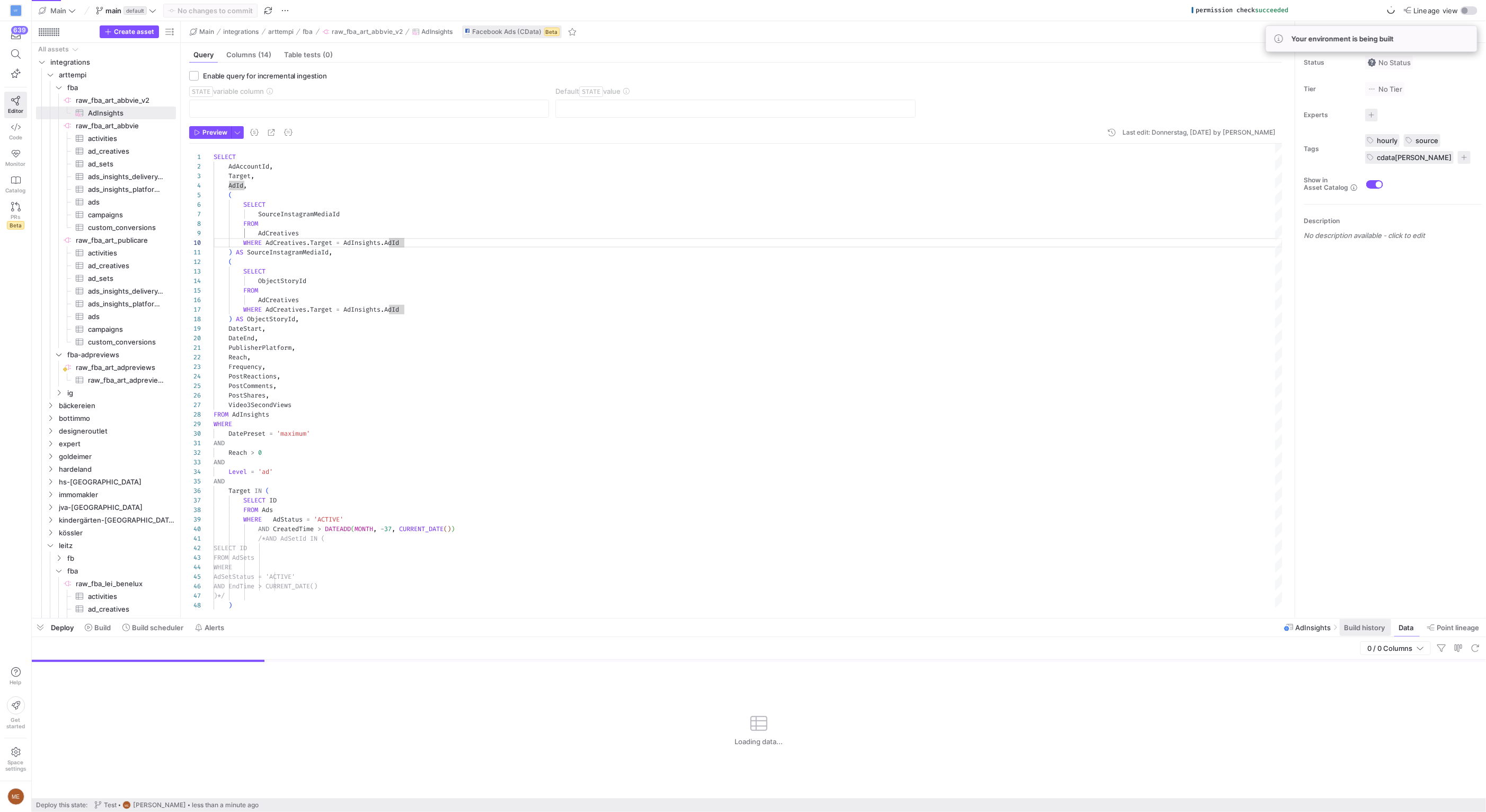
click at [1344, 627] on span "Build history" at bounding box center [1364, 627] width 41 height 9
click at [1064, 646] on div "AdInsights Trigger Build" at bounding box center [758, 695] width 752 height 99
click at [1068, 654] on span "button" at bounding box center [1077, 659] width 61 height 17
click at [110, 626] on span "Build" at bounding box center [102, 627] width 16 height 9
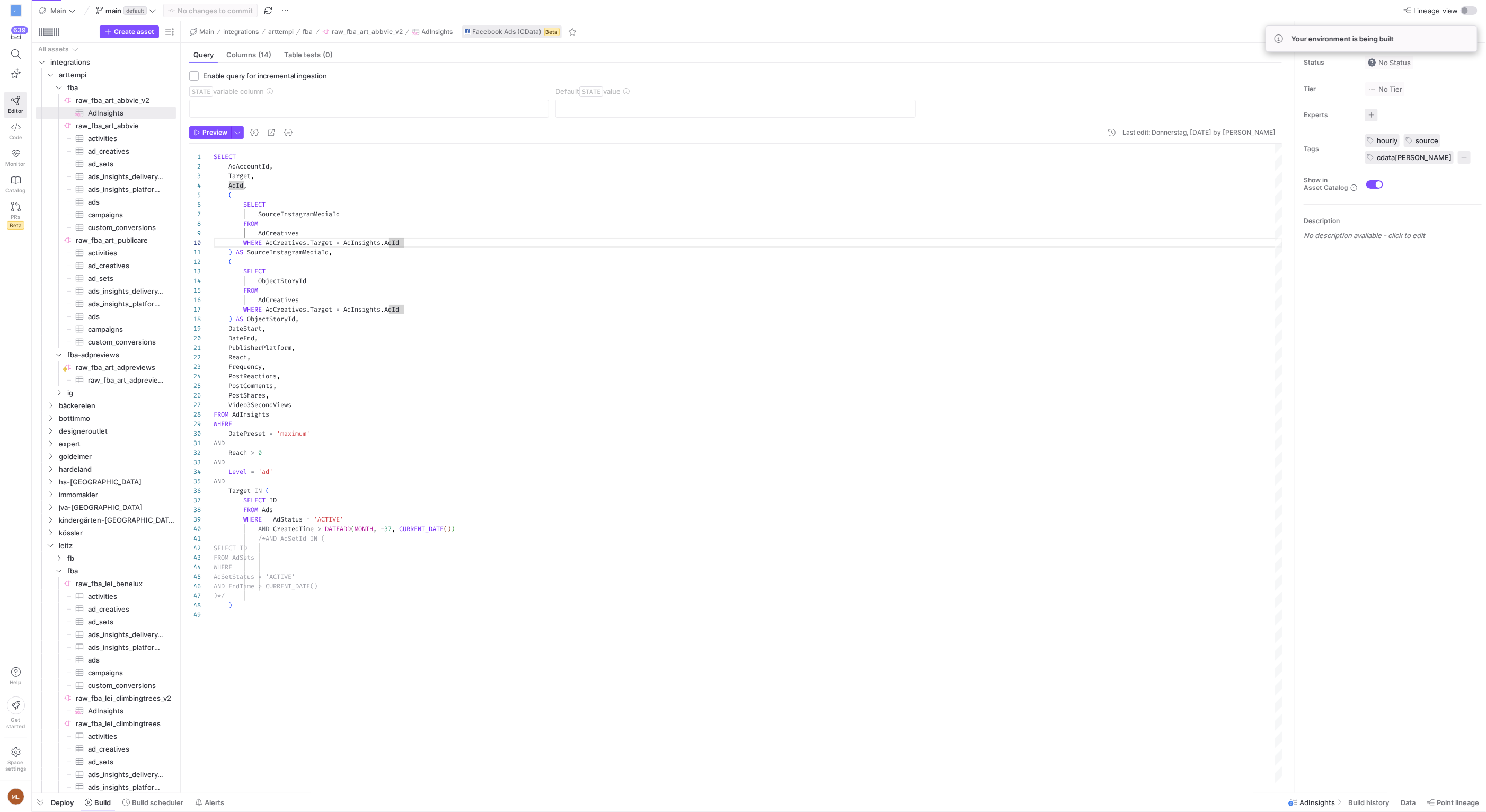
scroll to position [0, 187]
click at [110, 804] on span "Build" at bounding box center [102, 802] width 16 height 9
click at [105, 803] on span "Build" at bounding box center [102, 802] width 16 height 9
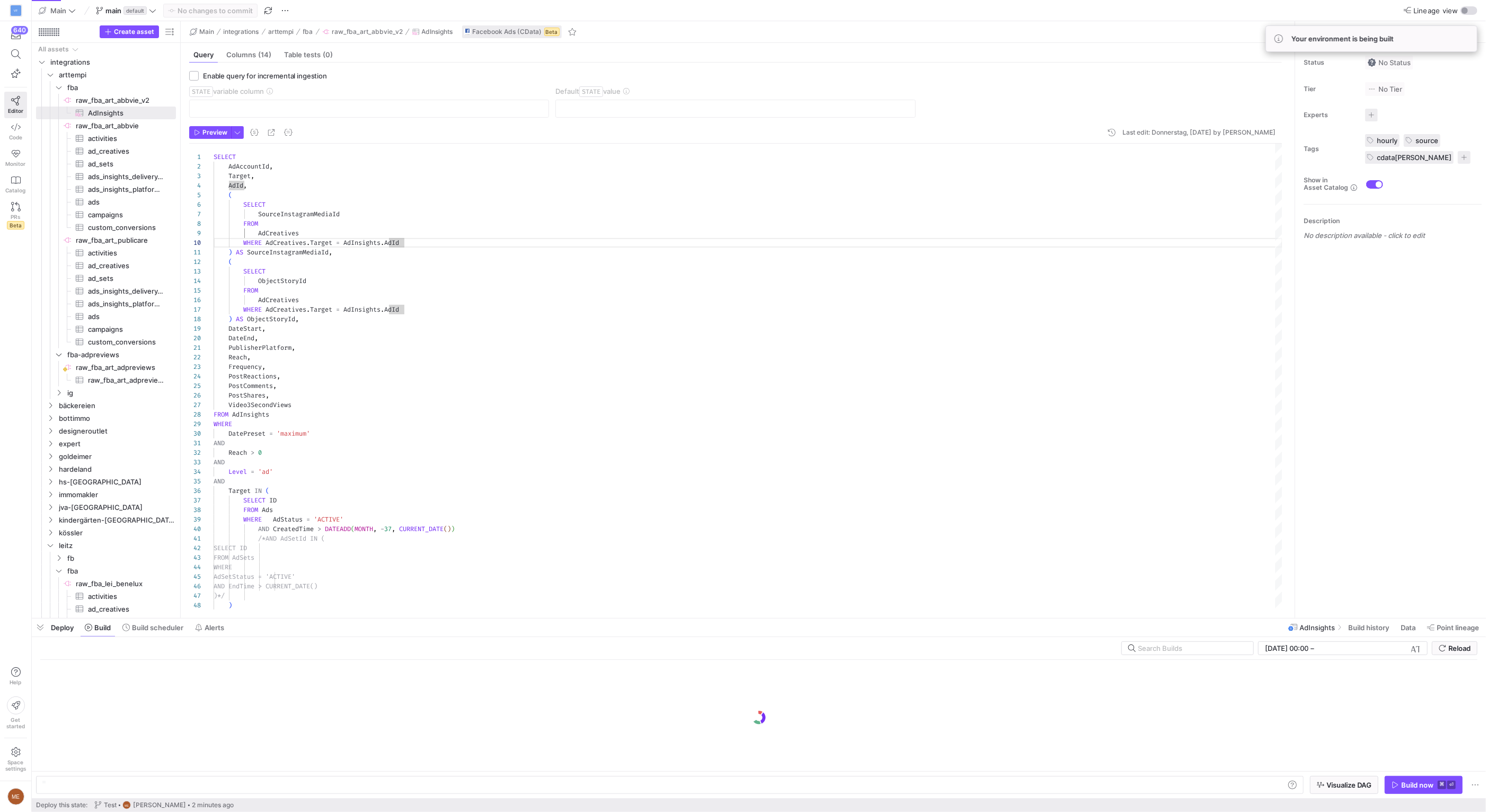
scroll to position [0, 187]
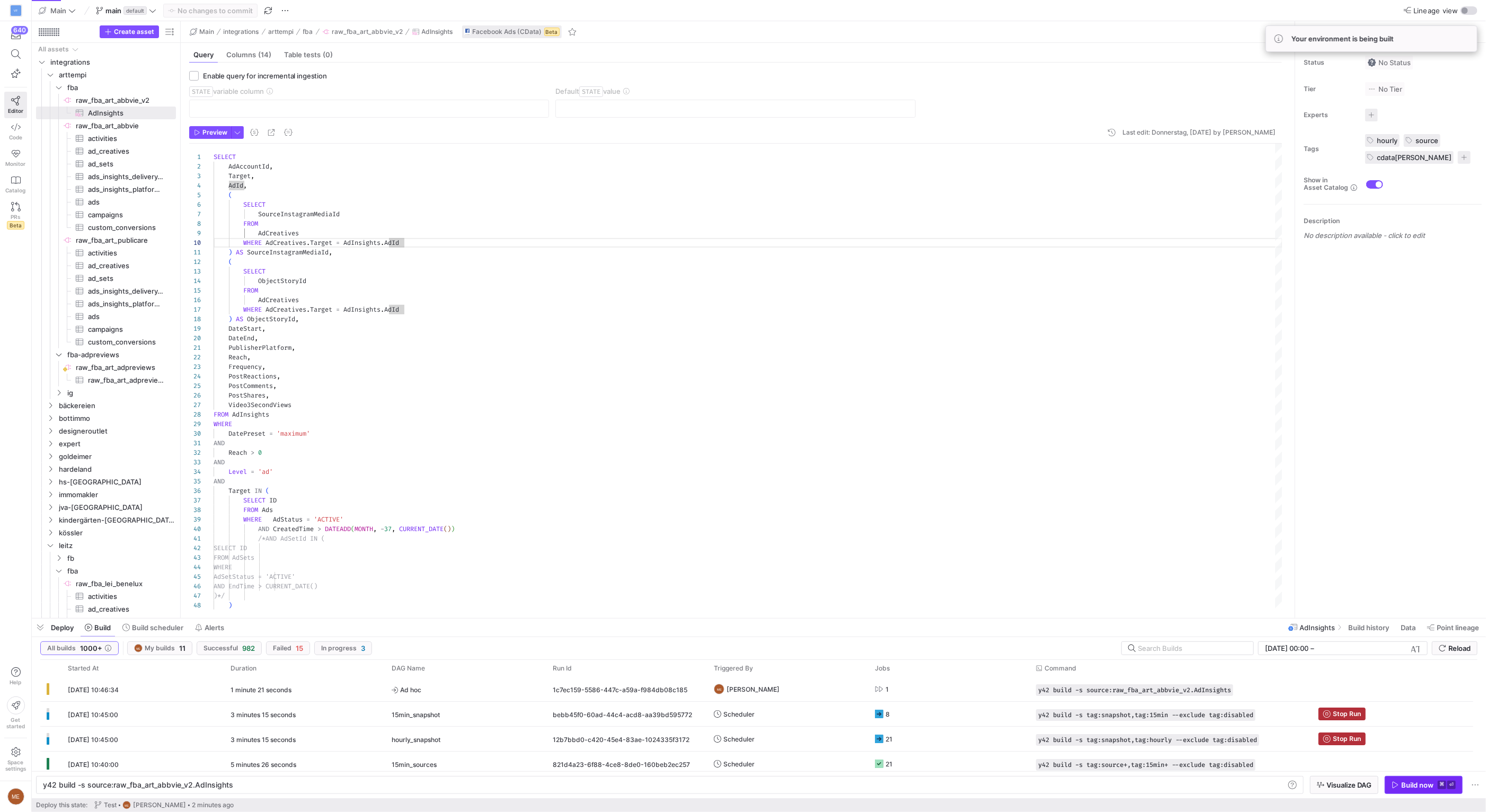
click at [1416, 781] on div "Build now" at bounding box center [1417, 784] width 32 height 9
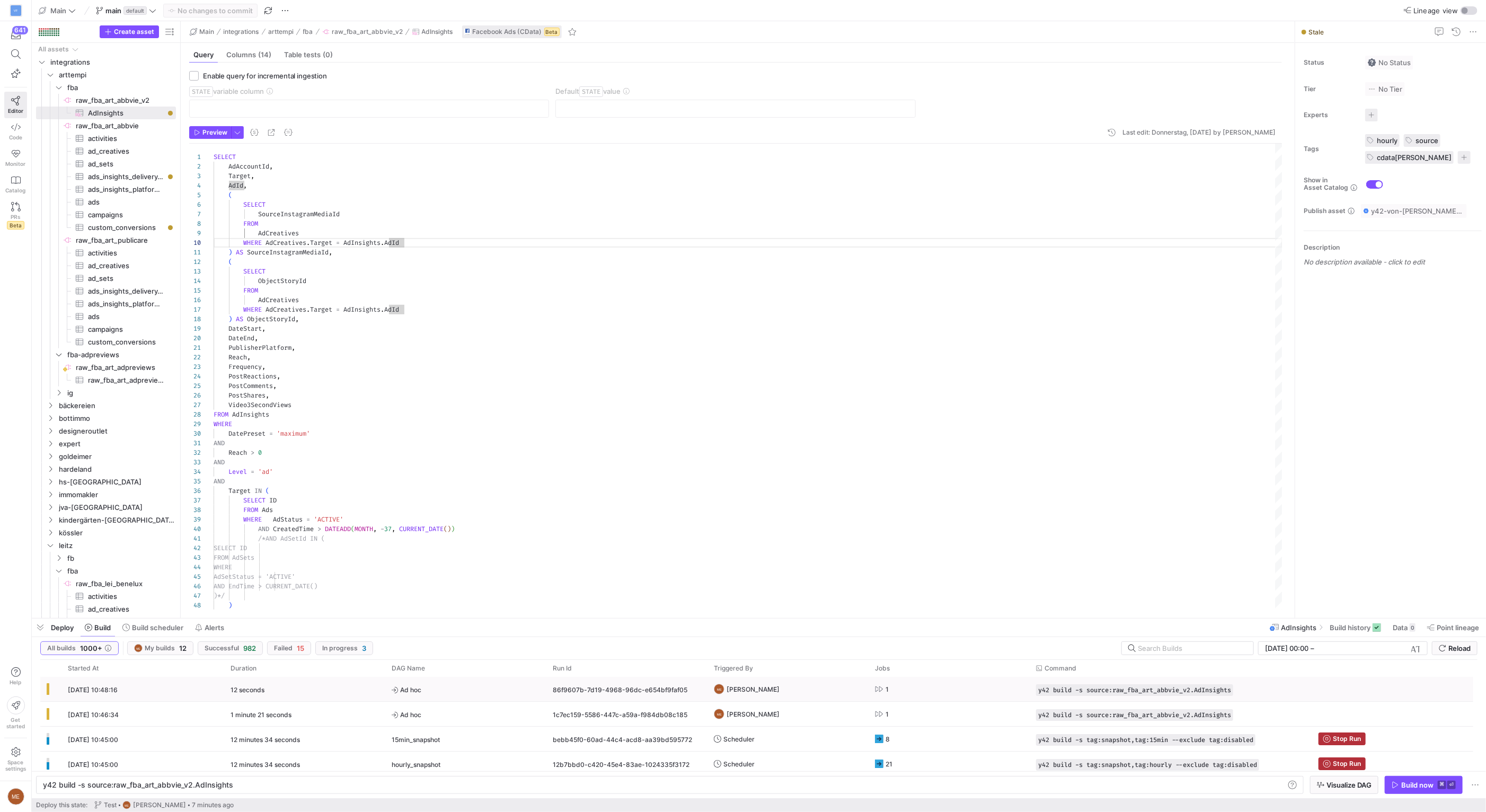
click at [921, 686] on y42-job-status-cell-renderer "1" at bounding box center [948, 688] width 148 height 23
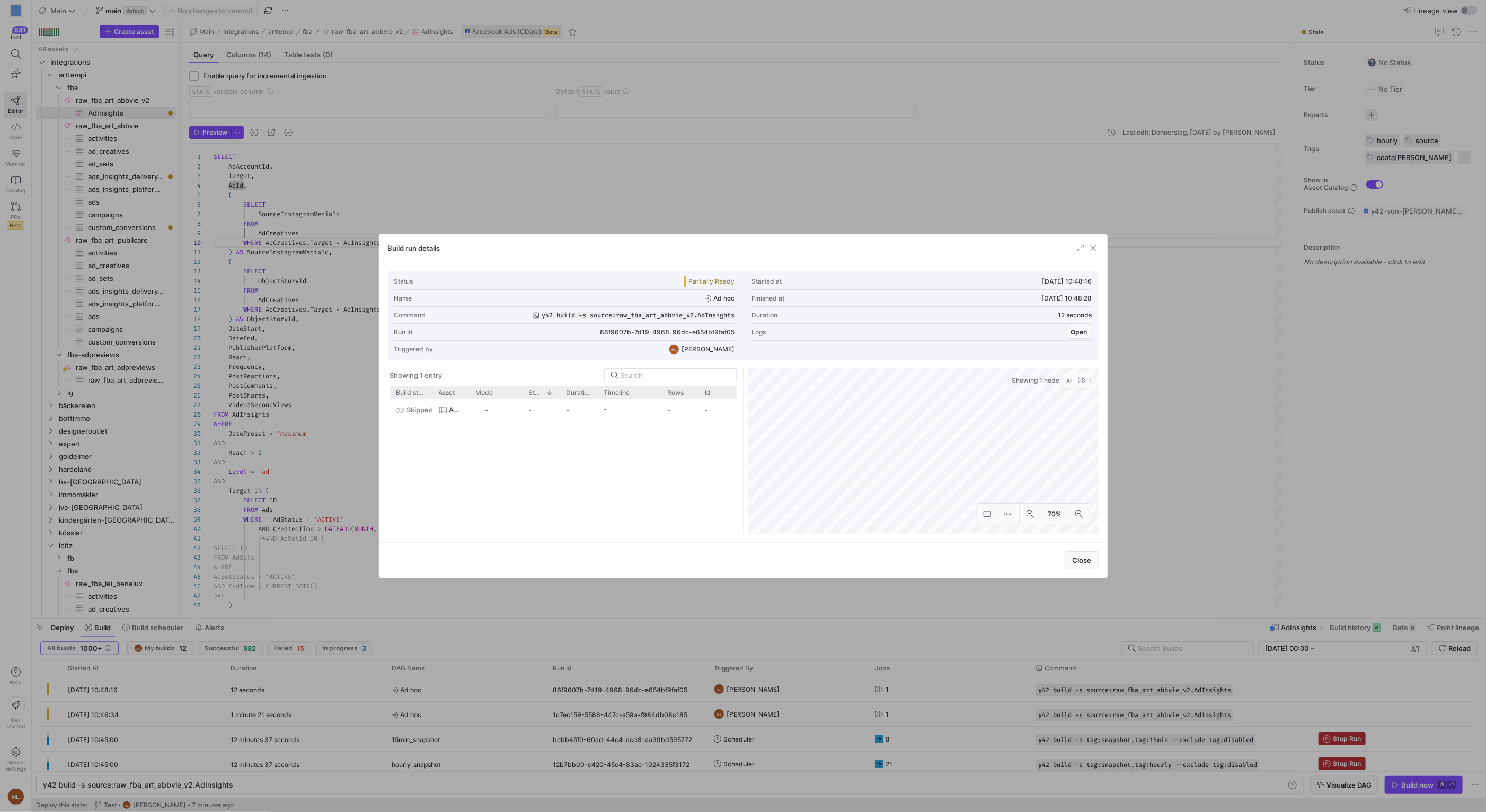
click at [1075, 339] on div "Logs Open" at bounding box center [922, 332] width 341 height 17
click at [1077, 334] on span "Open" at bounding box center [1079, 332] width 16 height 7
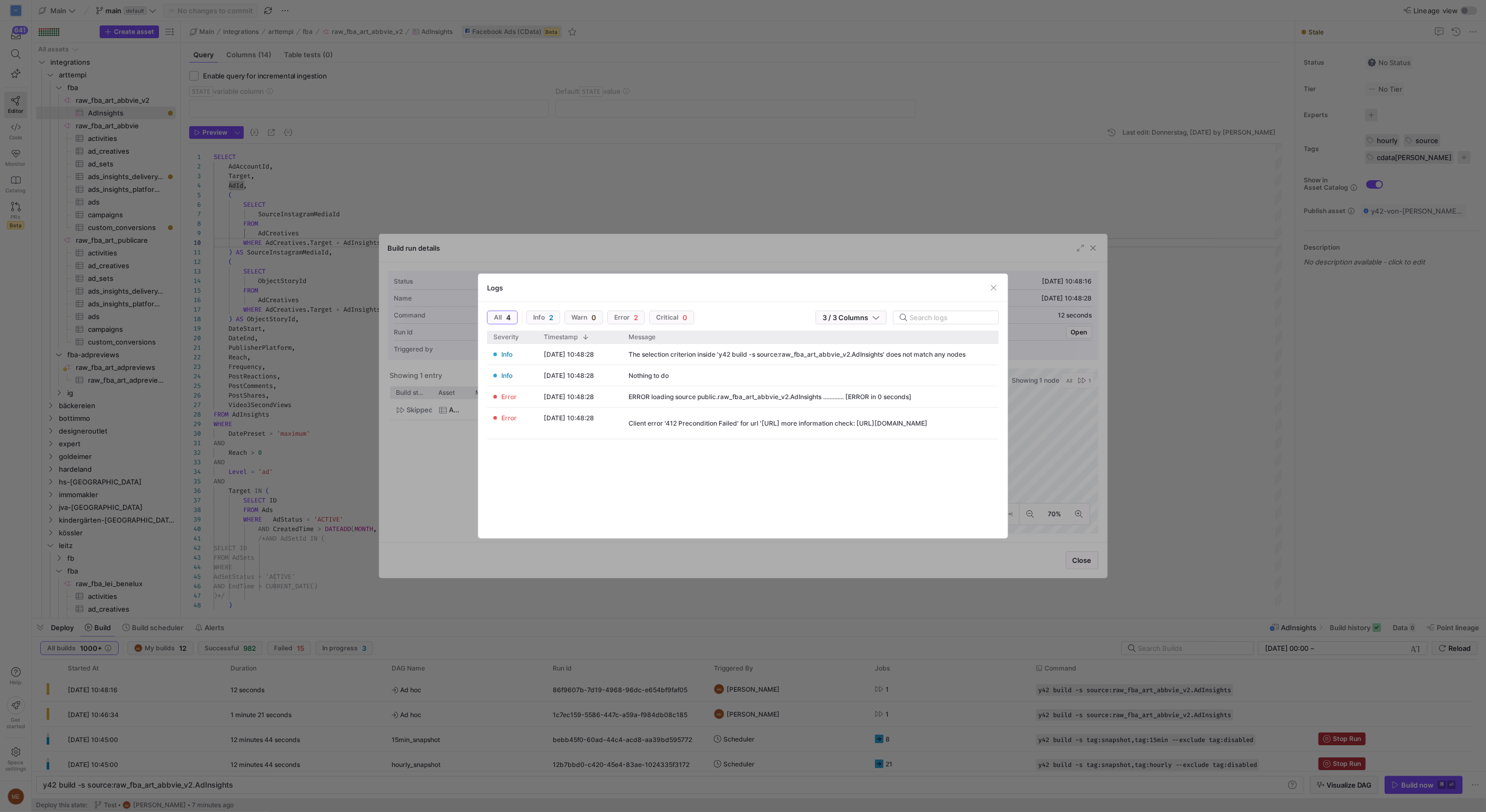
click at [1196, 452] on div at bounding box center [743, 406] width 1486 height 812
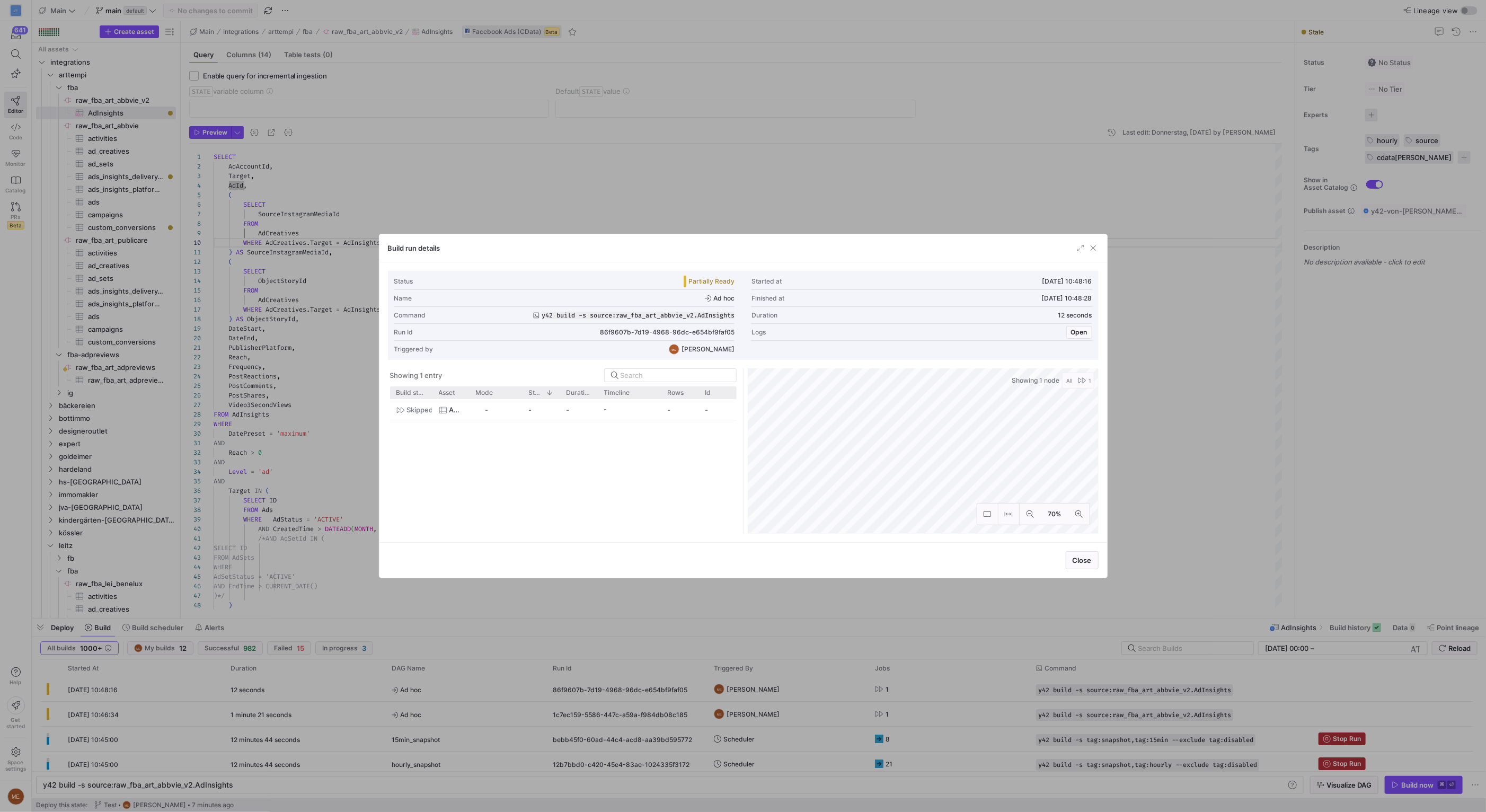
click at [1196, 452] on div at bounding box center [743, 406] width 1486 height 812
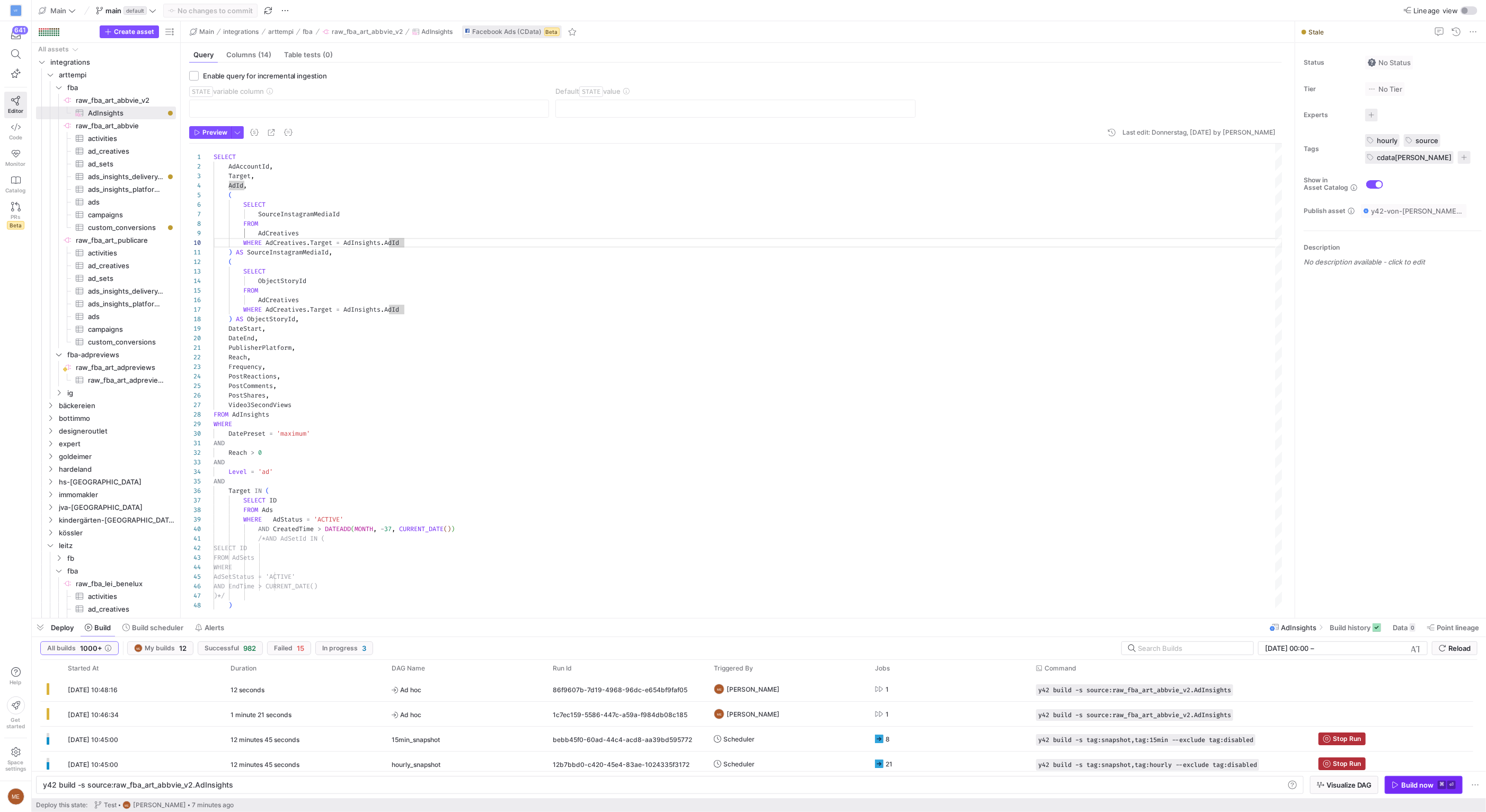
click at [1412, 782] on div "Build now" at bounding box center [1417, 784] width 32 height 9
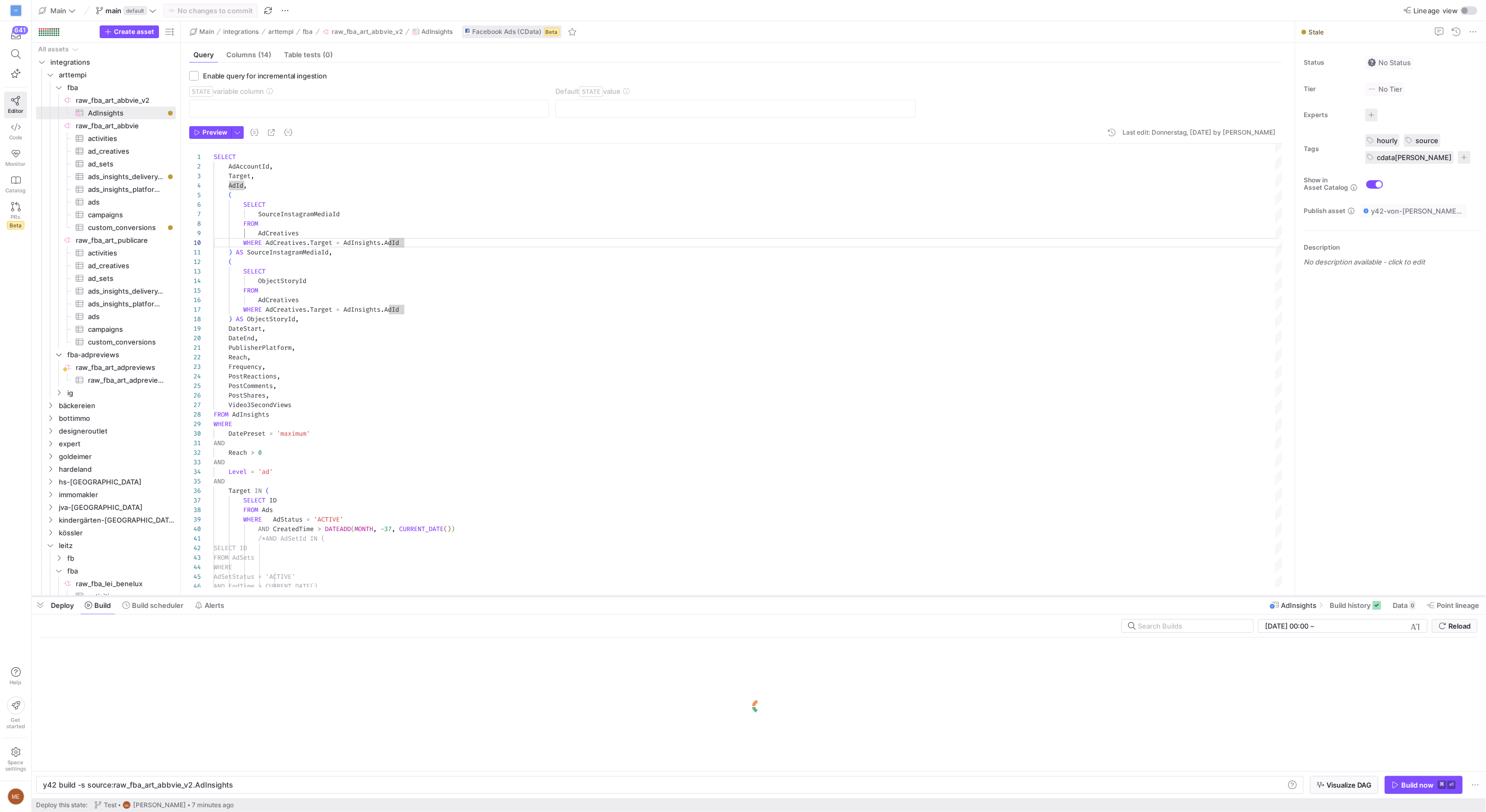
drag, startPoint x: 994, startPoint y: 616, endPoint x: 993, endPoint y: 594, distance: 22.0
click at [993, 594] on div at bounding box center [759, 596] width 1454 height 4
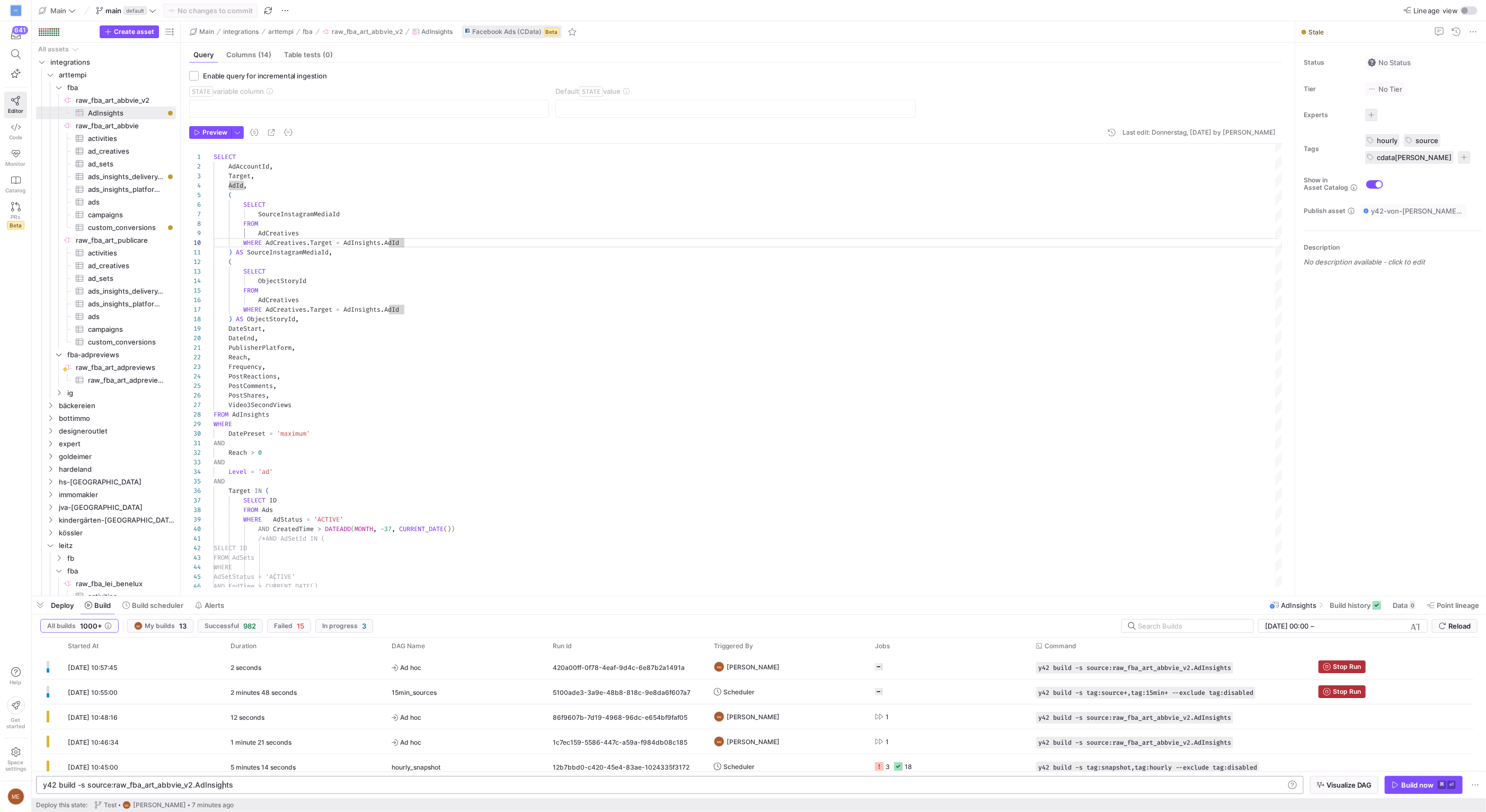
click at [220, 784] on div "y42 build -s source:raw_fba_art_abbvie_v2.AdInsigh ts" at bounding box center [663, 784] width 1242 height 9
type textarea "y42 build -s source:raw_fba_art_abbvie_v2.*"
click at [1446, 792] on span "button" at bounding box center [1423, 785] width 77 height 17
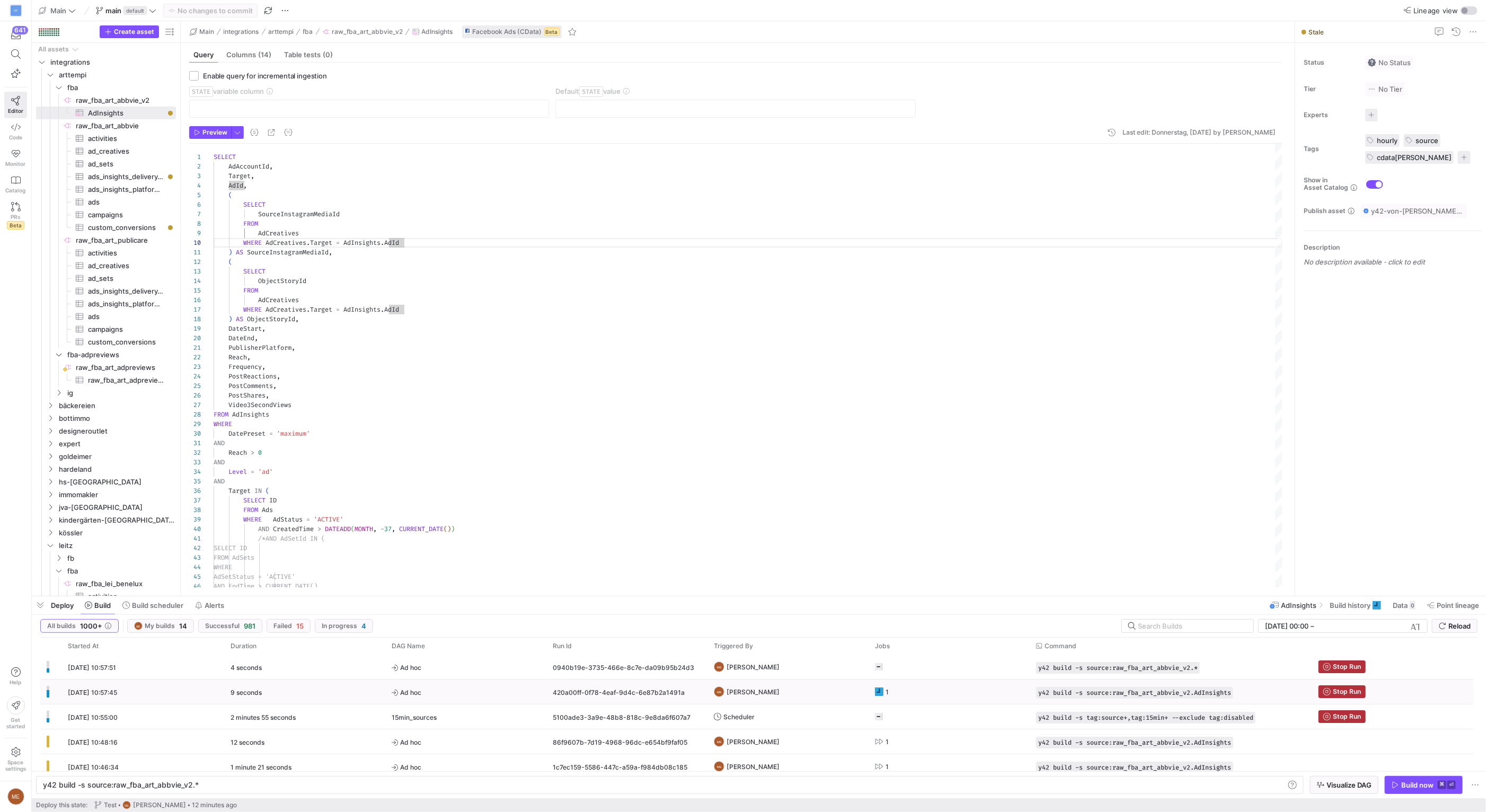
click at [880, 690] on rect "Press SPACE to select this row." at bounding box center [879, 691] width 9 height 9
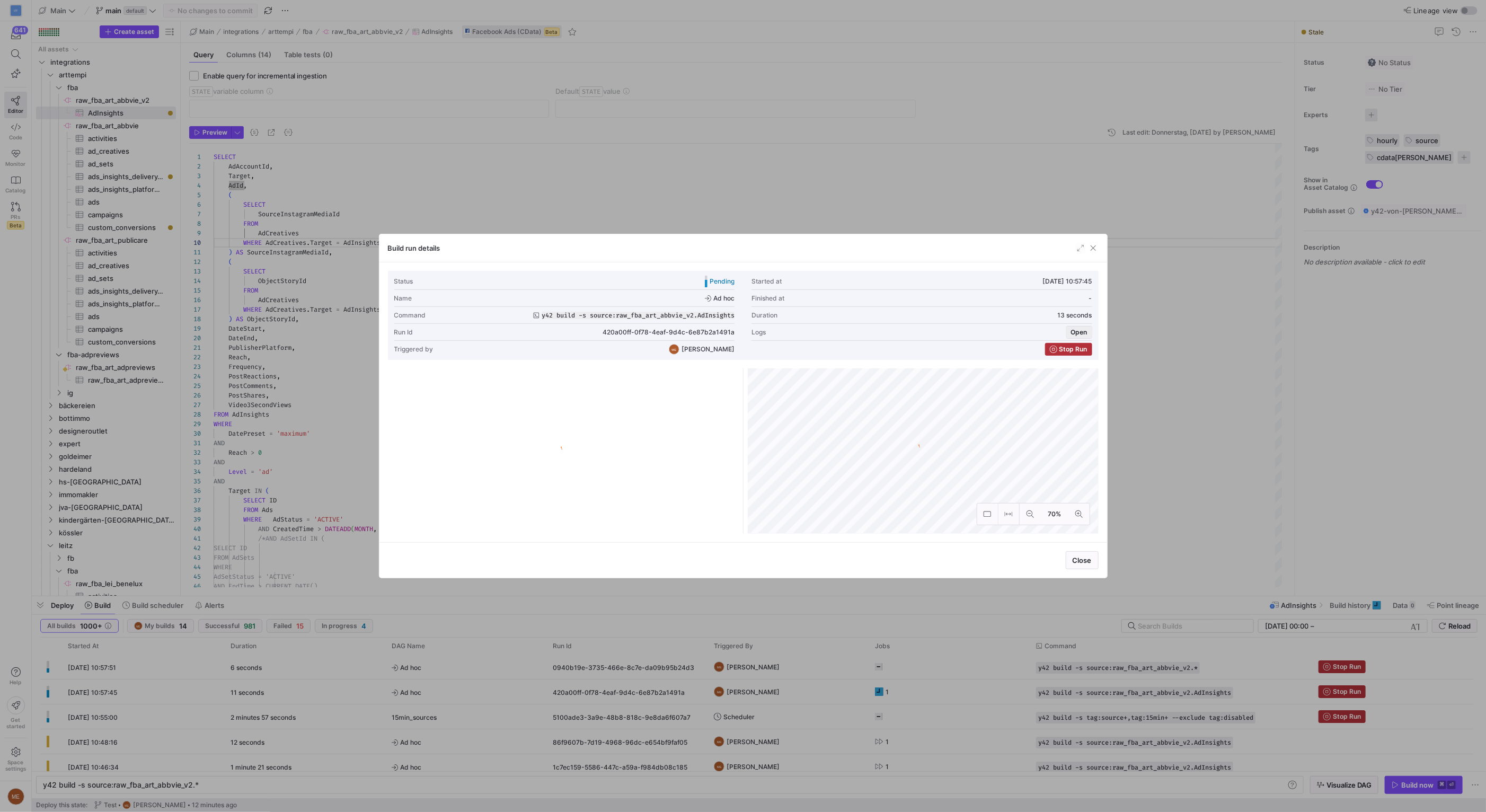
click at [1077, 331] on span "Open" at bounding box center [1079, 332] width 16 height 7
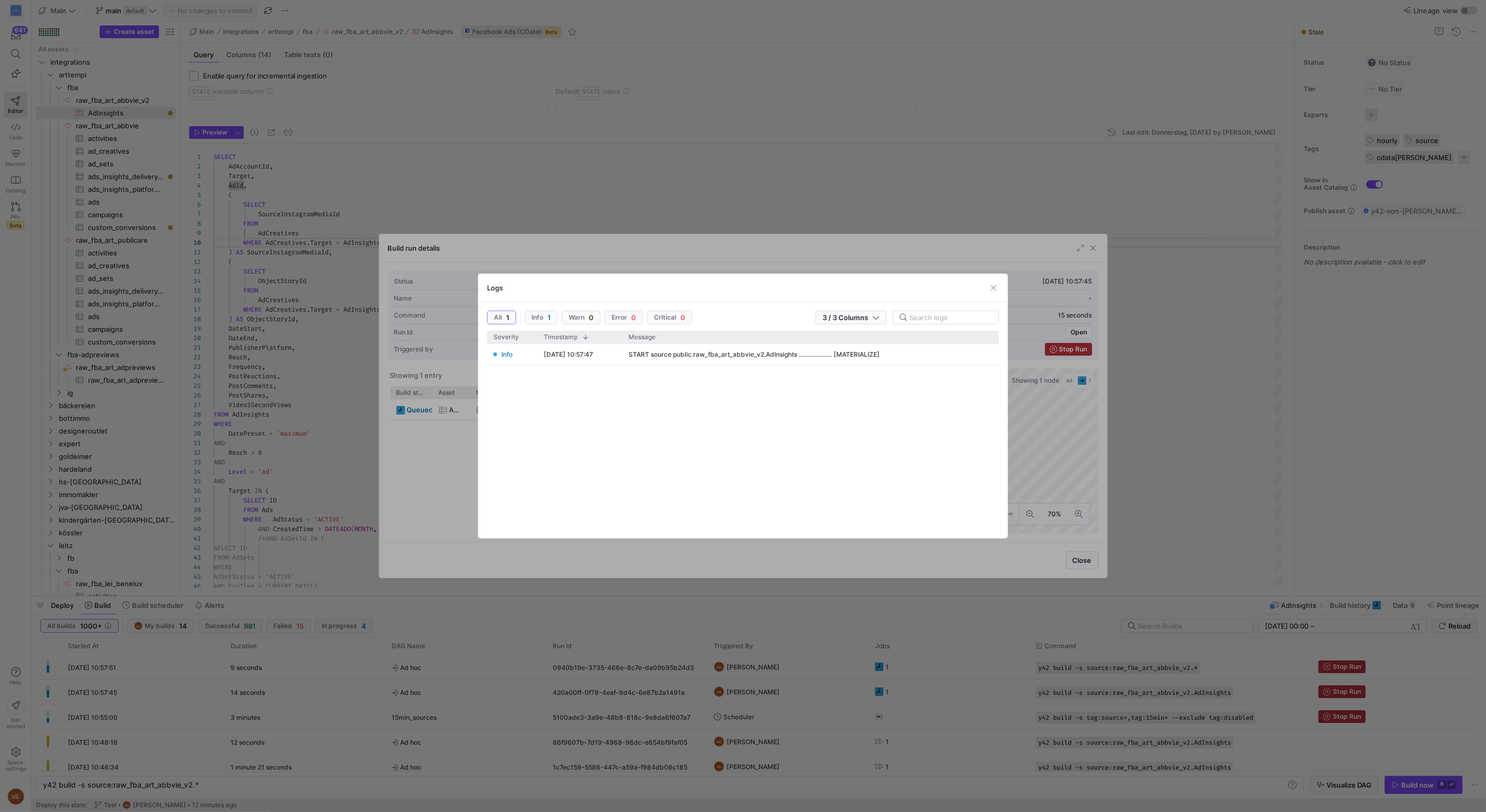
click at [1057, 459] on div at bounding box center [743, 406] width 1486 height 812
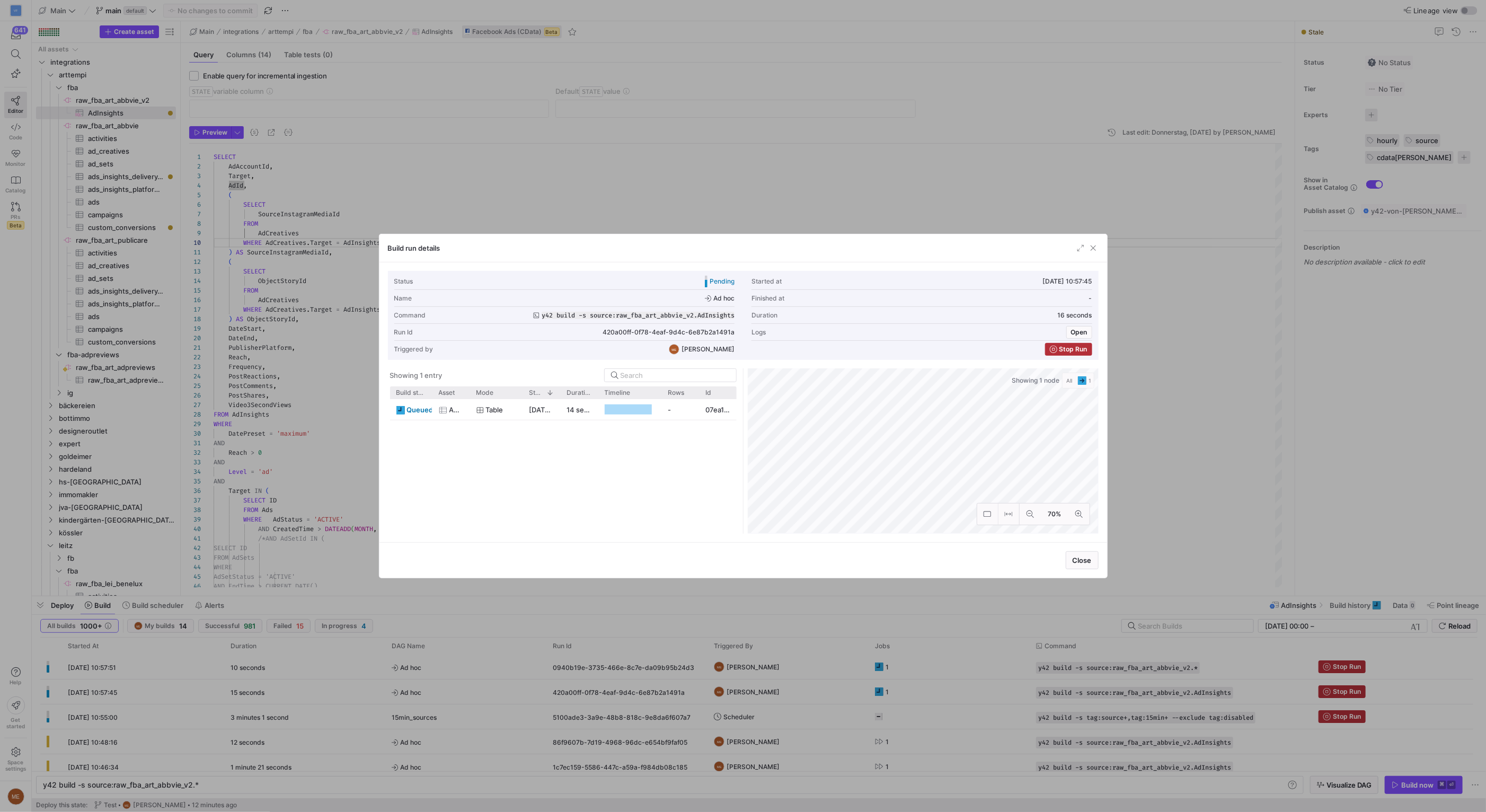
click at [1198, 493] on div at bounding box center [743, 406] width 1486 height 812
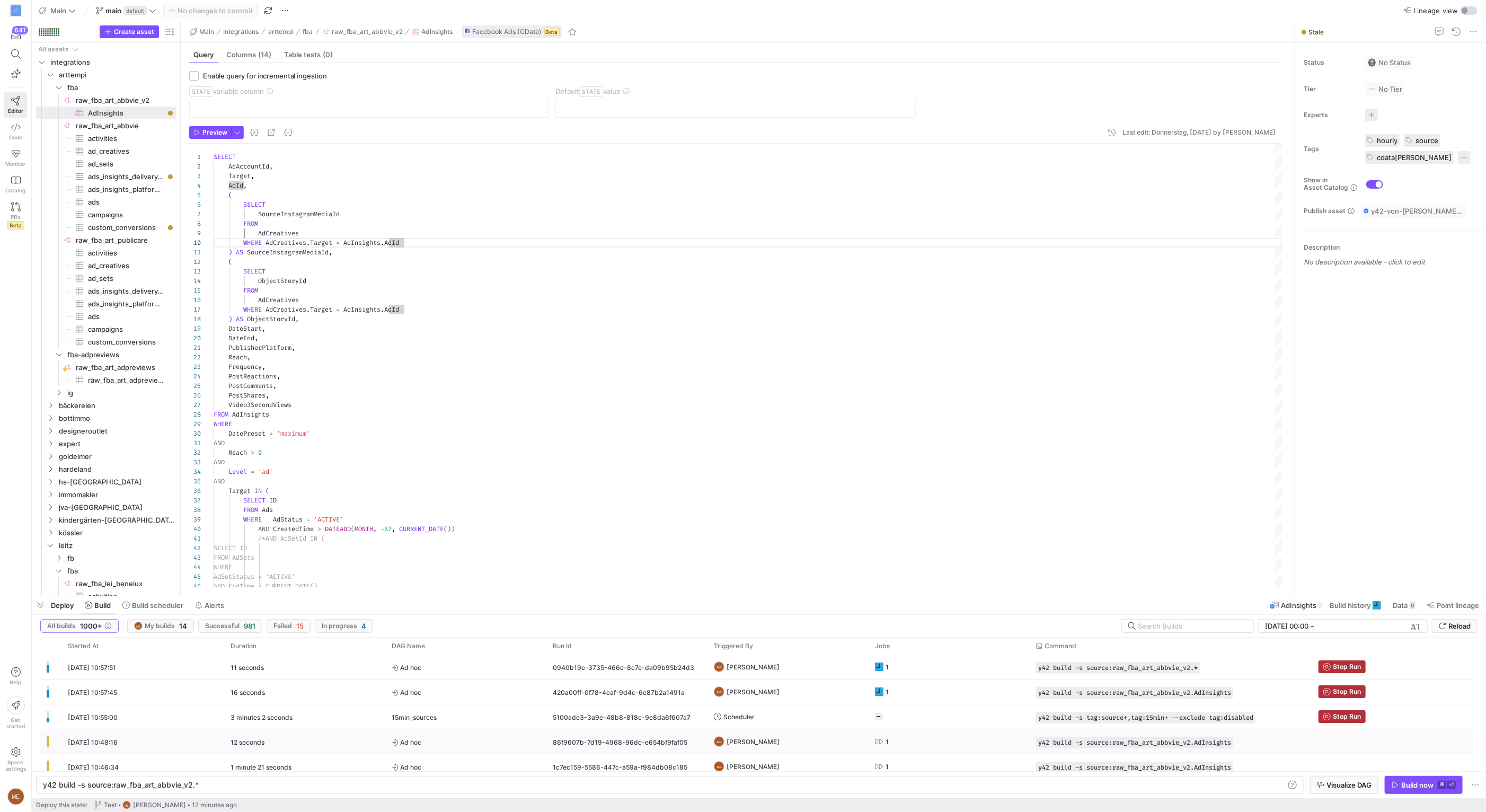
click at [880, 744] on icon "Press SPACE to select this row." at bounding box center [879, 741] width 9 height 9
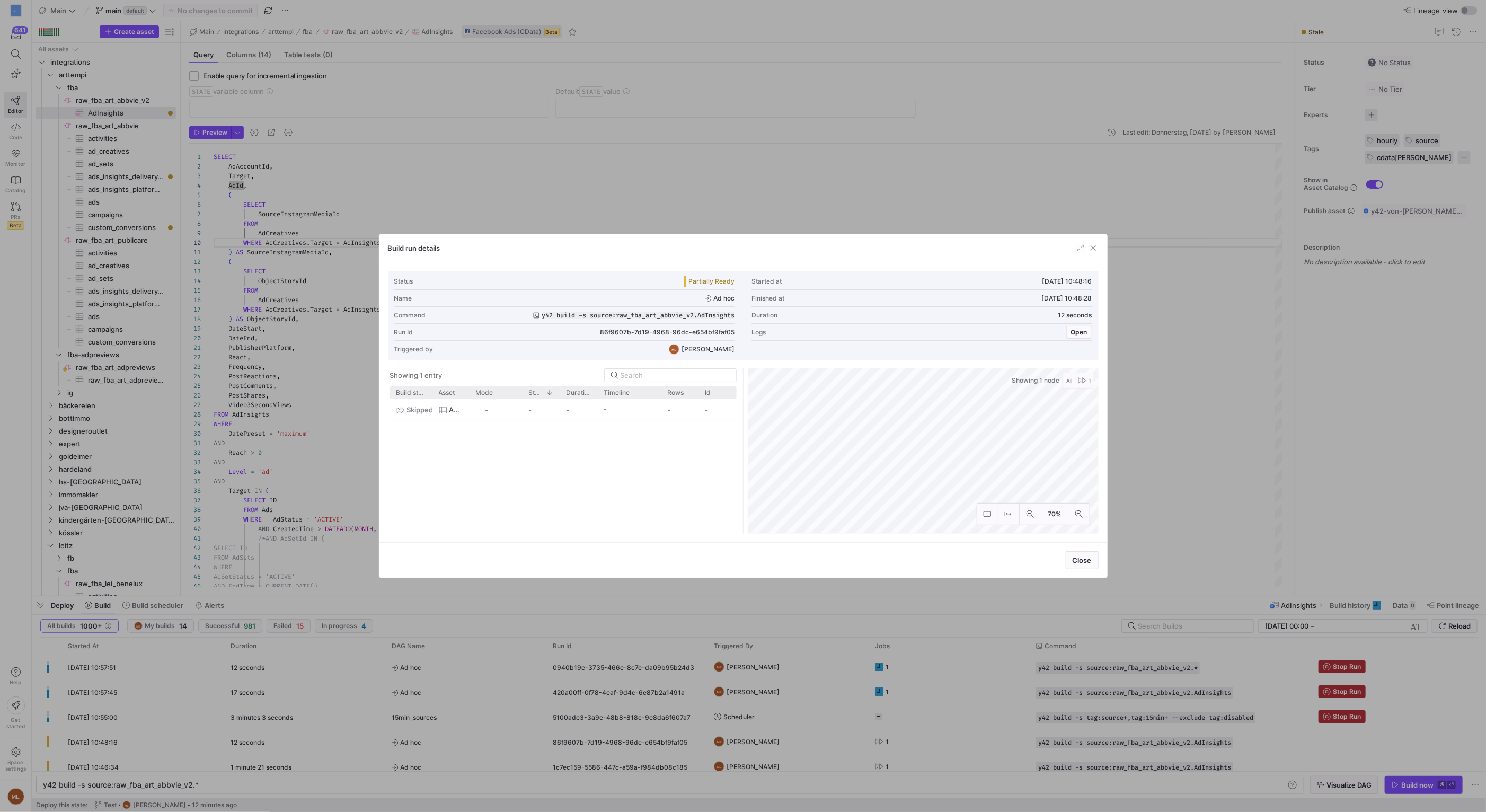
click at [1079, 320] on div "Duration 12 seconds" at bounding box center [922, 315] width 341 height 17
click at [1083, 334] on span "Open" at bounding box center [1079, 332] width 16 height 7
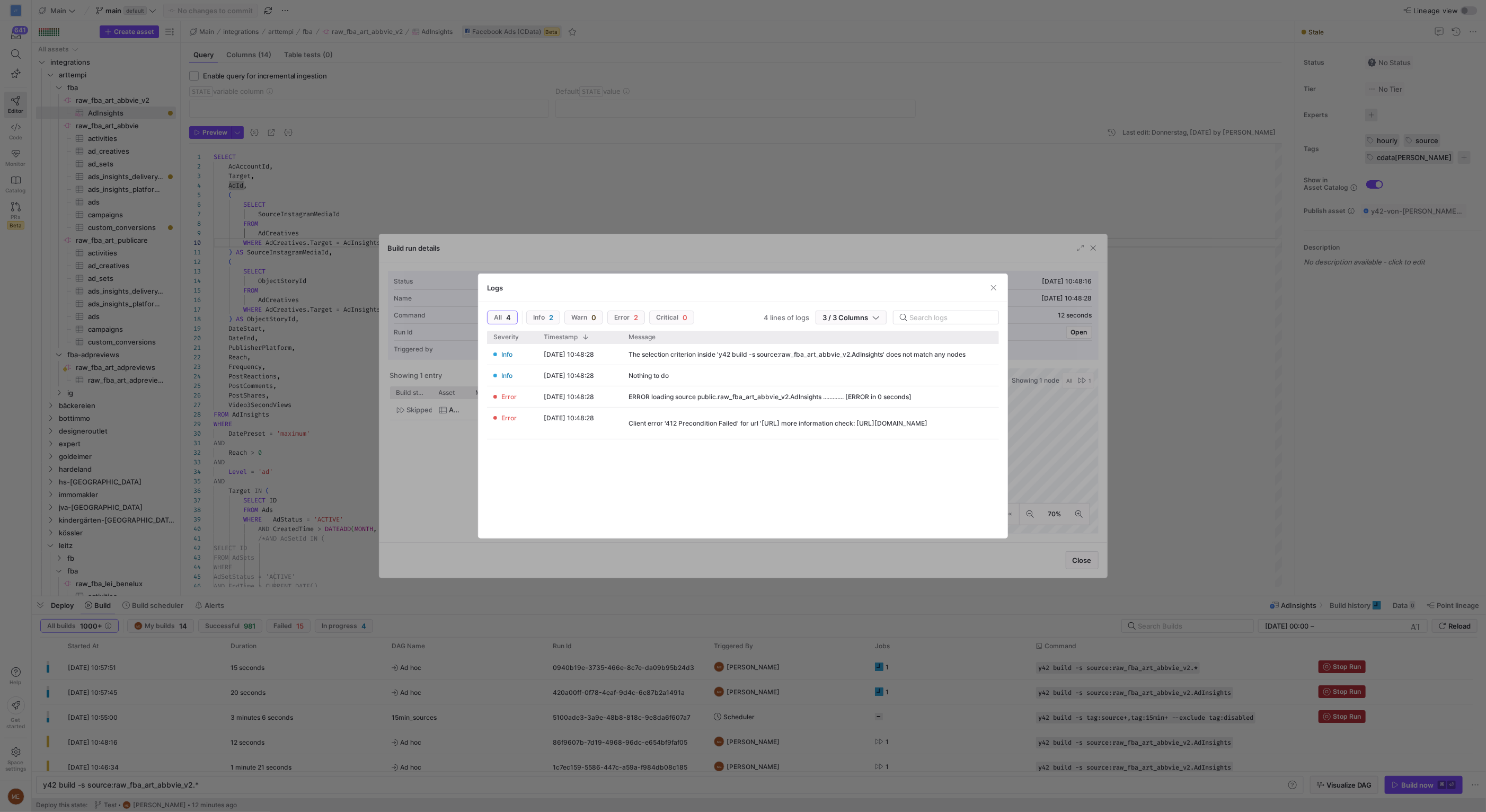
click at [1249, 383] on div at bounding box center [743, 406] width 1486 height 812
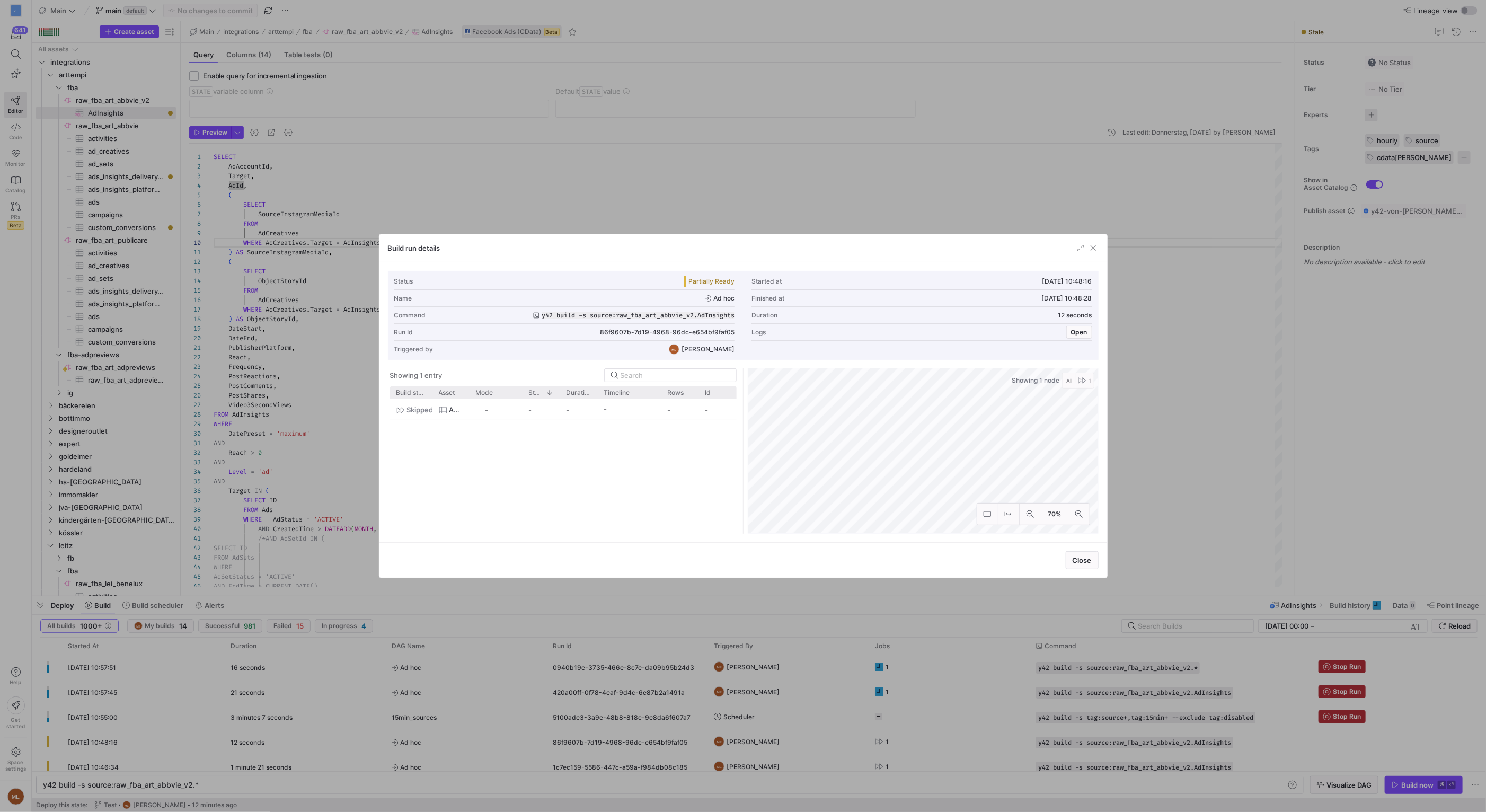
click at [1034, 690] on div at bounding box center [743, 406] width 1486 height 812
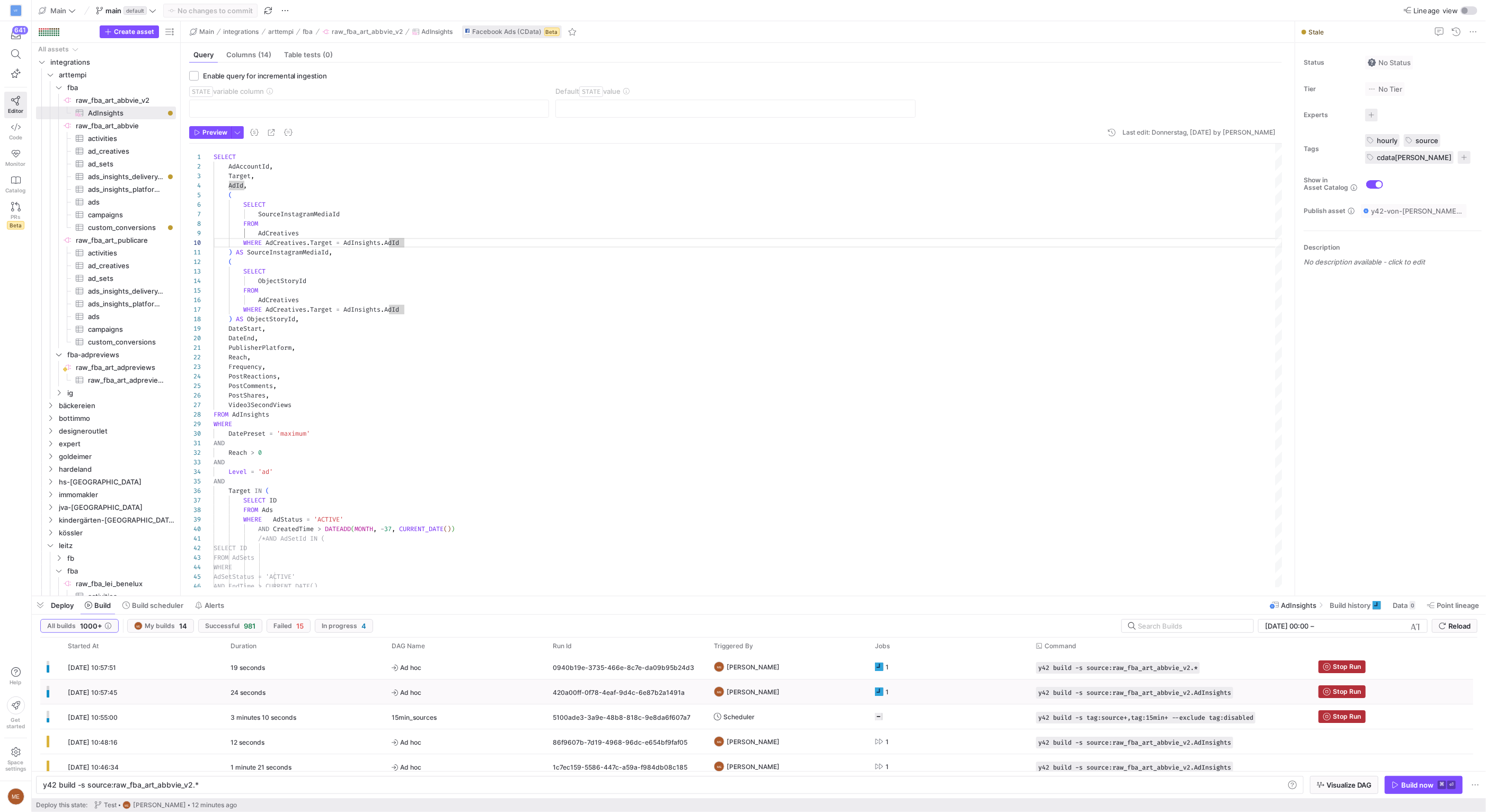
click at [1343, 657] on div "Stop Run" at bounding box center [1393, 666] width 161 height 24
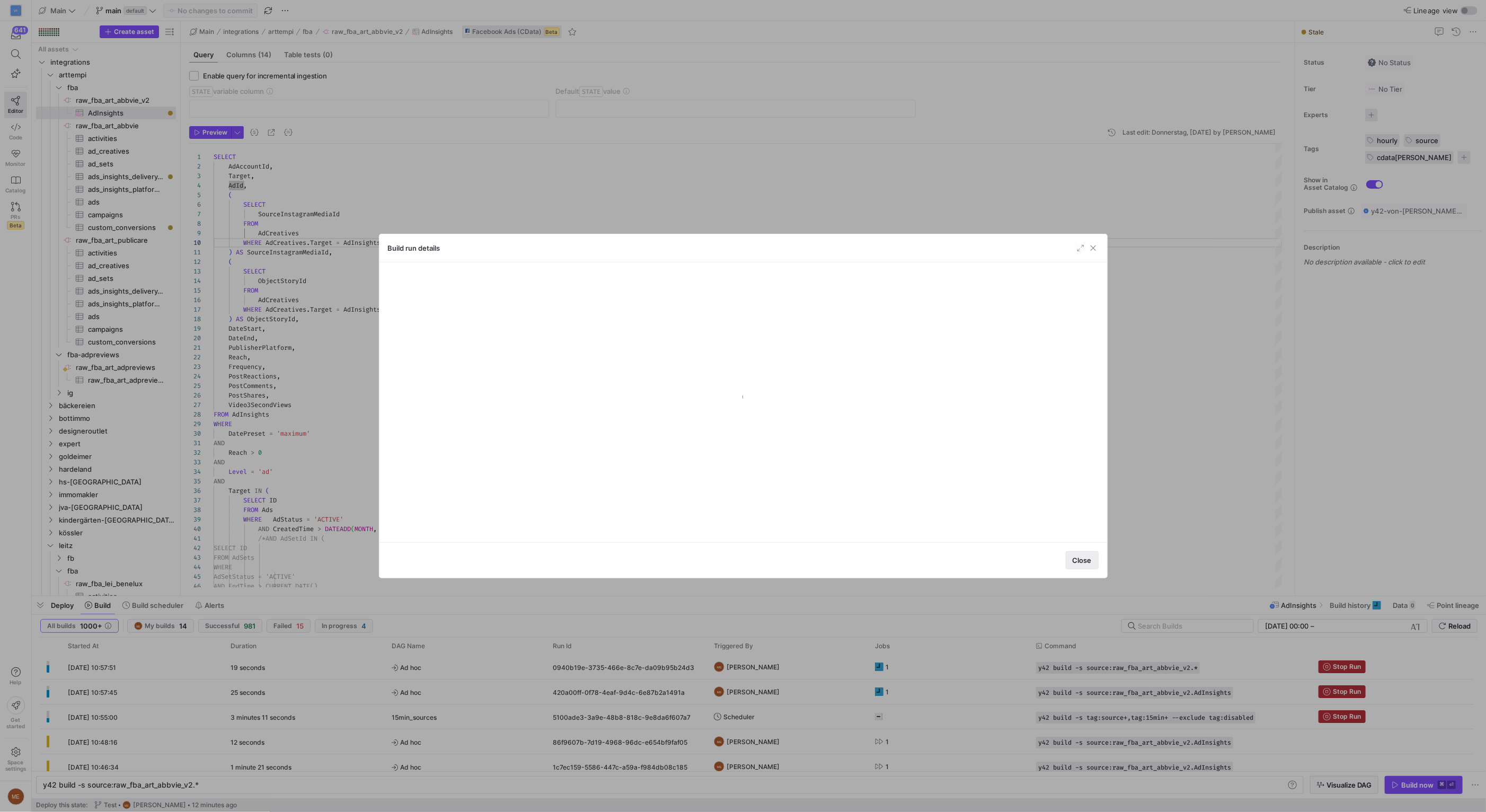
click at [1067, 556] on span "button" at bounding box center [1082, 560] width 32 height 17
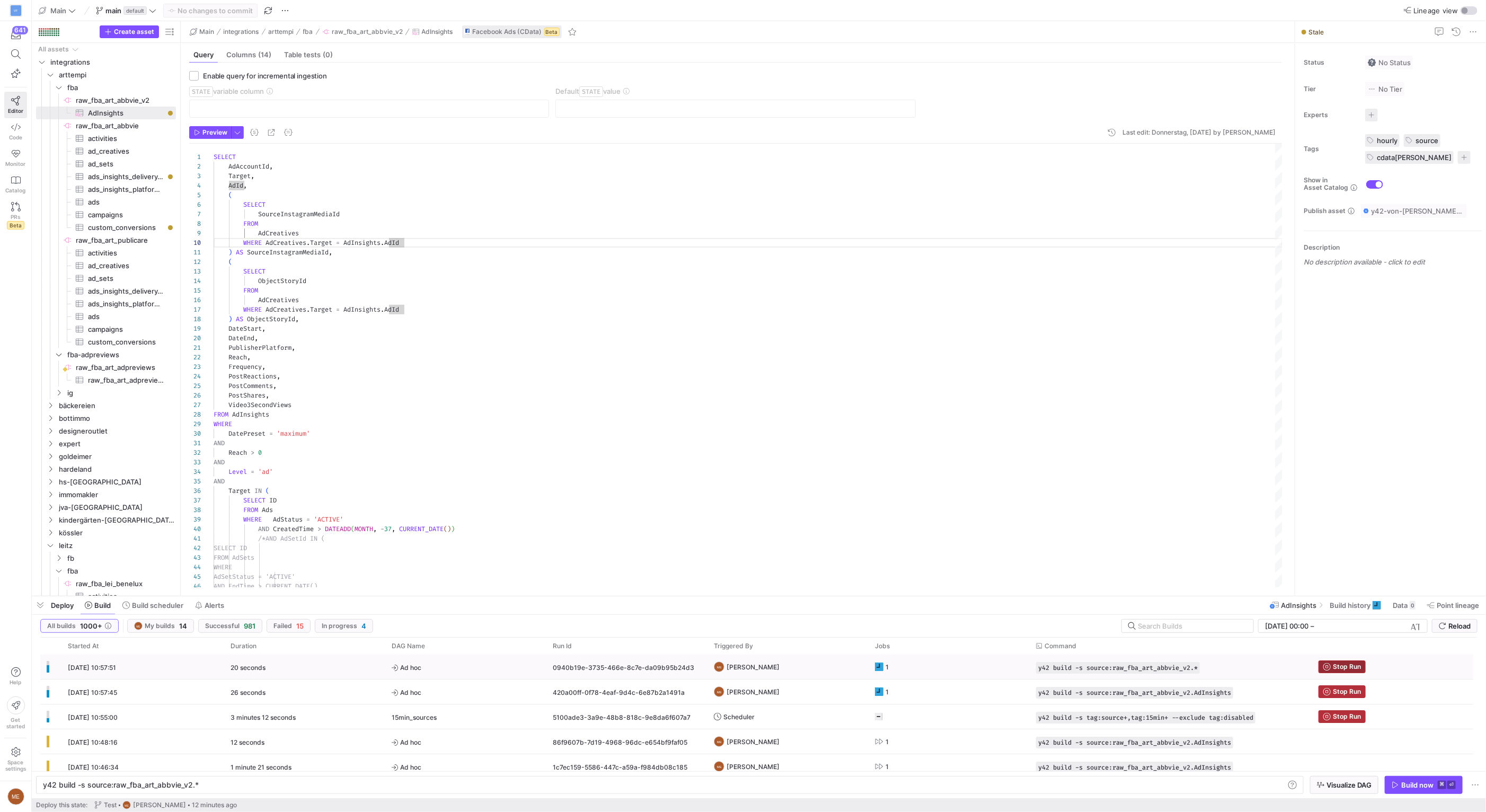
click at [1350, 665] on span "Stop Run" at bounding box center [1346, 666] width 28 height 7
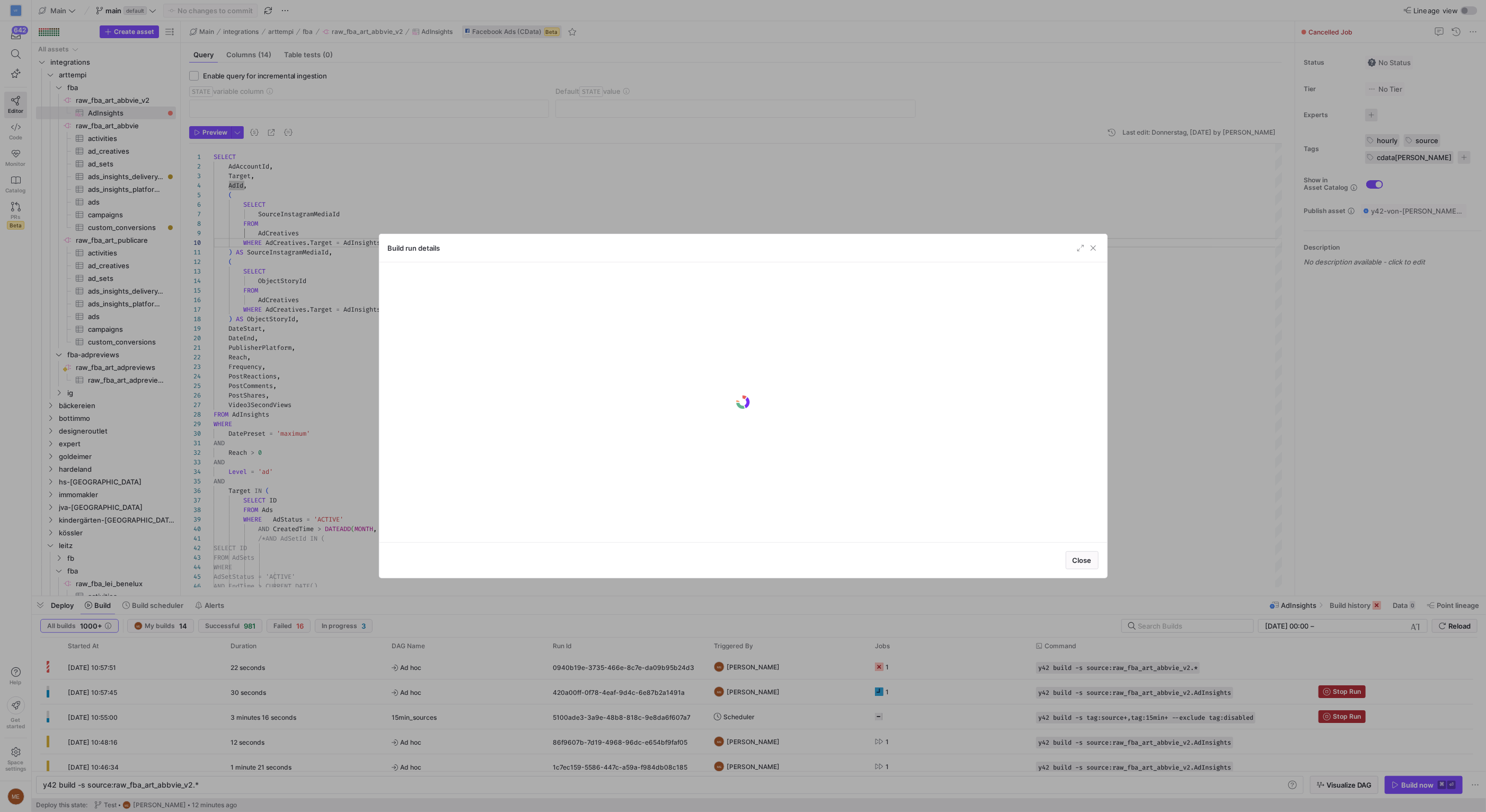
scroll to position [0, 154]
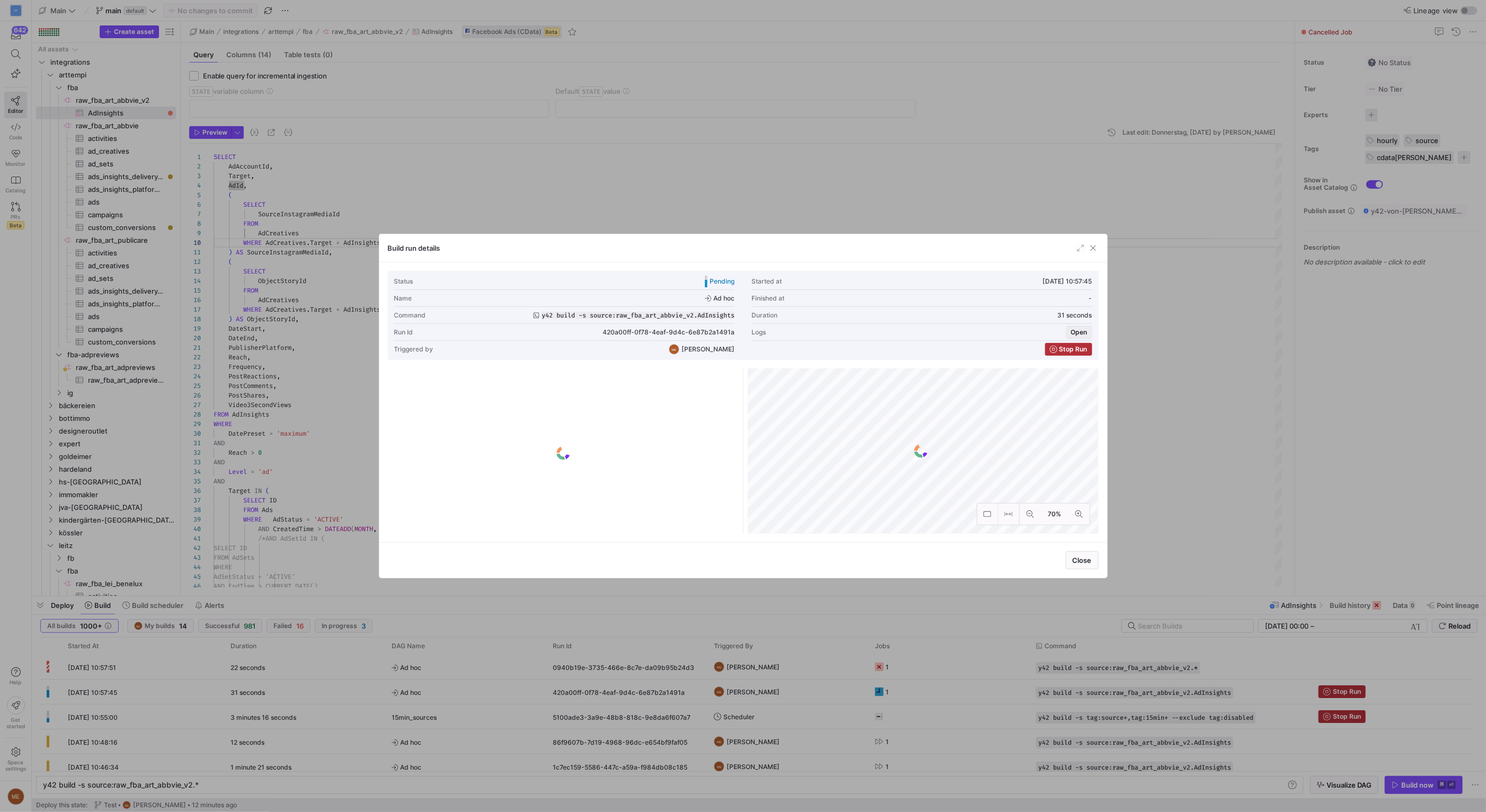
click at [1090, 328] on span "button" at bounding box center [1079, 332] width 25 height 12
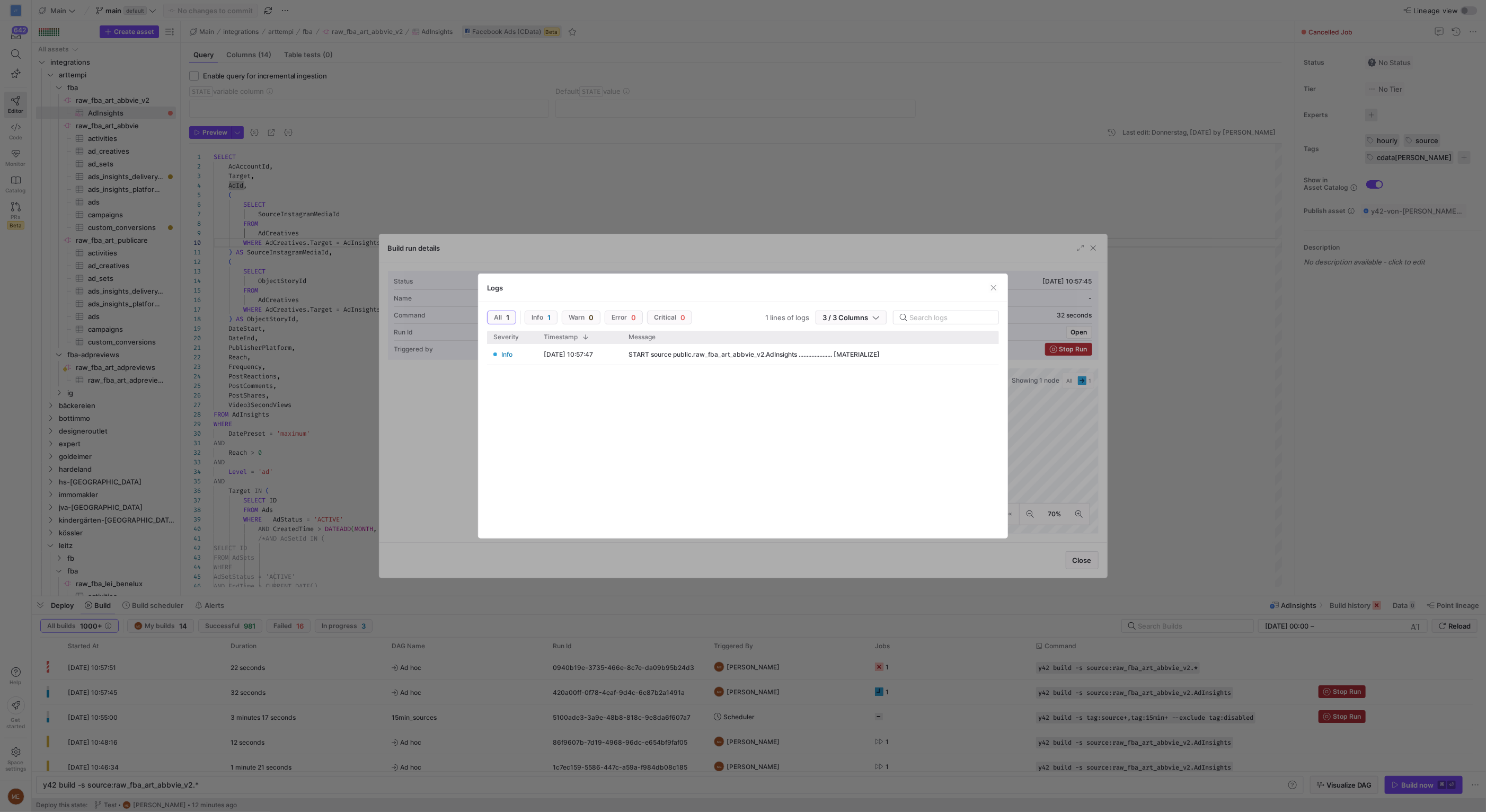
click at [1074, 459] on div at bounding box center [743, 406] width 1486 height 812
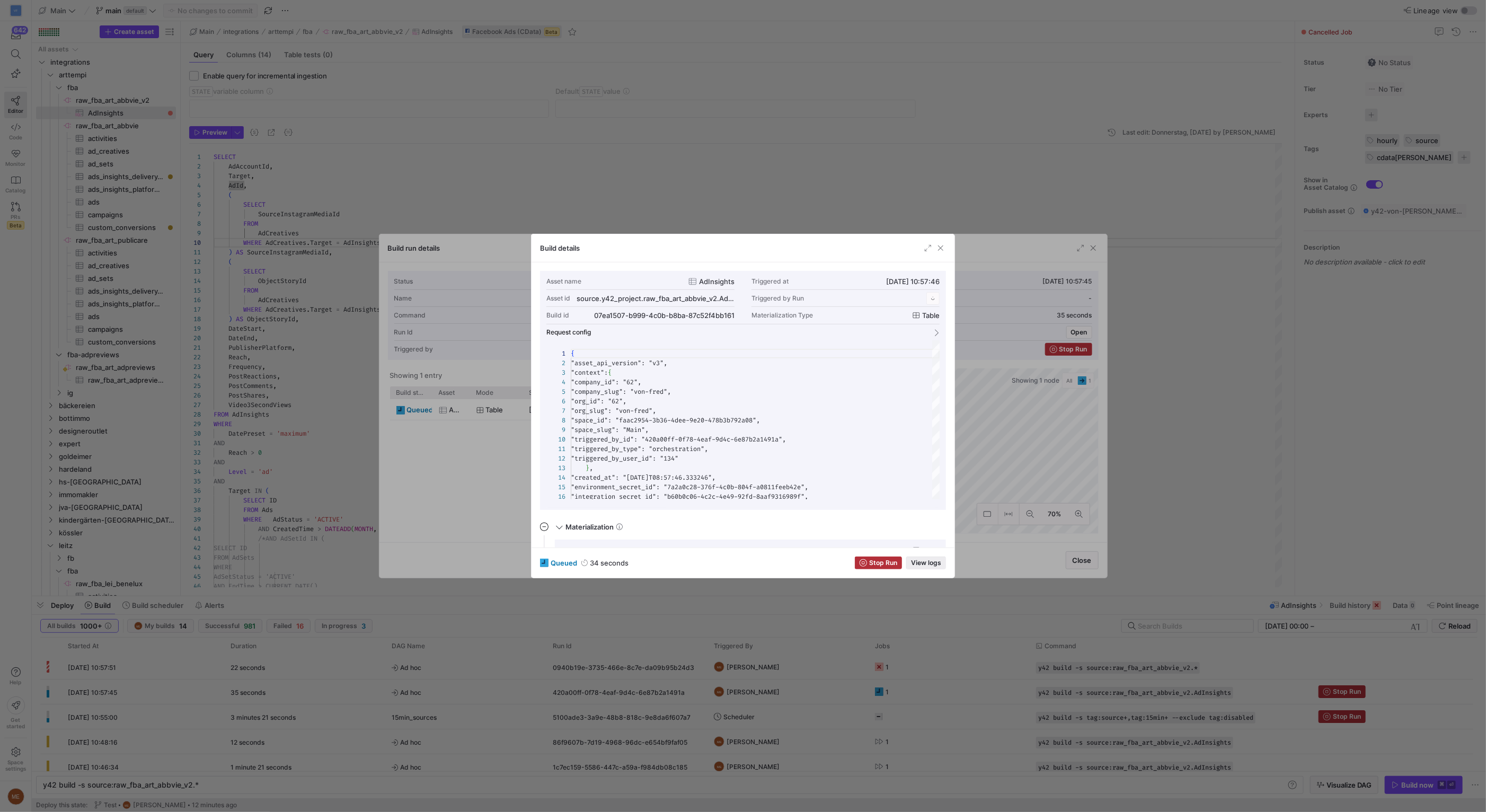
click at [924, 557] on span "button" at bounding box center [926, 563] width 39 height 12
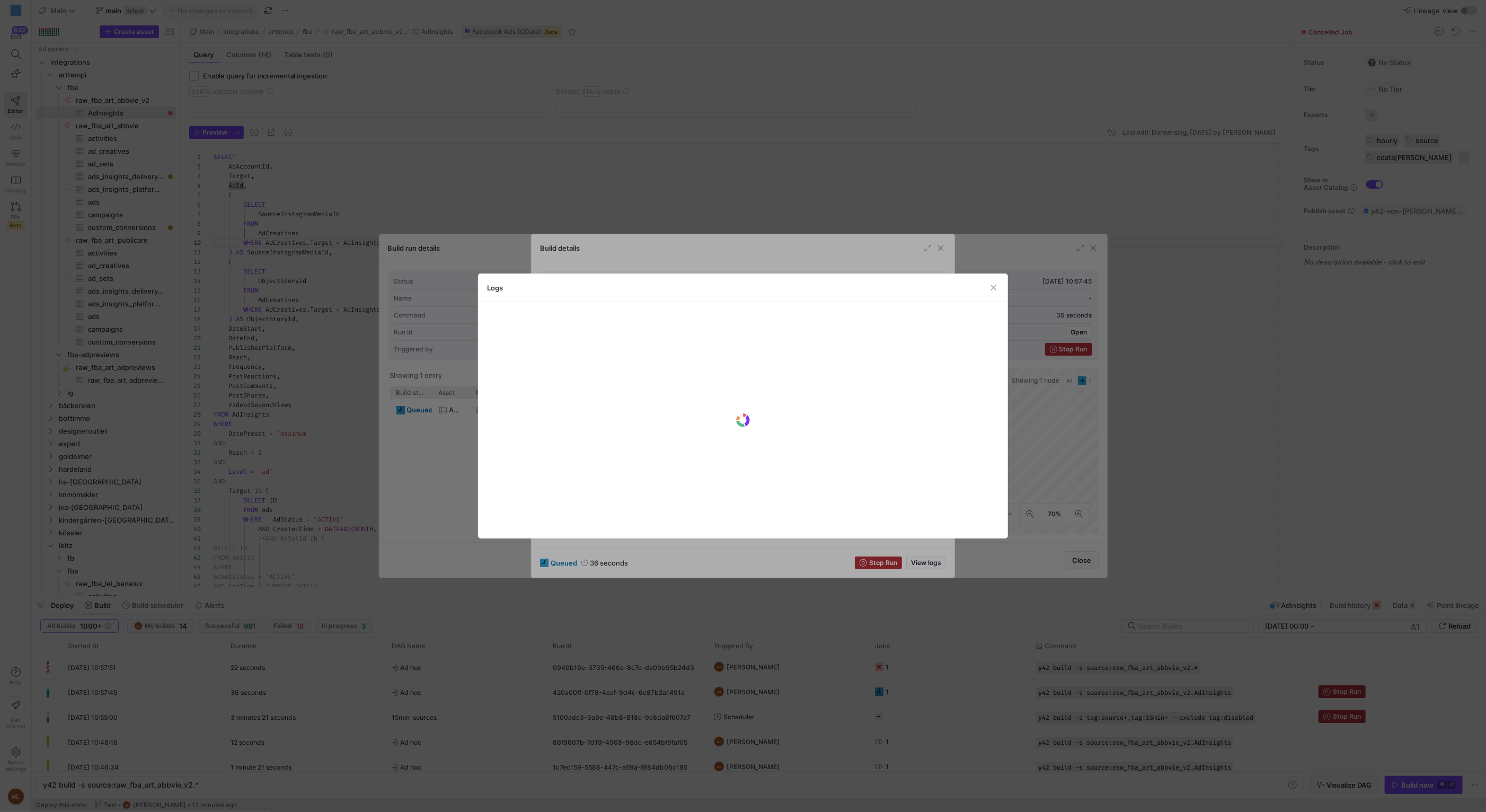
scroll to position [95, 0]
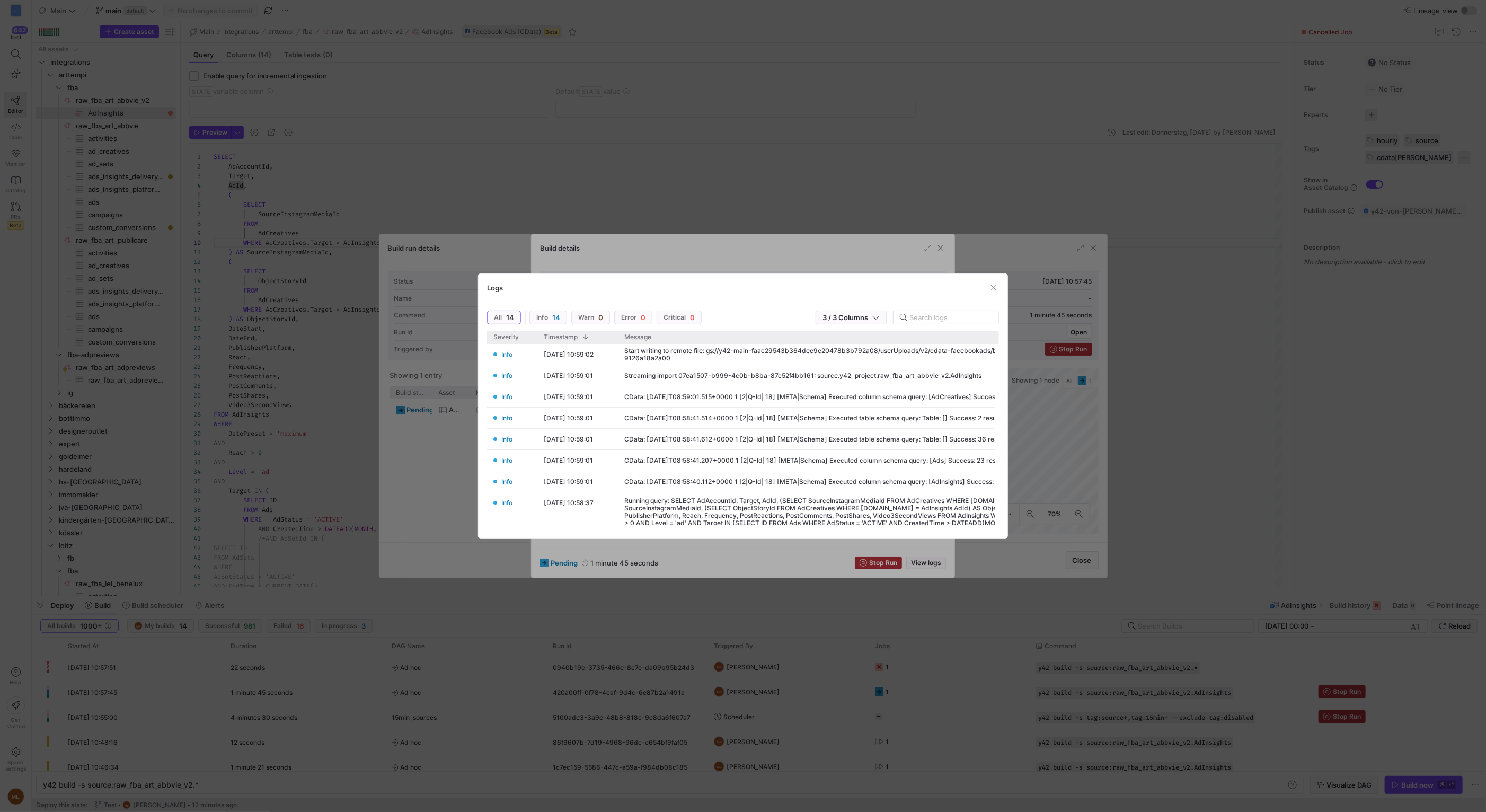
click at [1217, 457] on div at bounding box center [743, 406] width 1486 height 812
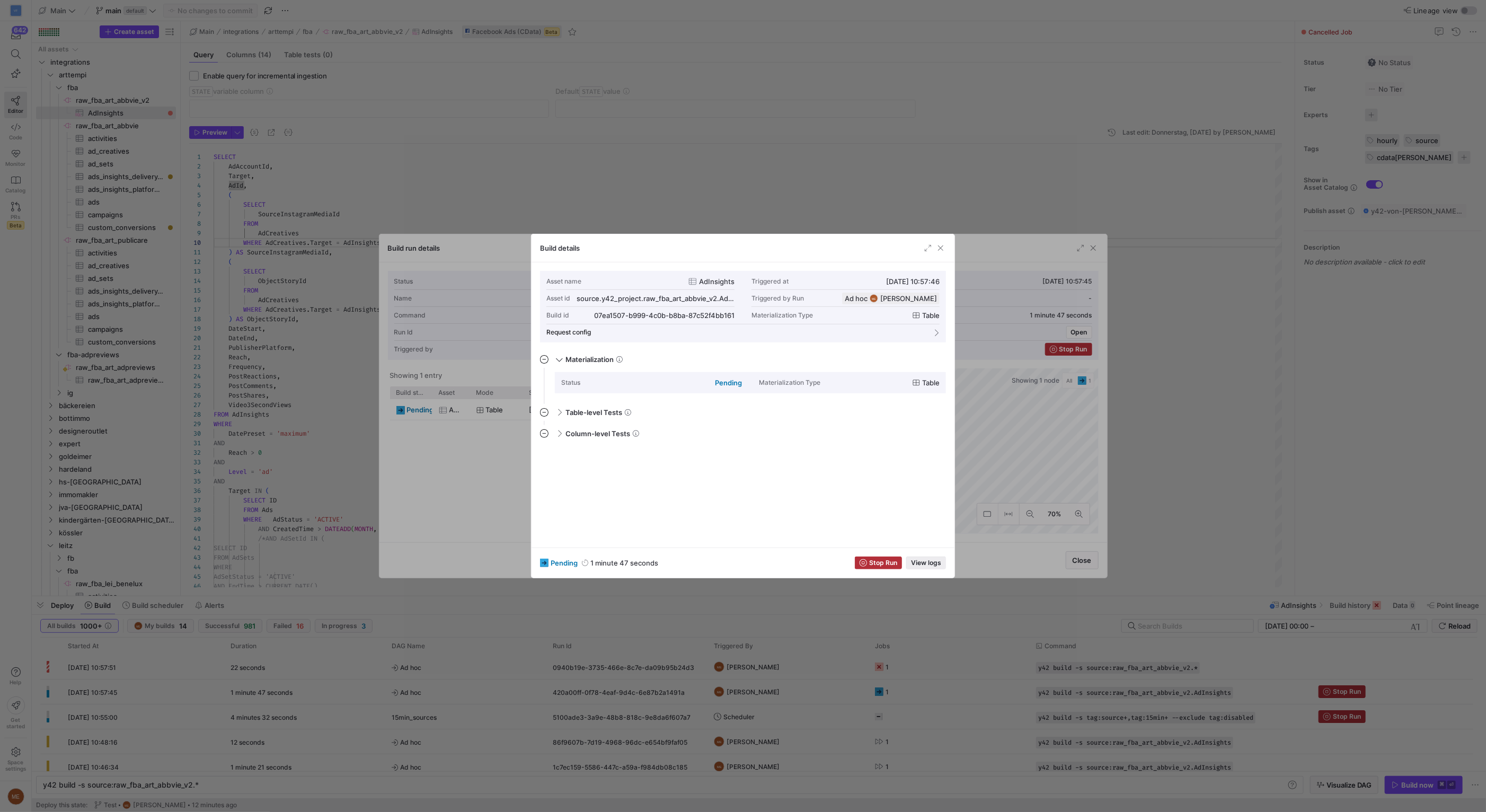
click at [944, 559] on span "button" at bounding box center [926, 563] width 39 height 12
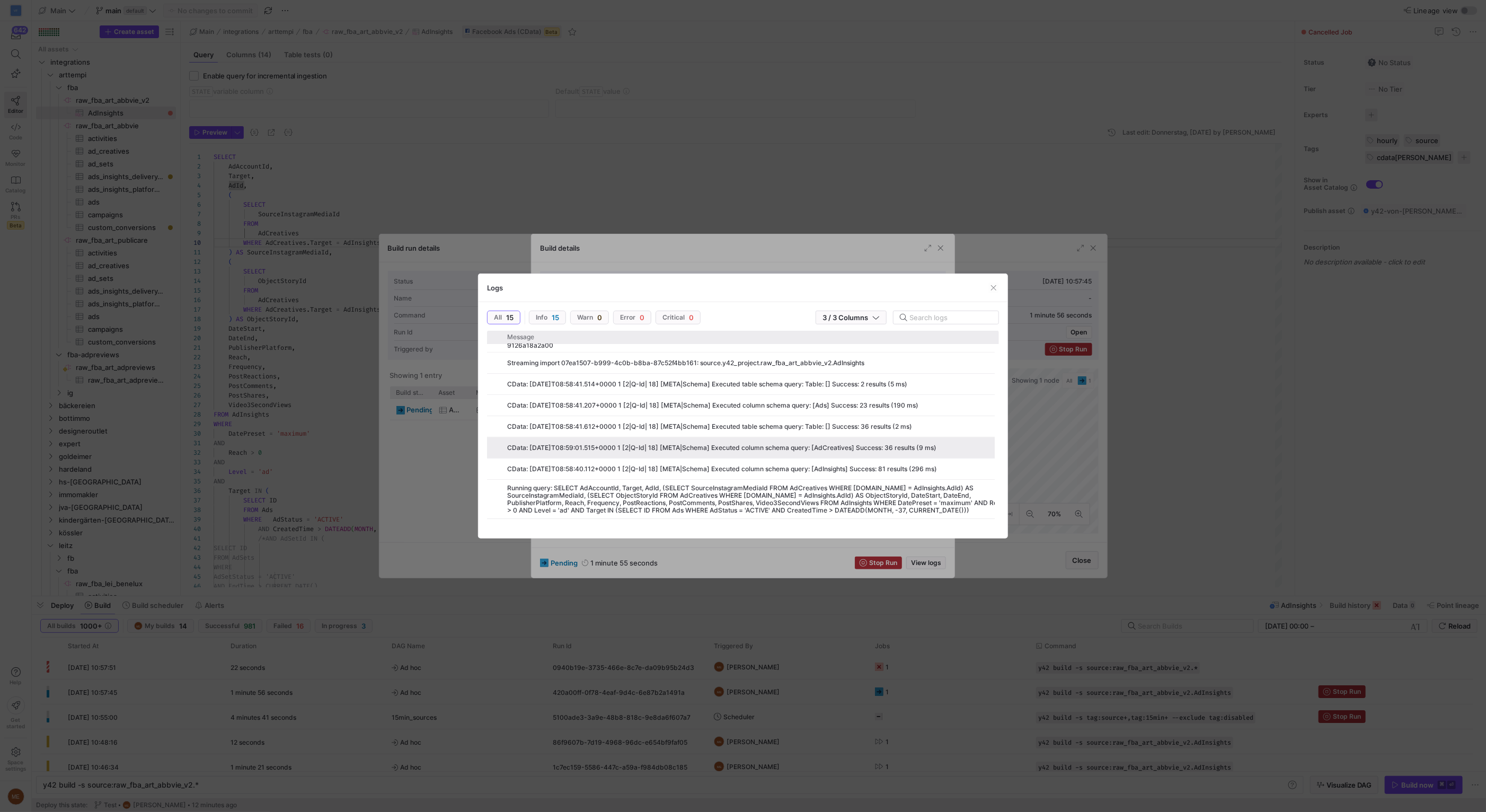
scroll to position [0, 0]
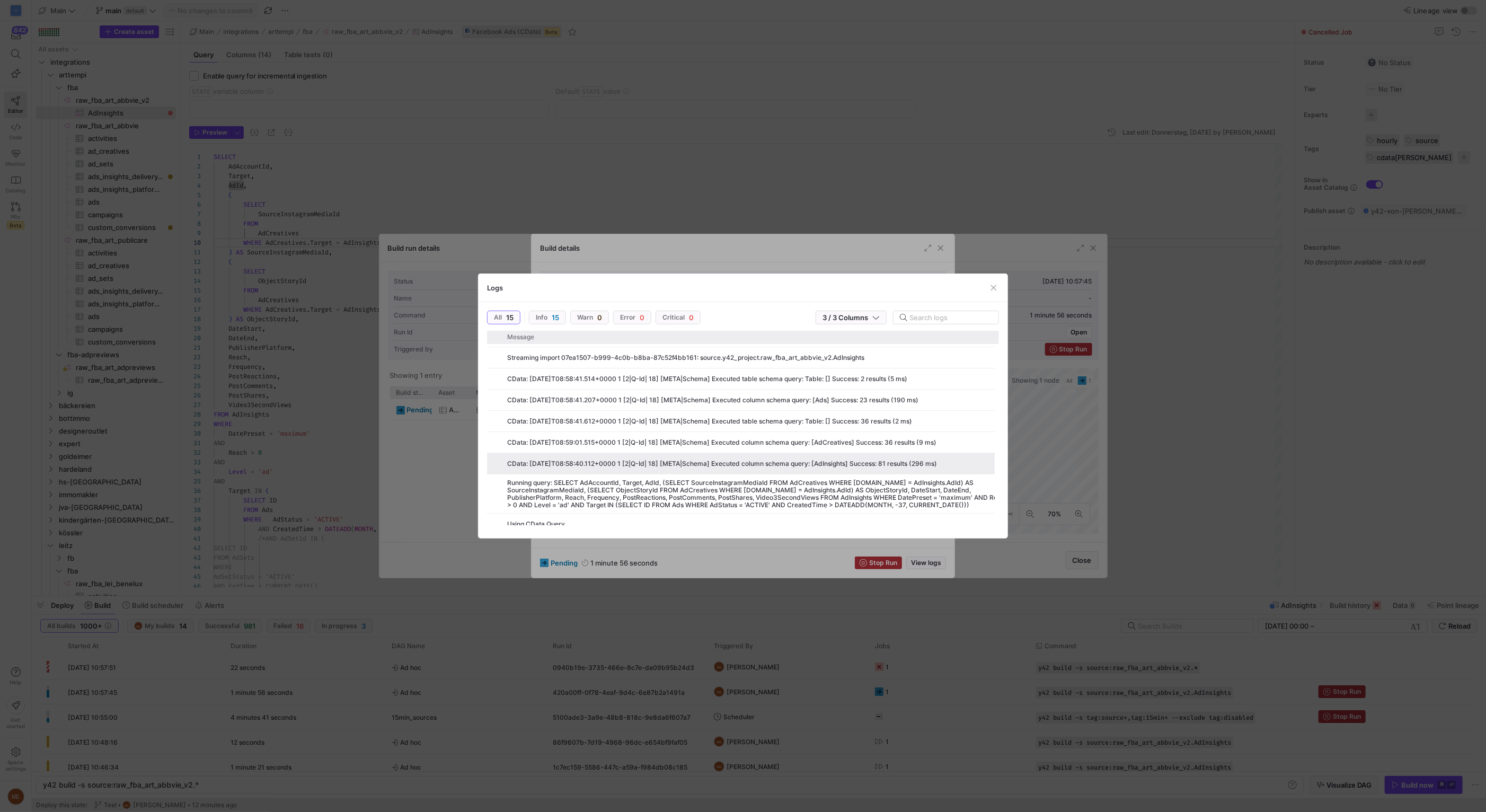
click at [1173, 487] on div at bounding box center [743, 406] width 1486 height 812
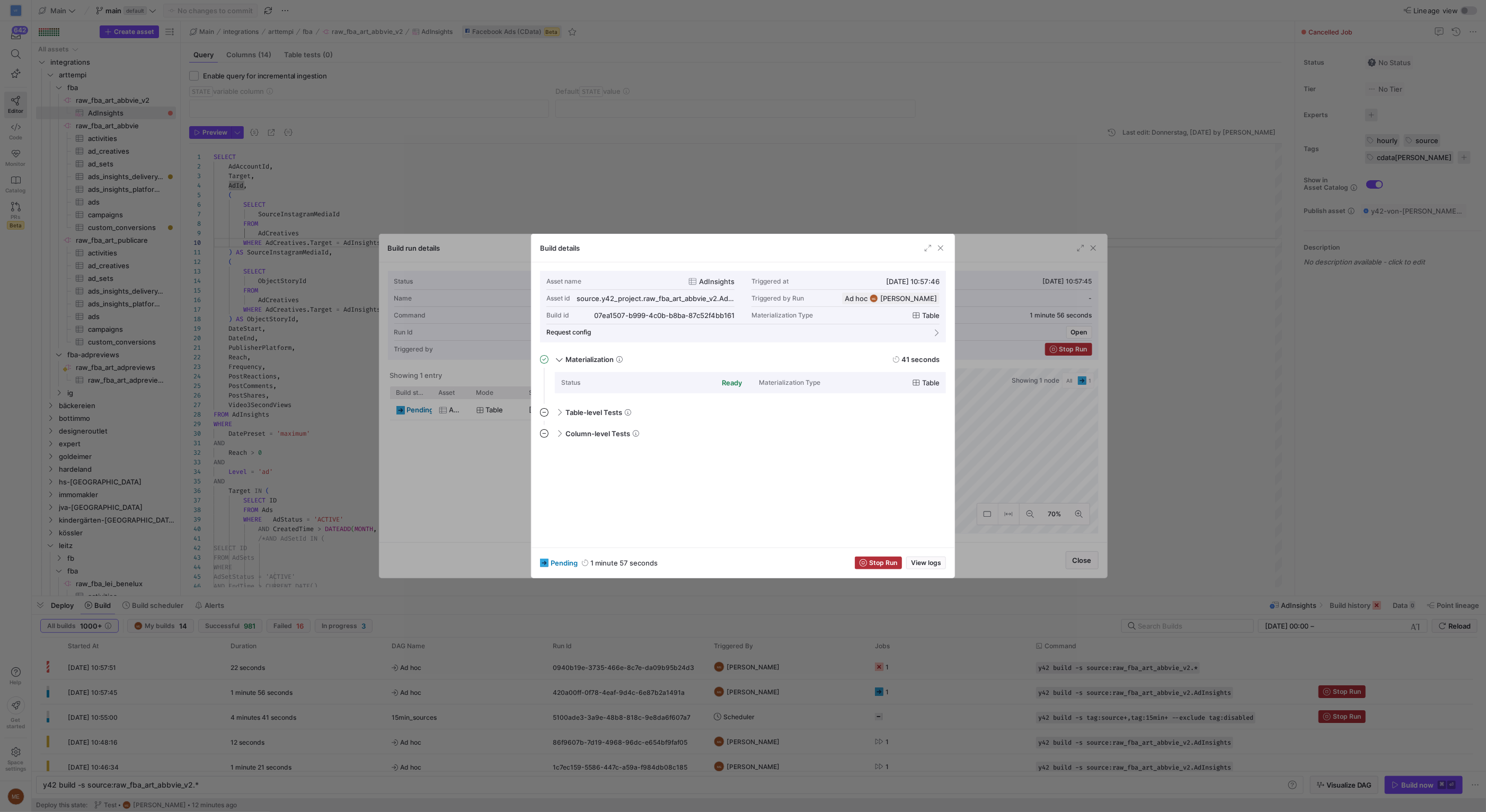
click at [1173, 487] on div at bounding box center [743, 406] width 1486 height 812
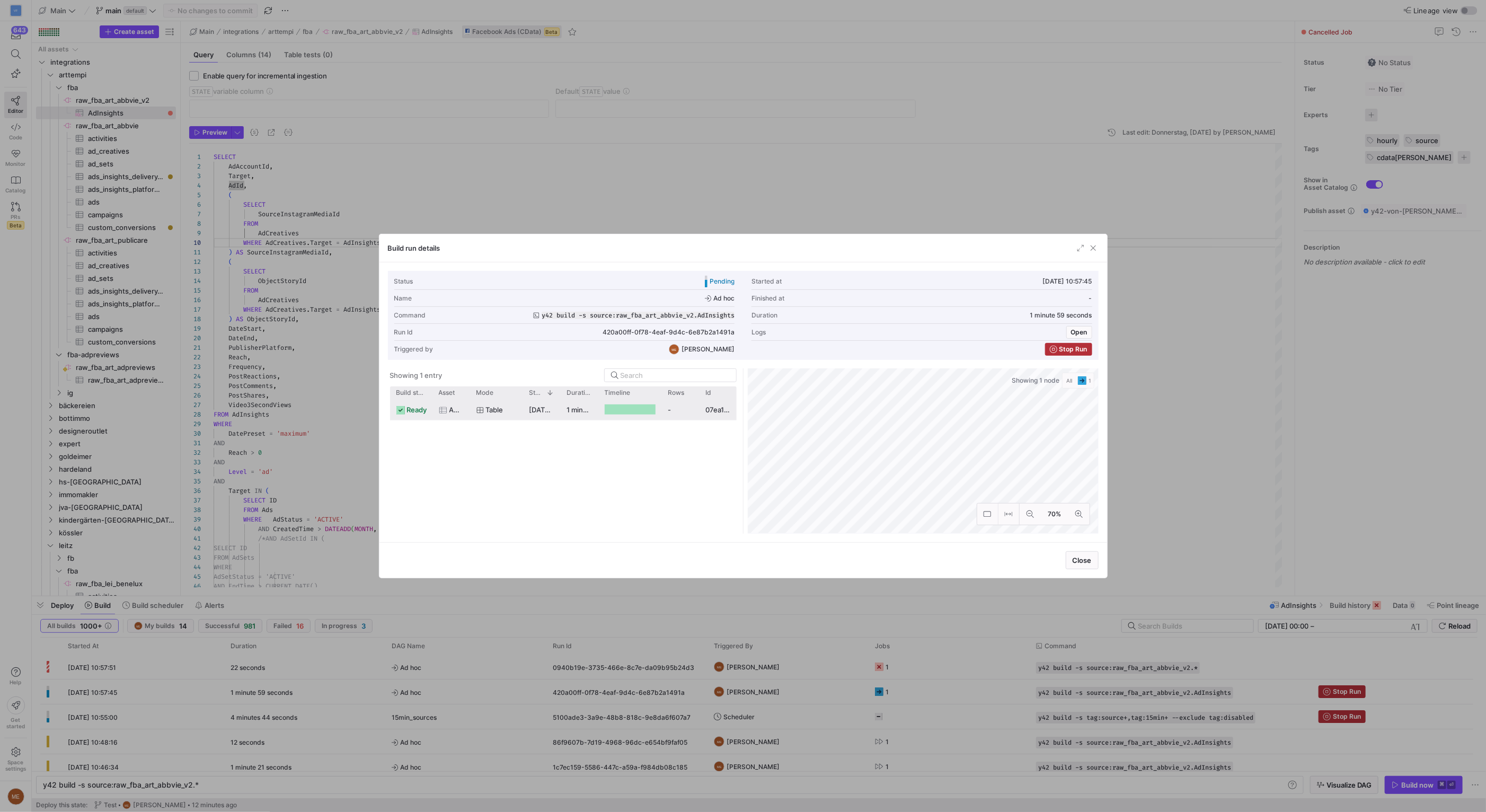
click at [675, 417] on div "-" at bounding box center [680, 409] width 38 height 20
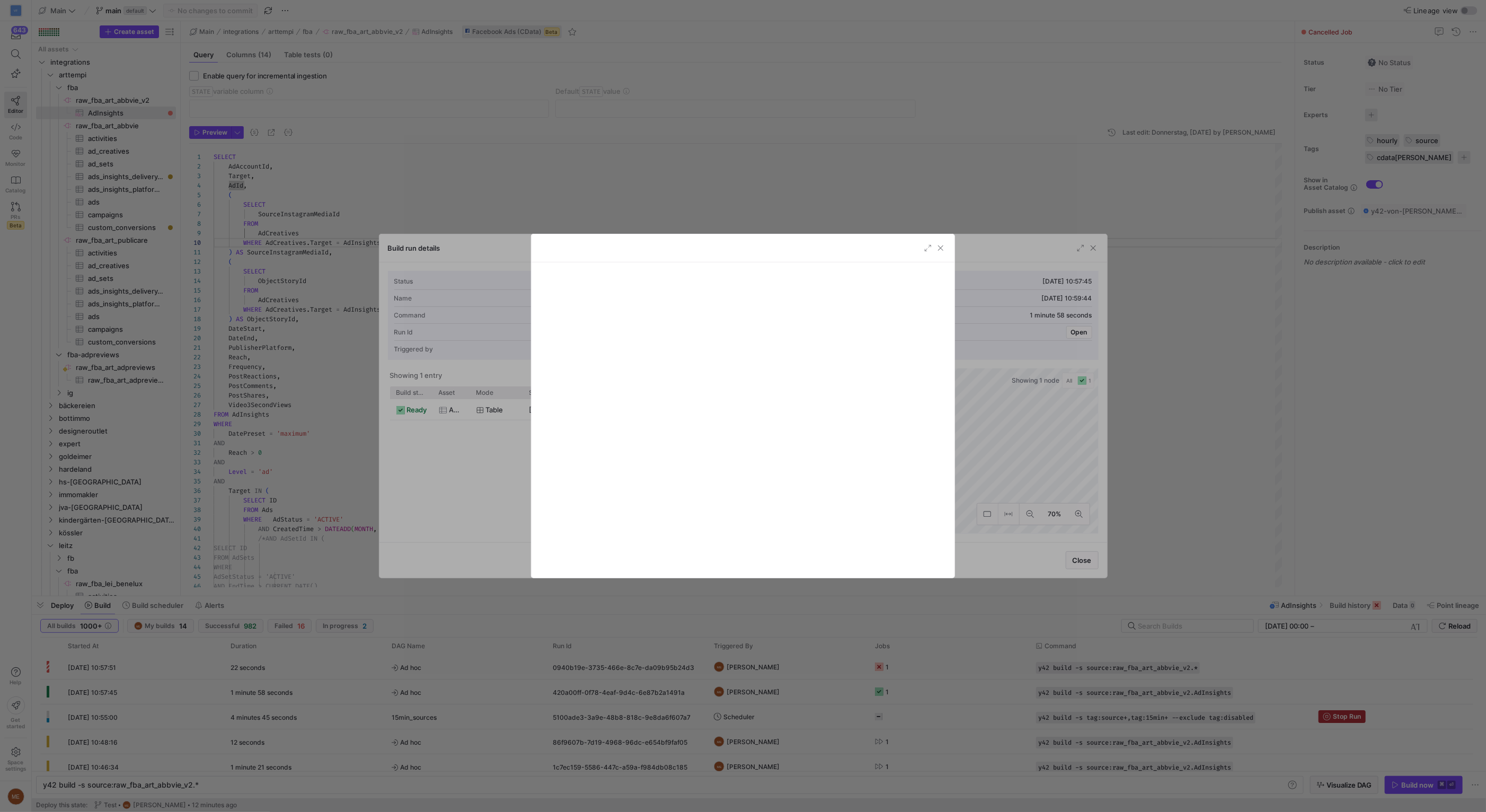
click at [1199, 461] on div at bounding box center [743, 406] width 1486 height 812
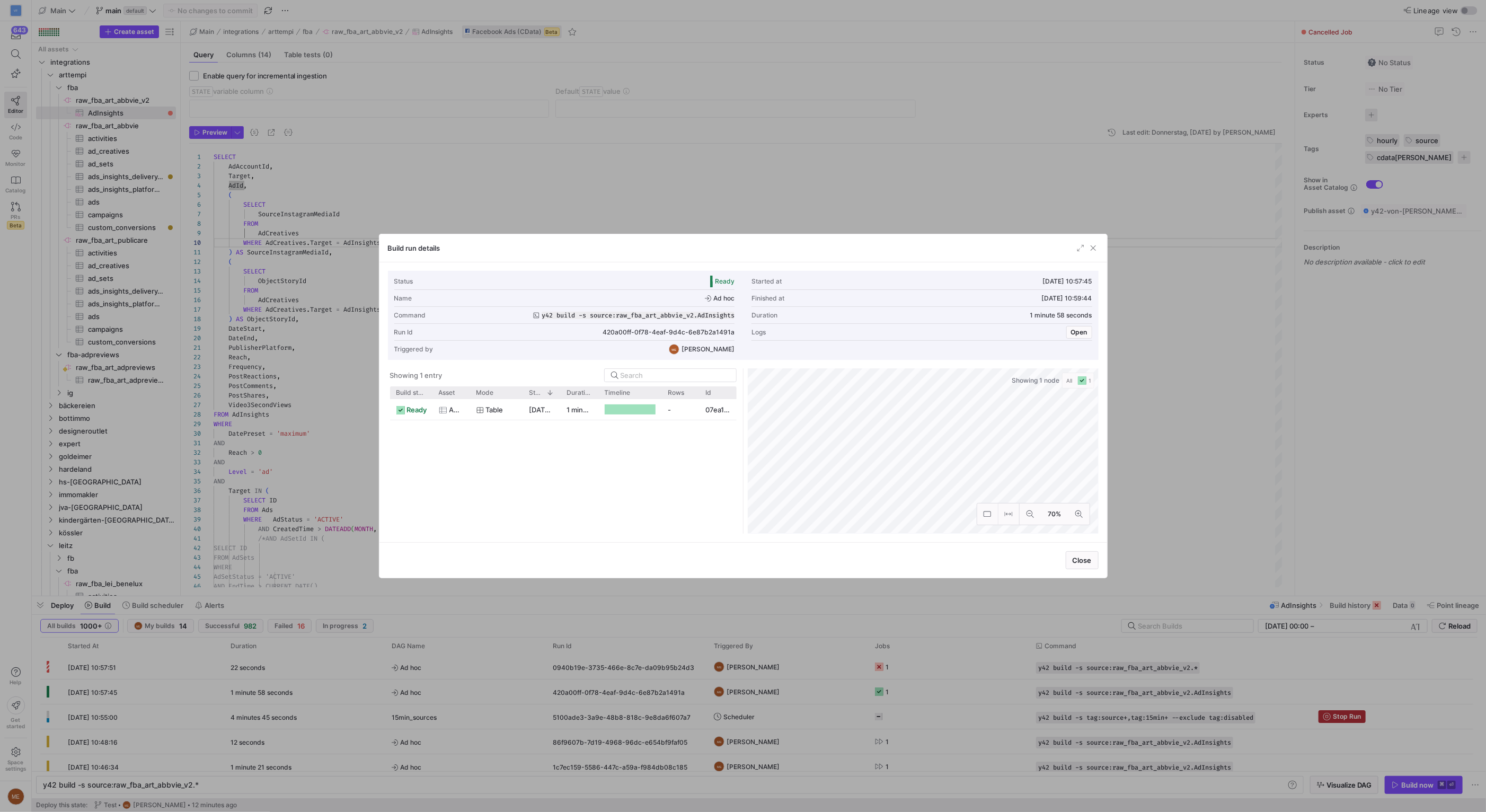
click at [1243, 472] on div at bounding box center [743, 406] width 1486 height 812
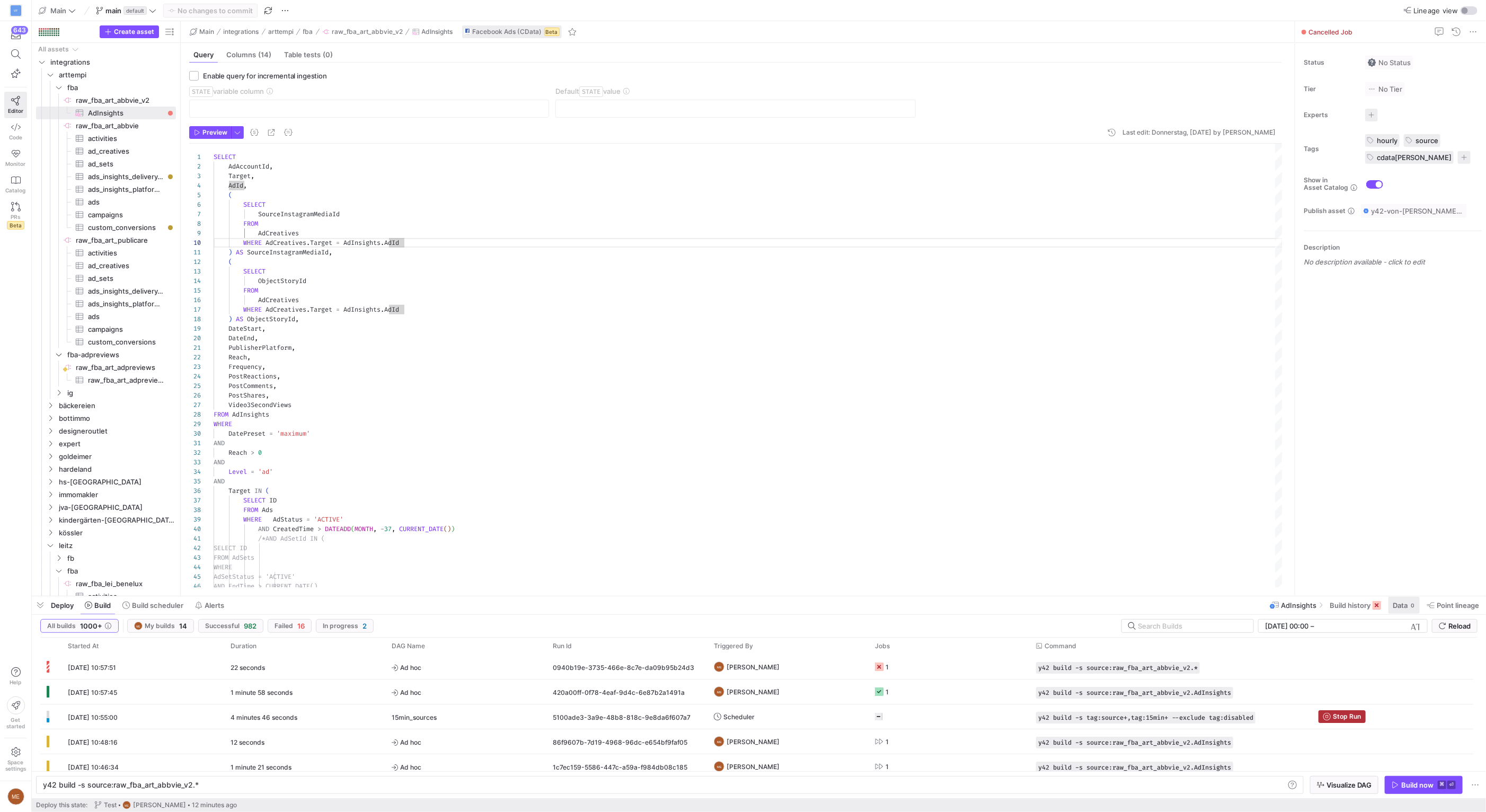
click at [1396, 601] on span "Data" at bounding box center [1400, 605] width 15 height 9
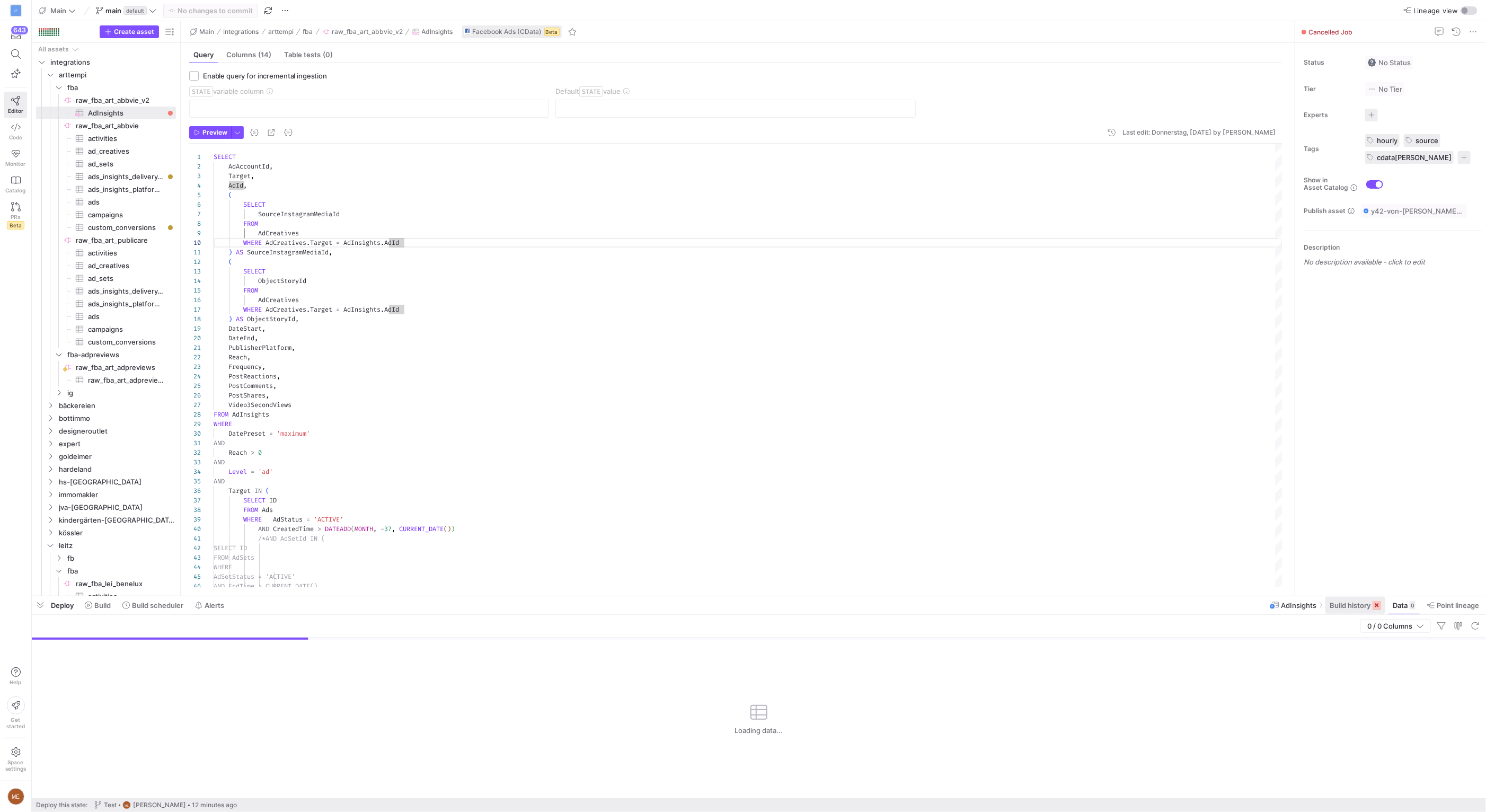
click at [1348, 603] on span "Build history" at bounding box center [1350, 605] width 41 height 9
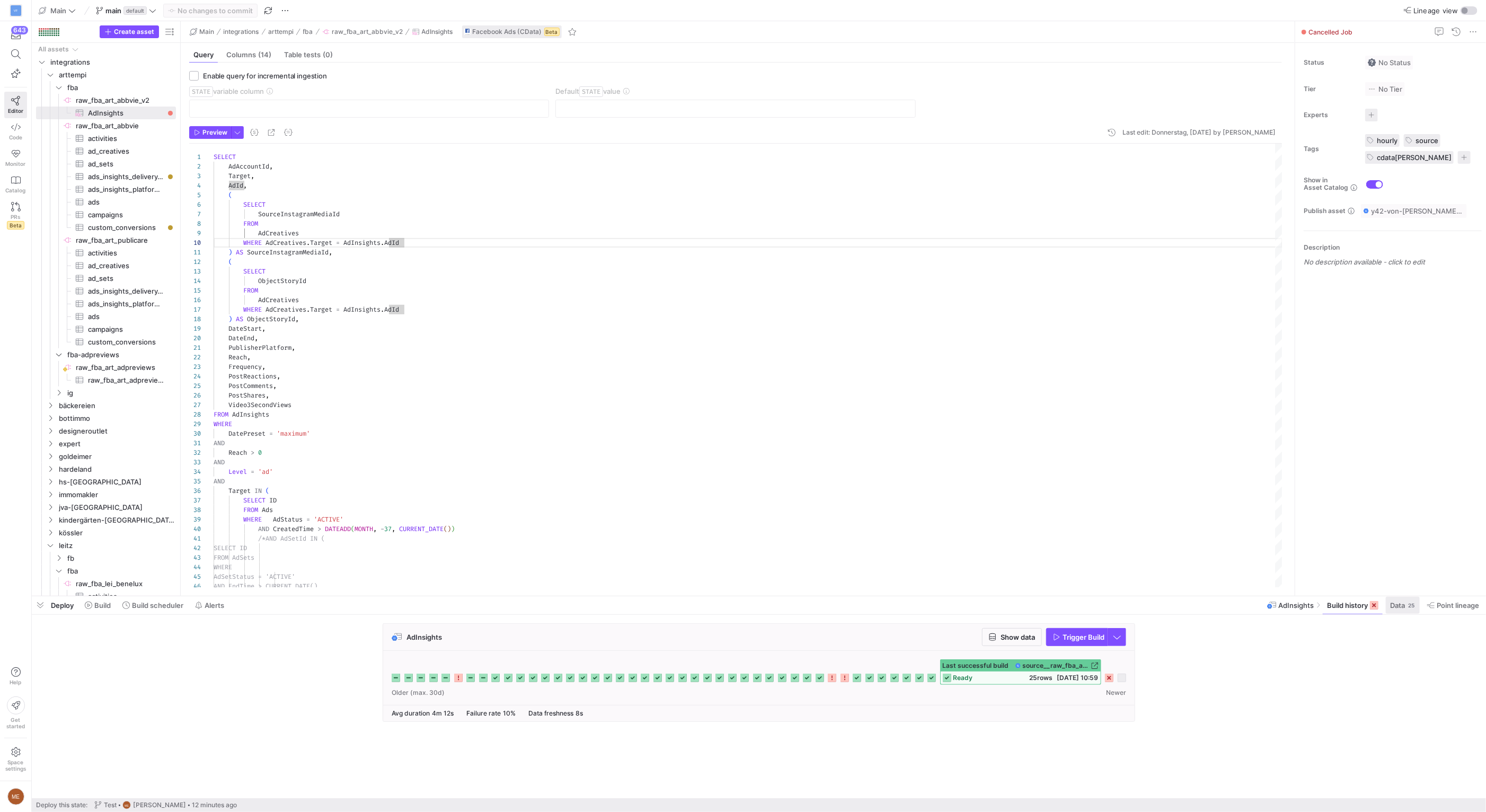
click at [1404, 606] on span "Data 25" at bounding box center [1402, 605] width 26 height 9
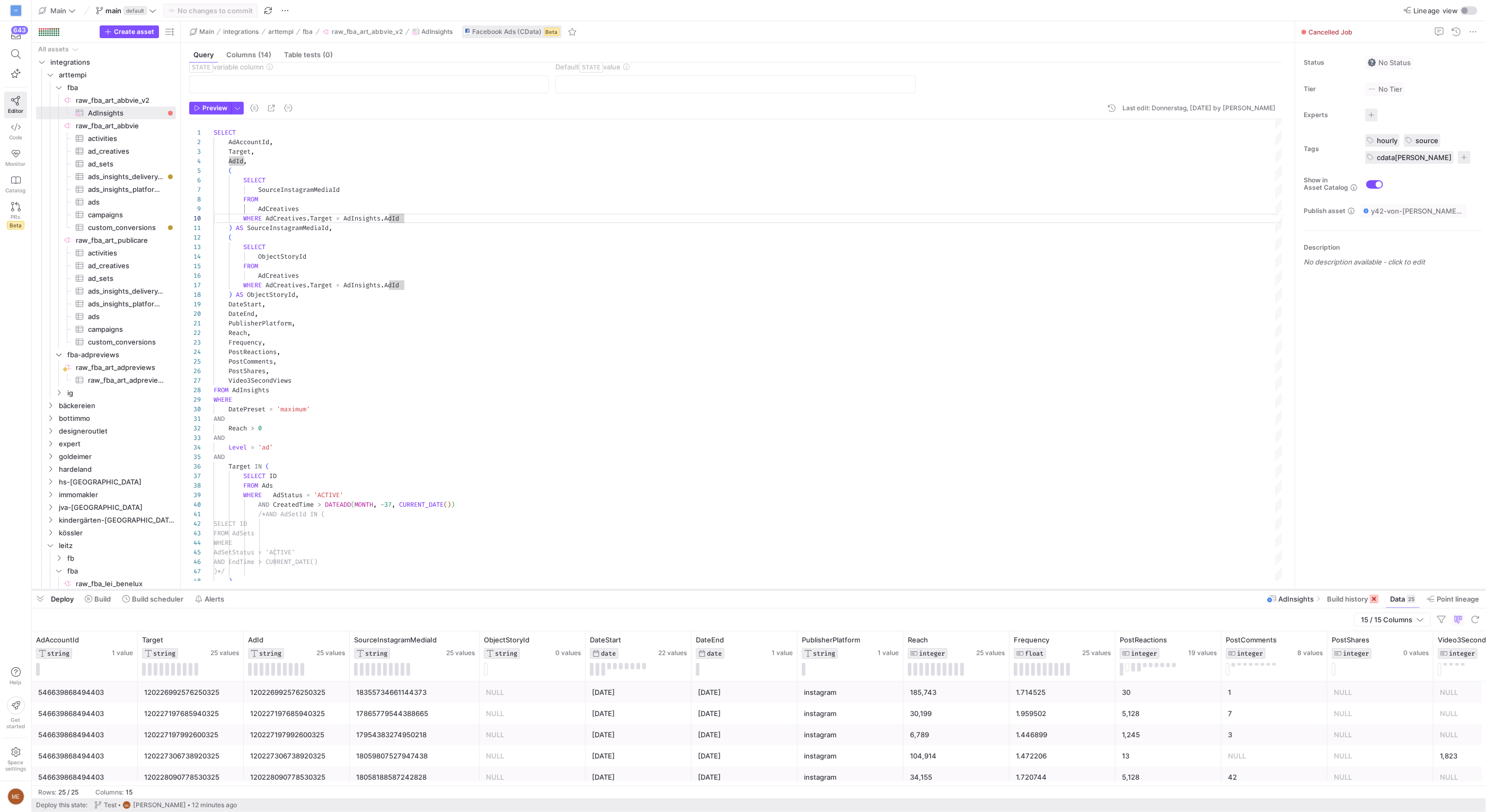
scroll to position [32, 0]
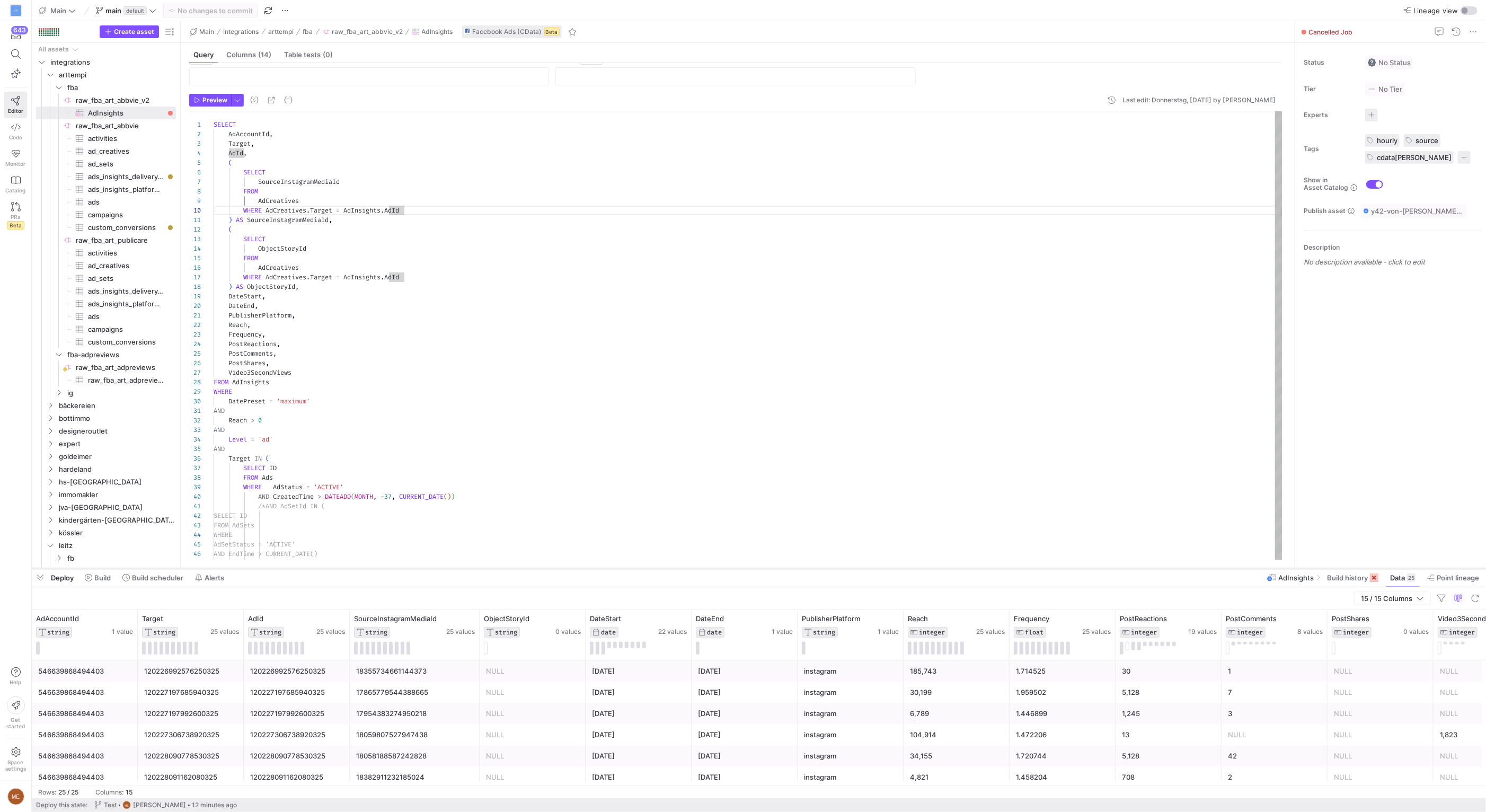
drag, startPoint x: 1117, startPoint y: 594, endPoint x: 1087, endPoint y: 567, distance: 40.4
click at [1087, 567] on div at bounding box center [759, 569] width 1454 height 4
click at [1358, 569] on div at bounding box center [759, 569] width 1454 height 4
click at [1357, 580] on span "Build history" at bounding box center [1347, 577] width 41 height 9
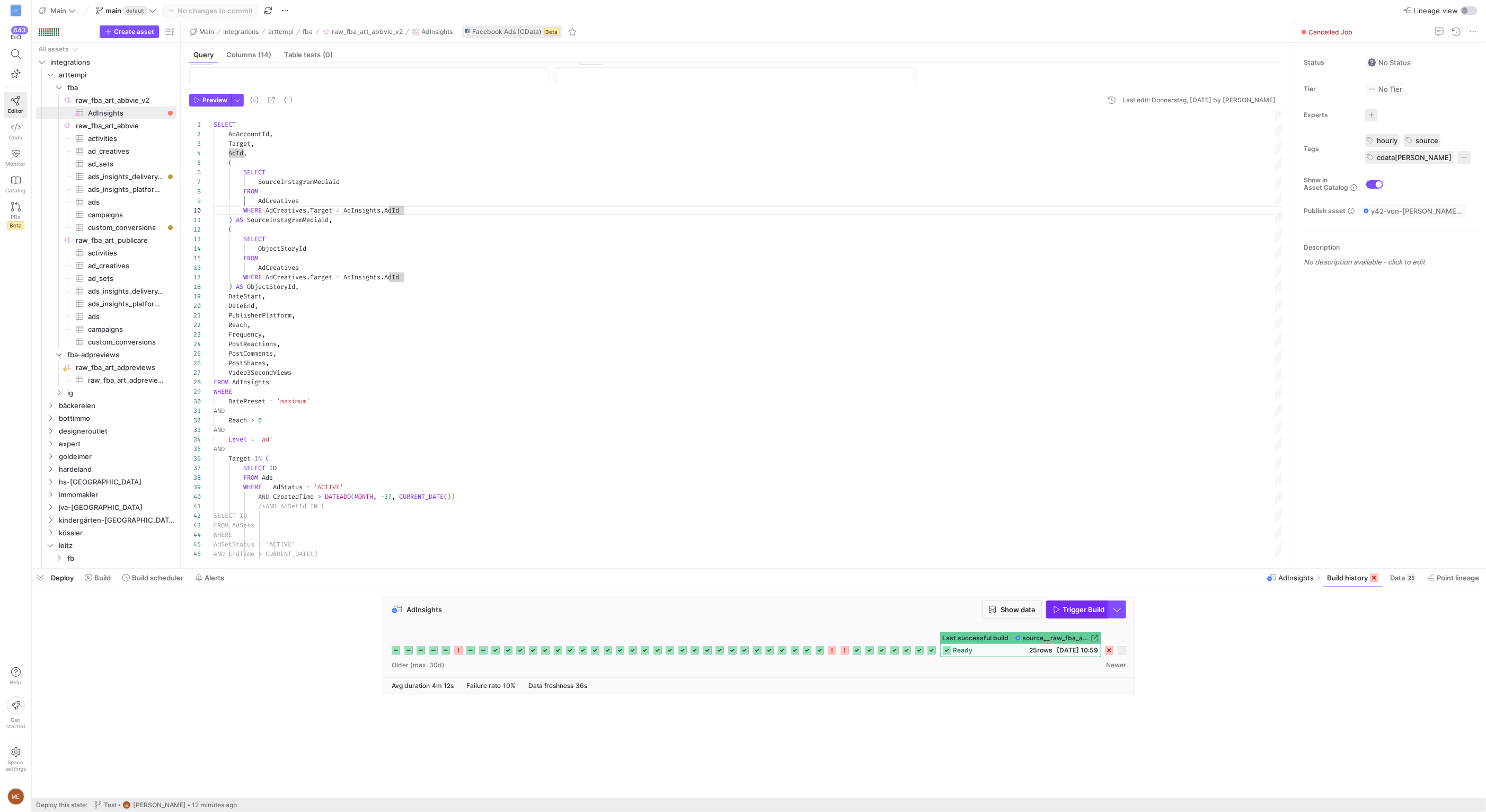
click at [1073, 603] on span "button" at bounding box center [1077, 609] width 61 height 17
click at [499, 738] on cdk-virtual-scroll-viewport "AdInsights Show data Trigger Build" at bounding box center [759, 697] width 1454 height 203
click at [1111, 651] on div at bounding box center [1110, 650] width 9 height 9
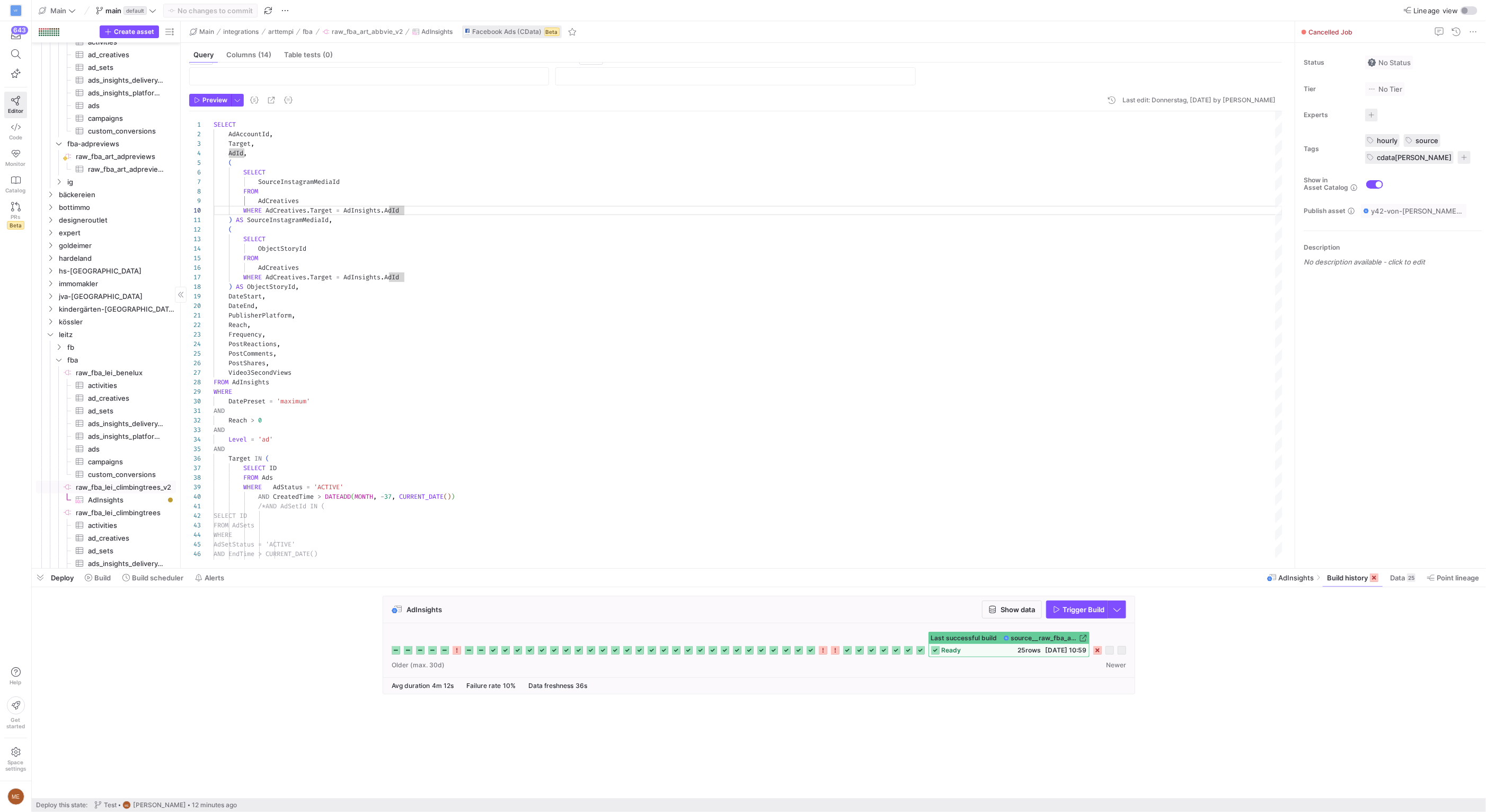
click at [132, 500] on span "AdInsights​​​​​​​​​" at bounding box center [126, 499] width 76 height 13
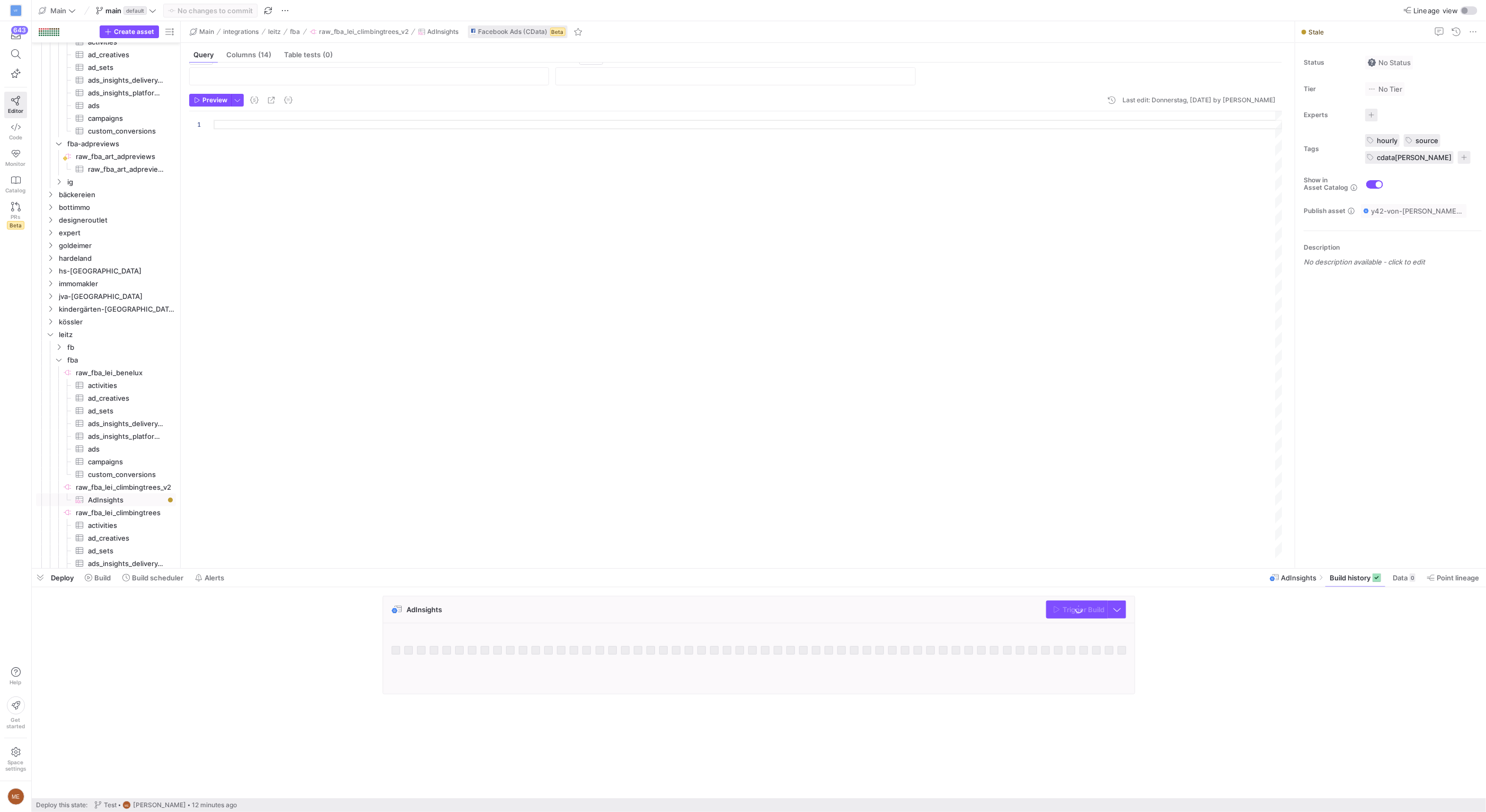
click at [1337, 634] on div "AdInsights Trigger Build" at bounding box center [756, 647] width 1450 height 105
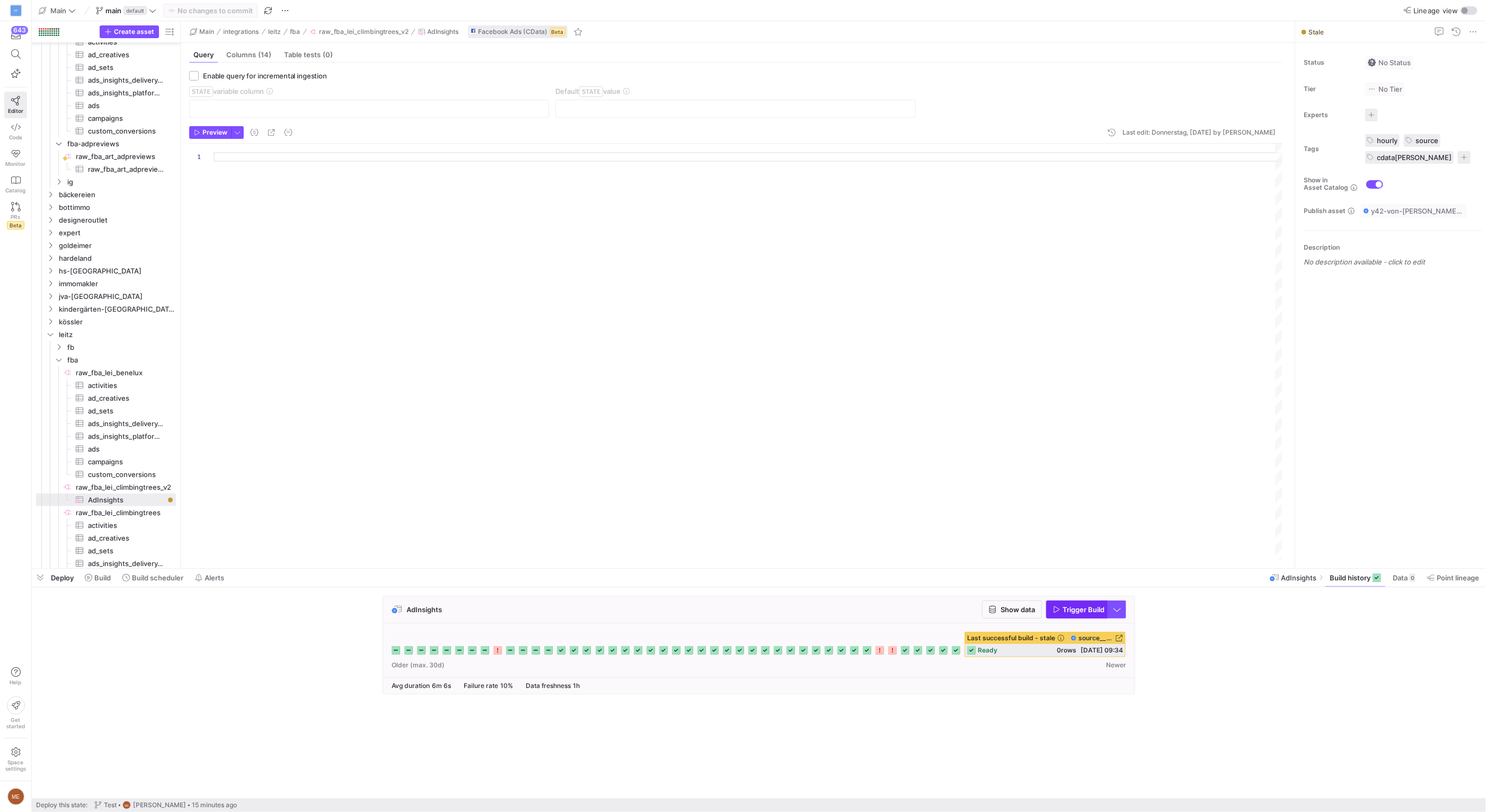
click at [1066, 607] on span "Trigger Build" at bounding box center [1083, 609] width 42 height 9
click at [1263, 646] on div "AdInsights Show data Trigger Build" at bounding box center [756, 647] width 1450 height 105
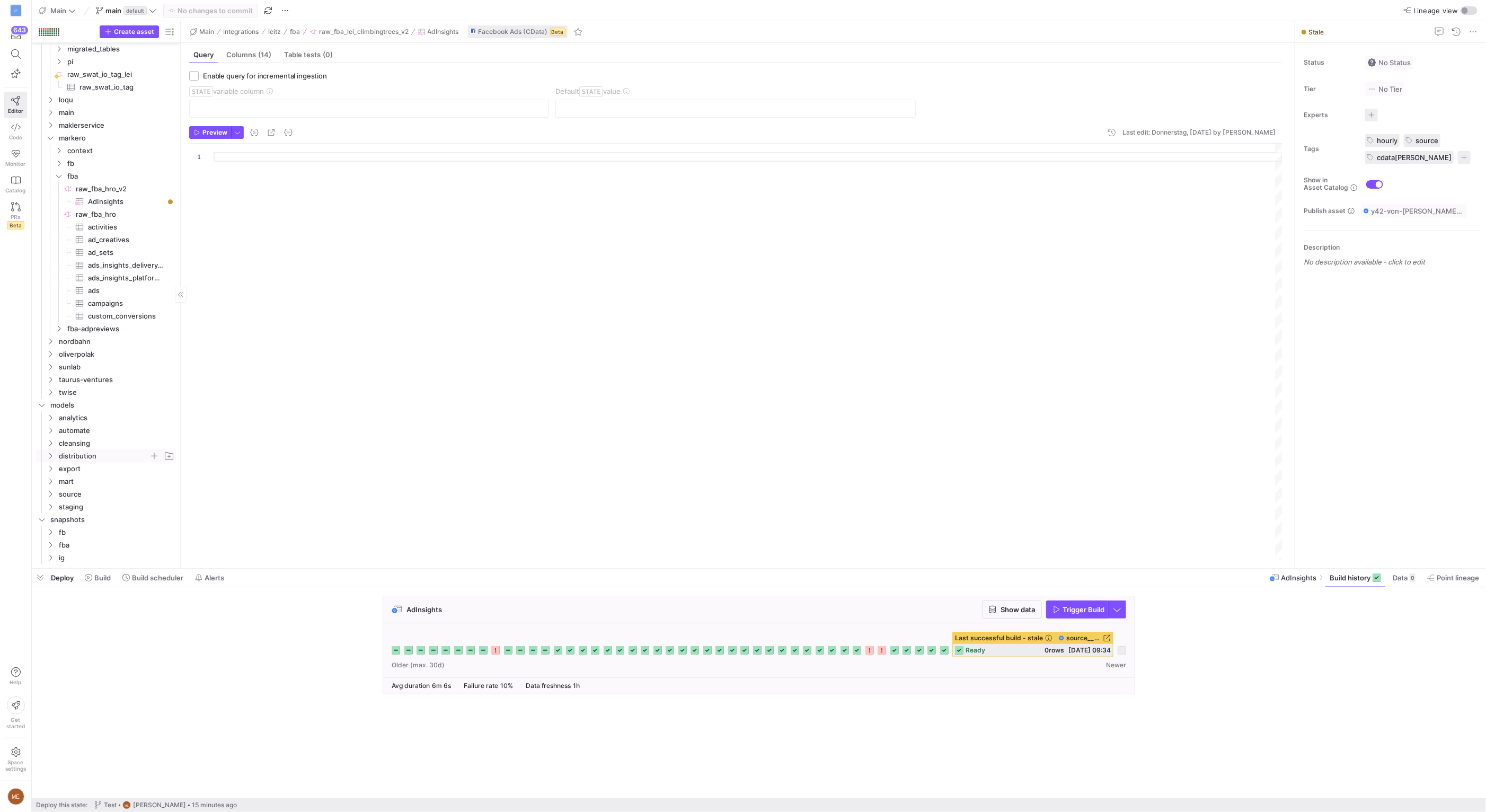
click at [113, 452] on span "distribution" at bounding box center [103, 456] width 90 height 13
click at [109, 460] on span "ig" at bounding box center [108, 465] width 82 height 13
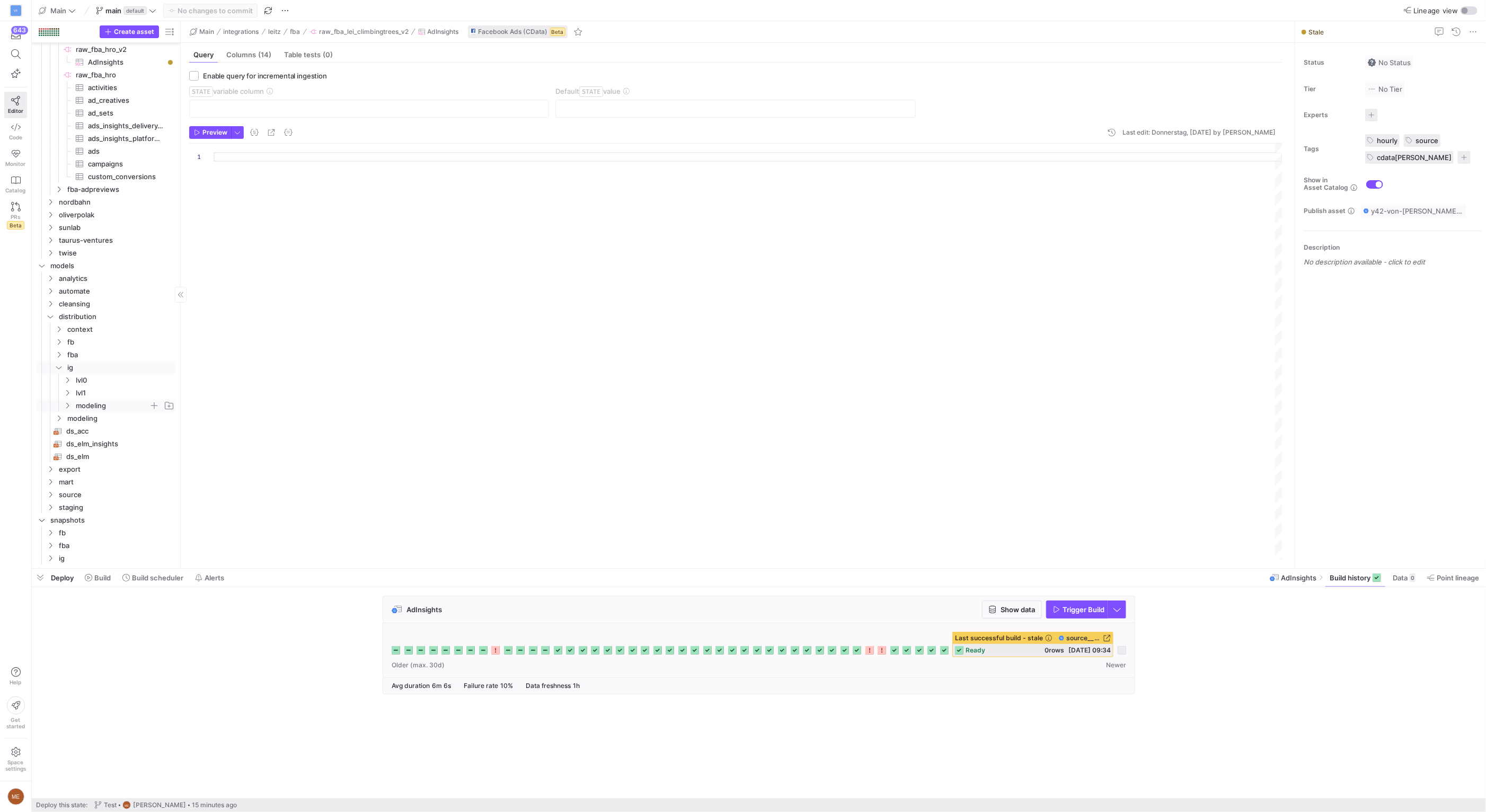
click at [112, 406] on span "modeling" at bounding box center [112, 405] width 73 height 13
click at [117, 388] on span "lvl1" at bounding box center [112, 393] width 73 height 13
click at [118, 384] on span "lvl0" at bounding box center [112, 380] width 73 height 13
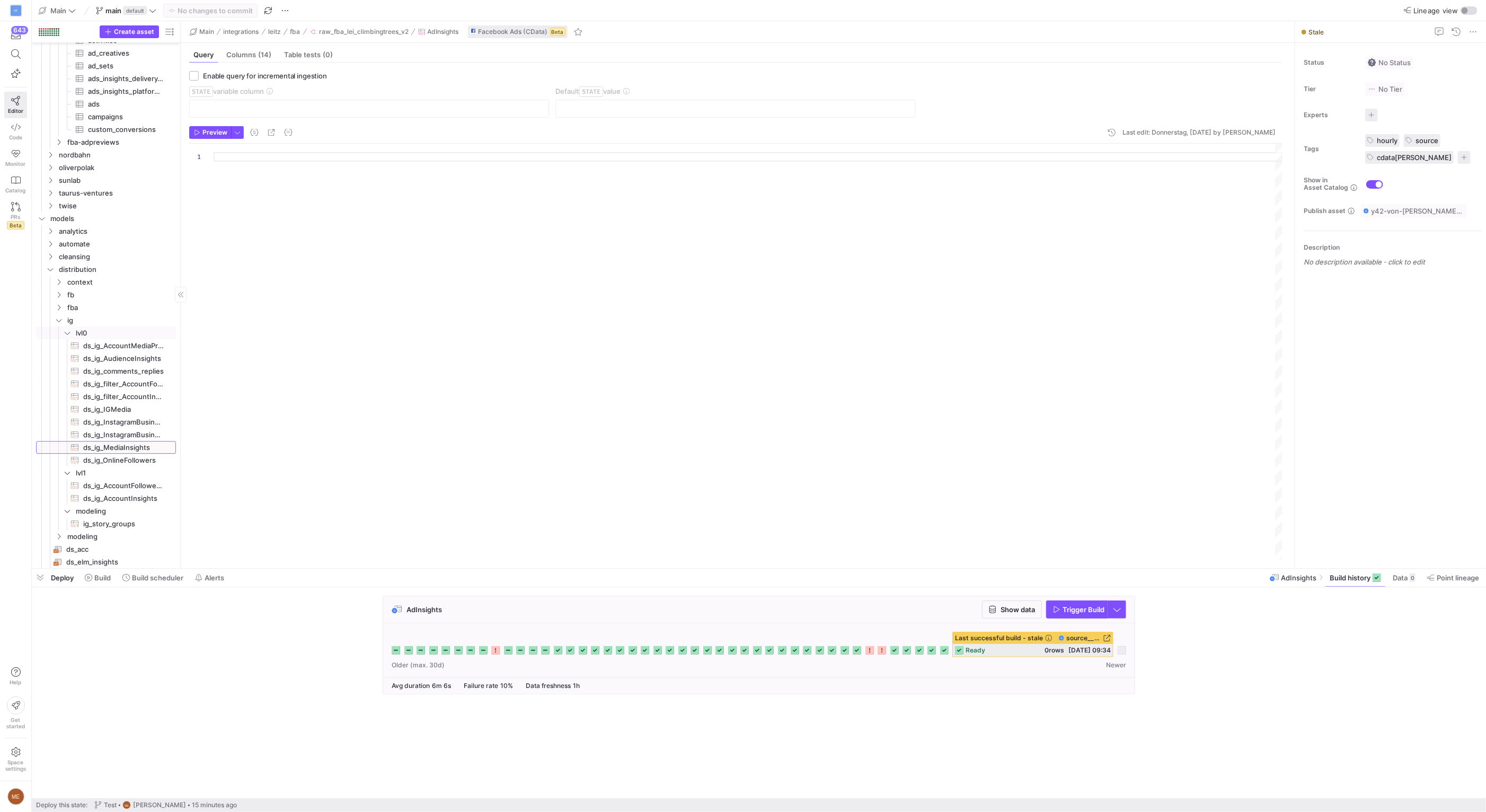
click at [122, 451] on span "ds_ig_MediaInsights​​​​​​​​​​" at bounding box center [123, 447] width 80 height 13
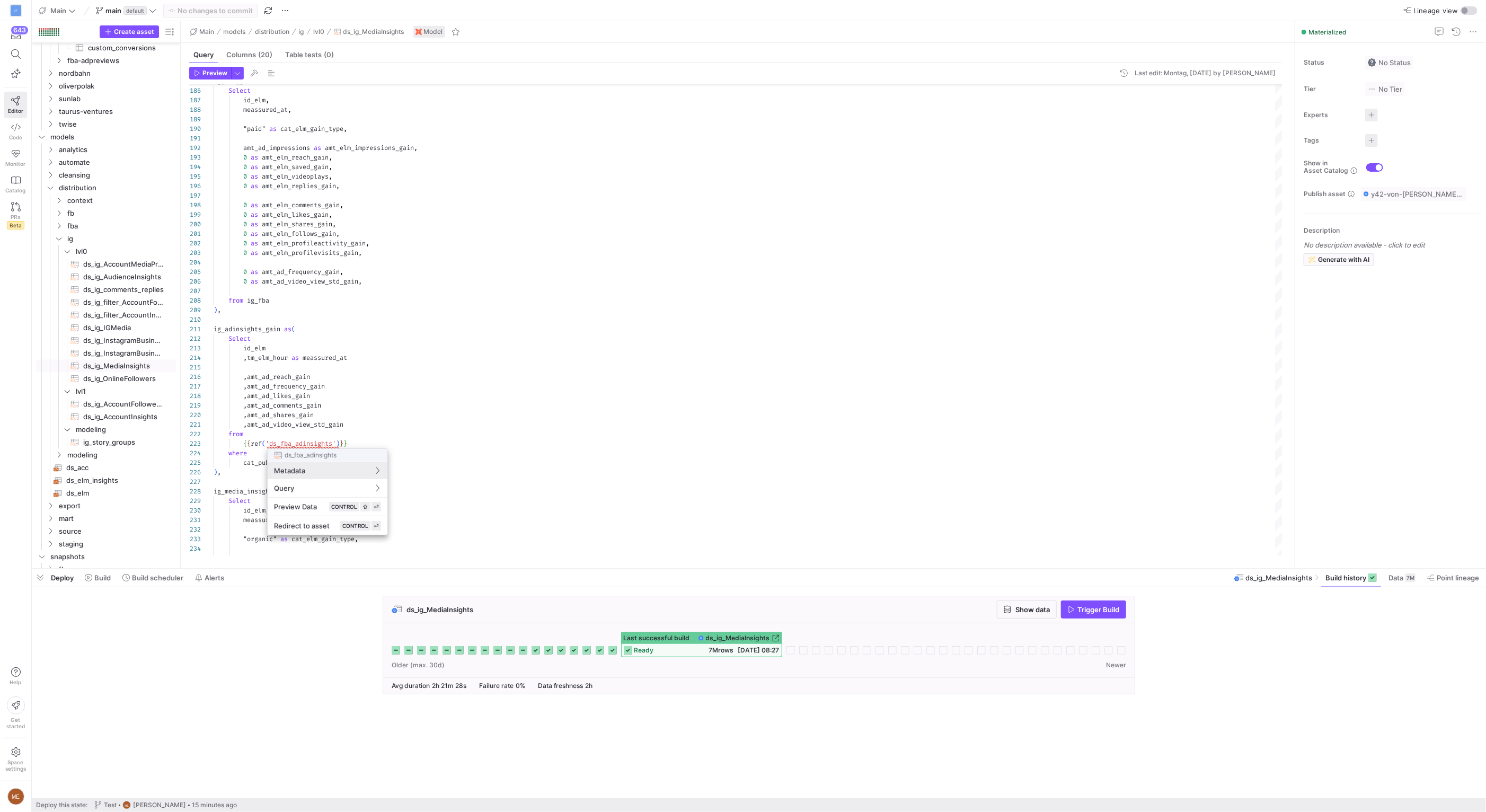
click at [113, 218] on div at bounding box center [743, 406] width 1486 height 812
click at [104, 230] on span "fba" at bounding box center [108, 226] width 82 height 13
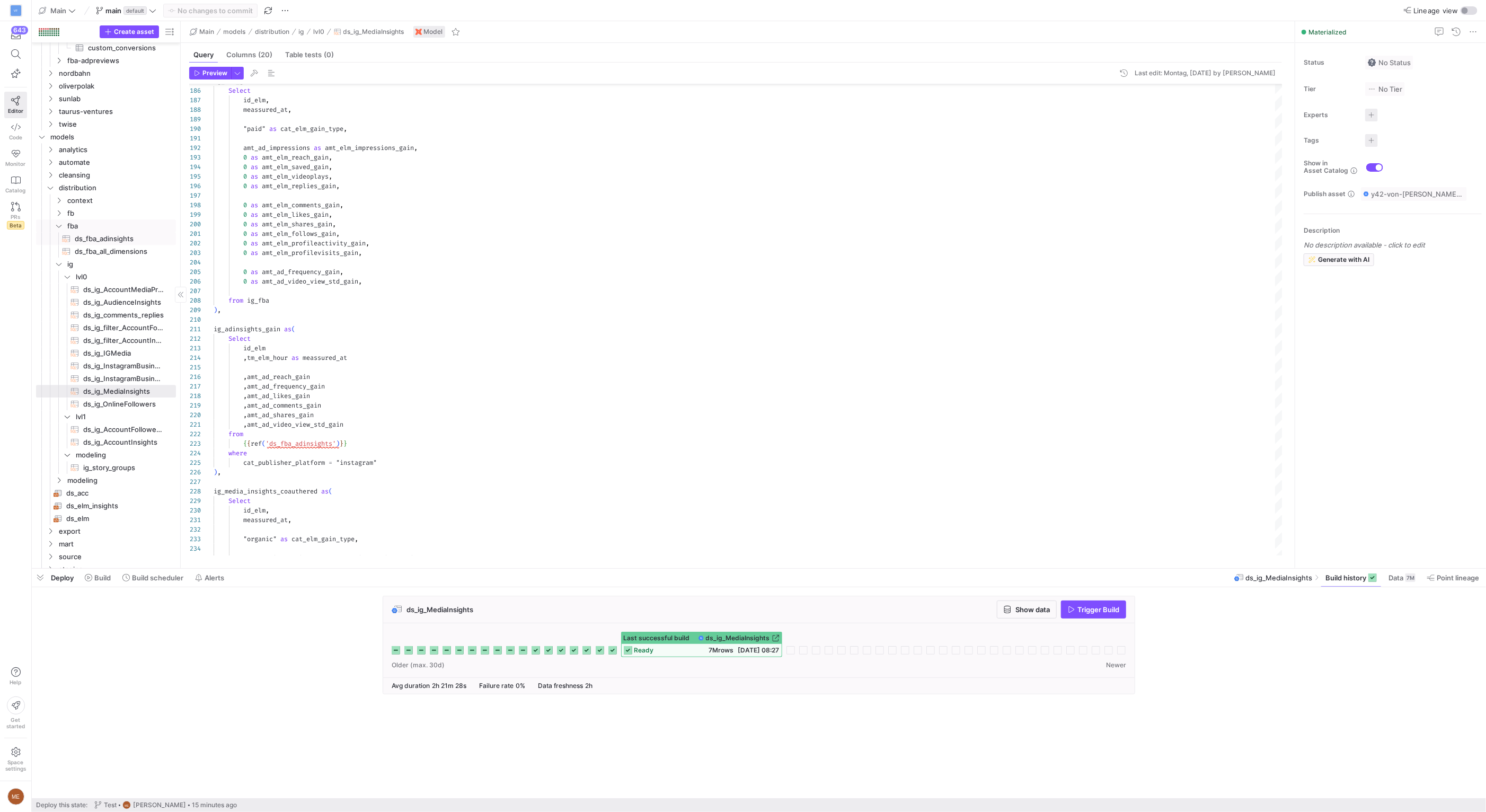
click at [130, 239] on span "ds_fba_adinsights​​​​​​​​​​" at bounding box center [119, 238] width 89 height 13
type textarea "/* From the source we only get changes. But we can not distiguish between no ch…"
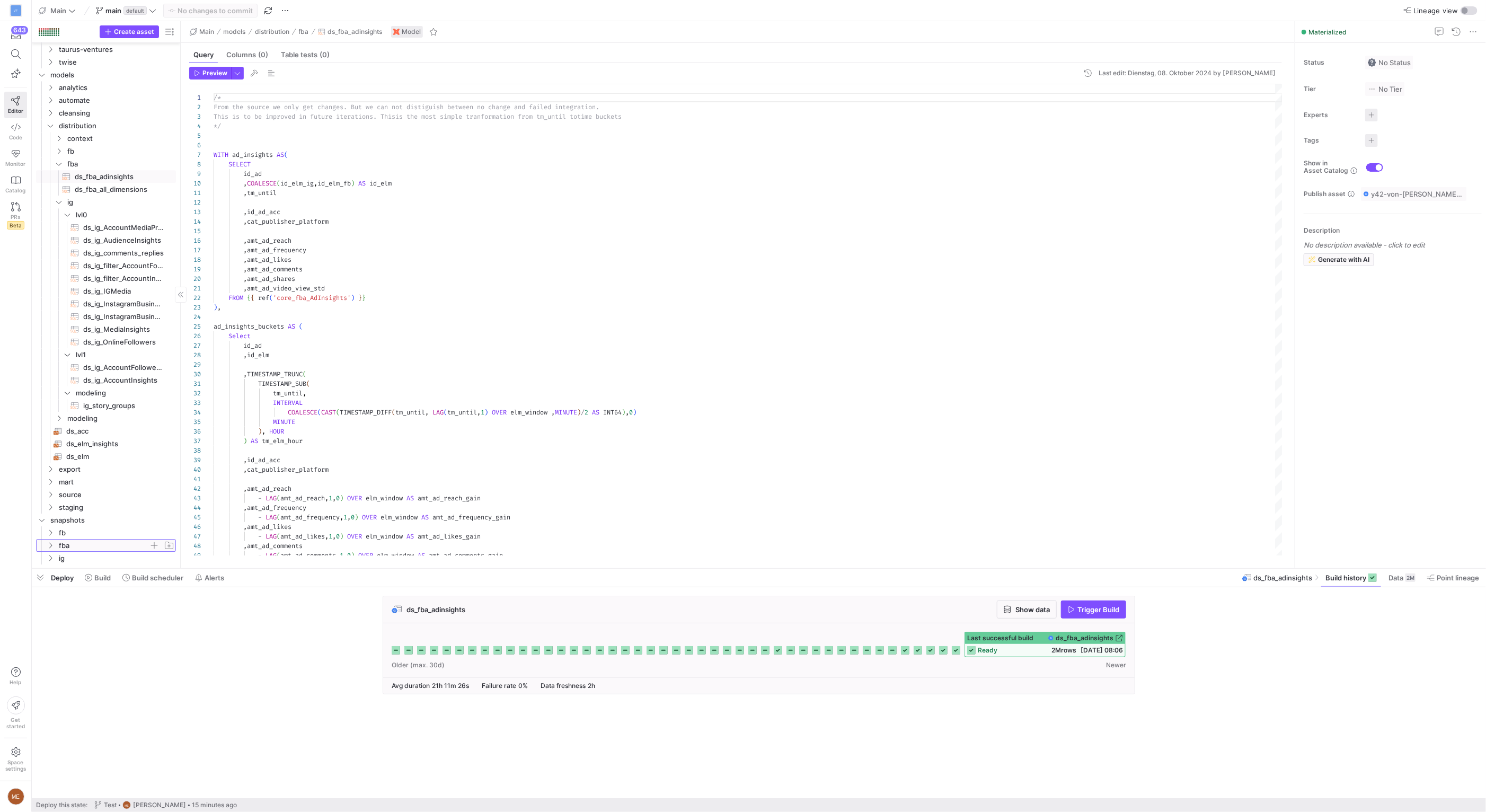
click at [97, 540] on span "fba" at bounding box center [103, 546] width 90 height 13
click at [104, 543] on span "core_fba_AdInsights​​​​​​​" at bounding box center [115, 546] width 97 height 13
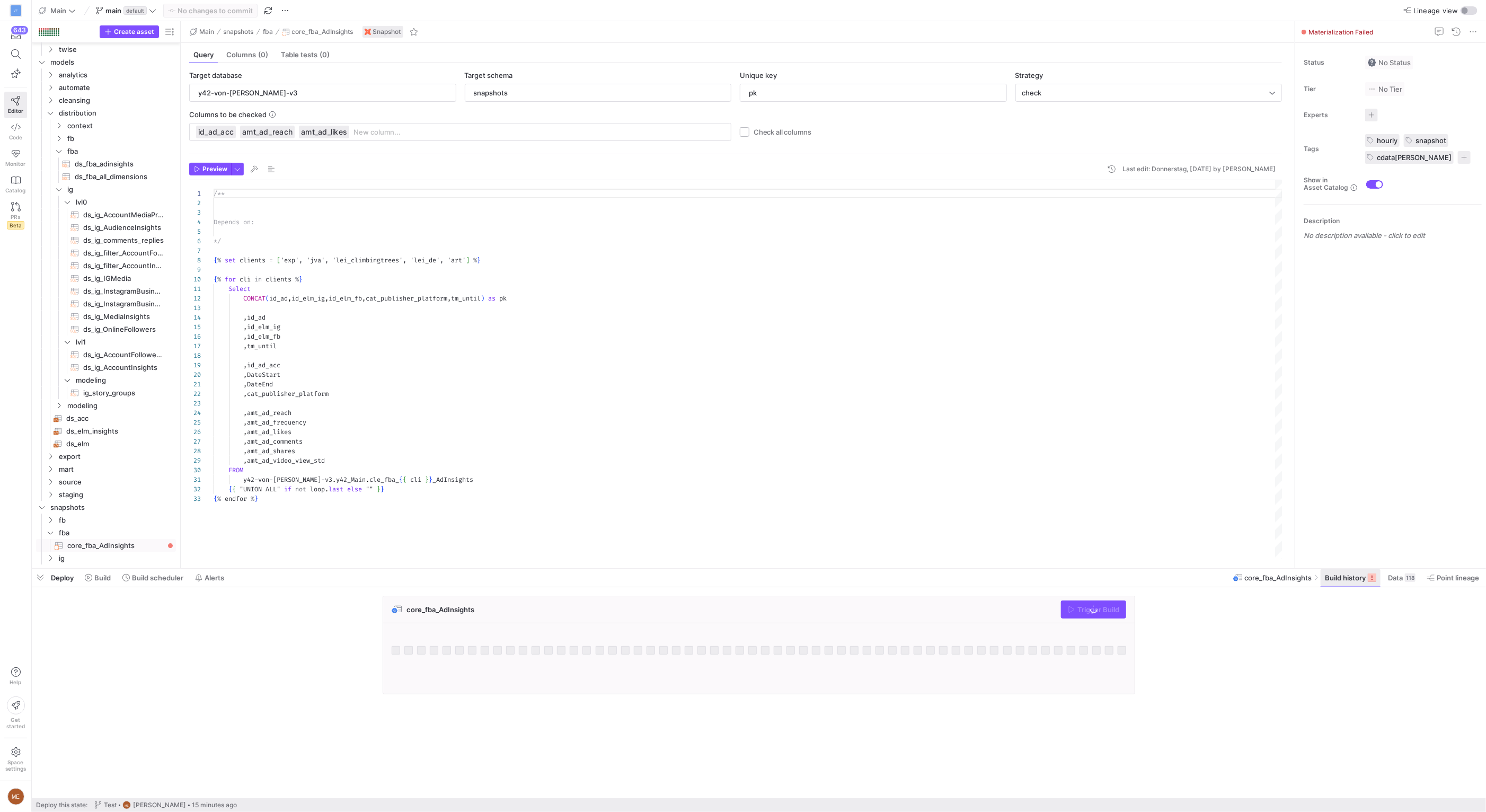
click at [1370, 577] on icon at bounding box center [1371, 577] width 9 height 9
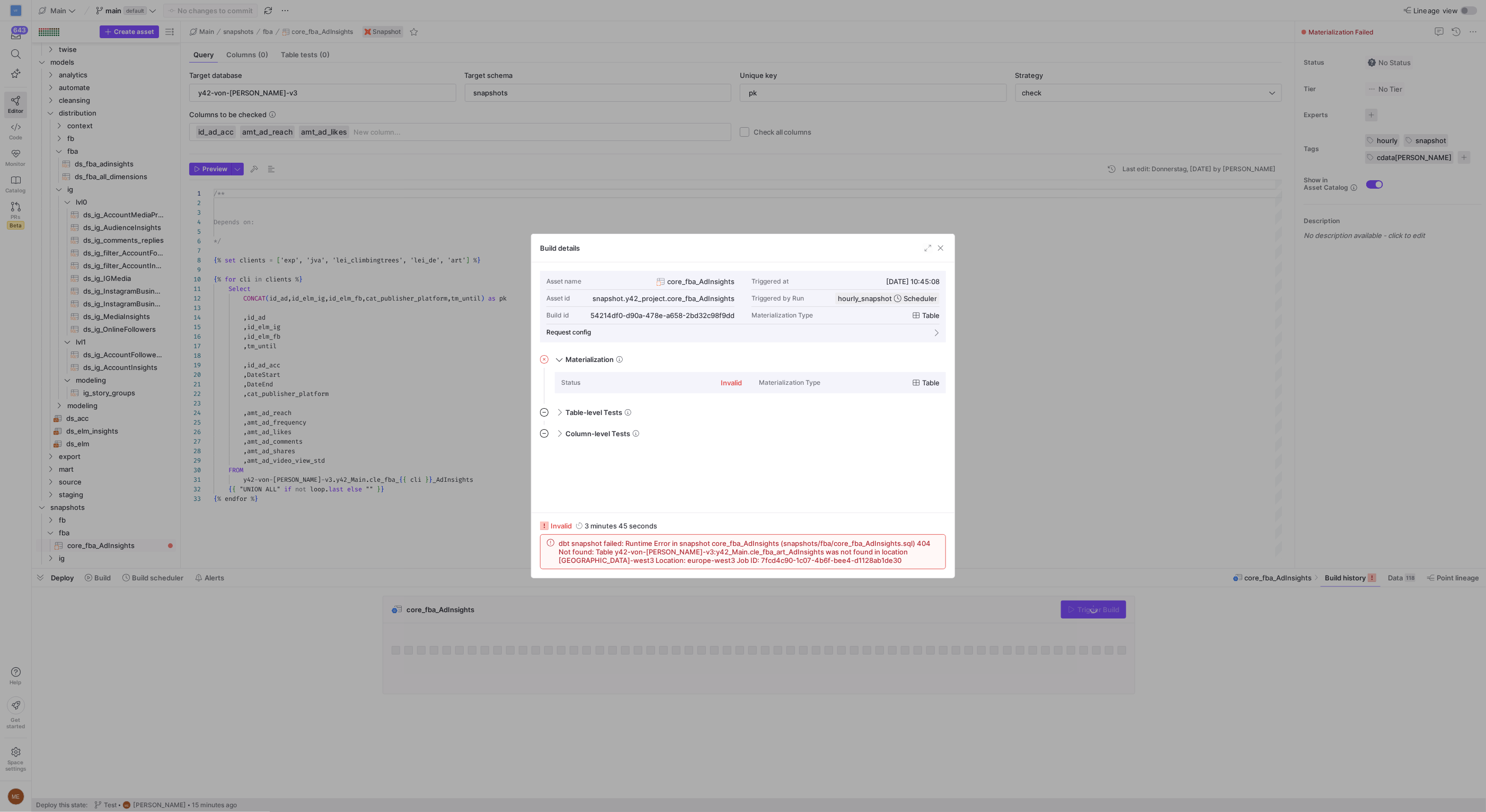
click at [1017, 489] on div at bounding box center [743, 406] width 1486 height 812
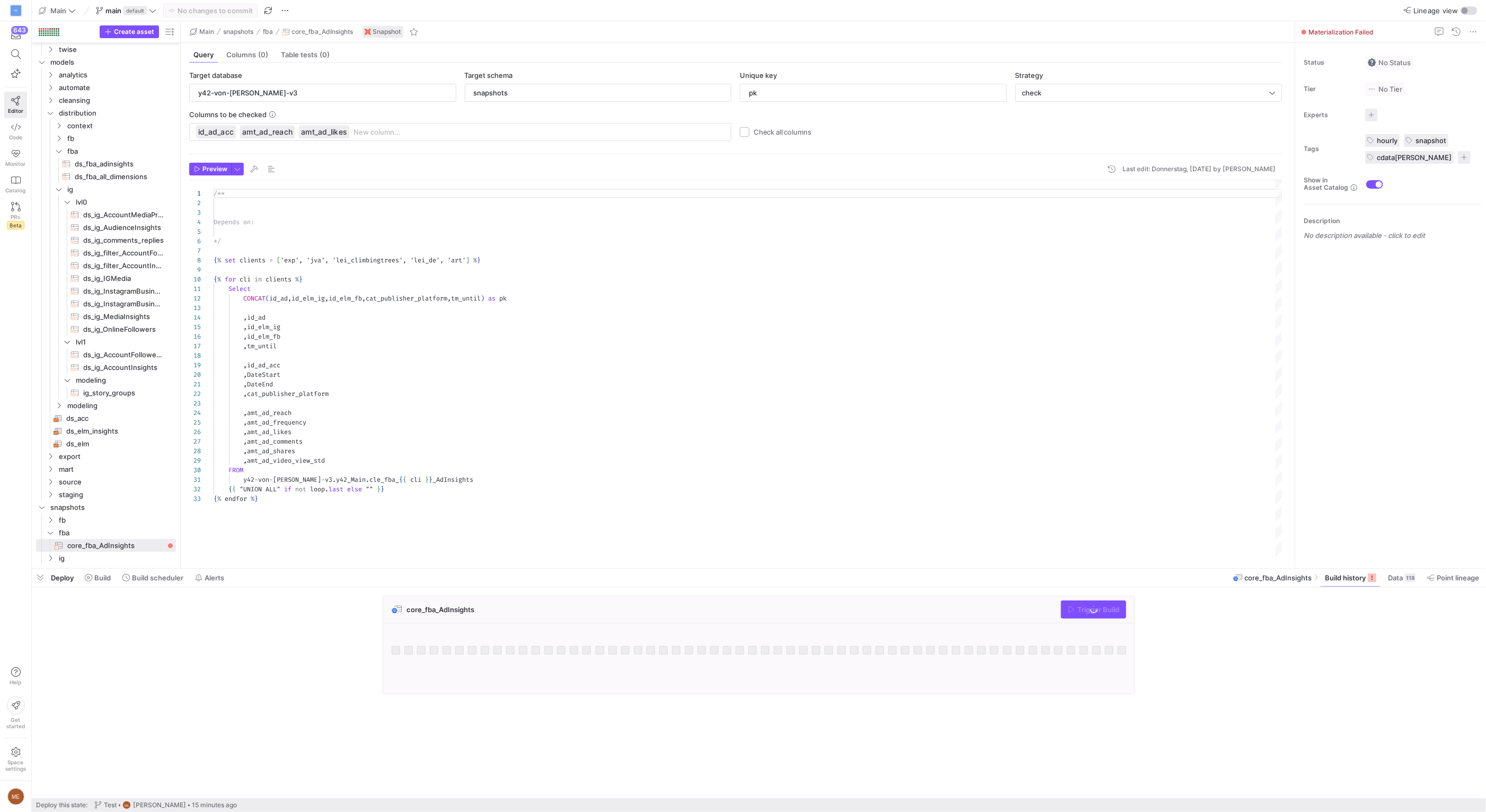
click at [1025, 420] on div "/** Depends on: */ { % set clients = [ 'exp', 'jva', 'lei_climbingtrees', 'lei_…" at bounding box center [748, 370] width 1069 height 379
type textarea ",DateEnd ,cat_publisher_platform ,amt_ad_reach ,amt_ad_frequency ,amt_ad_likes …"
click at [1203, 632] on div "core_fba_AdInsights Trigger Build" at bounding box center [756, 647] width 1450 height 105
click at [1287, 603] on div "core_fba_AdInsights Trigger Build" at bounding box center [756, 647] width 1450 height 105
click at [114, 582] on span at bounding box center [97, 578] width 34 height 17
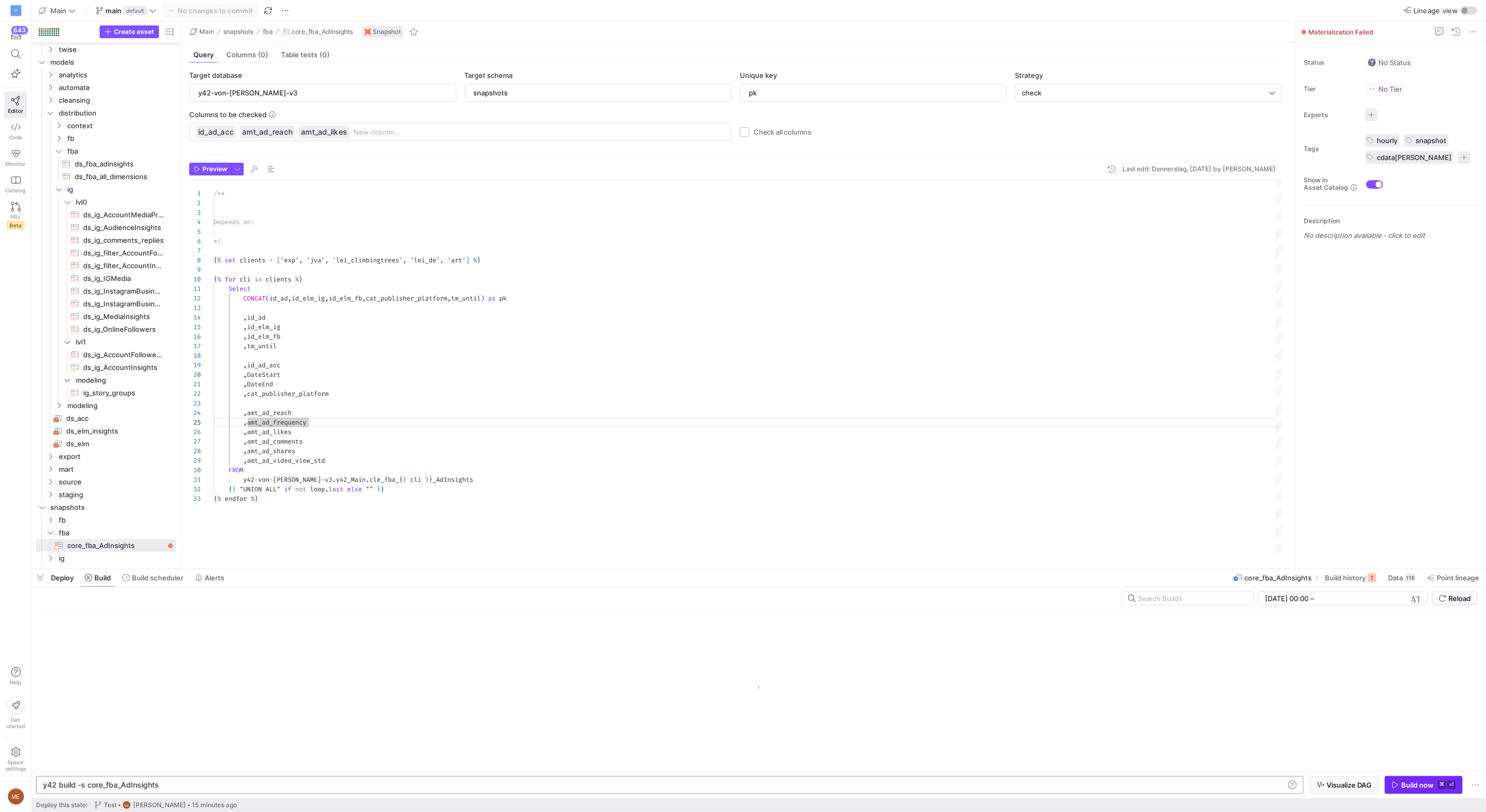
click at [1429, 791] on span "button" at bounding box center [1423, 785] width 77 height 17
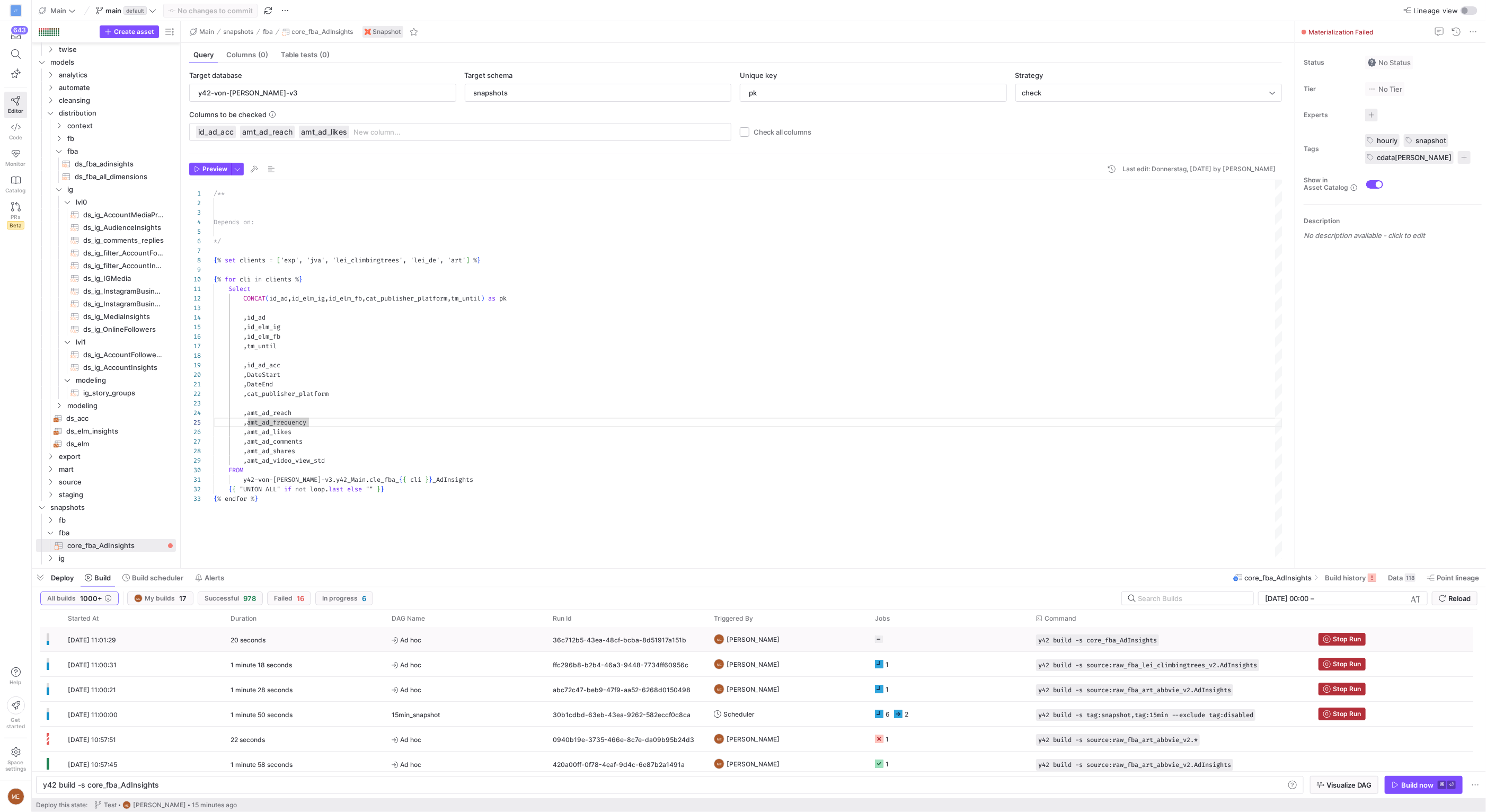
click at [880, 641] on icon at bounding box center [878, 638] width 7 height 7
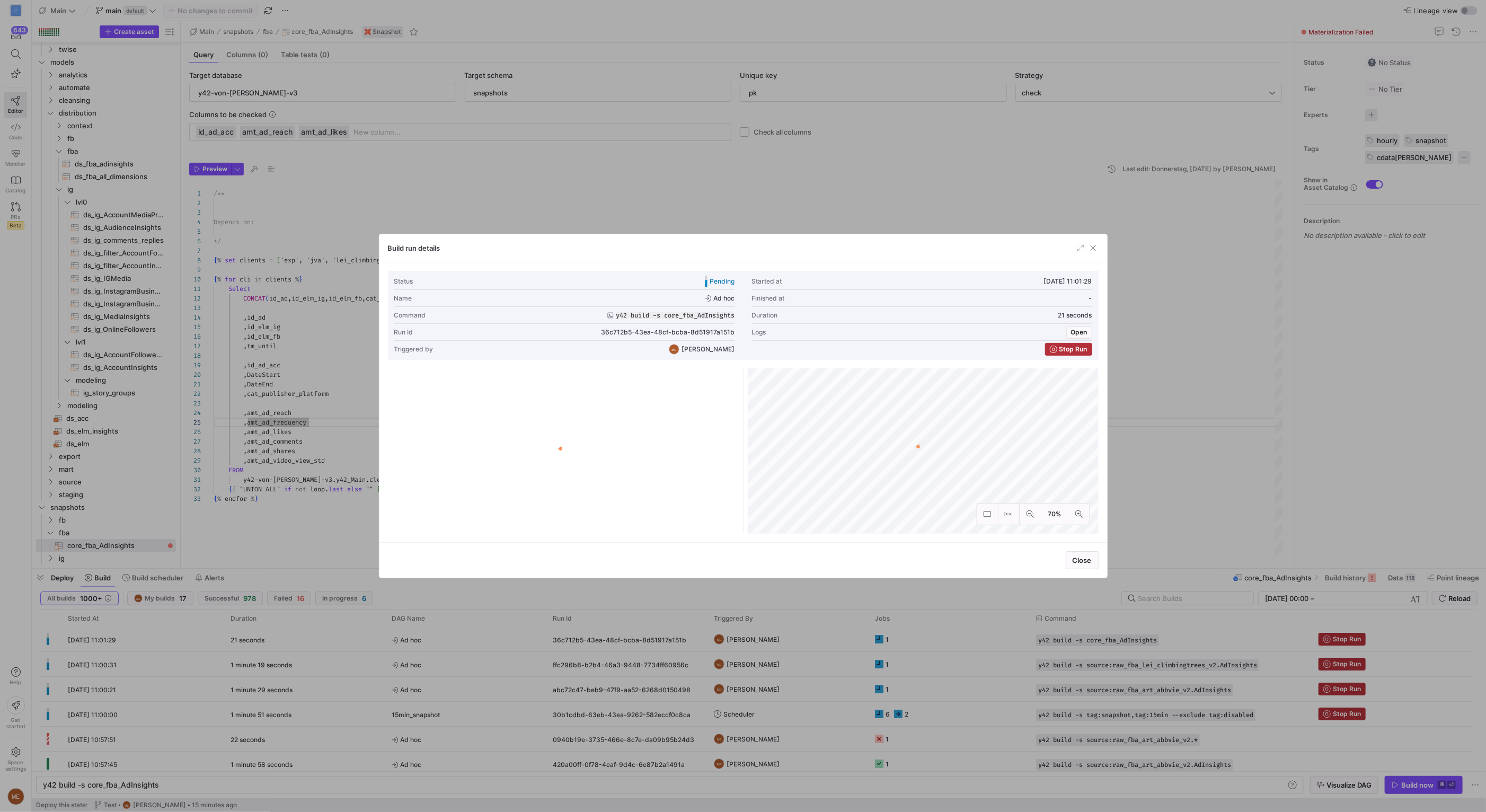
click at [895, 638] on div at bounding box center [743, 406] width 1486 height 812
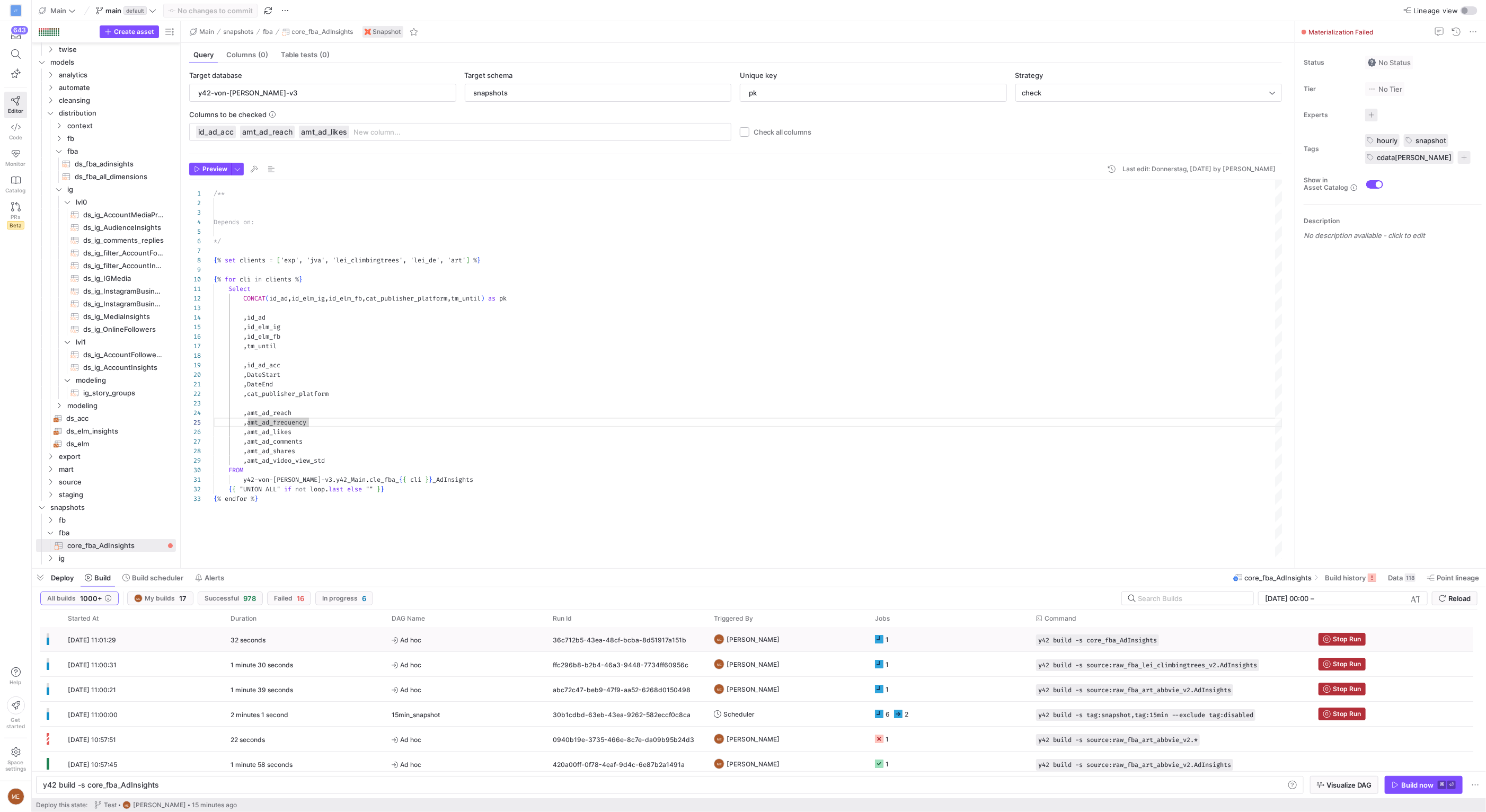
click at [879, 641] on icon "Press SPACE to select this row." at bounding box center [879, 639] width 9 height 9
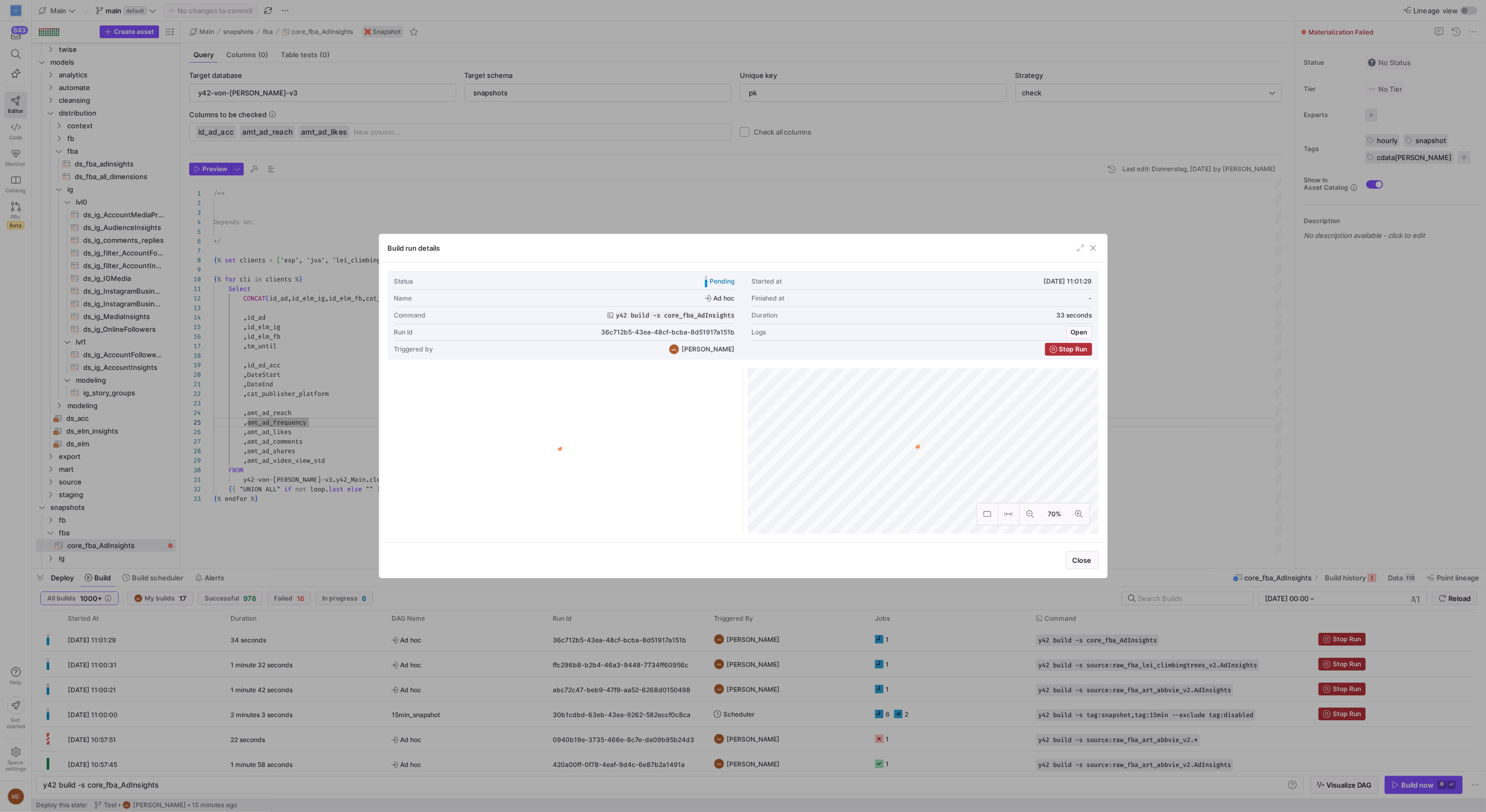
click at [755, 559] on div "Close" at bounding box center [744, 560] width 728 height 36
click at [517, 399] on div "Table" at bounding box center [496, 409] width 53 height 20
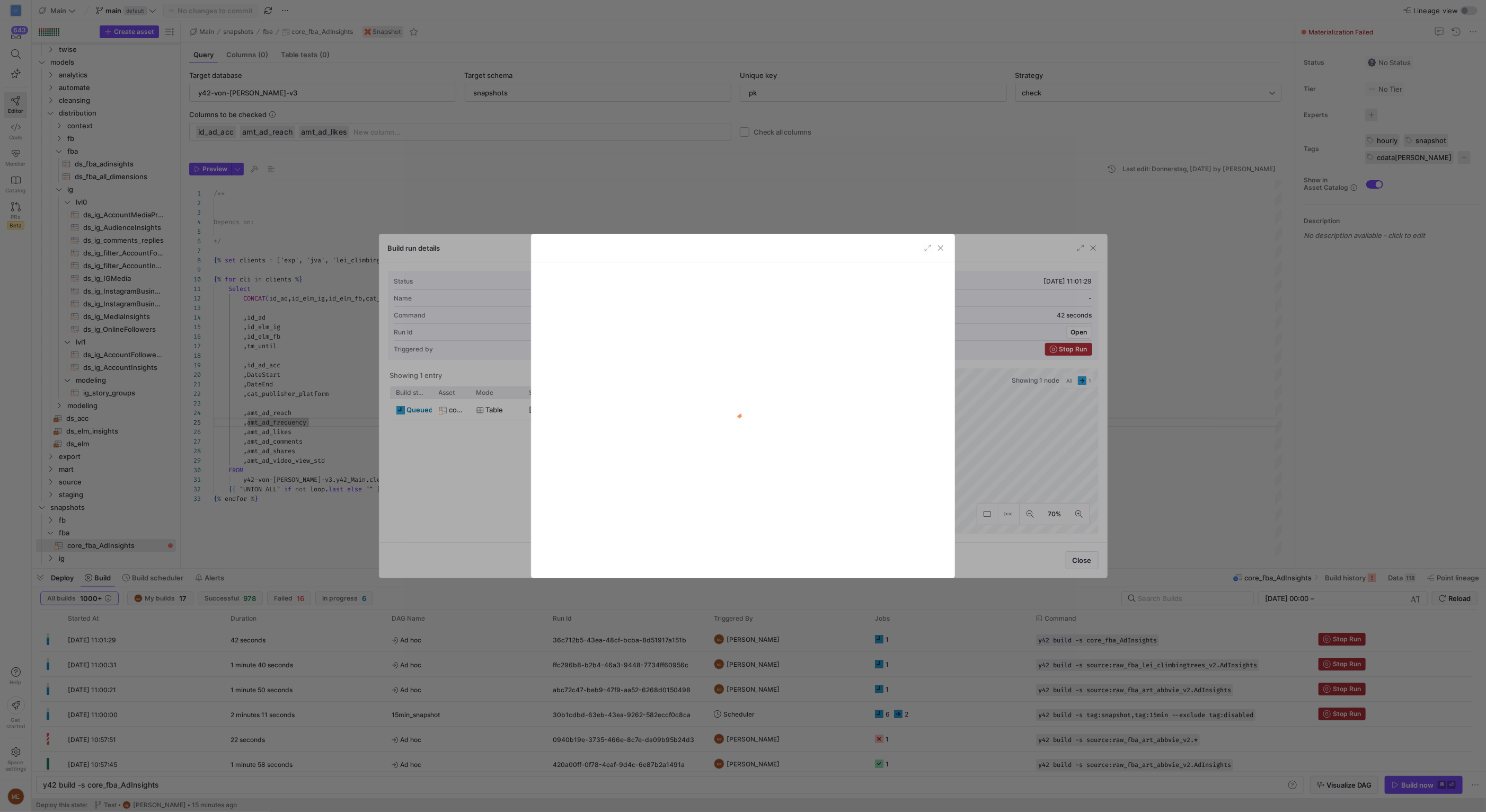
click at [515, 409] on div at bounding box center [743, 406] width 1486 height 812
click at [515, 409] on div "Table" at bounding box center [496, 409] width 40 height 20
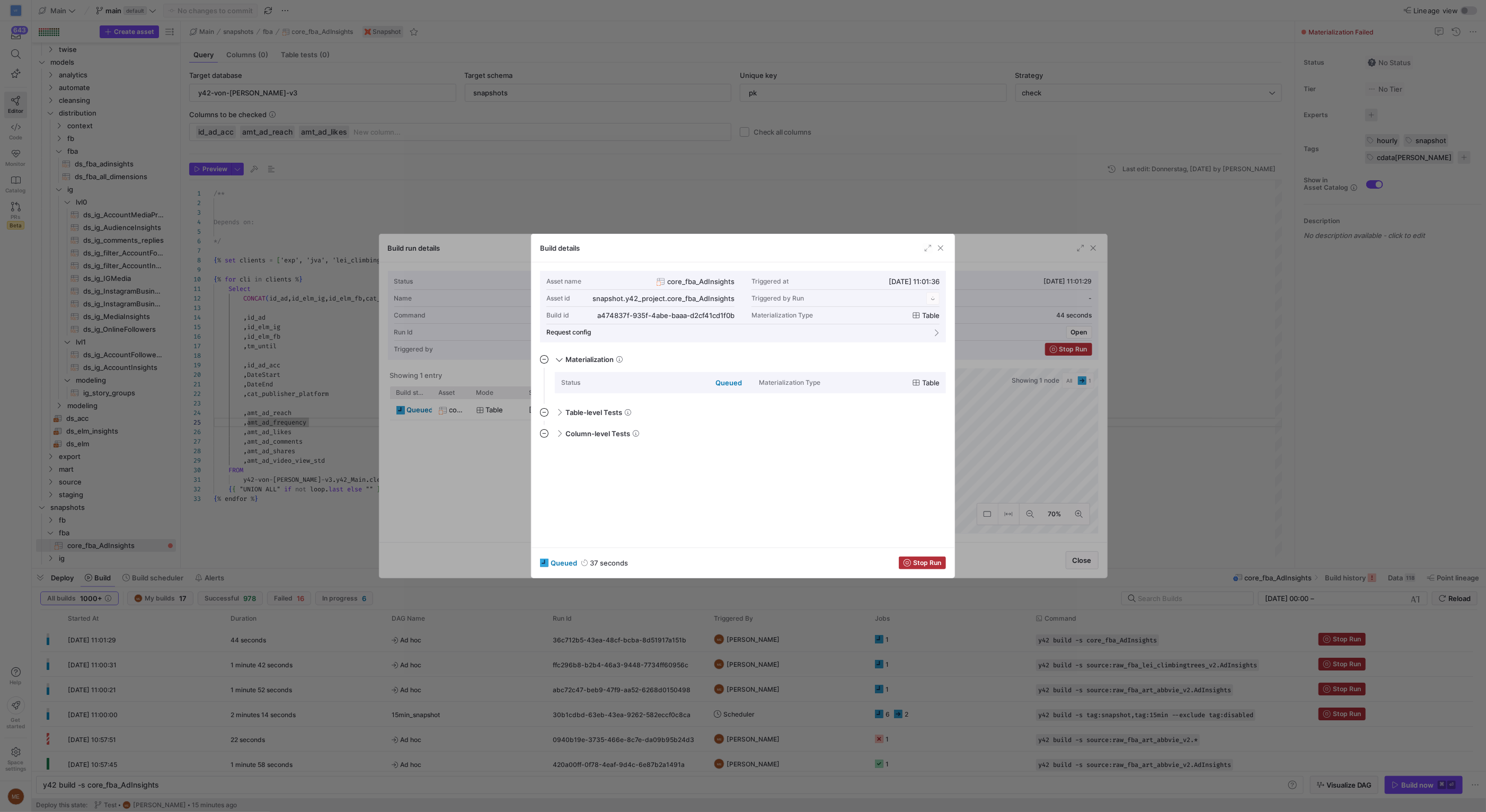
scroll to position [95, 0]
click at [719, 474] on mat-expansion-panel "Column-level Tests This job has no column tests" at bounding box center [743, 482] width 406 height 114
click at [986, 447] on div at bounding box center [743, 406] width 1486 height 812
